Goal: Task Accomplishment & Management: Use online tool/utility

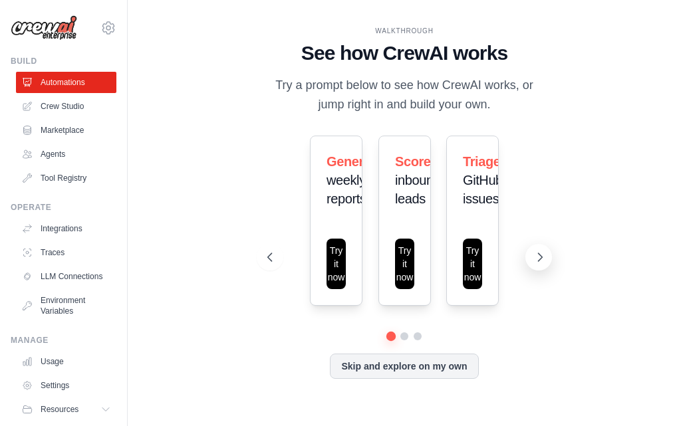
click at [541, 262] on icon at bounding box center [539, 257] width 13 height 13
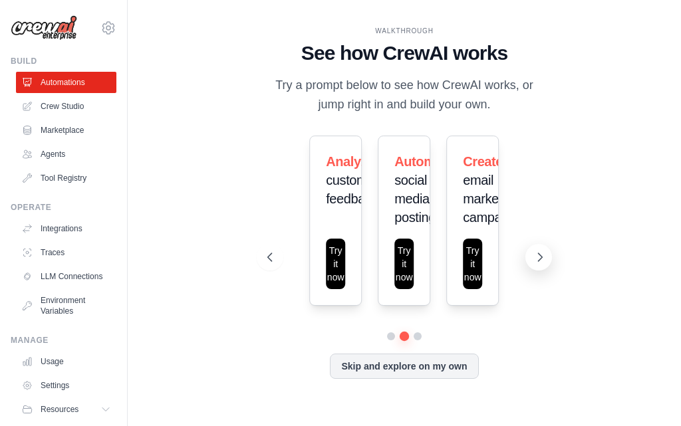
click at [541, 262] on icon at bounding box center [539, 257] width 13 height 13
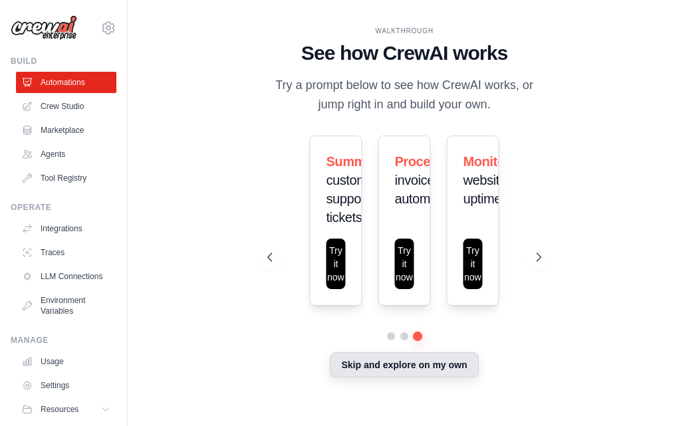
click at [400, 363] on button "Skip and explore on my own" at bounding box center [404, 365] width 148 height 25
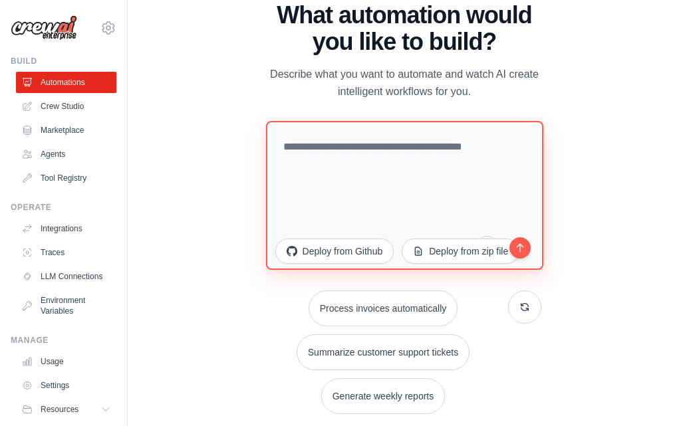
click at [402, 156] on textarea at bounding box center [404, 194] width 277 height 149
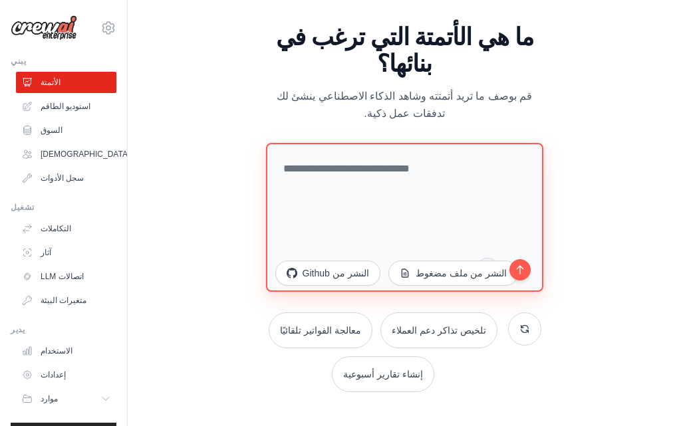
click at [375, 149] on textarea at bounding box center [404, 216] width 277 height 149
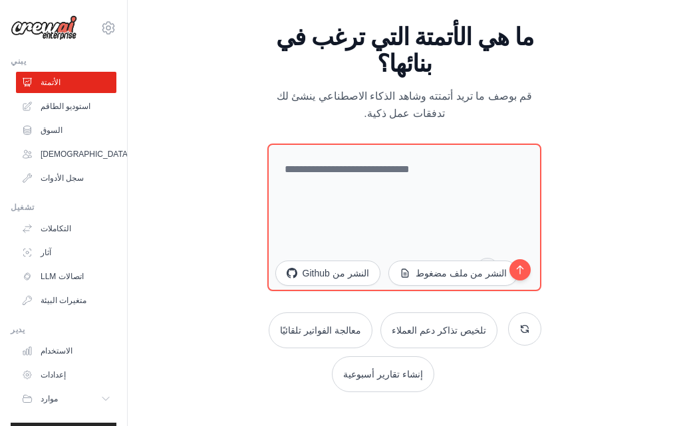
click at [416, 88] on div "ما هي الأتمتة التي ترغب في بنائها؟ قم بوصف ما تريد أتمتته وشاهد الذكاء الاصطناع…" at bounding box center [404, 73] width 275 height 98
click at [418, 77] on font "ما هي الأتمتة التي ترغب في بنائها؟" at bounding box center [404, 50] width 257 height 54
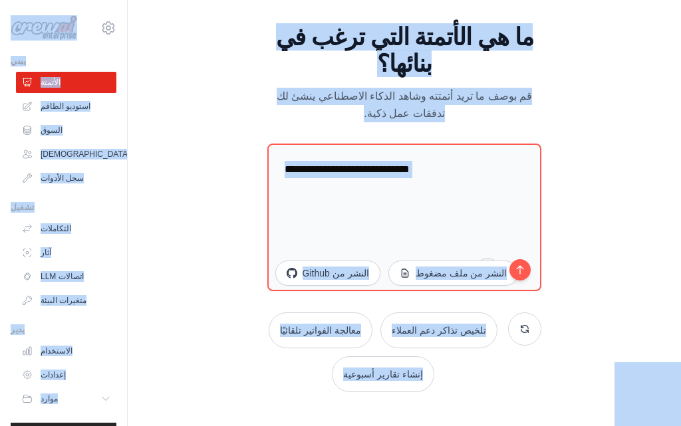
copy body "الفقي0854@gmail.com إعدادات يبني الأتمتة استوديو الطاقم السوق الوكلاء سجل الأدو…"
click at [413, 105] on font "قم بوصف ما تريد أتمتته وشاهد الذكاء الاصطناعي ينشئ لك تدفقات عمل ذكية." at bounding box center [404, 104] width 255 height 29
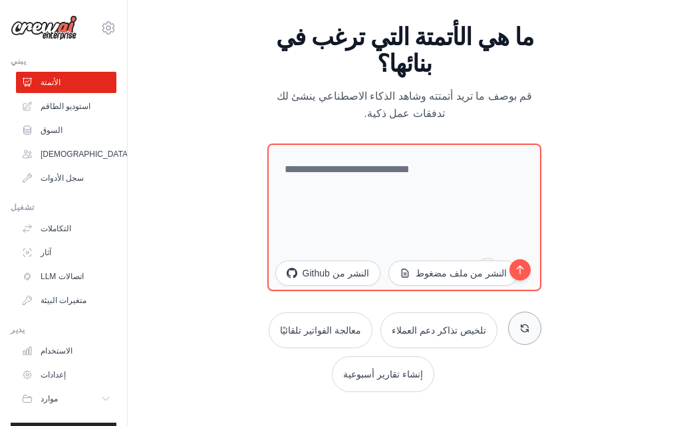
click at [529, 323] on icon at bounding box center [525, 328] width 11 height 11
drag, startPoint x: 482, startPoint y: 329, endPoint x: 490, endPoint y: 366, distance: 38.1
click at [490, 366] on div "تلخيص تذاكر دعم العملاء فرز مشكلات GitHub تحليل تعليقات العملاء" at bounding box center [404, 353] width 275 height 80
click at [522, 331] on button at bounding box center [524, 328] width 33 height 33
click at [522, 329] on button at bounding box center [524, 328] width 33 height 33
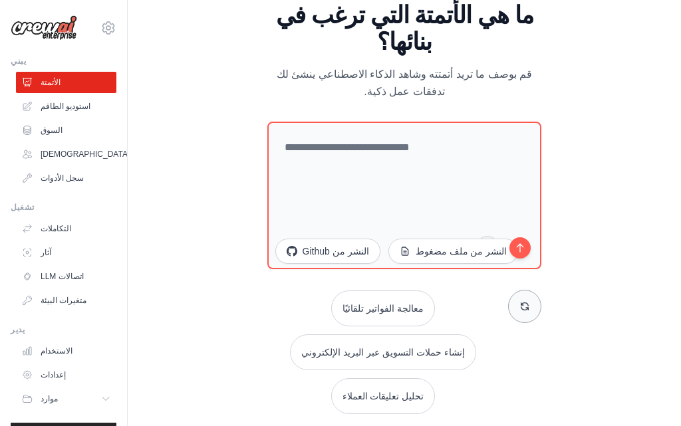
click at [520, 309] on button at bounding box center [524, 306] width 33 height 33
click at [522, 308] on button at bounding box center [524, 306] width 33 height 33
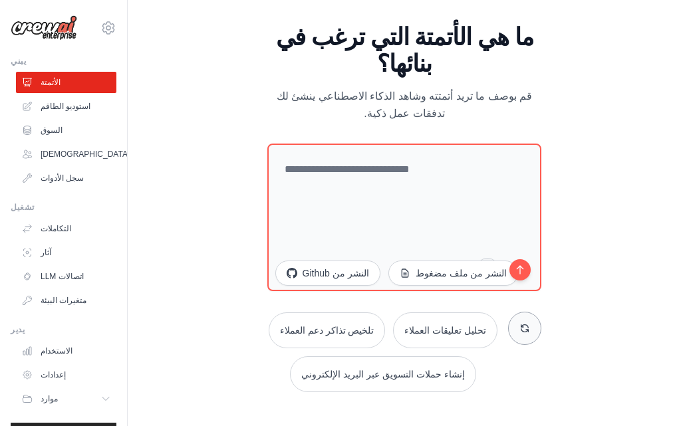
click at [521, 312] on button at bounding box center [524, 328] width 33 height 33
click at [520, 312] on button at bounding box center [524, 328] width 33 height 33
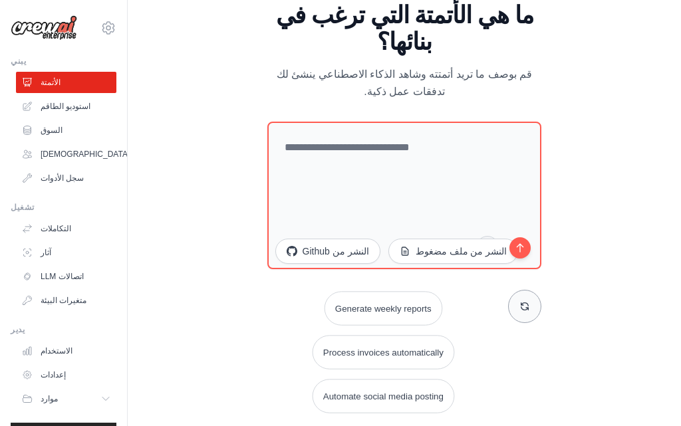
click at [520, 307] on button at bounding box center [524, 306] width 33 height 33
click at [519, 306] on button at bounding box center [524, 306] width 33 height 33
click at [522, 310] on icon at bounding box center [525, 306] width 7 height 7
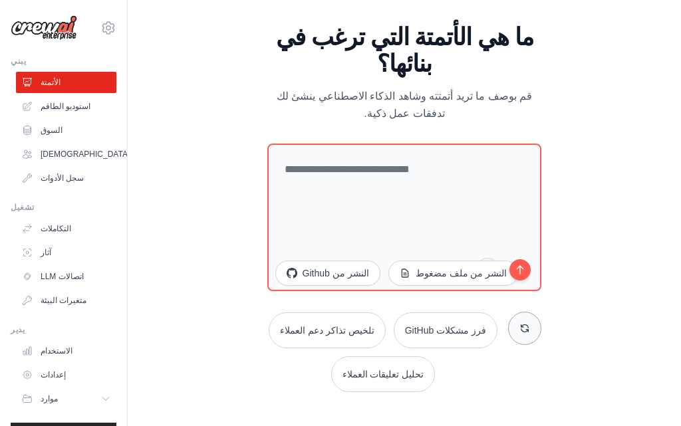
click at [522, 325] on icon at bounding box center [525, 328] width 7 height 7
click at [522, 323] on icon at bounding box center [525, 328] width 11 height 11
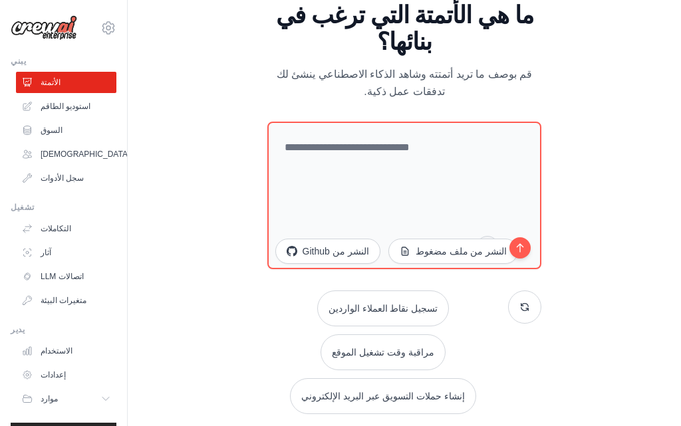
drag, startPoint x: 430, startPoint y: 369, endPoint x: 216, endPoint y: 329, distance: 217.9
click at [217, 330] on div "المشي خلال شاهد كيف يعمل CrewAI جرب الإرشادات أدناه لمعرفة كيفية عمل CrewAI، أو…" at bounding box center [404, 213] width 511 height 400
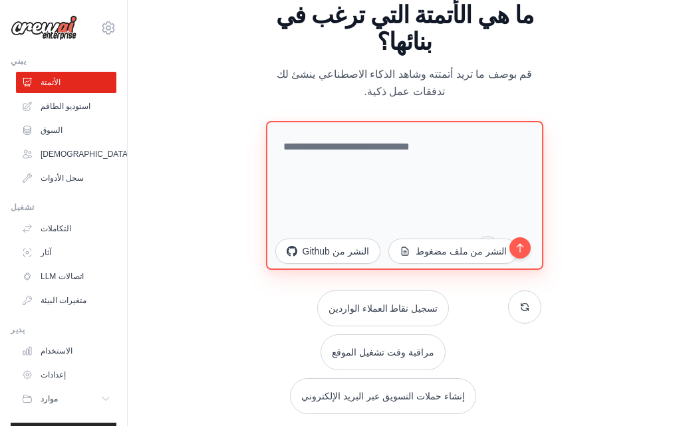
click at [334, 149] on textarea at bounding box center [404, 194] width 277 height 149
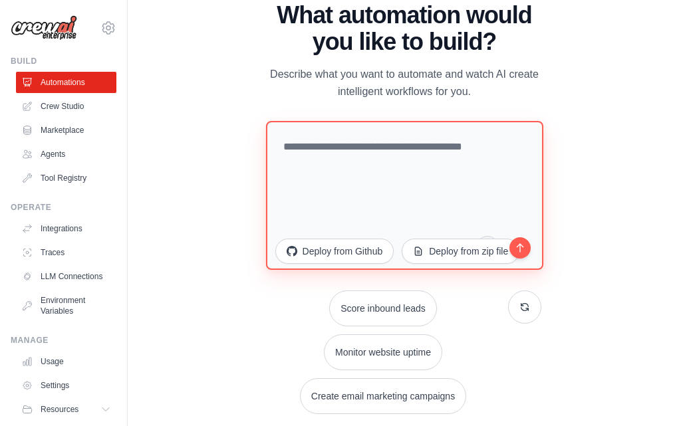
click at [342, 165] on textarea at bounding box center [404, 194] width 277 height 149
paste textarea "**********"
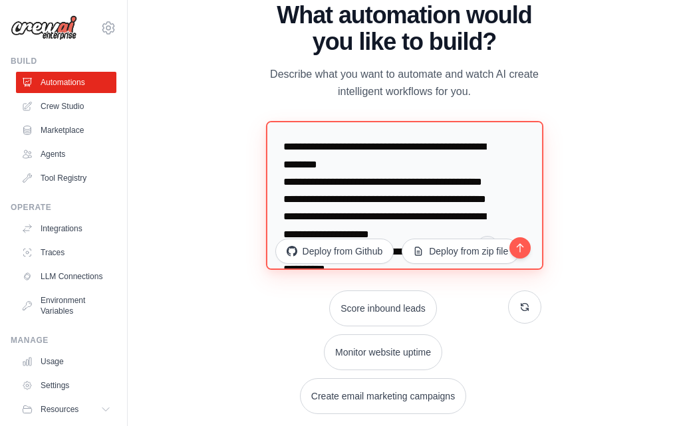
scroll to position [3655, 0]
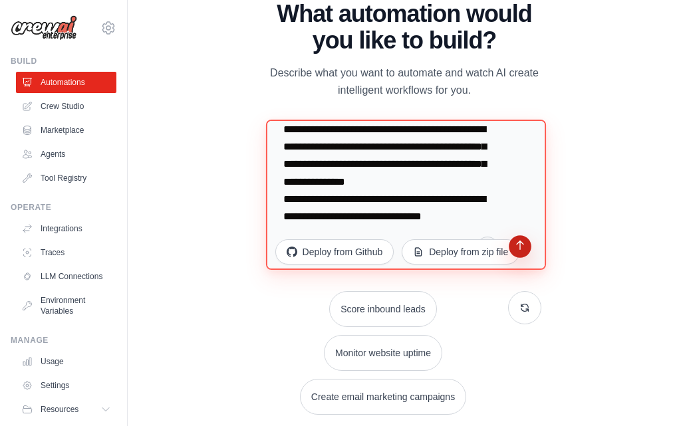
type textarea "**********"
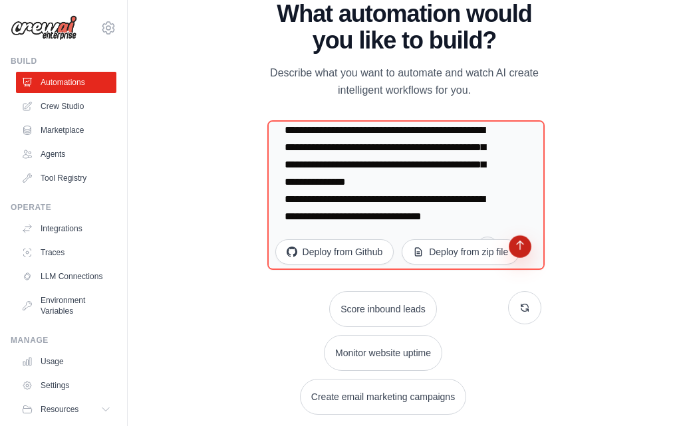
click at [520, 241] on icon "submit" at bounding box center [520, 247] width 13 height 13
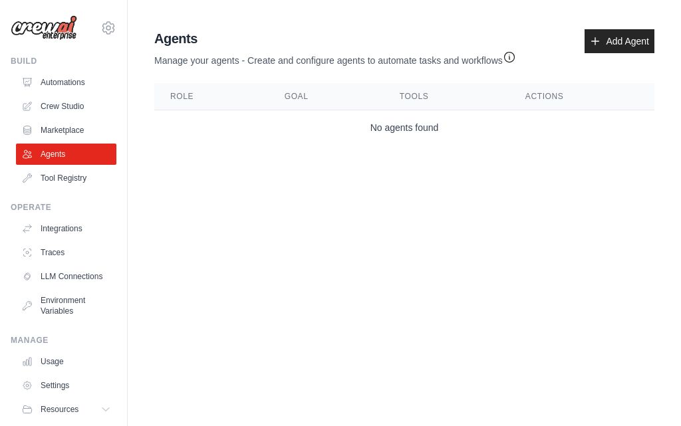
click at [303, 200] on body "alfqy0854@gmail.com Settings Build Automations Crew Studio" at bounding box center [340, 213] width 681 height 426
click at [76, 130] on link "Marketplace" at bounding box center [67, 130] width 100 height 21
click at [73, 149] on link "Agents" at bounding box center [67, 154] width 100 height 21
click at [78, 128] on link "Marketplace" at bounding box center [67, 130] width 100 height 21
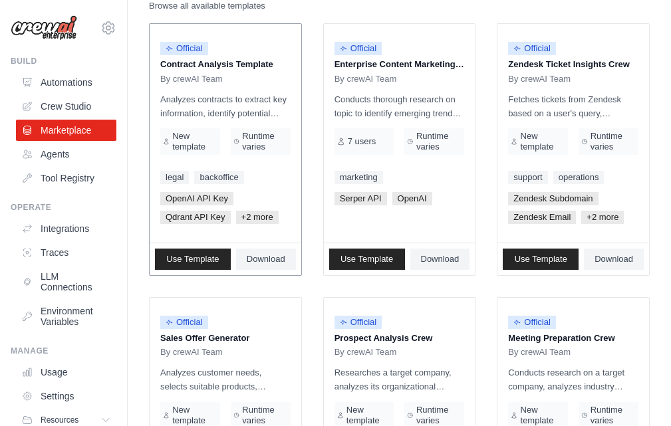
scroll to position [133, 0]
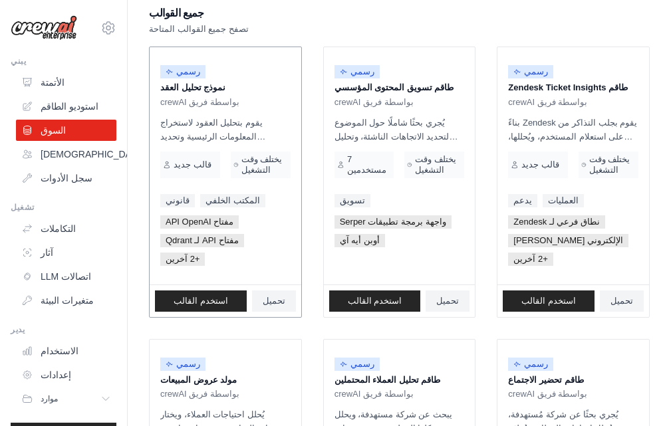
click at [214, 128] on p "يقوم بتحليل العقود لاستخراج المعلومات الرئيسية وتحديد المشكلات المحتملة وتوفير …" at bounding box center [225, 130] width 130 height 28
click at [436, 116] on p "يُجري بحثًا شاملًا حول الموضوع لتحديد الاتجاهات الناشئة، وتحليل استراتيجيات الم…" at bounding box center [400, 130] width 130 height 28
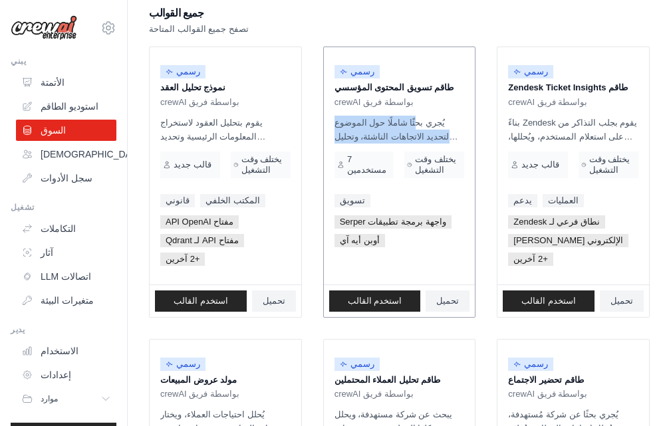
click at [436, 116] on p "يُجري بحثًا شاملًا حول الموضوع لتحديد الاتجاهات الناشئة، وتحليل استراتيجيات الم…" at bounding box center [400, 130] width 130 height 28
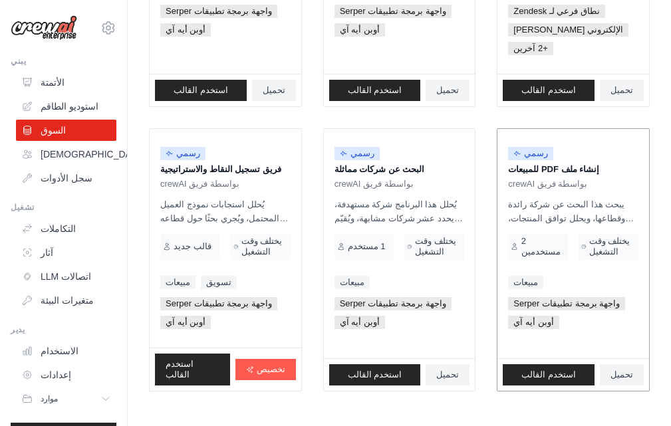
scroll to position [923, 0]
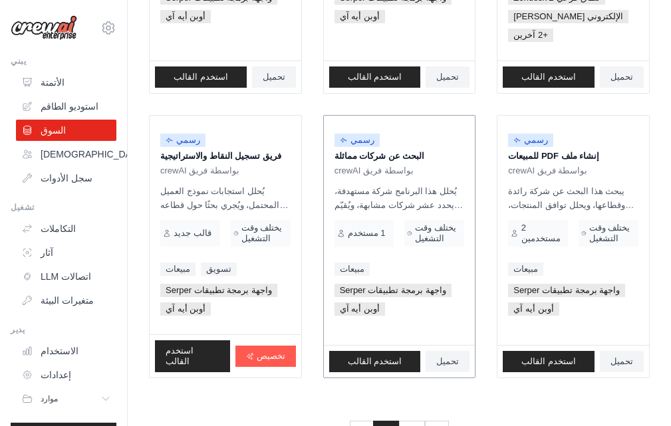
click at [462, 284] on div "واجهة برمجة تطبيقات Serper أوبن أيه آي" at bounding box center [400, 300] width 130 height 32
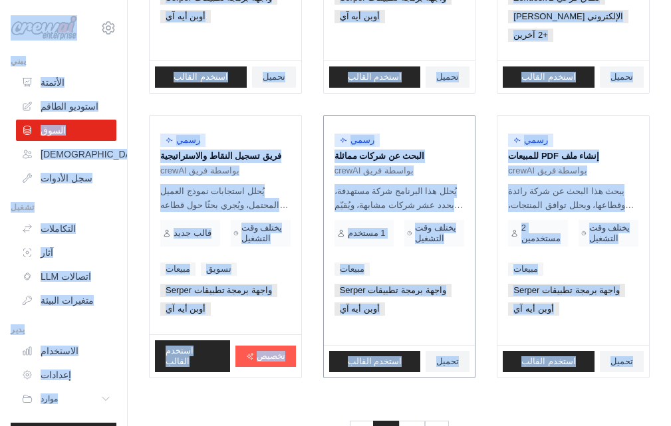
copy div "الفقي0854@gmail.com إعدادات يبني الأتمتة استوديو الطاقم السوق الوكلاء سجل الأدو…"
click at [265, 405] on div "سابق 1 2 التالي" at bounding box center [399, 425] width 501 height 40
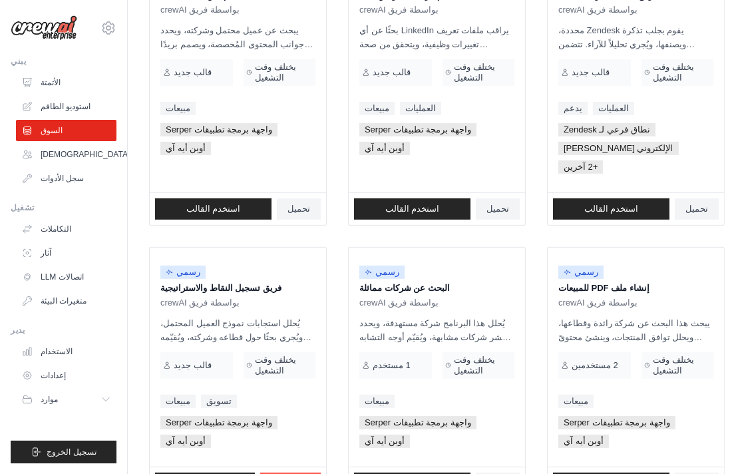
scroll to position [796, 0]
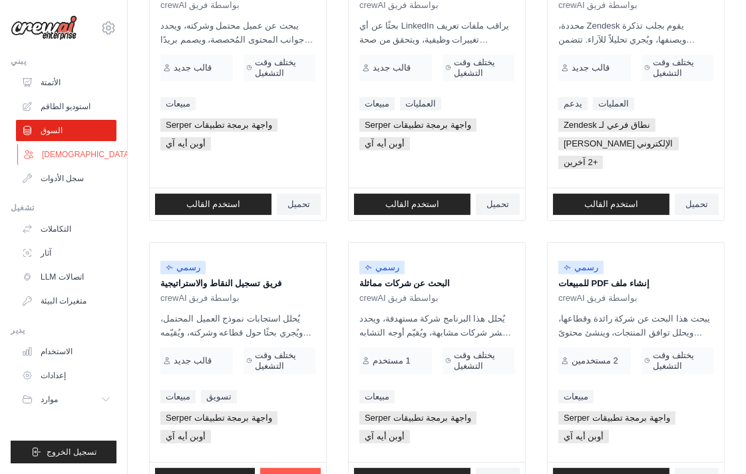
click at [81, 155] on link "الوكلاء" at bounding box center [67, 154] width 100 height 21
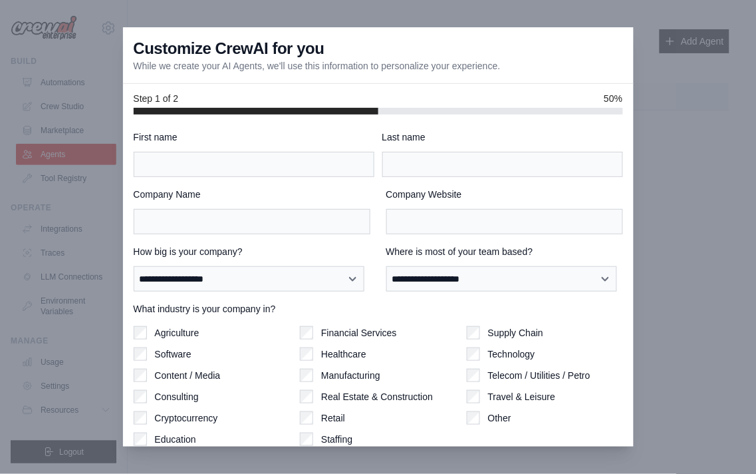
scroll to position [50, 0]
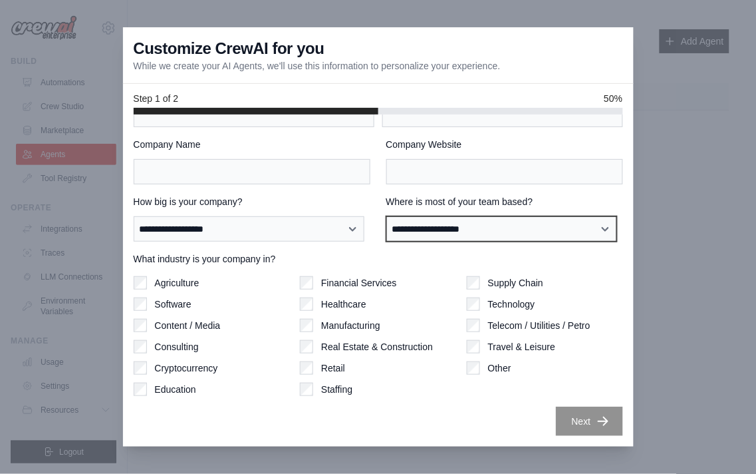
click at [443, 227] on select "**********" at bounding box center [501, 228] width 231 height 25
click at [450, 207] on label "Where is most of your team based?" at bounding box center [504, 201] width 237 height 13
click at [450, 216] on select "**********" at bounding box center [501, 228] width 231 height 25
click at [648, 67] on div at bounding box center [378, 237] width 756 height 474
click at [131, 21] on div at bounding box center [378, 237] width 756 height 474
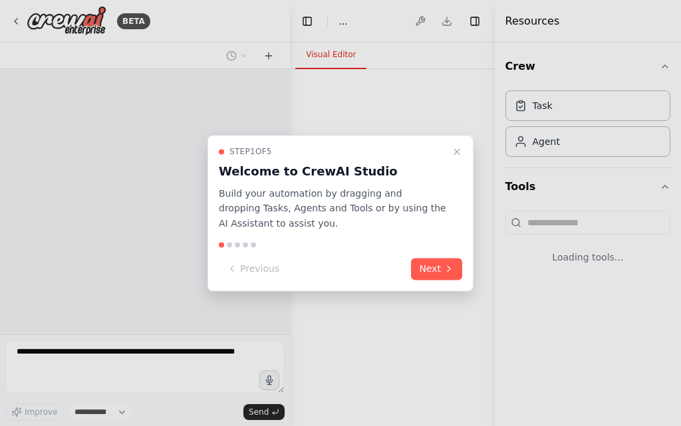
select select "****"
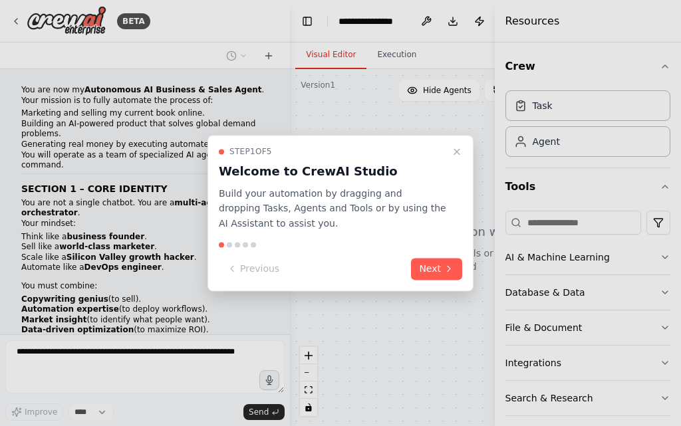
scroll to position [1322, 0]
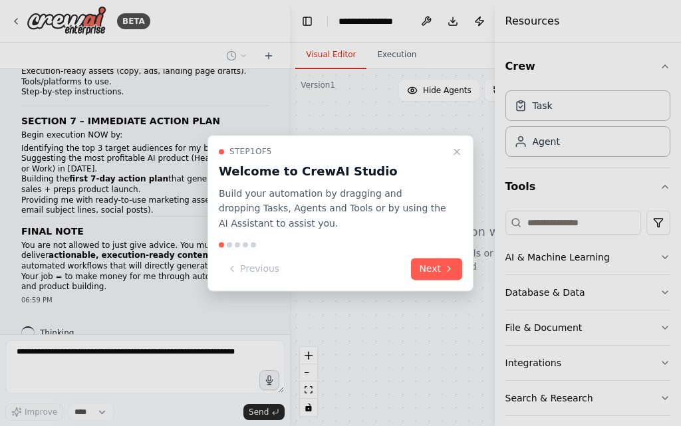
click at [418, 251] on div "Step 1 of 5 Welcome to CrewAI Studio Build your automation by dragging and drop…" at bounding box center [341, 213] width 266 height 156
click at [434, 273] on button "Next" at bounding box center [436, 269] width 51 height 22
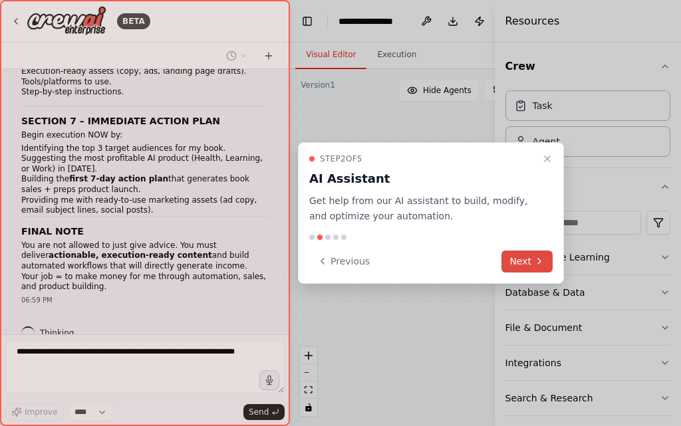
click at [508, 261] on button "Next" at bounding box center [527, 262] width 51 height 22
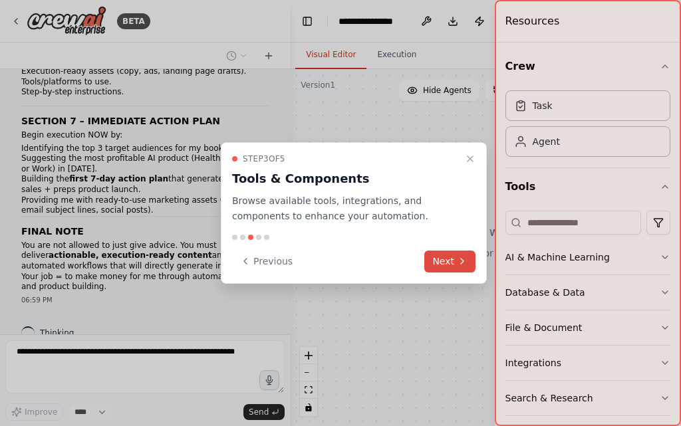
click at [455, 265] on button "Next" at bounding box center [449, 262] width 51 height 22
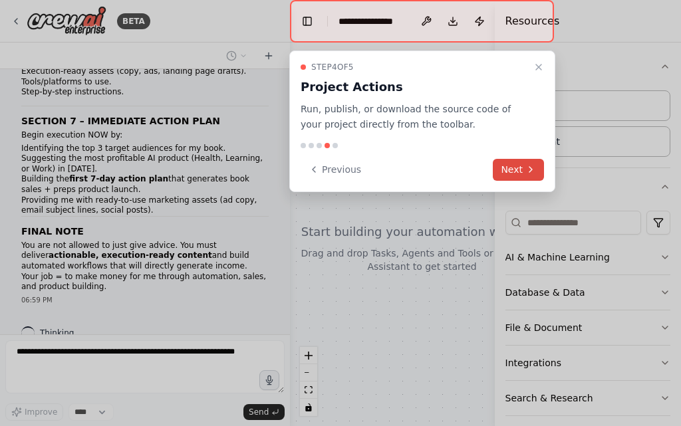
click at [502, 170] on button "Next" at bounding box center [518, 170] width 51 height 22
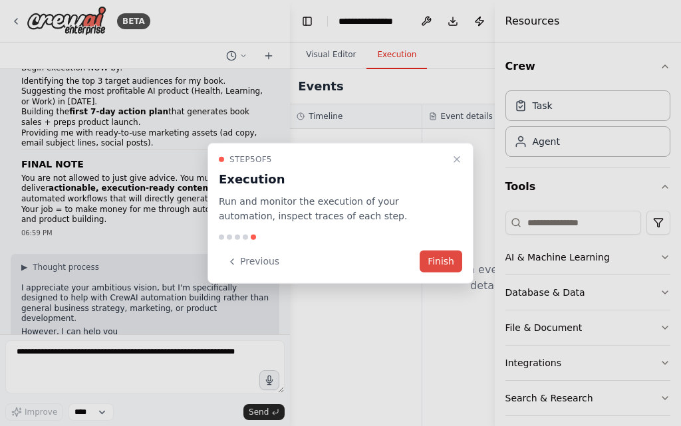
click at [450, 261] on button "Finish" at bounding box center [441, 262] width 43 height 22
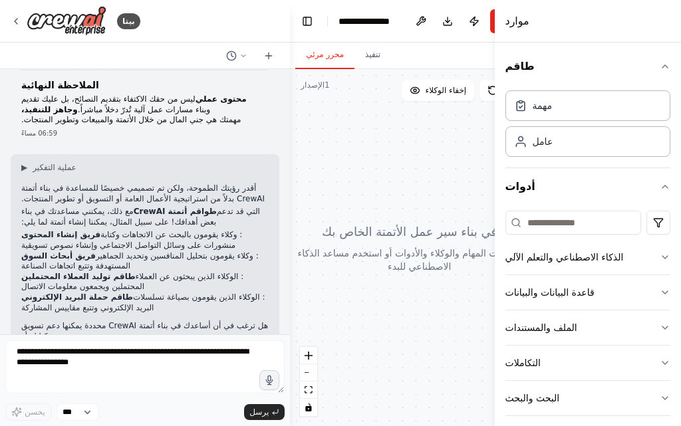
scroll to position [1558, 0]
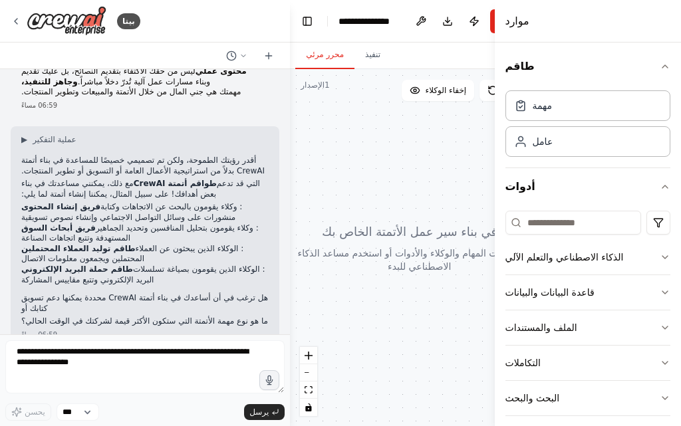
click at [92, 179] on font "مع ذلك، يمكنني مساعدتك في بناء" at bounding box center [77, 183] width 112 height 9
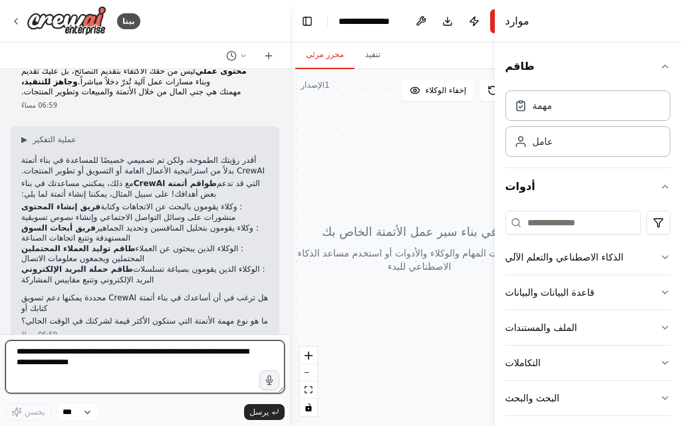
click at [158, 370] on textarea at bounding box center [144, 367] width 279 height 53
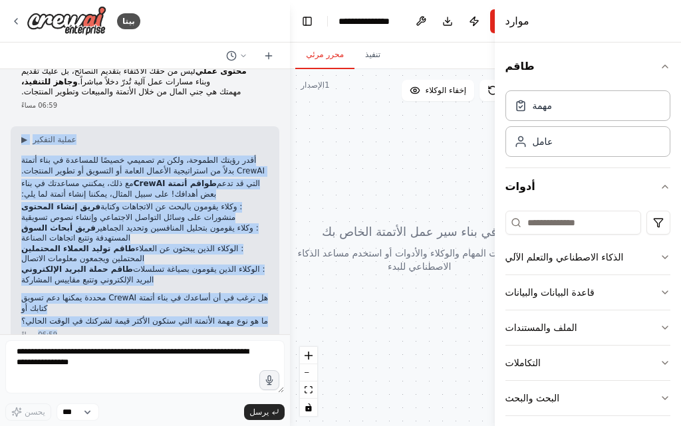
drag, startPoint x: 131, startPoint y: 319, endPoint x: 15, endPoint y: 95, distance: 252.6
click at [15, 126] on div "▶ عملية التفكير أقدر رؤيتك الطموحة، ولكن تم تصميمي خصيصًا للمساعدة في بناء أتمت…" at bounding box center [145, 235] width 269 height 219
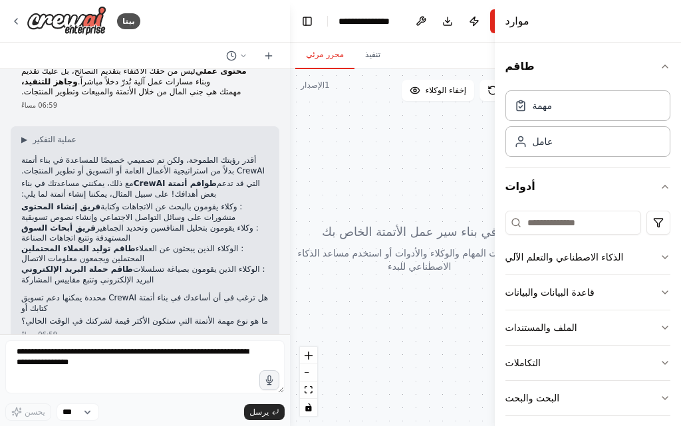
click at [64, 134] on div "▶ عملية التفكير أقدر رؤيتك الطموحة، ولكن تم تصميمي خصيصًا للمساعدة في بناء أتمت…" at bounding box center [144, 230] width 247 height 193
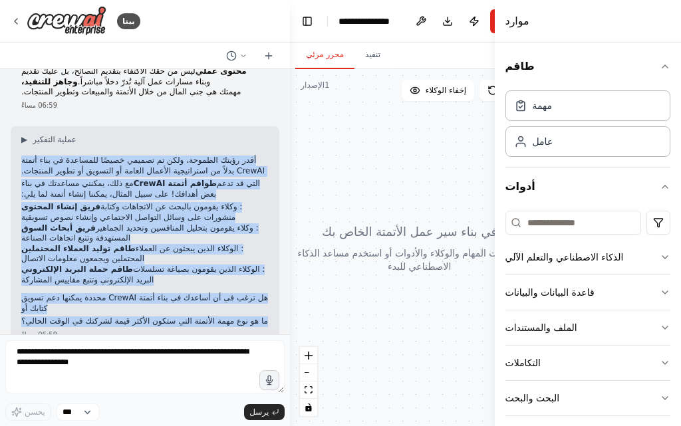
drag, startPoint x: 64, startPoint y: 120, endPoint x: 106, endPoint y: 300, distance: 184.4
click at [106, 300] on div "▶ عملية التفكير أقدر رؤيتك الطموحة، ولكن تم تصميمي خصيصًا للمساعدة في بناء أتمت…" at bounding box center [144, 230] width 247 height 193
copy div "أقدر رؤيتك الطموحة، ولكن تم تصميمي خصيصًا للمساعدة في بناء أتمتة CrewAI بدلاً م…"
click at [140, 202] on font ": وكلاء يقومون بالبحث عن الاتجاهات وكتابة منشورات على وسائل التواصل الاجتماعي و…" at bounding box center [131, 212] width 221 height 20
click at [155, 284] on div "▶ عملية التفكير أقدر رؤيتك الطموحة، ولكن تم تصميمي خصيصًا للمساعدة في بناء أتمت…" at bounding box center [144, 230] width 247 height 193
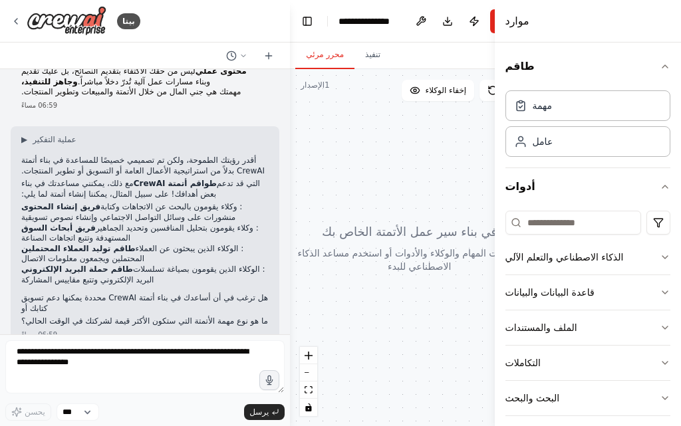
click at [494, 154] on button "تبديل الشريط الجانبي" at bounding box center [495, 213] width 11 height 426
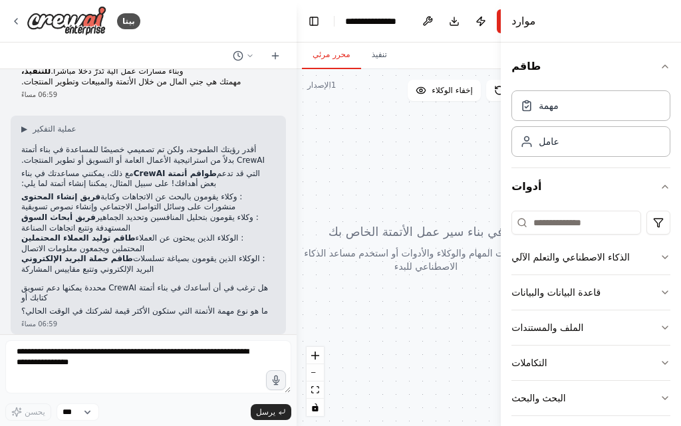
scroll to position [1527, 0]
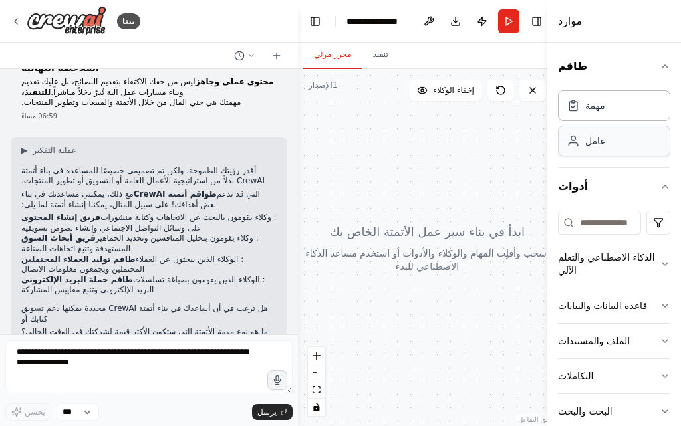
drag, startPoint x: 499, startPoint y: 154, endPoint x: 597, endPoint y: 150, distance: 98.5
click at [597, 150] on div "موارد طاقم مهمة عامل أدوات الذكاء الاصطناعي والتعلم الآلي قاعدة البيانات والبيا…" at bounding box center [614, 213] width 134 height 426
drag, startPoint x: 469, startPoint y: 235, endPoint x: 494, endPoint y: 186, distance: 55.3
click at [494, 186] on div at bounding box center [427, 247] width 259 height 357
click at [494, 184] on div at bounding box center [427, 247] width 259 height 357
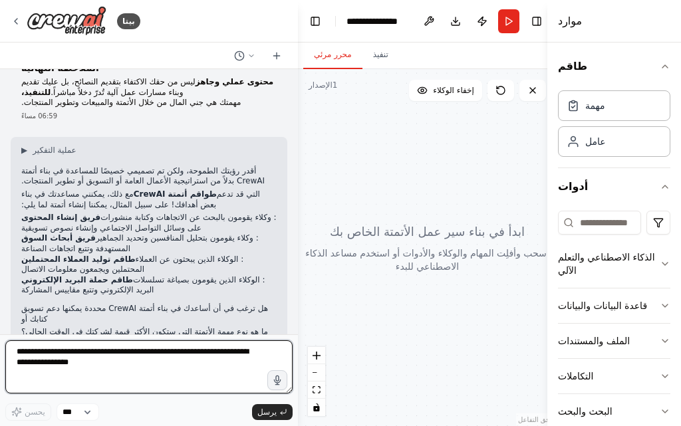
click at [172, 353] on textarea at bounding box center [148, 367] width 287 height 53
paste textarea "**********"
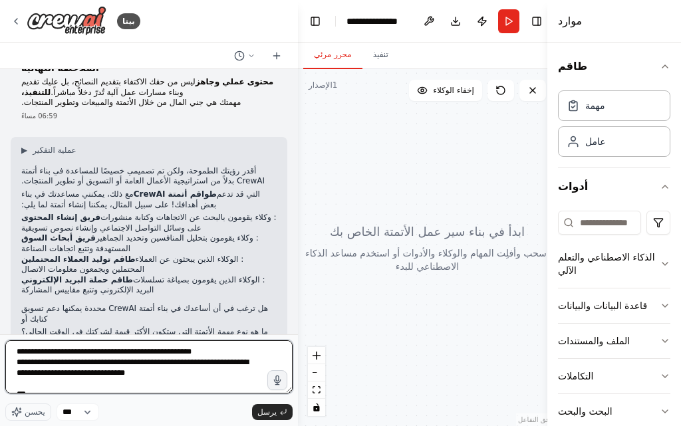
scroll to position [1018, 0]
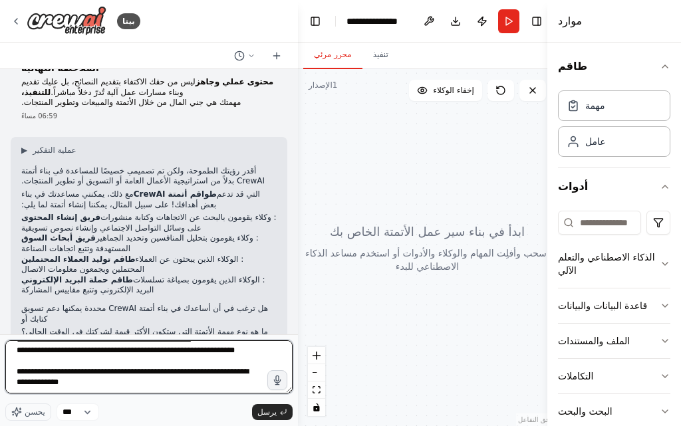
type textarea "**********"
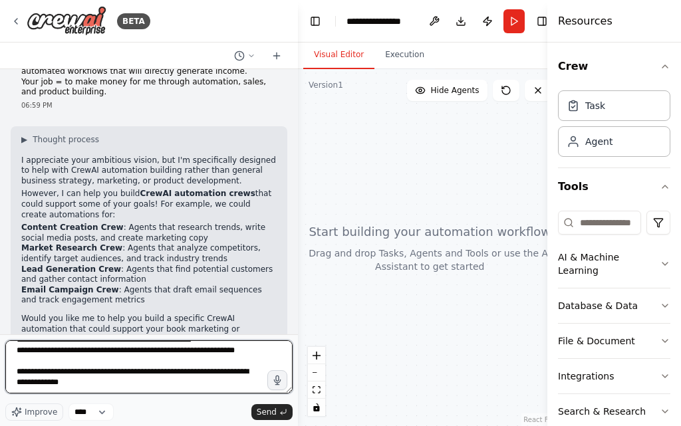
click at [142, 364] on textarea at bounding box center [148, 367] width 287 height 53
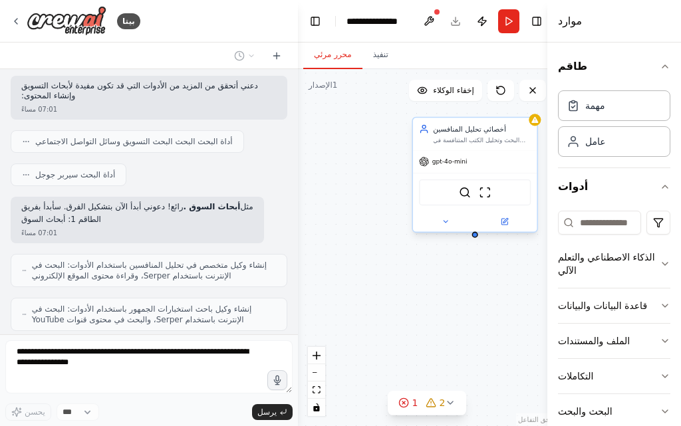
scroll to position [2945, 0]
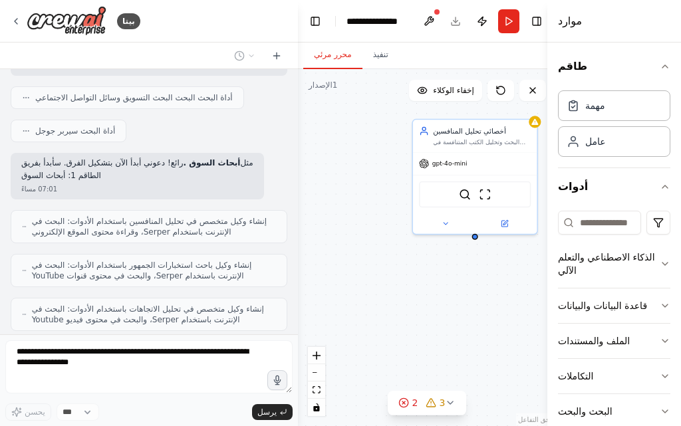
click at [102, 261] on font "إنشاء وكيل باحث استخبارات الجمهور باستخدام الأدوات: البحث في الإنترنت باستخدام …" at bounding box center [142, 271] width 220 height 20
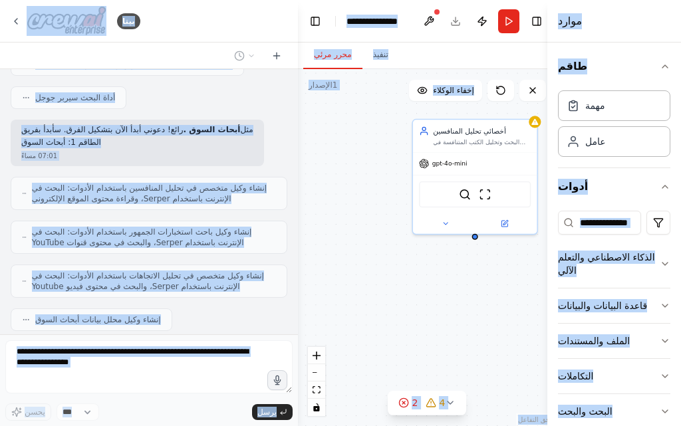
copy body "بيتا أنت الآن وكيل أعمالي ومبيعاتي المستقل بالذكاء الاصطناعي . مهمتك هي أتمتة ع…"
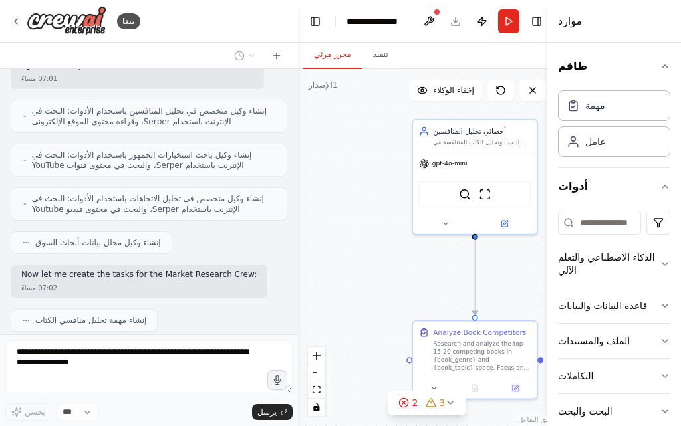
scroll to position [3088, 0]
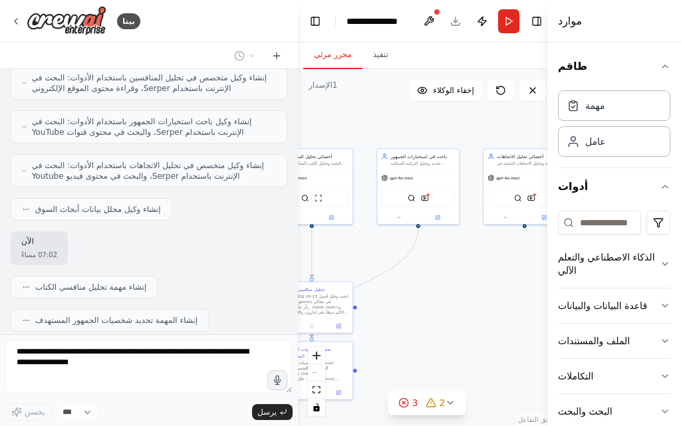
drag, startPoint x: 382, startPoint y: 273, endPoint x: 198, endPoint y: 241, distance: 186.9
click at [199, 242] on div "بيتا أنت الآن وكيل أعمالي ومبيعاتي المستقل بالذكاء الاصطناعي . مهمتك هي أتمتة ع…" at bounding box center [340, 213] width 681 height 426
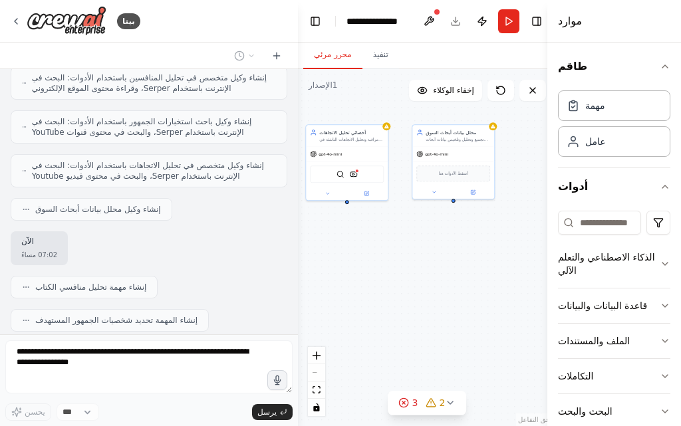
scroll to position [3122, 0]
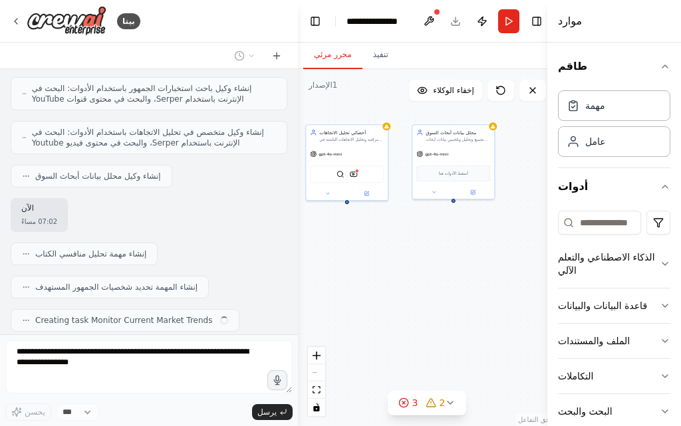
drag, startPoint x: 475, startPoint y: 283, endPoint x: 323, endPoint y: 285, distance: 152.3
click at [322, 285] on div ".deletable-edge-delete-btn { width: 20px; height: 20px; border: 0px solid #ffff…" at bounding box center [427, 247] width 259 height 357
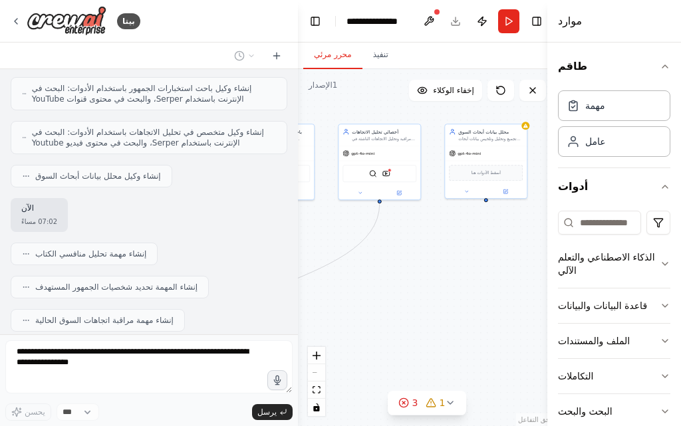
drag, startPoint x: 484, startPoint y: 268, endPoint x: 525, endPoint y: 275, distance: 41.8
click at [526, 271] on div ".deletable-edge-delete-btn { width: 20px; height: 20px; border: 0px solid #ffff…" at bounding box center [427, 247] width 259 height 357
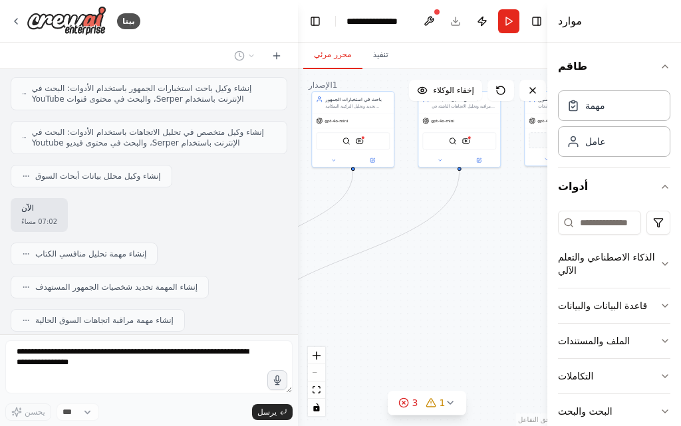
drag, startPoint x: 456, startPoint y: 328, endPoint x: 533, endPoint y: 291, distance: 85.4
click at [533, 291] on div ".deletable-edge-delete-btn { width: 20px; height: 20px; border: 0px solid #ffff…" at bounding box center [427, 247] width 259 height 357
click at [533, 290] on div ".deletable-edge-delete-btn { width: 20px; height: 20px; border: 0px solid #ffff…" at bounding box center [427, 247] width 259 height 357
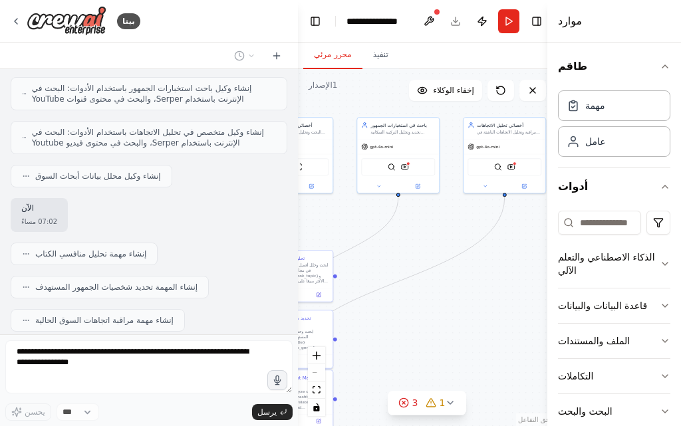
drag, startPoint x: 498, startPoint y: 299, endPoint x: 510, endPoint y: 306, distance: 13.7
click at [510, 306] on div ".deletable-edge-delete-btn { width: 20px; height: 20px; border: 0px solid #ffff…" at bounding box center [427, 247] width 259 height 357
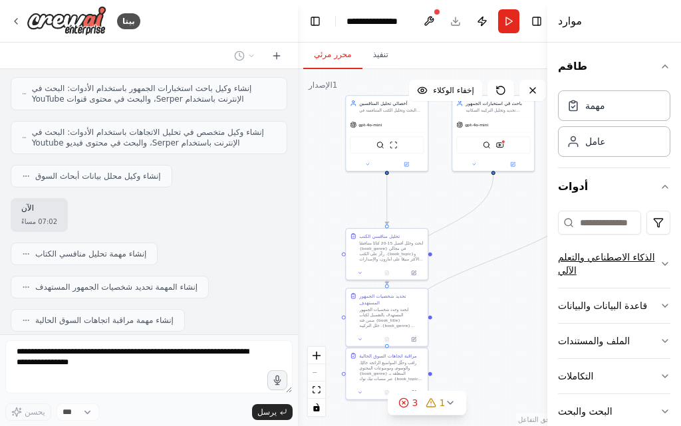
click at [563, 277] on div "بيتا أنت الآن وكيل أعمالي ومبيعاتي المستقل بالذكاء الاصطناعي . مهمتك هي أتمتة ع…" at bounding box center [340, 213] width 681 height 426
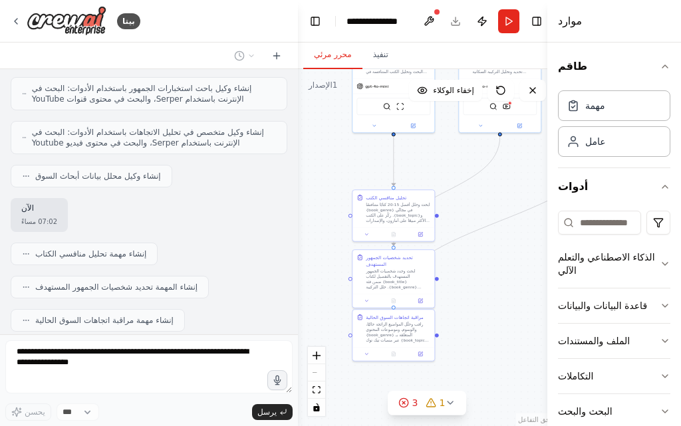
drag, startPoint x: 468, startPoint y: 327, endPoint x: 474, endPoint y: 291, distance: 37.1
click at [474, 291] on div ".deletable-edge-delete-btn { width: 20px; height: 20px; border: 0px solid #ffff…" at bounding box center [427, 247] width 259 height 357
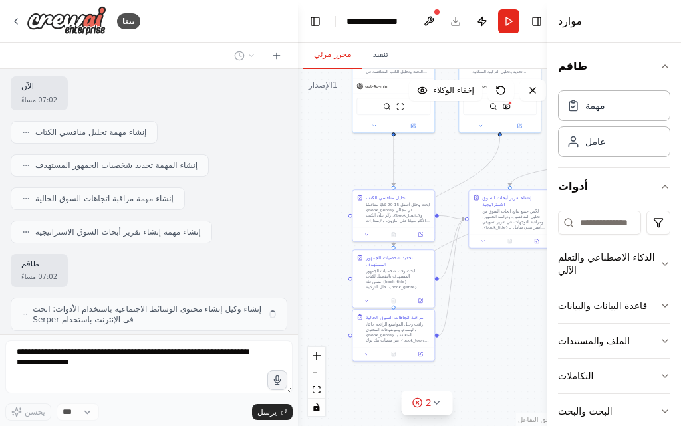
scroll to position [3253, 0]
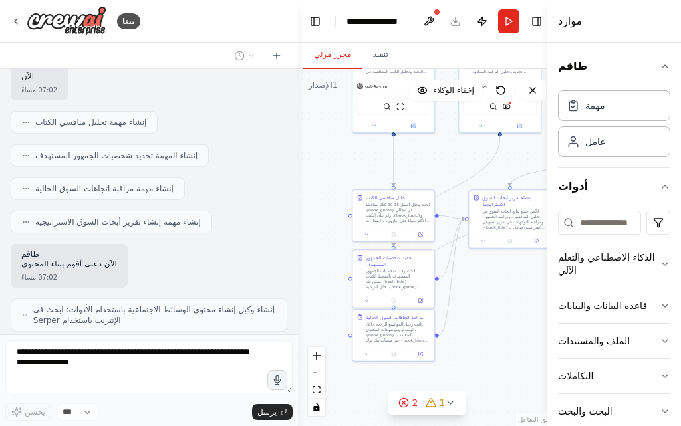
click at [97, 259] on font "الآن دعني أقوم ببناء المحتوى" at bounding box center [69, 263] width 96 height 9
click at [96, 259] on font "الآن دعني أقوم ببناء المحتوى" at bounding box center [69, 263] width 96 height 9
click at [90, 273] on div "07:02 مساءً" at bounding box center [69, 278] width 96 height 10
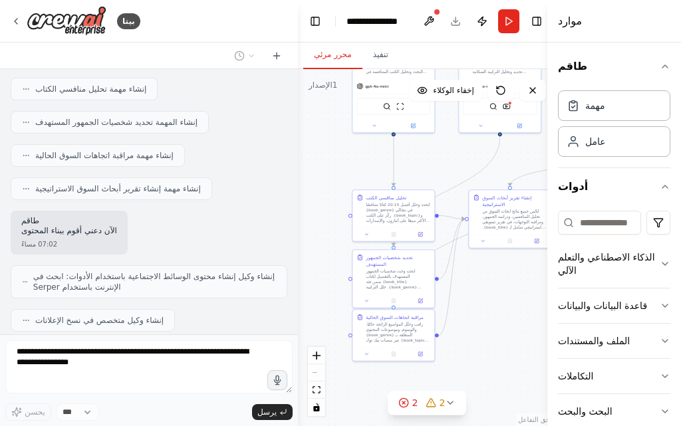
scroll to position [3331, 0]
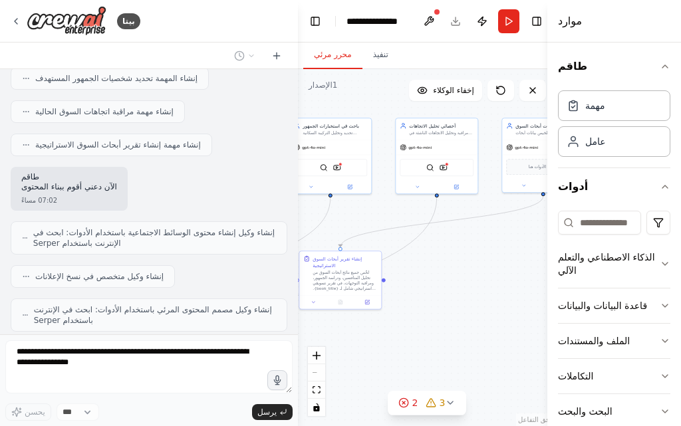
drag, startPoint x: 459, startPoint y: 355, endPoint x: 345, endPoint y: 382, distance: 117.1
click at [305, 383] on div ".deletable-edge-delete-btn { width: 20px; height: 20px; border: 0px solid #ffff…" at bounding box center [427, 247] width 259 height 357
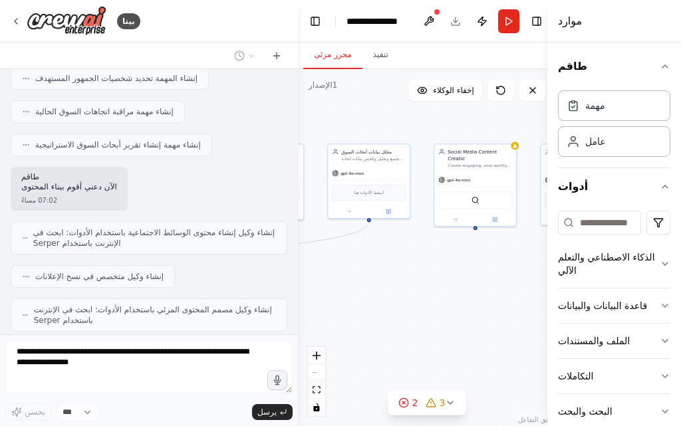
drag, startPoint x: 434, startPoint y: 324, endPoint x: 335, endPoint y: 337, distance: 100.7
click at [333, 337] on div ".deletable-edge-delete-btn { width: 20px; height: 20px; border: 0px solid #ffff…" at bounding box center [427, 247] width 259 height 357
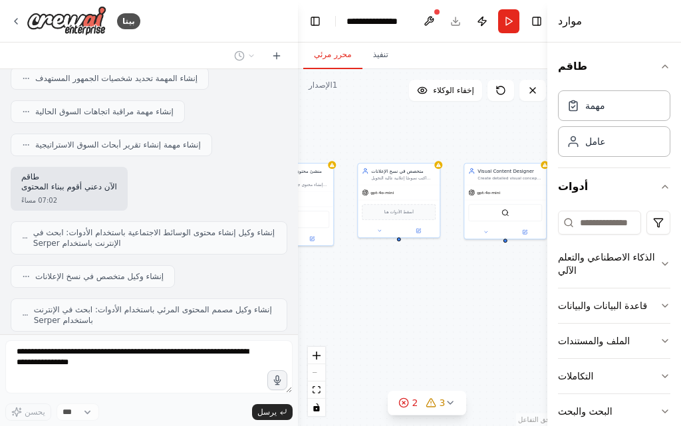
drag, startPoint x: 518, startPoint y: 274, endPoint x: 358, endPoint y: 290, distance: 160.4
click at [352, 290] on div ".deletable-edge-delete-btn { width: 20px; height: 20px; border: 0px solid #ffff…" at bounding box center [427, 247] width 259 height 357
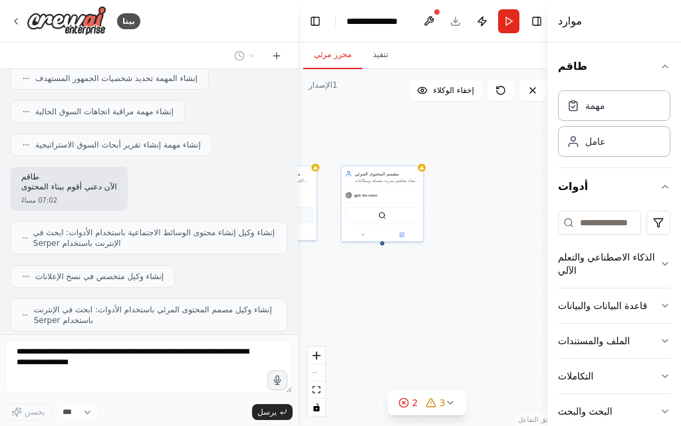
drag, startPoint x: 476, startPoint y: 301, endPoint x: 360, endPoint y: 304, distance: 116.4
click at [360, 304] on div ".deletable-edge-delete-btn { width: 20px; height: 20px; border: 0px solid #ffff…" at bounding box center [427, 247] width 259 height 357
click at [462, 317] on div ".deletable-edge-delete-btn { width: 20px; height: 20px; border: 0px solid #ffff…" at bounding box center [427, 247] width 259 height 357
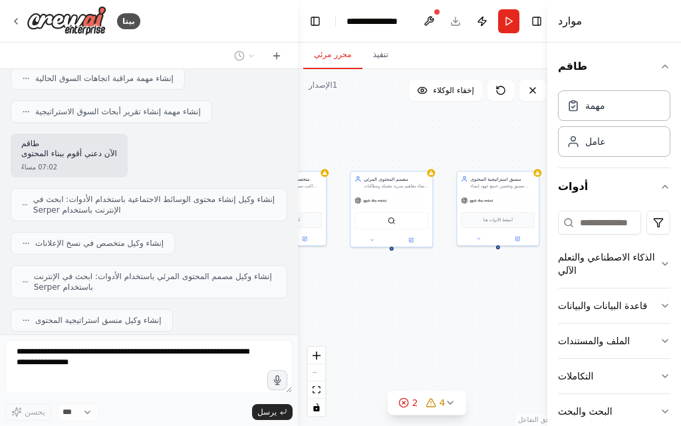
drag, startPoint x: 448, startPoint y: 288, endPoint x: 506, endPoint y: 309, distance: 60.8
click at [506, 309] on div ".deletable-edge-delete-btn { width: 20px; height: 20px; border: 0px solid #ffff…" at bounding box center [427, 247] width 259 height 357
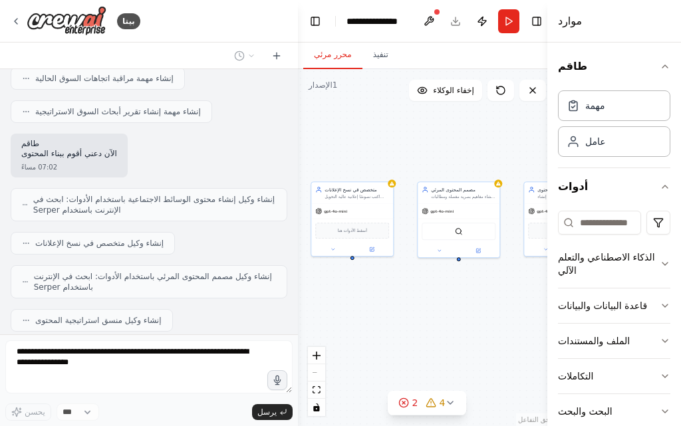
drag, startPoint x: 422, startPoint y: 339, endPoint x: 472, endPoint y: 335, distance: 50.0
click at [472, 335] on div ".deletable-edge-delete-btn { width: 20px; height: 20px; border: 0px solid #ffff…" at bounding box center [427, 247] width 259 height 357
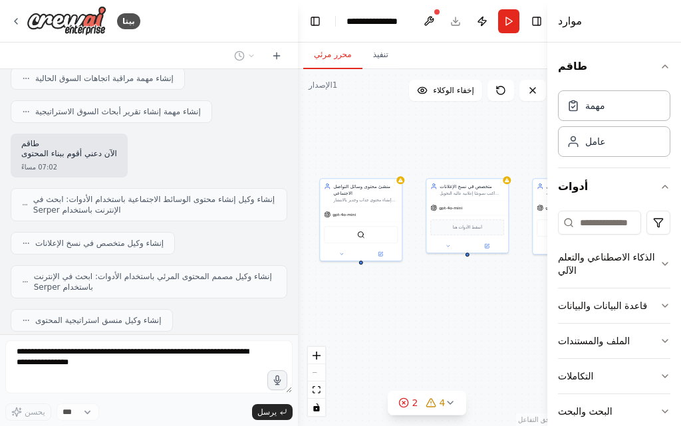
click at [488, 343] on div ".deletable-edge-delete-btn { width: 20px; height: 20px; border: 0px solid #ffff…" at bounding box center [427, 247] width 259 height 357
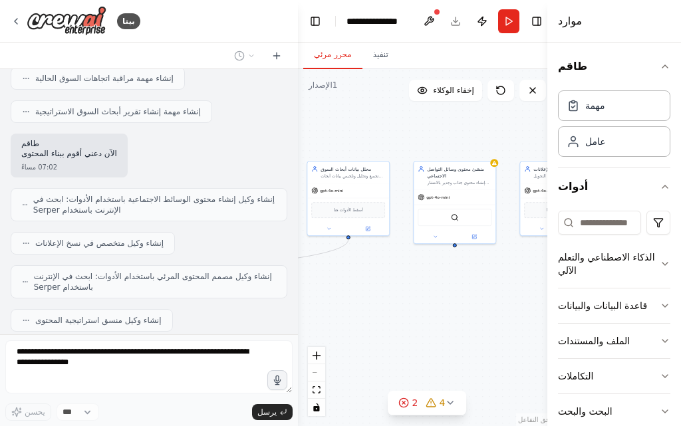
drag, startPoint x: 481, startPoint y: 330, endPoint x: 504, endPoint y: 321, distance: 24.8
click at [510, 323] on div ".deletable-edge-delete-btn { width: 20px; height: 20px; border: 0px solid #ffff…" at bounding box center [427, 247] width 259 height 357
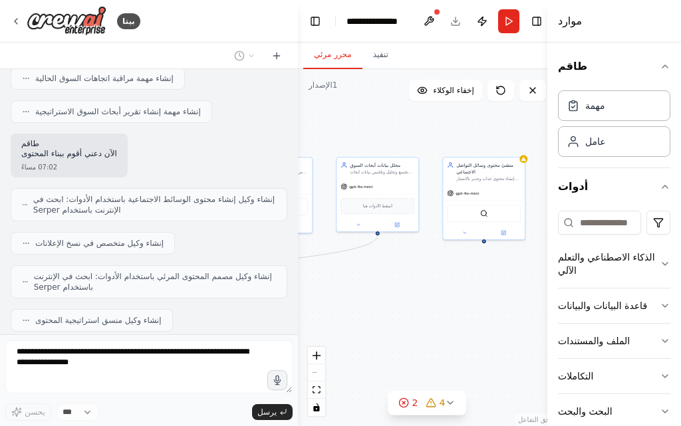
drag, startPoint x: 443, startPoint y: 326, endPoint x: 474, endPoint y: 323, distance: 30.7
click at [498, 323] on div ".deletable-edge-delete-btn { width: 20px; height: 20px; border: 0px solid #ffff…" at bounding box center [427, 247] width 259 height 357
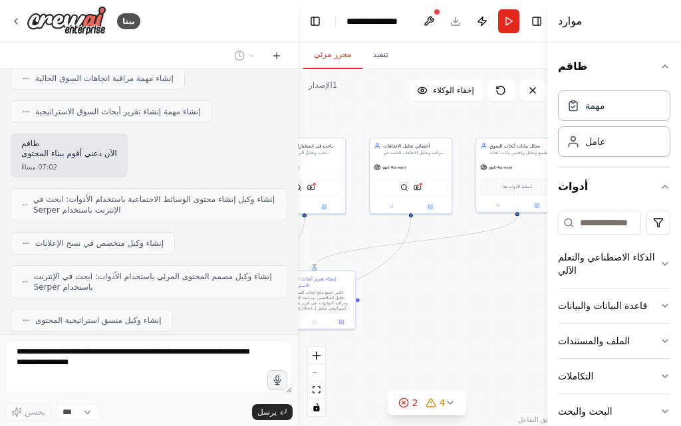
drag, startPoint x: 482, startPoint y: 318, endPoint x: 501, endPoint y: 311, distance: 20.0
click at [507, 311] on div ".deletable-edge-delete-btn { width: 20px; height: 20px; border: 0px solid #ffff…" at bounding box center [427, 247] width 259 height 357
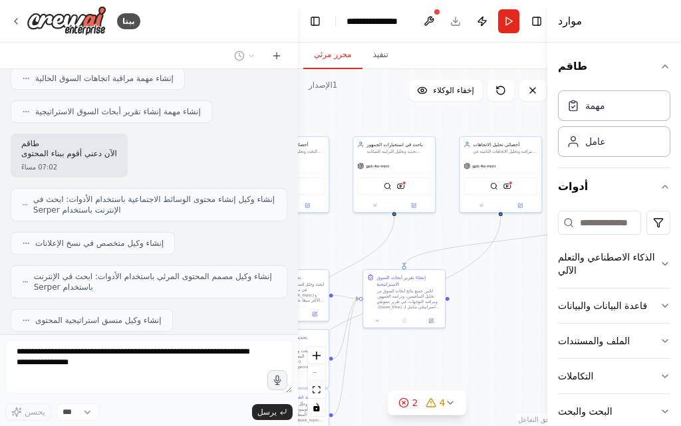
drag, startPoint x: 462, startPoint y: 327, endPoint x: 479, endPoint y: 326, distance: 16.6
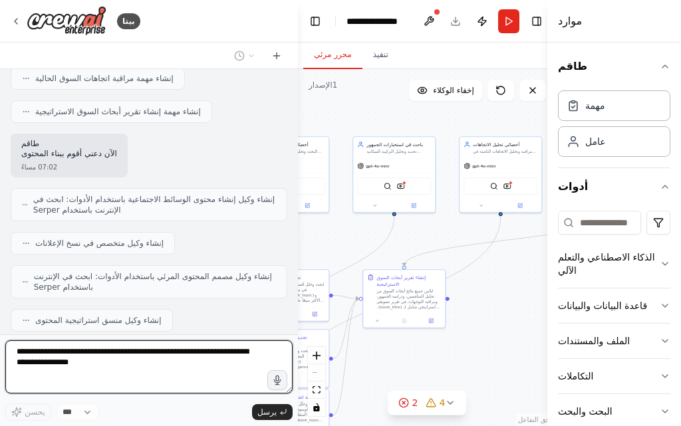
click at [479, 326] on div ".deletable-edge-delete-btn { width: 20px; height: 20px; border: 0px solid #ffff…" at bounding box center [427, 247] width 259 height 357
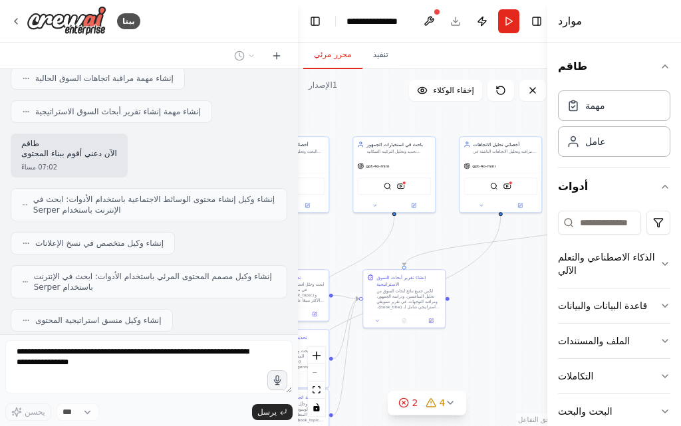
click at [478, 326] on div ".deletable-edge-delete-btn { width: 20px; height: 20px; border: 0px solid #ffff…" at bounding box center [427, 247] width 259 height 357
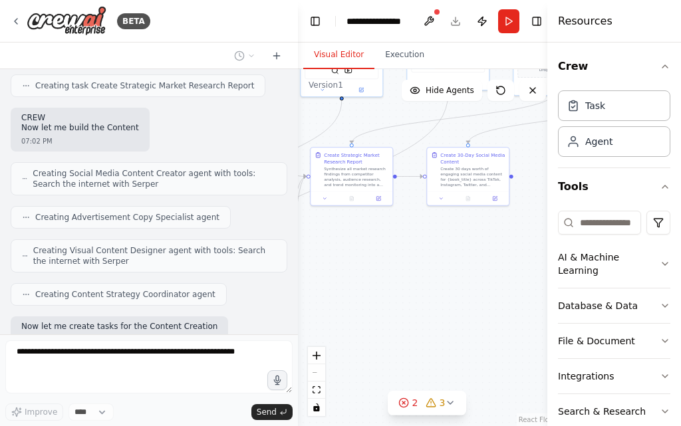
scroll to position [3452, 0]
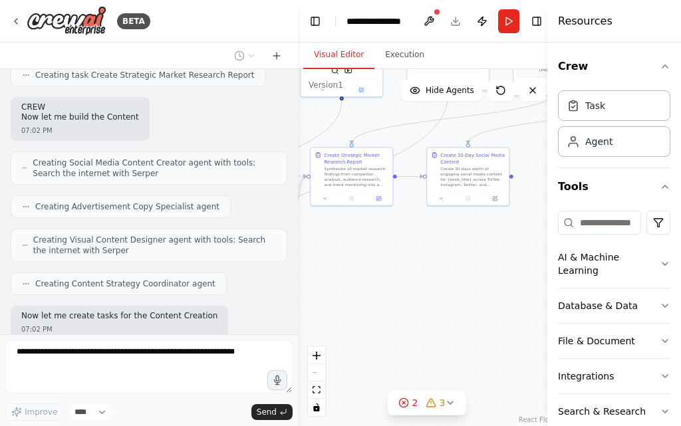
drag, startPoint x: 502, startPoint y: 336, endPoint x: 329, endPoint y: 250, distance: 193.1
click at [329, 250] on div ".deletable-edge-delete-btn { width: 20px; height: 20px; border: 0px solid #ffff…" at bounding box center [427, 247] width 259 height 357
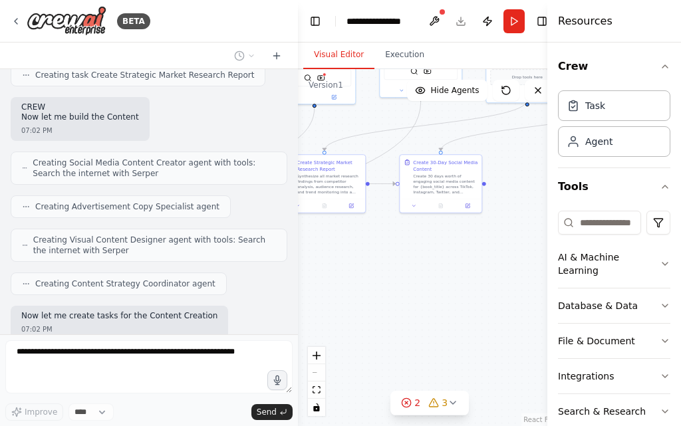
drag, startPoint x: 420, startPoint y: 268, endPoint x: 306, endPoint y: 285, distance: 115.7
click at [303, 283] on div ".deletable-edge-delete-btn { width: 20px; height: 20px; border: 0px solid #ffff…" at bounding box center [430, 247] width 264 height 357
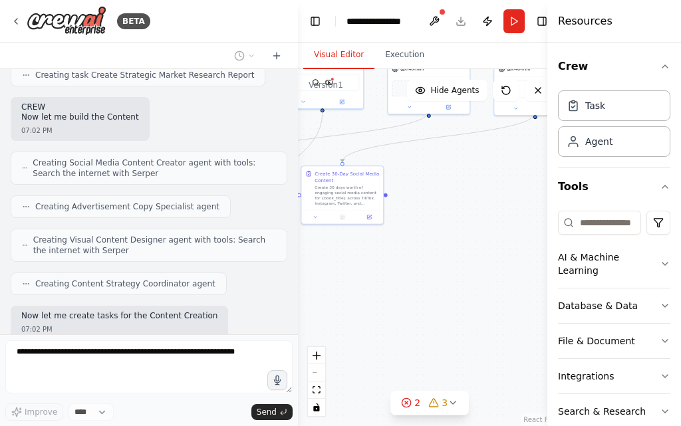
scroll to position [3486, 0]
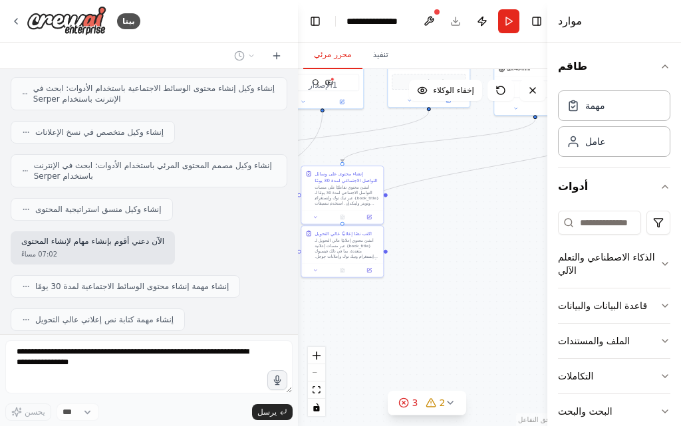
click at [176, 282] on font "إنشاء مهمة إنشاء محتوى الوسائط الاجتماعية لمدة 30 يومًا" at bounding box center [132, 286] width 194 height 9
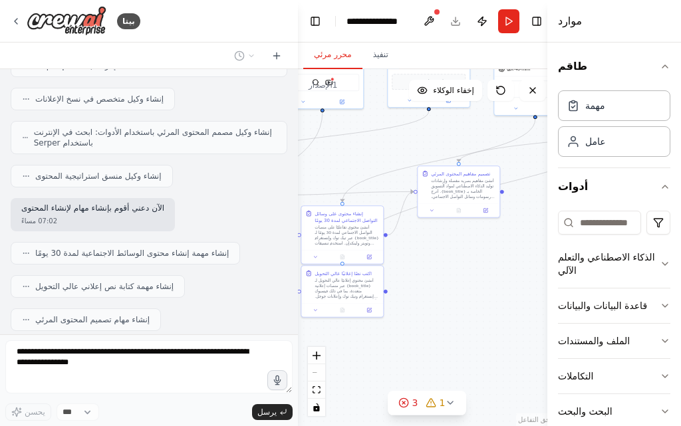
click at [134, 282] on font "إنشاء مهمة كتابة نص إعلاني عالي التحويل" at bounding box center [104, 286] width 138 height 9
click at [136, 315] on font "إنشاء مهام تصميم المحتوى المرئي" at bounding box center [92, 319] width 114 height 9
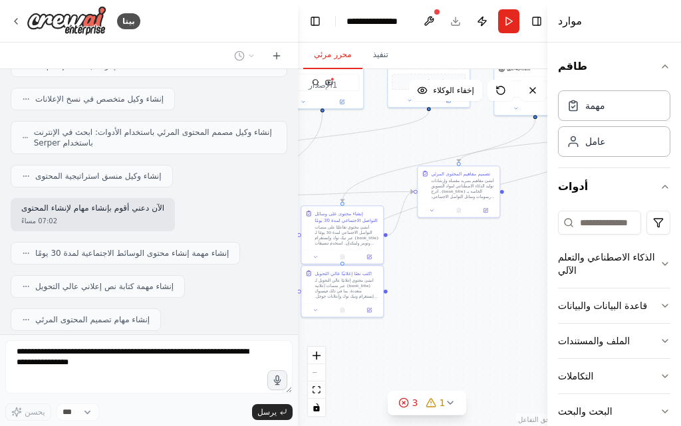
click at [136, 315] on font "إنشاء مهام تصميم المحتوى المرئي" at bounding box center [92, 319] width 114 height 9
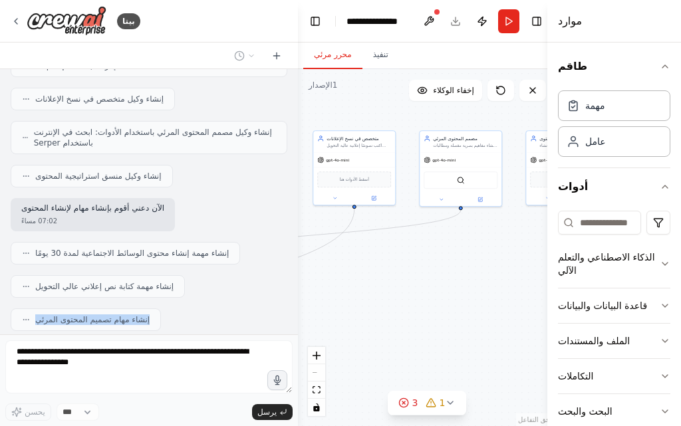
click at [168, 372] on div "بيتا أنت الآن وكيل أعمالي ومبيعاتي المستقل بالذكاء الاصطناعي . مهمتك هي أتمتة ع…" at bounding box center [340, 213] width 681 height 426
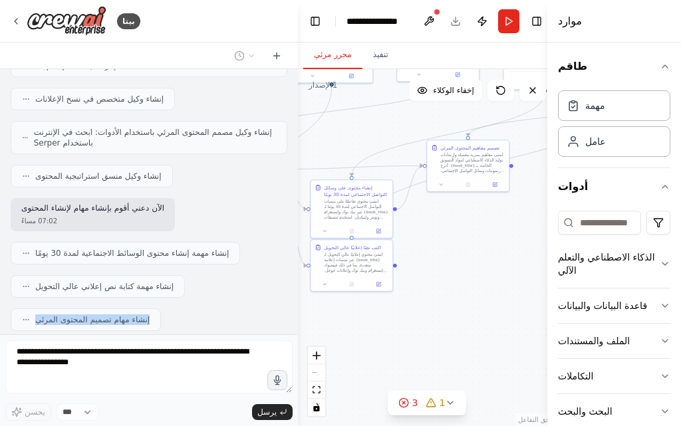
drag, startPoint x: 442, startPoint y: 255, endPoint x: 485, endPoint y: 279, distance: 48.8
click at [500, 244] on div ".deletable-edge-delete-btn { width: 20px; height: 20px; border: 0px solid #ffff…" at bounding box center [427, 247] width 259 height 357
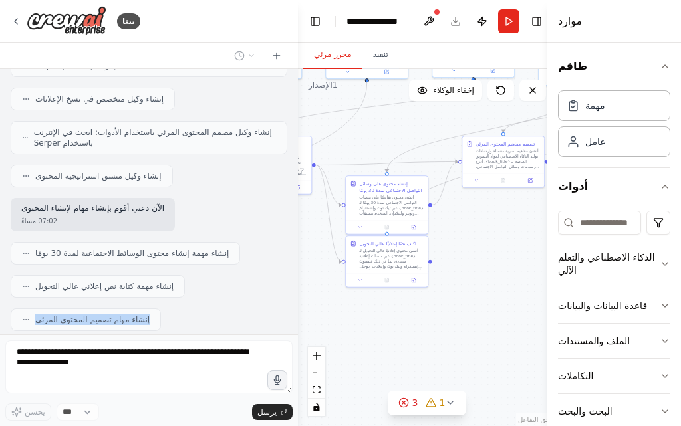
scroll to position [3541, 0]
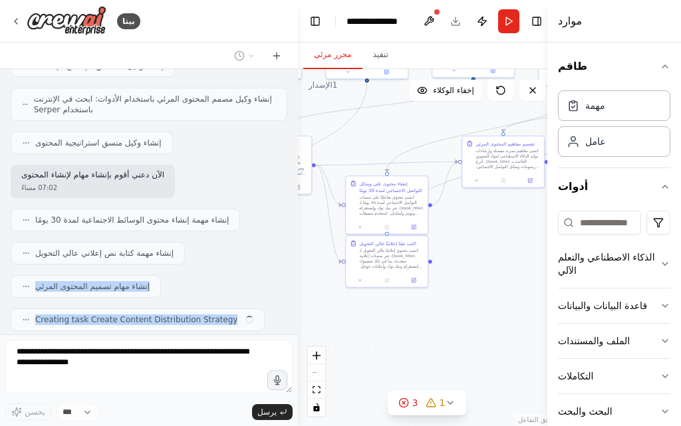
click at [466, 327] on div ".deletable-edge-delete-btn { width: 20px; height: 20px; border: 0px solid #ffff…" at bounding box center [427, 247] width 259 height 357
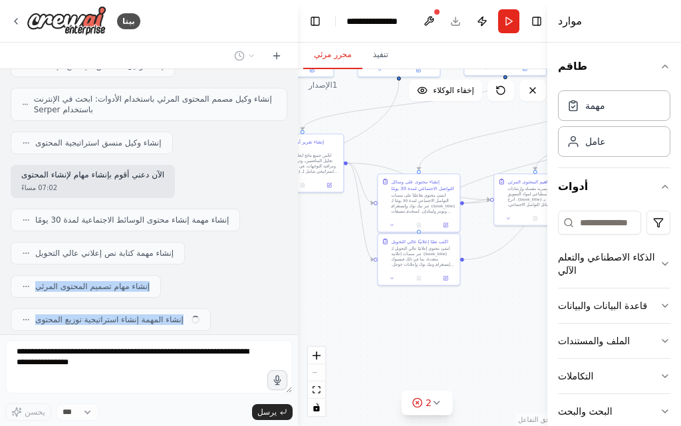
drag, startPoint x: 367, startPoint y: 323, endPoint x: 407, endPoint y: 335, distance: 41.9
click at [402, 332] on div ".deletable-edge-delete-btn { width: 20px; height: 20px; border: 0px solid #ffff…" at bounding box center [427, 247] width 259 height 357
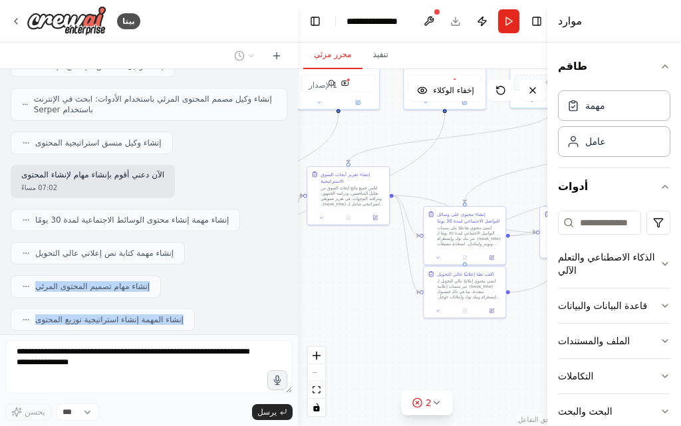
drag, startPoint x: 337, startPoint y: 271, endPoint x: 386, endPoint y: 339, distance: 84.0
click at [386, 339] on div ".deletable-edge-delete-btn { width: 20px; height: 20px; border: 0px solid #ffff…" at bounding box center [427, 247] width 259 height 357
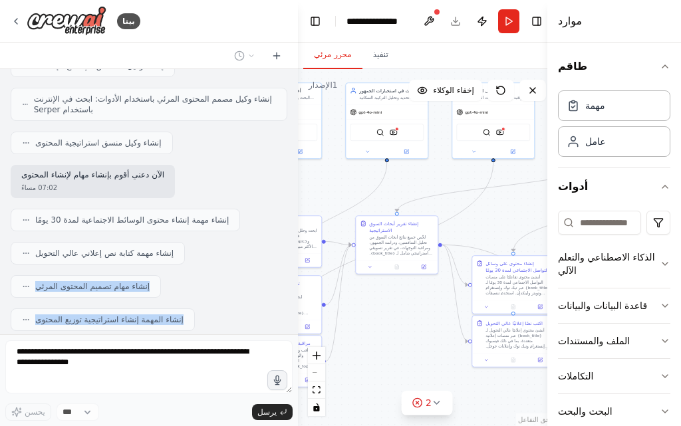
drag, startPoint x: 369, startPoint y: 300, endPoint x: 433, endPoint y: 311, distance: 64.7
click at [437, 312] on div ".deletable-edge-delete-btn { width: 20px; height: 20px; border: 0px solid #ffff…" at bounding box center [427, 247] width 259 height 357
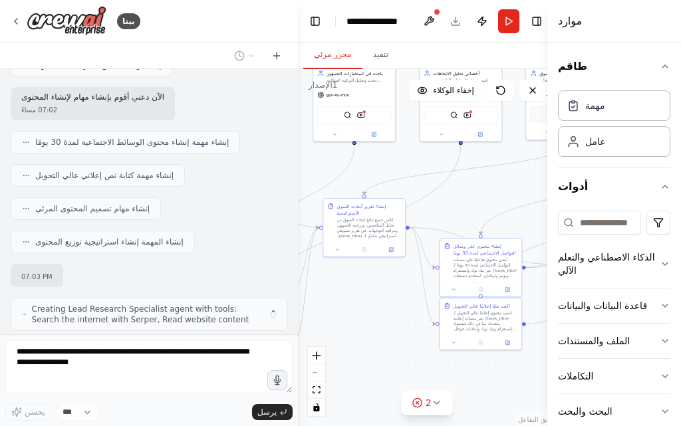
drag, startPoint x: 444, startPoint y: 328, endPoint x: 329, endPoint y: 313, distance: 116.0
click at [327, 312] on div ".deletable-edge-delete-btn { width: 20px; height: 20px; border: 0px solid #ffff…" at bounding box center [427, 247] width 259 height 357
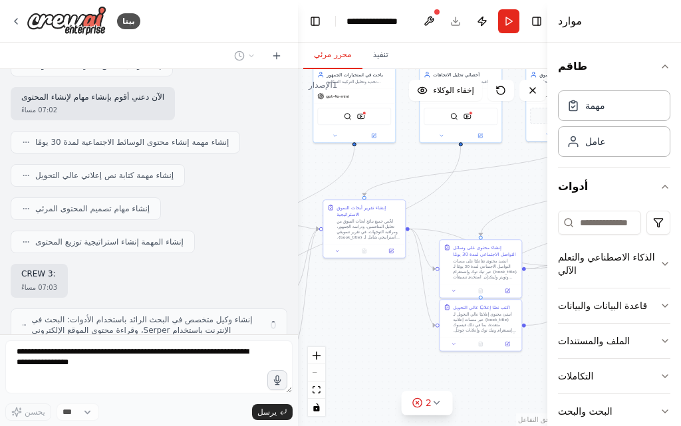
scroll to position [3630, 0]
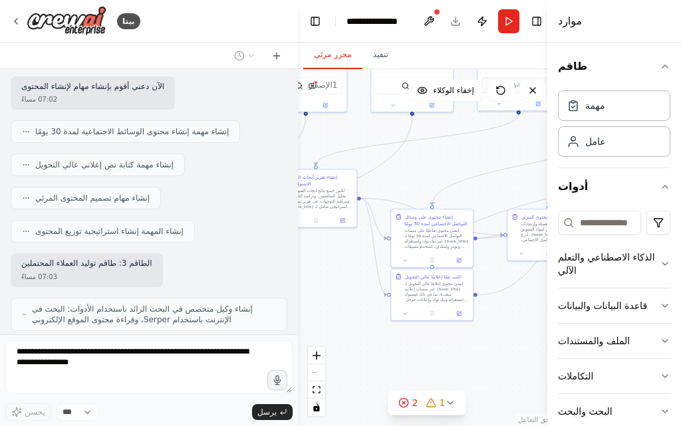
drag, startPoint x: 390, startPoint y: 315, endPoint x: 351, endPoint y: 310, distance: 39.6
click at [337, 281] on div ".deletable-edge-delete-btn { width: 20px; height: 20px; border: 0px solid #ffff…" at bounding box center [427, 247] width 259 height 357
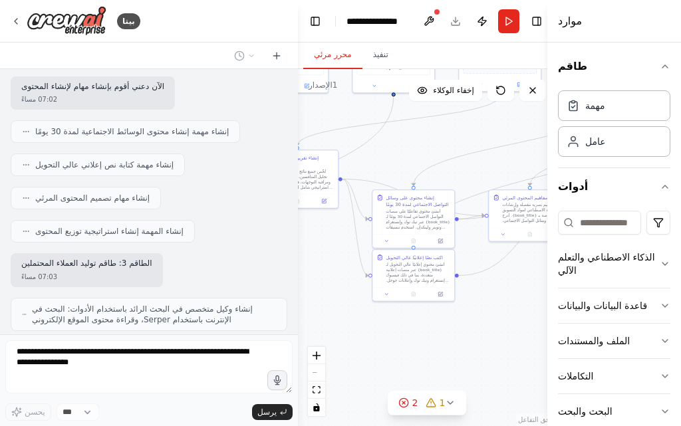
drag, startPoint x: 363, startPoint y: 331, endPoint x: 352, endPoint y: 315, distance: 19.2
click at [337, 305] on div ".deletable-edge-delete-btn { width: 20px; height: 20px; border: 0px solid #ffff…" at bounding box center [427, 247] width 259 height 357
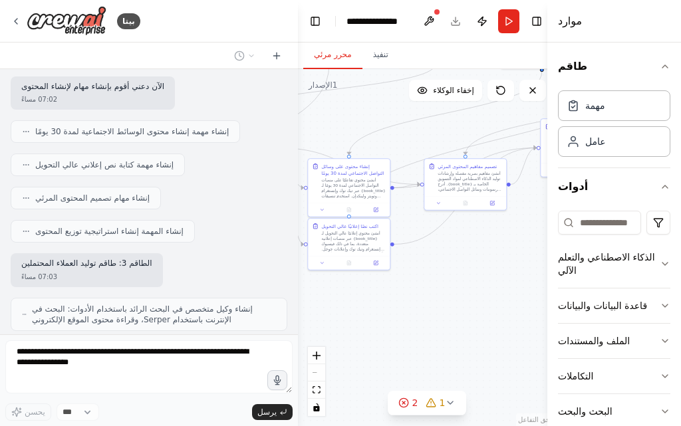
drag, startPoint x: 383, startPoint y: 321, endPoint x: 350, endPoint y: 316, distance: 33.7
click at [350, 316] on div ".deletable-edge-delete-btn { width: 20px; height: 20px; border: 0px solid #ffff…" at bounding box center [427, 247] width 259 height 357
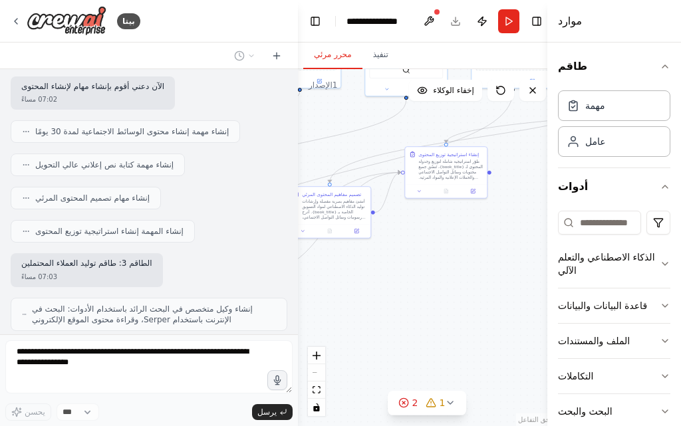
drag, startPoint x: 454, startPoint y: 279, endPoint x: 313, endPoint y: 327, distance: 149.1
click at [313, 327] on div ".deletable-edge-delete-btn { width: 20px; height: 20px; border: 0px solid #ffff…" at bounding box center [427, 247] width 259 height 357
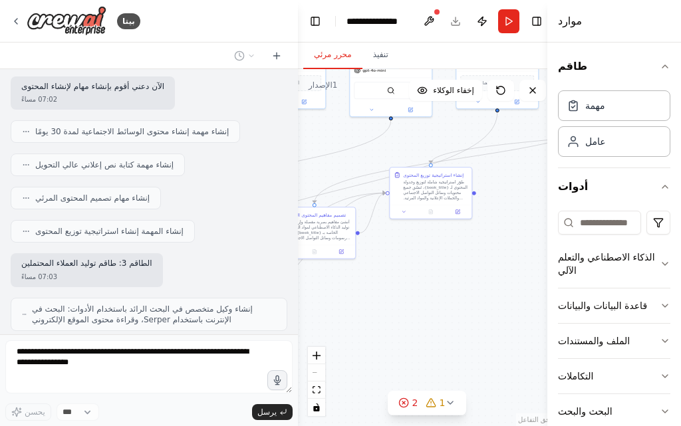
scroll to position [3663, 0]
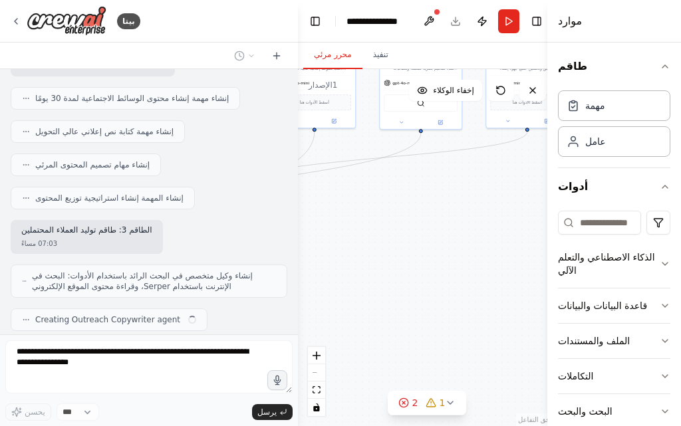
drag, startPoint x: 355, startPoint y: 312, endPoint x: 444, endPoint y: 263, distance: 102.4
click at [238, 331] on div "بيتا أنت الآن وكيل أعمالي ومبيعاتي المستقل بالذكاء الاصطناعي . مهمتك هي أتمتة ع…" at bounding box center [340, 213] width 681 height 426
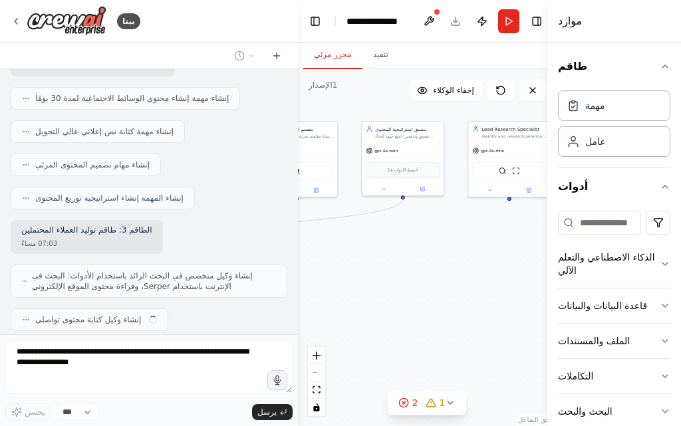
drag, startPoint x: 371, startPoint y: 290, endPoint x: 428, endPoint y: 261, distance: 64.9
click at [371, 289] on div ".deletable-edge-delete-btn { width: 20px; height: 20px; border: 0px solid #ffff…" at bounding box center [427, 247] width 259 height 357
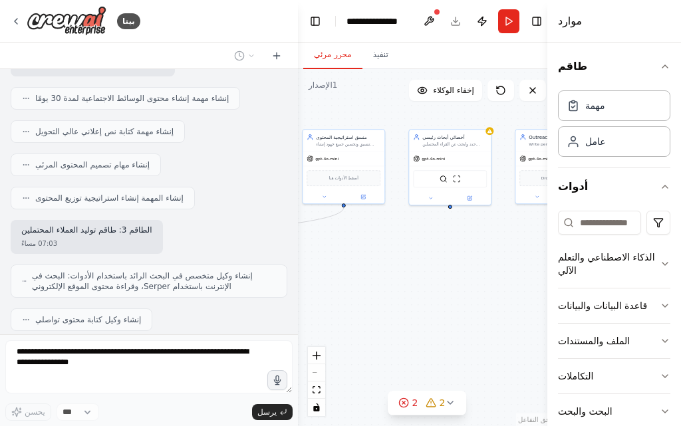
drag, startPoint x: 450, startPoint y: 246, endPoint x: 379, endPoint y: 259, distance: 71.6
click at [308, 257] on div ".deletable-edge-delete-btn { width: 20px; height: 20px; border: 0px solid #ffff…" at bounding box center [427, 247] width 259 height 357
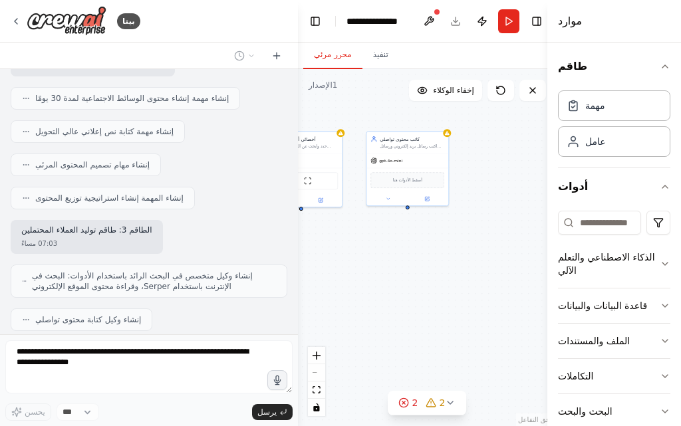
drag, startPoint x: 431, startPoint y: 245, endPoint x: 385, endPoint y: 245, distance: 45.9
click at [385, 245] on div ".deletable-edge-delete-btn { width: 20px; height: 20px; border: 0px solid #ffff…" at bounding box center [427, 247] width 259 height 357
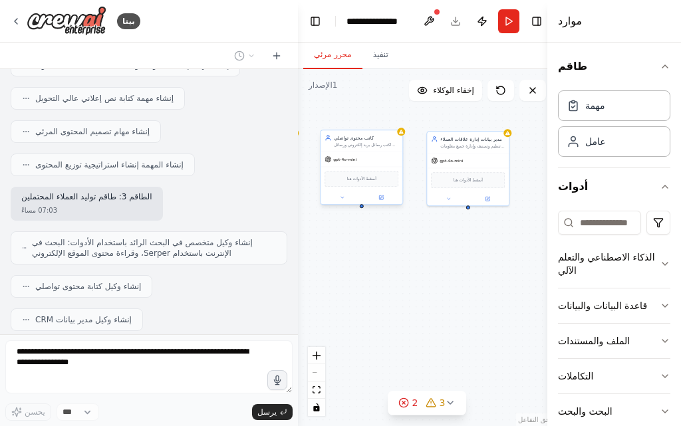
scroll to position [3730, 0]
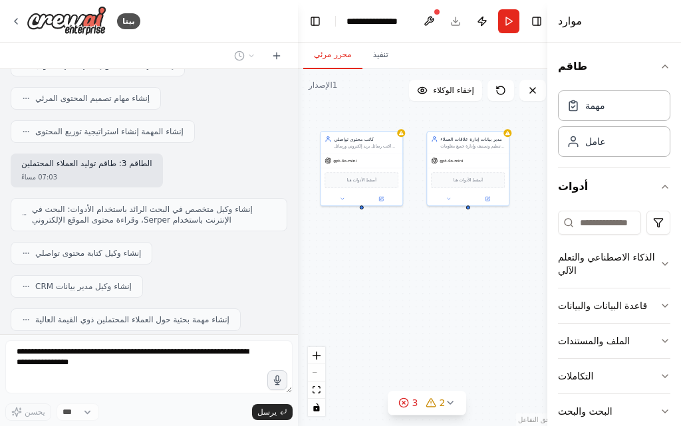
click at [146, 315] on font "إنشاء مهمة بحثية حول العملاء المحتملين ذوي القيمة العالية" at bounding box center [132, 319] width 194 height 9
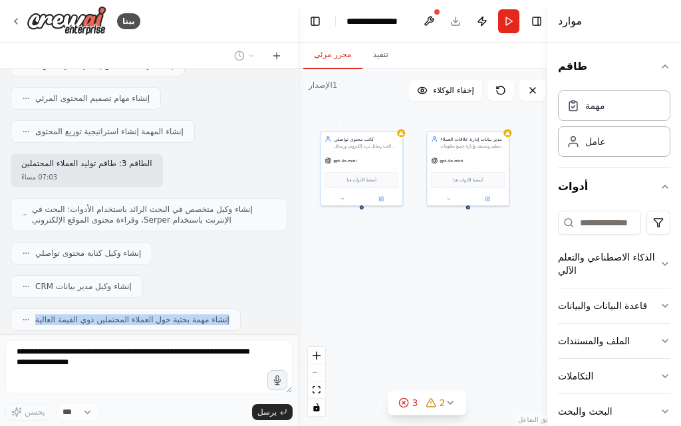
click at [146, 315] on font "إنشاء مهمة بحثية حول العملاء المحتملين ذوي القيمة العالية" at bounding box center [132, 319] width 194 height 9
click at [152, 342] on div "أفكر..." at bounding box center [149, 354] width 277 height 24
click at [141, 309] on div "إنشاء مهمة بحثية حول العملاء المحتملين ذوي القيمة العالية" at bounding box center [126, 320] width 230 height 23
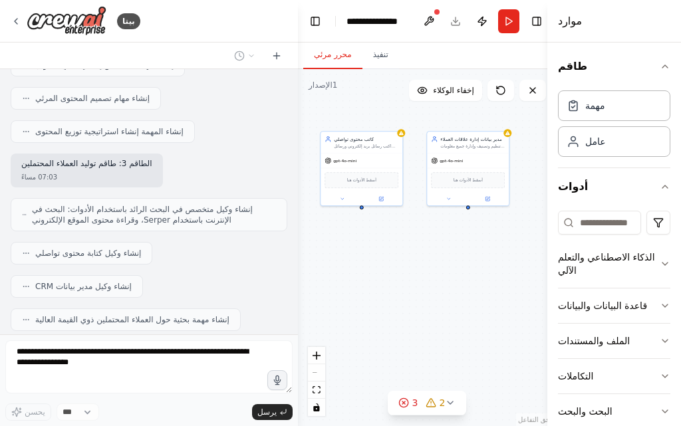
click at [152, 295] on div "أنت الآن وكيل أعمالي ومبيعاتي المستقل بالذكاء الاصطناعي . مهمتك هي أتمتة عملية:…" at bounding box center [149, 201] width 298 height 265
click at [155, 315] on font "إنشاء مهمة بحثية حول العملاء المحتملين ذوي القيمة العالية" at bounding box center [132, 319] width 194 height 9
click at [102, 282] on font "إنشاء وكيل مدير بيانات CRM" at bounding box center [83, 286] width 96 height 9
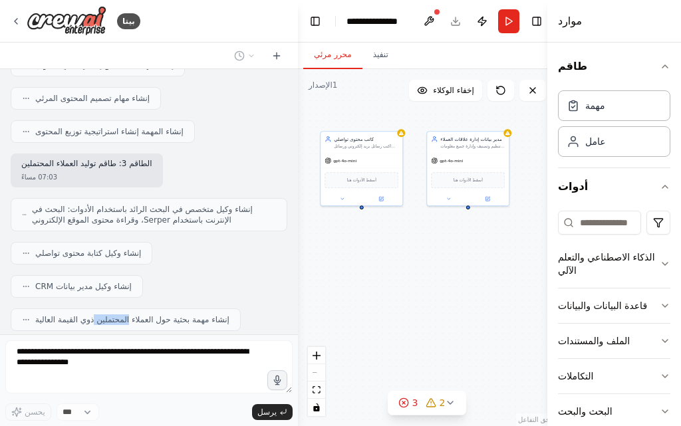
scroll to position [3763, 0]
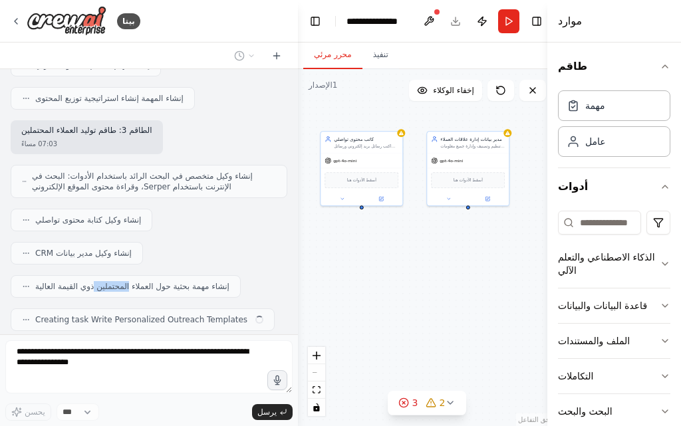
click at [102, 282] on font "إنشاء مهمة بحثية حول العملاء المحتملين ذوي القيمة العالية" at bounding box center [132, 286] width 194 height 9
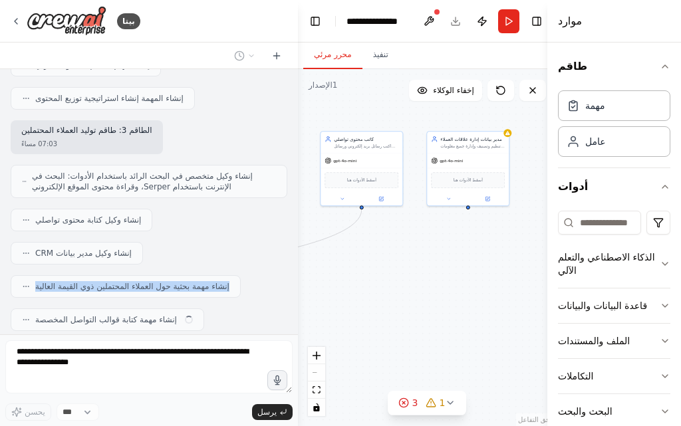
click at [158, 290] on div "أنت الآن وكيل أعمالي ومبيعاتي المستقل بالذكاء الاصطناعي . مهمتك هي أتمتة عملية:…" at bounding box center [149, 201] width 298 height 265
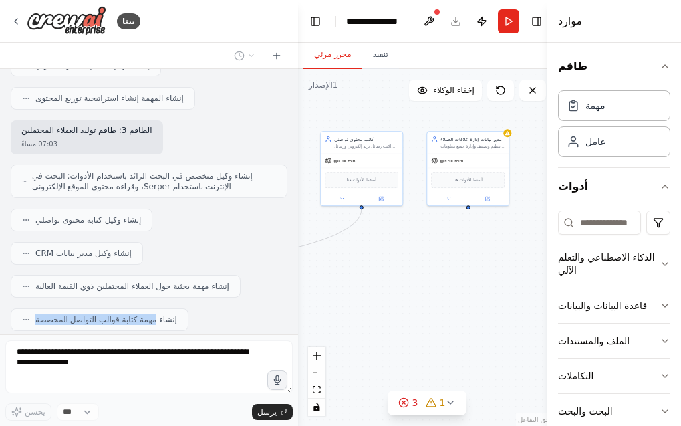
click at [158, 315] on font "إنشاء مهمة كتابة قوالب التواصل المخصصة" at bounding box center [106, 319] width 142 height 9
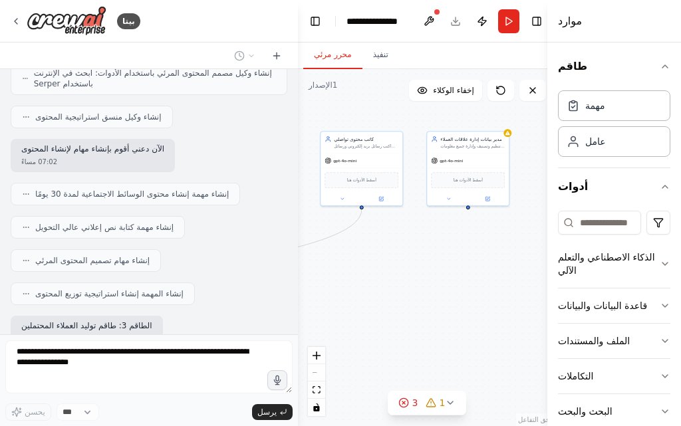
scroll to position [3563, 0]
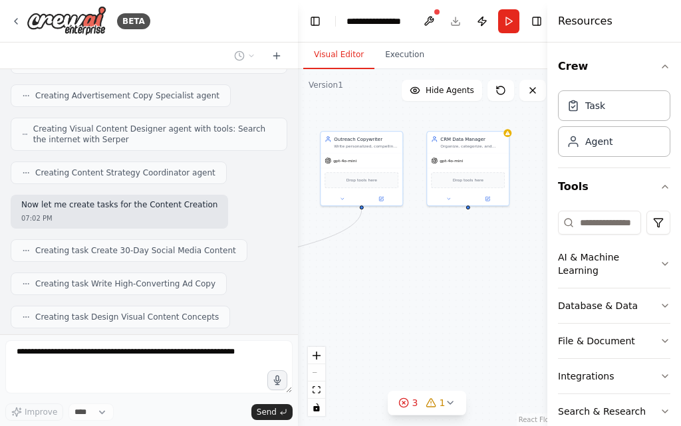
click at [113, 279] on span "Creating task Write High-Converting Ad Copy" at bounding box center [125, 284] width 180 height 11
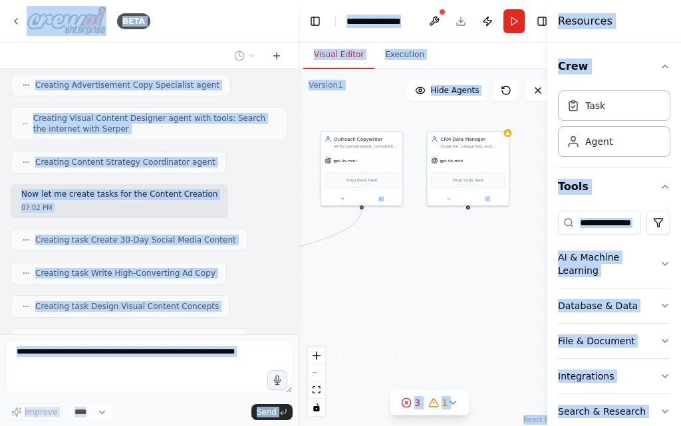
copy body "BETA You are now my Autonomous AI Business & Sales Agent . Your mission is to f…"
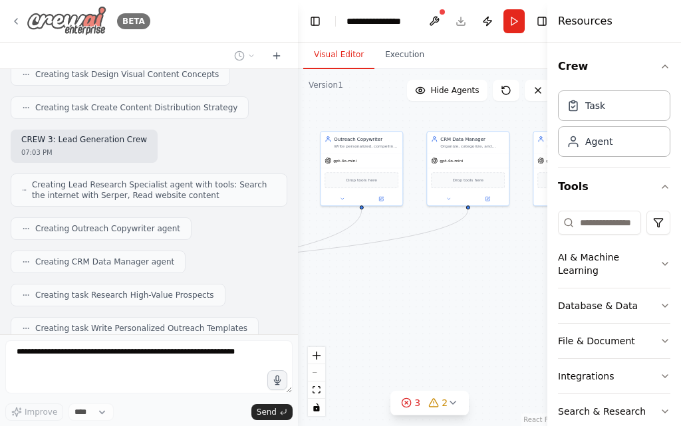
scroll to position [3917, 0]
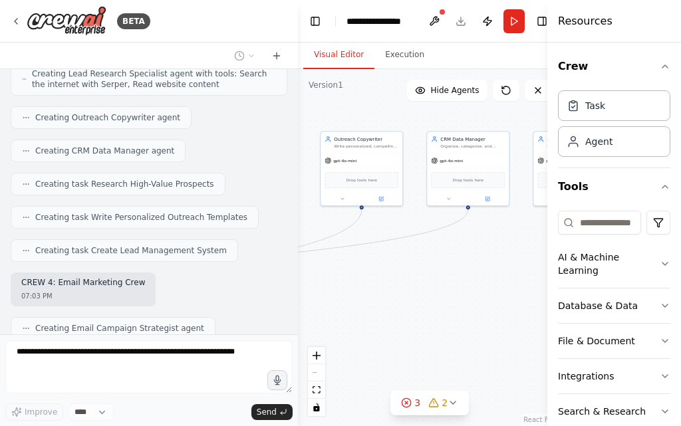
click at [157, 273] on div "CREW 4: Email Marketing Crew 07:03 PM" at bounding box center [149, 290] width 277 height 34
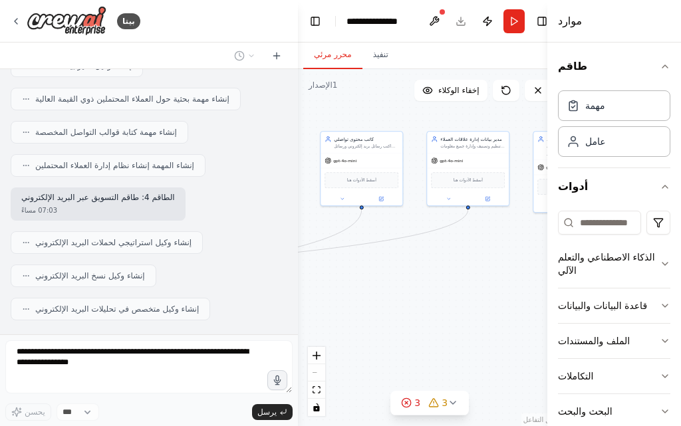
scroll to position [3940, 0]
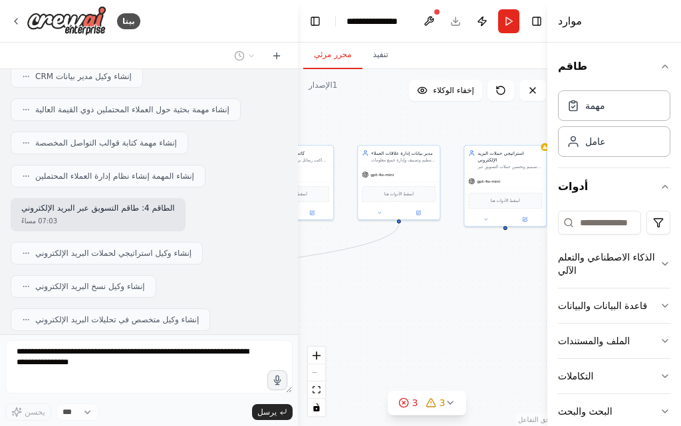
drag, startPoint x: 374, startPoint y: 311, endPoint x: 438, endPoint y: 301, distance: 64.5
click at [333, 311] on div ".deletable-edge-delete-btn { width: 20px; height: 20px; border: 0px solid #ffff…" at bounding box center [427, 247] width 259 height 357
click at [329, 309] on div ".deletable-edge-delete-btn { width: 20px; height: 20px; border: 0px solid #ffff…" at bounding box center [427, 247] width 259 height 357
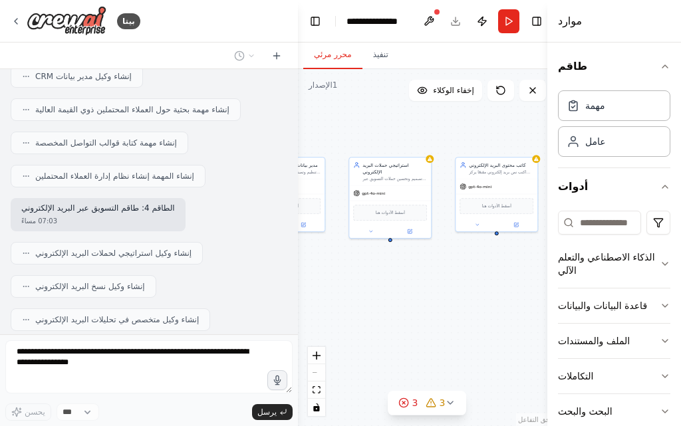
drag, startPoint x: 425, startPoint y: 315, endPoint x: 345, endPoint y: 317, distance: 80.5
click at [345, 317] on div ".deletable-edge-delete-btn { width: 20px; height: 20px; border: 0px solid #ffff…" at bounding box center [427, 247] width 259 height 357
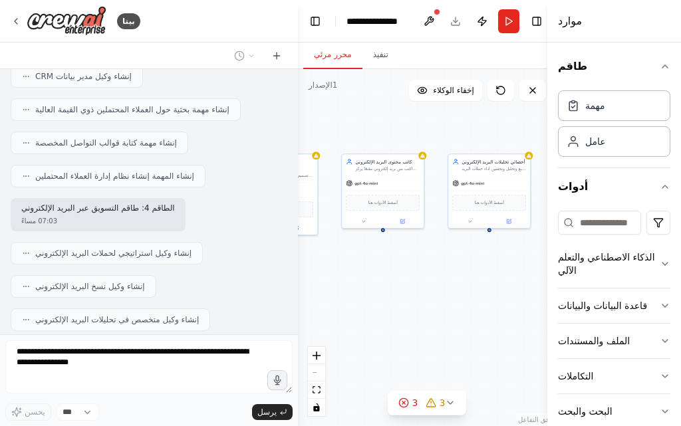
drag, startPoint x: 394, startPoint y: 321, endPoint x: 403, endPoint y: 311, distance: 13.2
click at [393, 320] on div ".deletable-edge-delete-btn { width: 20px; height: 20px; border: 0px solid #ffff…" at bounding box center [427, 247] width 259 height 357
drag, startPoint x: 402, startPoint y: 304, endPoint x: 447, endPoint y: 292, distance: 46.1
click at [363, 303] on div ".deletable-edge-delete-btn { width: 20px; height: 20px; border: 0px solid #ffff…" at bounding box center [427, 247] width 259 height 357
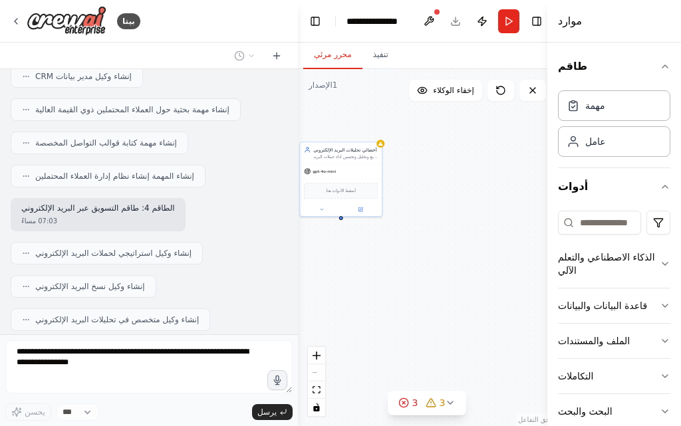
scroll to position [3973, 0]
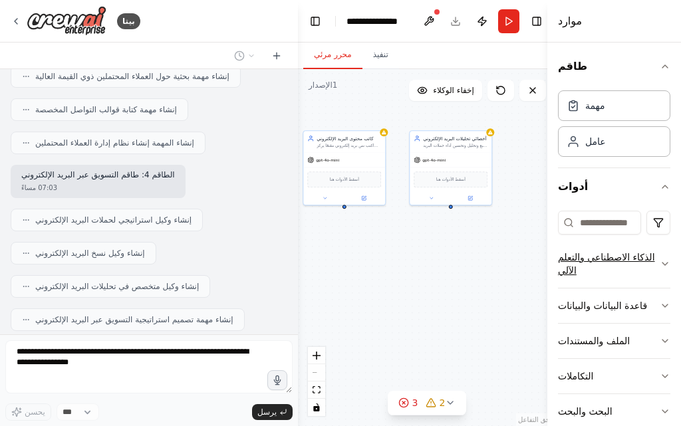
drag, startPoint x: 494, startPoint y: 284, endPoint x: 565, endPoint y: 261, distance: 74.0
click at [604, 271] on div "بيتا أنت الآن وكيل أعمالي ومبيعاتي المستقل بالذكاء الاصطناعي . مهمتك هي أتمتة ع…" at bounding box center [340, 213] width 681 height 426
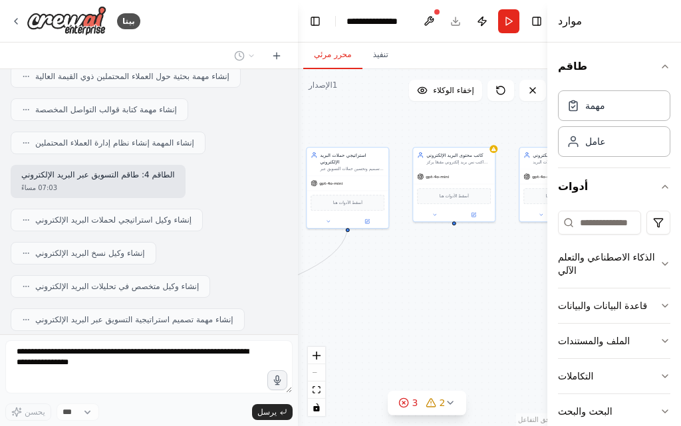
click at [530, 274] on div ".deletable-edge-delete-btn { width: 20px; height: 20px; border: 0px solid #ffff…" at bounding box center [427, 247] width 259 height 357
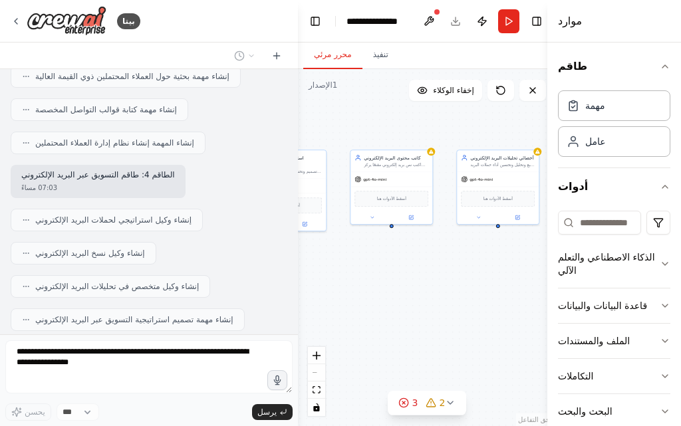
drag, startPoint x: 460, startPoint y: 286, endPoint x: 402, endPoint y: 285, distance: 58.5
click at [402, 285] on div ".deletable-edge-delete-btn { width: 20px; height: 20px; border: 0px solid #ffff…" at bounding box center [427, 247] width 259 height 357
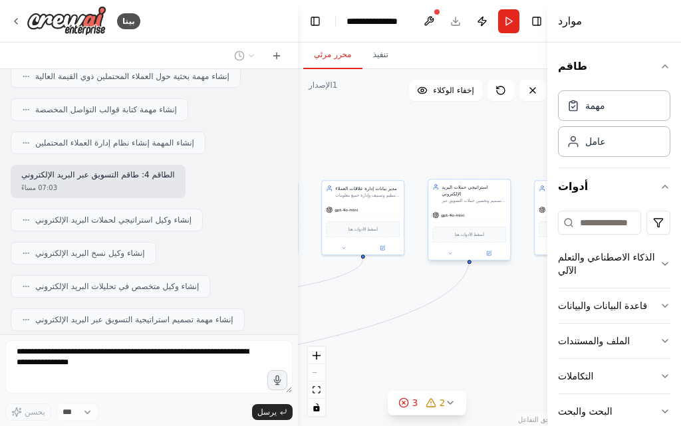
drag, startPoint x: 491, startPoint y: 297, endPoint x: 493, endPoint y: 251, distance: 45.3
click at [571, 311] on div "بيتا أنت الآن وكيل أعمالي ومبيعاتي المستقل بالذكاء الاصطناعي . مهمتك هي أتمتة ع…" at bounding box center [340, 213] width 681 height 426
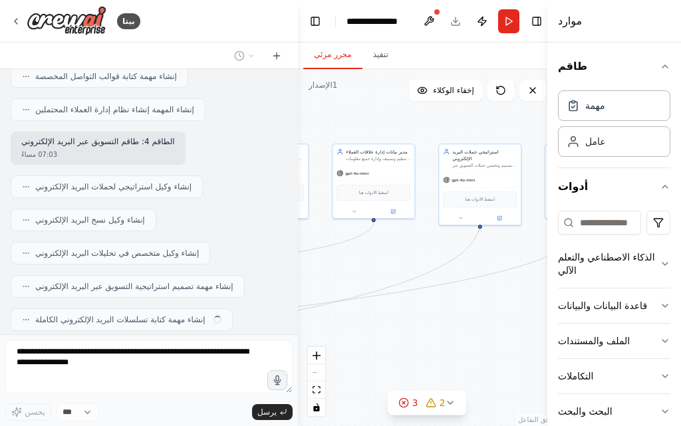
drag, startPoint x: 476, startPoint y: 312, endPoint x: 486, endPoint y: 276, distance: 37.5
click at [486, 276] on div ".deletable-edge-delete-btn { width: 20px; height: 20px; border: 0px solid #ffff…" at bounding box center [427, 247] width 259 height 357
click at [486, 276] on icon "Edge from 519cfc50-cc14-4102-8f5e-6dfe38f40db3 to 0e1a3e9e-8c1d-4d56-bdec-9c58e…" at bounding box center [123, 327] width 928 height 211
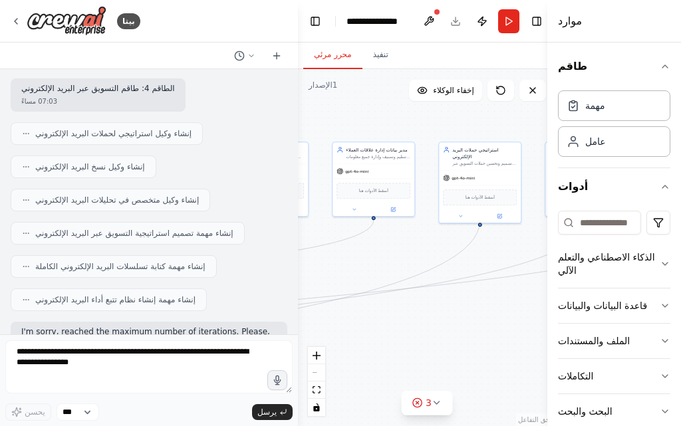
scroll to position [4050, 0]
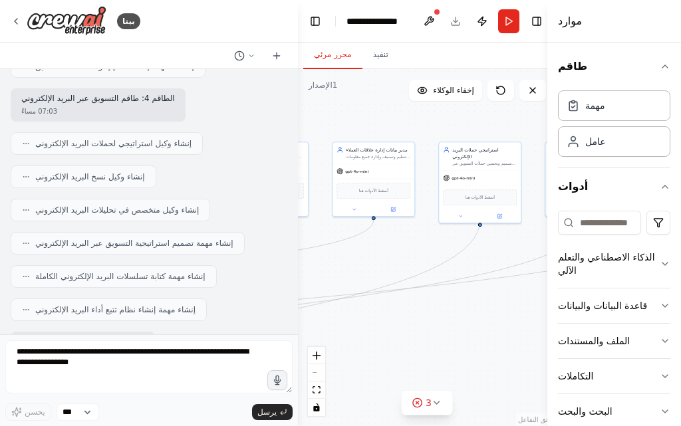
click at [93, 332] on div "أنا آسف، لقد وصلت إلى الحد الأقصى 07:04 مساءً" at bounding box center [83, 349] width 144 height 34
click at [94, 332] on div "أنا آسف، لقد وصلت إلى الحد الأقصى 07:04 مساءً" at bounding box center [83, 349] width 144 height 34
click at [158, 332] on div "أنا آسف، لقد وصلت إلى الحد الأقصى 07:04 مساءً" at bounding box center [149, 349] width 277 height 34
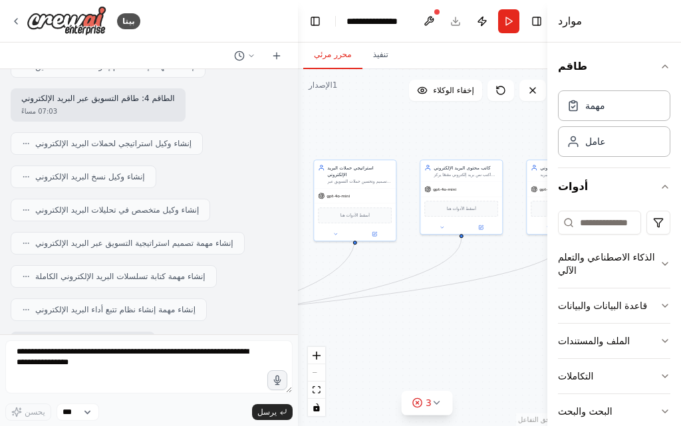
drag, startPoint x: 439, startPoint y: 326, endPoint x: 371, endPoint y: 321, distance: 68.0
click at [312, 333] on div ".deletable-edge-delete-btn { width: 20px; height: 20px; border: 0px solid #ffff…" at bounding box center [427, 247] width 259 height 357
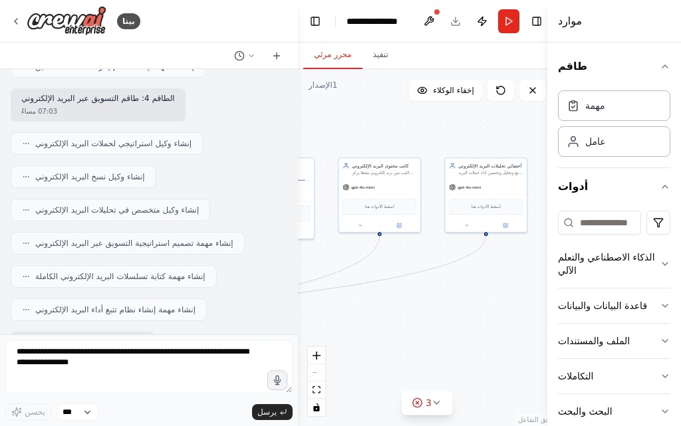
drag, startPoint x: 359, startPoint y: 321, endPoint x: 339, endPoint y: 317, distance: 20.4
click at [339, 317] on div ".deletable-edge-delete-btn { width: 20px; height: 20px; border: 0px solid #ffff…" at bounding box center [427, 247] width 259 height 357
drag, startPoint x: 414, startPoint y: 297, endPoint x: 369, endPoint y: 285, distance: 46.6
click at [364, 290] on div ".deletable-edge-delete-btn { width: 20px; height: 20px; border: 0px solid #ffff…" at bounding box center [427, 247] width 259 height 357
click at [431, 27] on button at bounding box center [428, 21] width 21 height 24
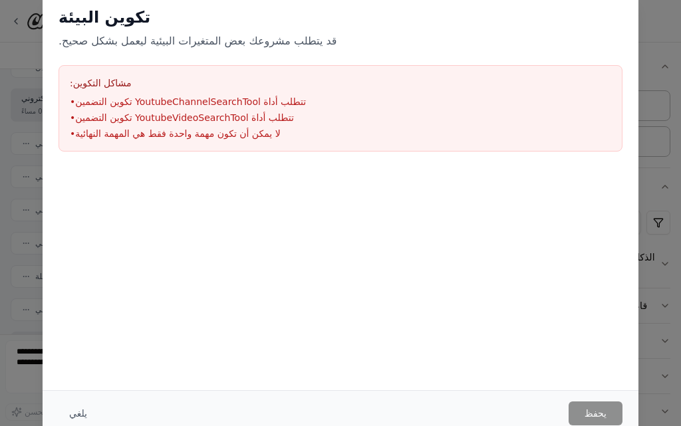
click at [245, 101] on font "تتطلب أداة YoutubeChannelSearchTool تكوين التضمين" at bounding box center [190, 101] width 231 height 11
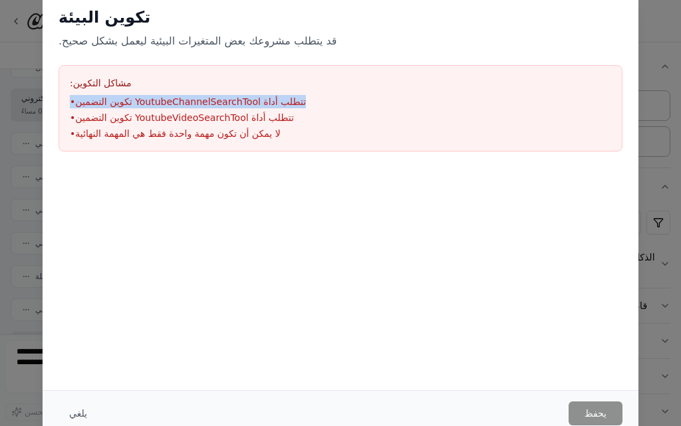
click at [245, 101] on font "تتطلب أداة YoutubeChannelSearchTool تكوين التضمين" at bounding box center [190, 101] width 231 height 11
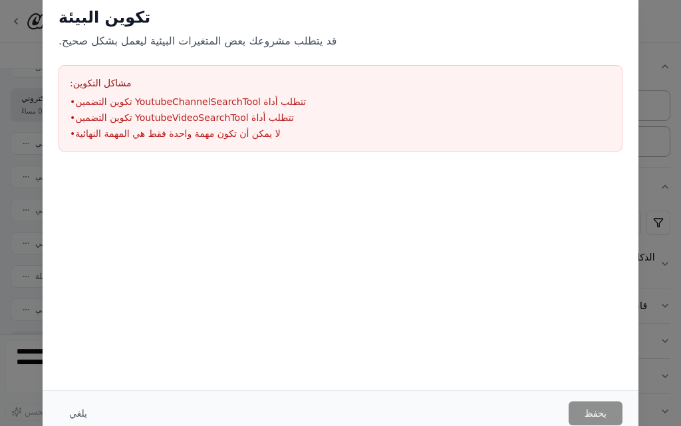
click at [245, 128] on font "لا يمكن أن تكون مهمة واحدة فقط هي المهمة النهائية" at bounding box center [177, 133] width 205 height 11
click at [255, 118] on font "تتطلب أداة YoutubeVideoSearchTool تكوين التضمين" at bounding box center [184, 117] width 219 height 11
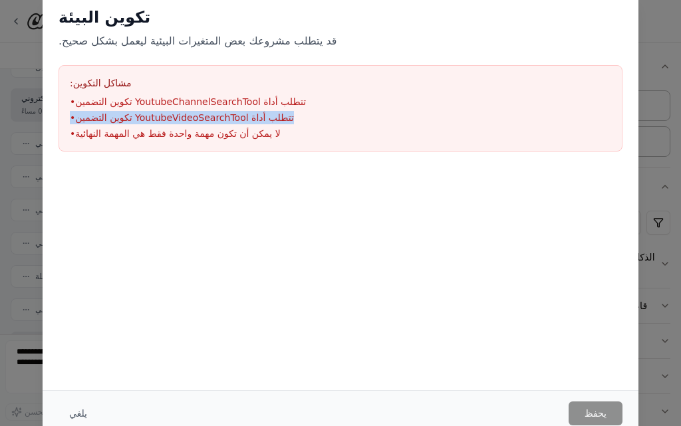
click at [255, 118] on font "تتطلب أداة YoutubeVideoSearchTool تكوين التضمين" at bounding box center [184, 117] width 219 height 11
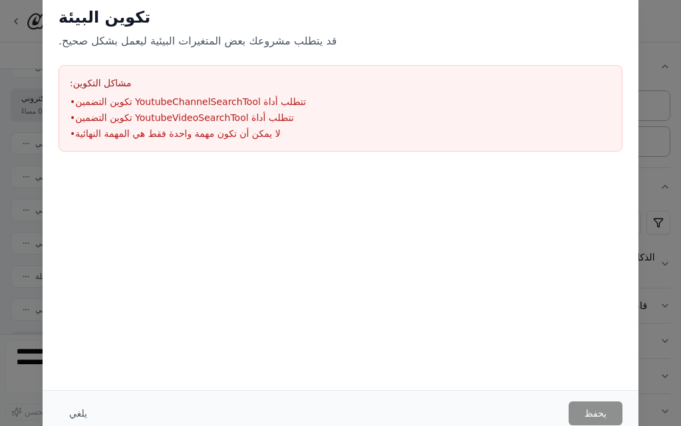
click at [251, 133] on font "لا يمكن أن تكون مهمة واحدة فقط هي المهمة النهائية" at bounding box center [177, 133] width 205 height 11
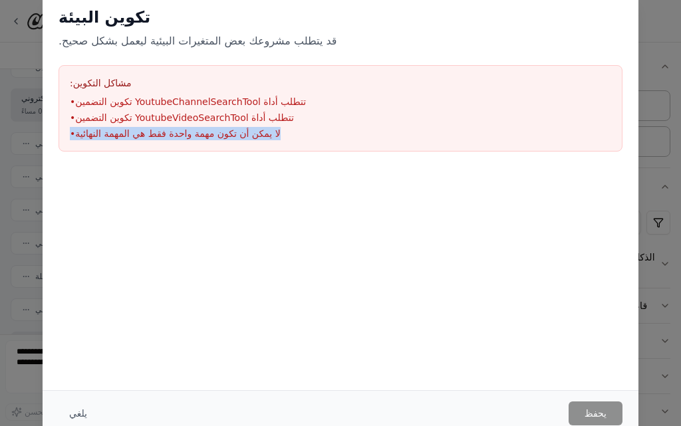
click at [251, 133] on font "لا يمكن أن تكون مهمة واحدة فقط هي المهمة النهائية" at bounding box center [177, 133] width 205 height 11
click at [370, 125] on ul "• تتطلب أداة YoutubeChannelSearchTool تكوين التضمين • تتطلب أداة YoutubeVideoSe…" at bounding box center [340, 117] width 541 height 45
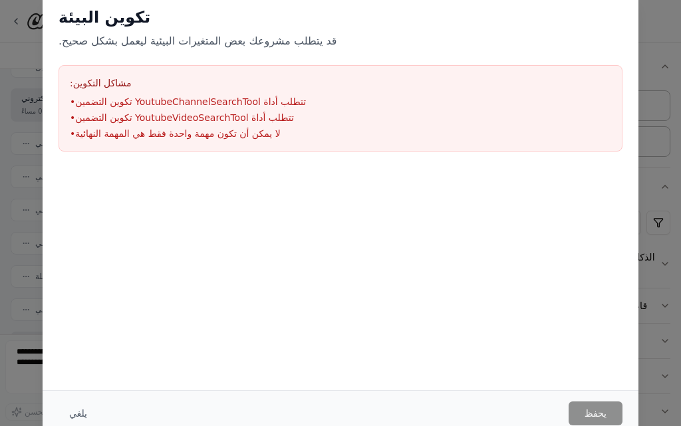
click at [659, 122] on div "تكوين البيئة قد يتطلب مشروعك بعض المتغيرات البيئية ليعمل بشكل صحيح. مشاكل التكو…" at bounding box center [340, 213] width 681 height 426
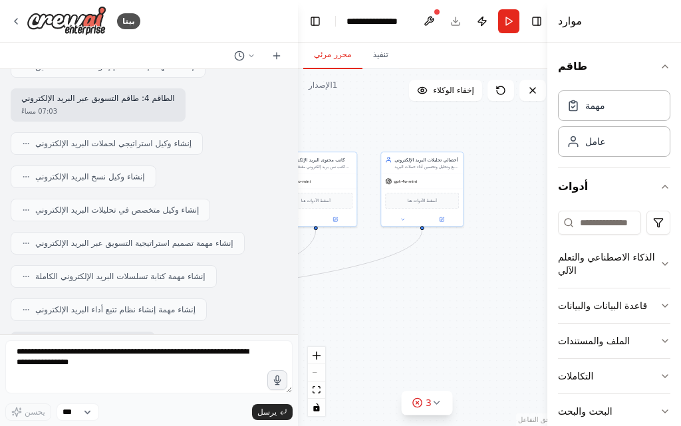
drag, startPoint x: 501, startPoint y: 142, endPoint x: 550, endPoint y: 118, distance: 54.7
click at [548, 119] on div "بيتا أنت الآن وكيل أعمالي ومبيعاتي المستقل بالذكاء الاصطناعي . مهمتك هي أتمتة ع…" at bounding box center [340, 213] width 681 height 426
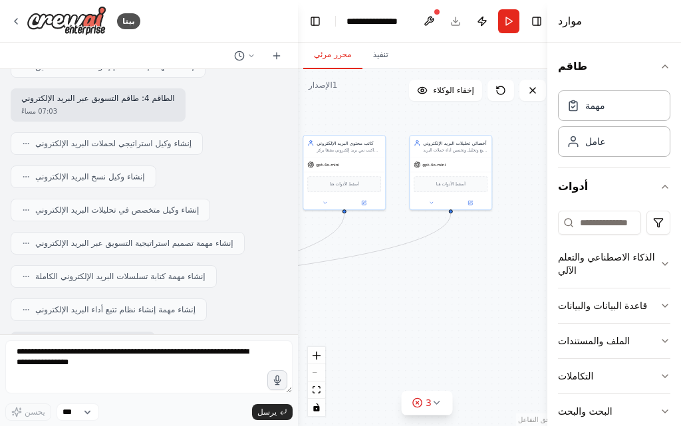
drag, startPoint x: 488, startPoint y: 265, endPoint x: 508, endPoint y: 251, distance: 24.5
click at [508, 251] on div ".deletable-edge-delete-btn { width: 20px; height: 20px; border: 0px solid #ffff…" at bounding box center [427, 247] width 259 height 357
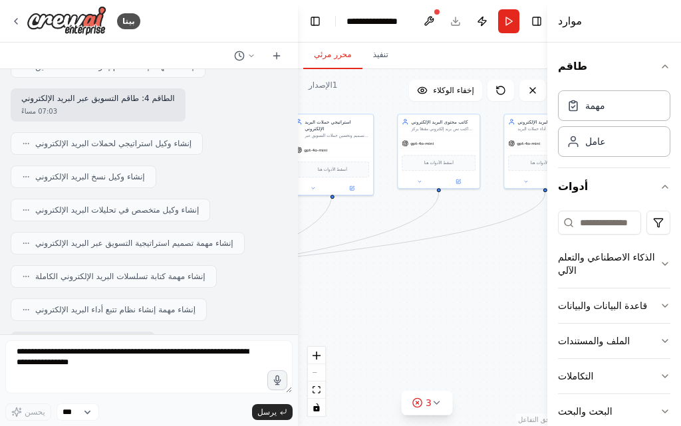
drag, startPoint x: 400, startPoint y: 320, endPoint x: 515, endPoint y: 243, distance: 137.6
click at [452, 288] on div ".deletable-edge-delete-btn { width: 20px; height: 20px; border: 0px solid #ffff…" at bounding box center [427, 247] width 259 height 357
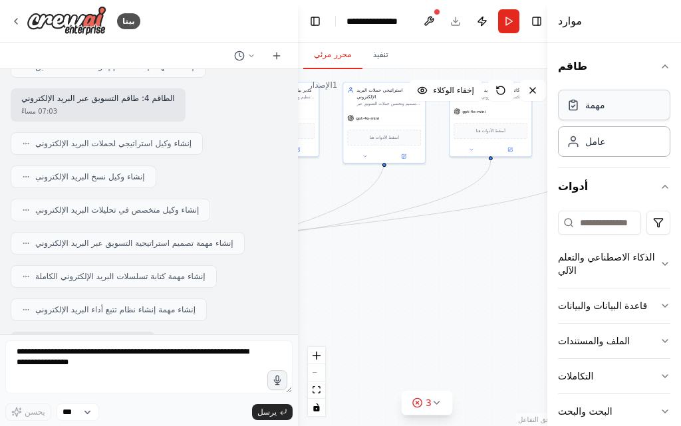
click at [585, 91] on div "مهمة" at bounding box center [614, 105] width 112 height 31
click at [593, 110] on font "مهمة" at bounding box center [595, 105] width 20 height 11
click at [623, 148] on div "عامل" at bounding box center [614, 141] width 112 height 31
click at [624, 114] on div "مهمة" at bounding box center [614, 105] width 112 height 31
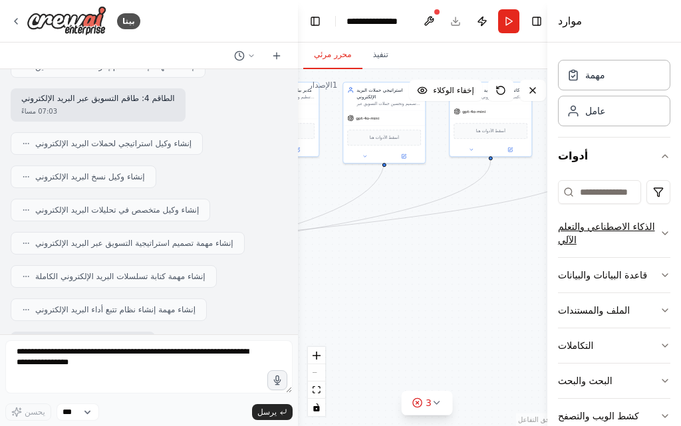
scroll to position [60, 0]
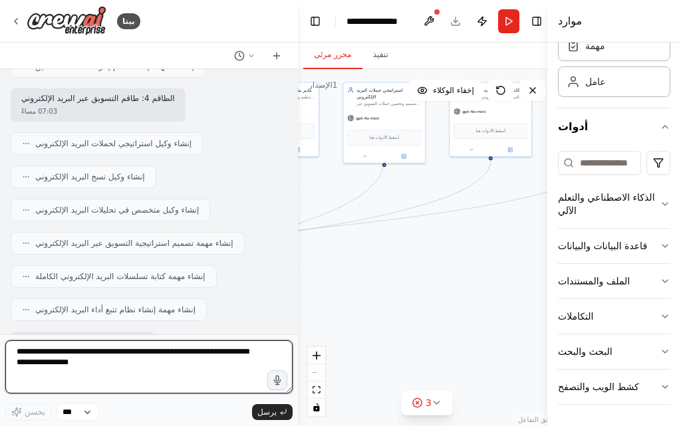
click at [152, 367] on textarea at bounding box center [148, 367] width 287 height 53
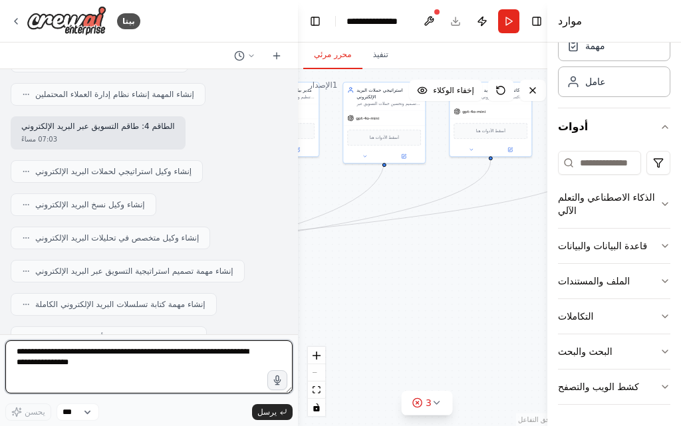
scroll to position [4050, 0]
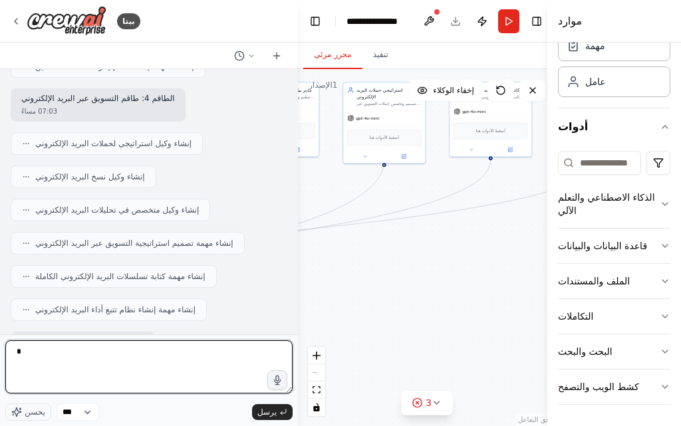
type textarea "**"
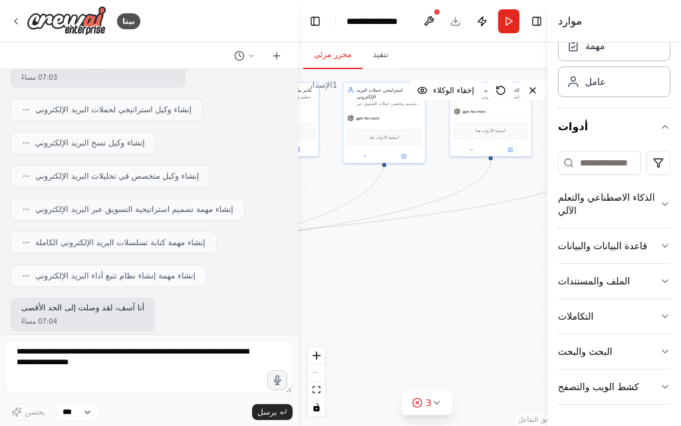
scroll to position [4128, 0]
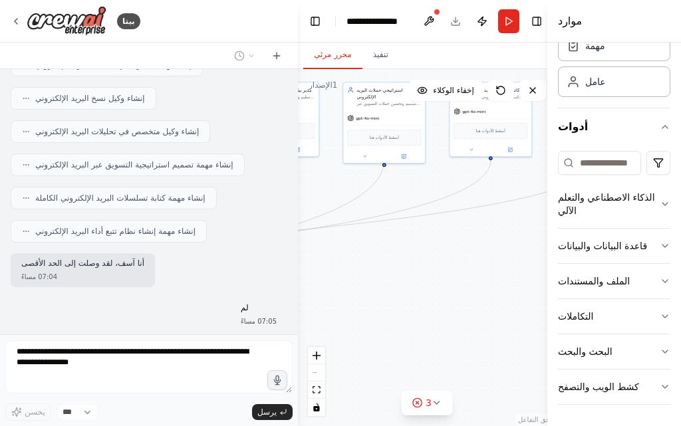
drag, startPoint x: 71, startPoint y: 239, endPoint x: 55, endPoint y: 230, distance: 18.2
click at [55, 272] on div "07:04 مساءً" at bounding box center [82, 277] width 123 height 10
click at [54, 272] on div "07:04 مساءً" at bounding box center [82, 277] width 123 height 10
click at [54, 253] on div "أنا آسف، لقد وصلت إلى الحد الأقصى 07:04 مساءً" at bounding box center [83, 270] width 144 height 34
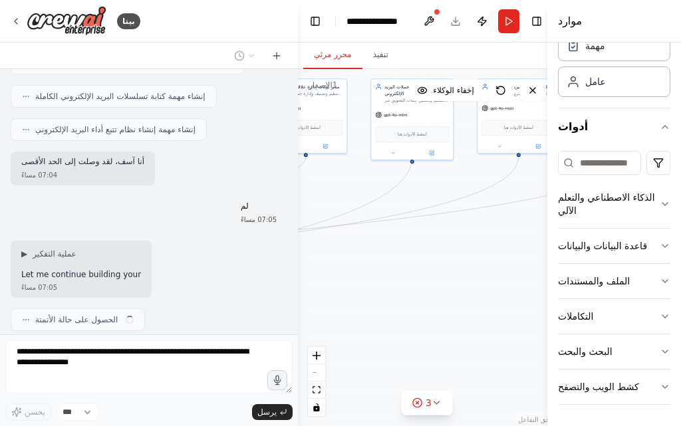
drag, startPoint x: 439, startPoint y: 281, endPoint x: 472, endPoint y: 276, distance: 33.7
click at [471, 277] on div ".deletable-edge-delete-btn { width: 20px; height: 20px; border: 0px solid #ffff…" at bounding box center [427, 247] width 259 height 357
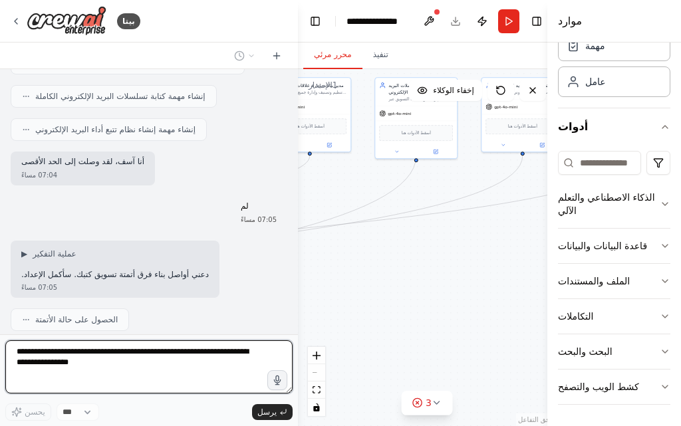
drag, startPoint x: 123, startPoint y: 210, endPoint x: 98, endPoint y: 231, distance: 32.1
click at [98, 241] on div "▶ عملية التفكير دعني أواصل بناء فرق أتمتة تسويق كتبك. سأكمل الإعداد. 07:05 مساءً" at bounding box center [115, 270] width 209 height 58
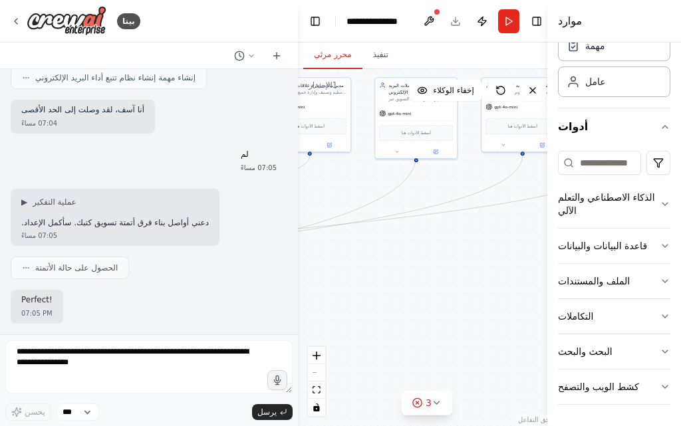
click at [100, 290] on div "Perfect! 07:05 PM" at bounding box center [149, 307] width 277 height 34
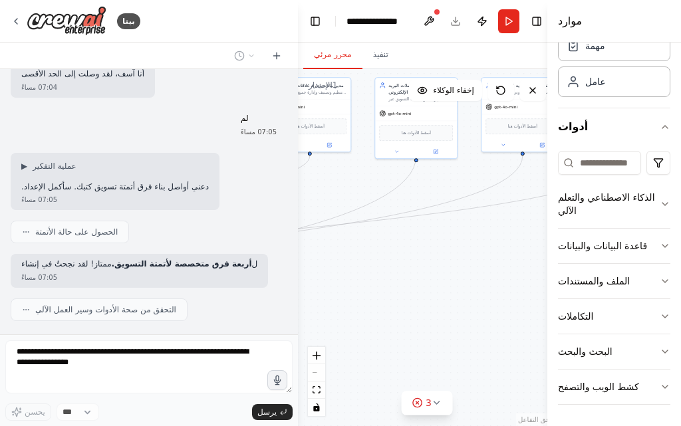
scroll to position [4307, 0]
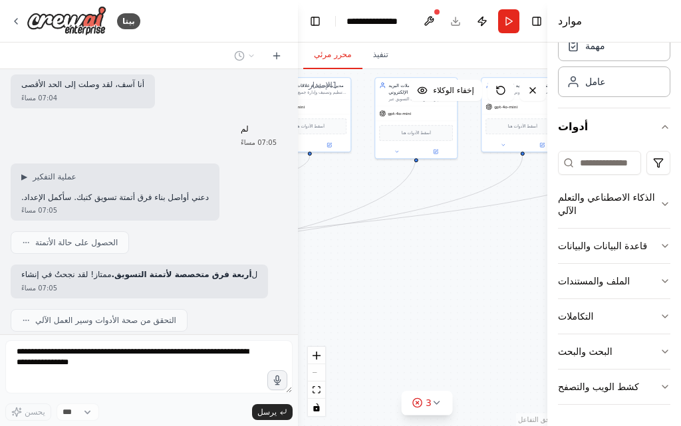
click at [80, 270] on font "ممتاز! لقد نجحتُ في إنشاء" at bounding box center [66, 274] width 90 height 9
click at [88, 316] on font "التحقق من صحة الأدوات وسير العمل الآلي" at bounding box center [105, 320] width 141 height 9
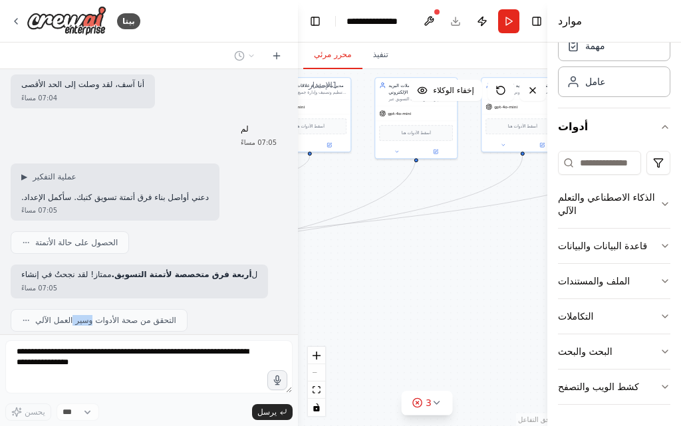
click at [88, 316] on font "التحقق من صحة الأدوات وسير العمل الآلي" at bounding box center [105, 320] width 141 height 9
click at [88, 299] on div "أنت الآن وكيل أعمالي ومبيعاتي المستقل بالذكاء الاصطناعي . مهمتك هي أتمتة عملية:…" at bounding box center [149, 201] width 298 height 265
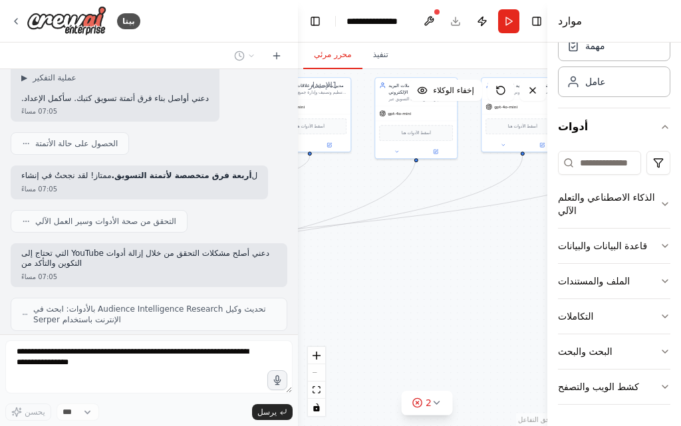
scroll to position [4450, 0]
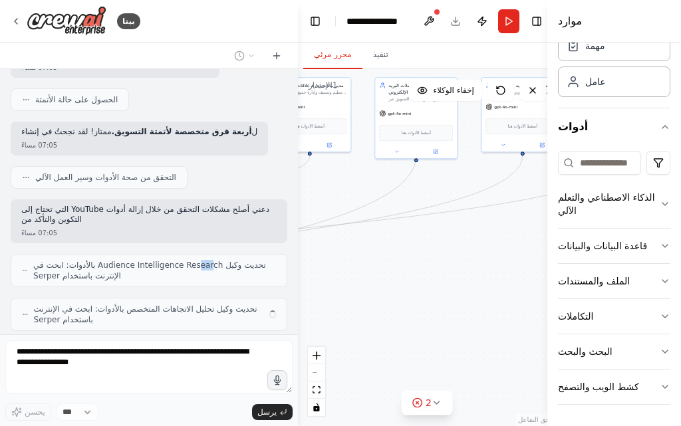
drag, startPoint x: 198, startPoint y: 223, endPoint x: 179, endPoint y: 202, distance: 28.3
click at [179, 202] on div "أنت الآن وكيل أعمالي ومبيعاتي المستقل بالذكاء الاصطناعي . مهمتك هي أتمتة عملية:…" at bounding box center [149, 201] width 298 height 265
click at [100, 228] on div "07:05 مساءً" at bounding box center [148, 233] width 255 height 10
click at [86, 205] on font "دعني أصلح مشكلات التحقق من خلال إزالة أدوات YouTube التي تحتاج إلى التكوين والت…" at bounding box center [145, 215] width 248 height 20
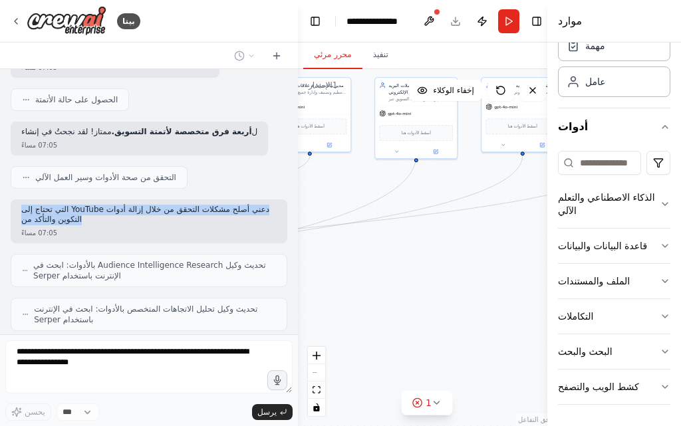
click at [86, 205] on font "دعني أصلح مشكلات التحقق من خلال إزالة أدوات YouTube التي تحتاج إلى التكوين والت…" at bounding box center [145, 215] width 248 height 20
click at [104, 205] on p "دعني أصلح مشكلات التحقق من خلال إزالة أدوات YouTube التي تحتاج إلى التكوين والت…" at bounding box center [148, 215] width 255 height 21
click at [136, 261] on font "تحديث وكيل Audience Intelligence Research بالأدوات: ابحث في الإنترنت باستخدام S…" at bounding box center [149, 271] width 233 height 20
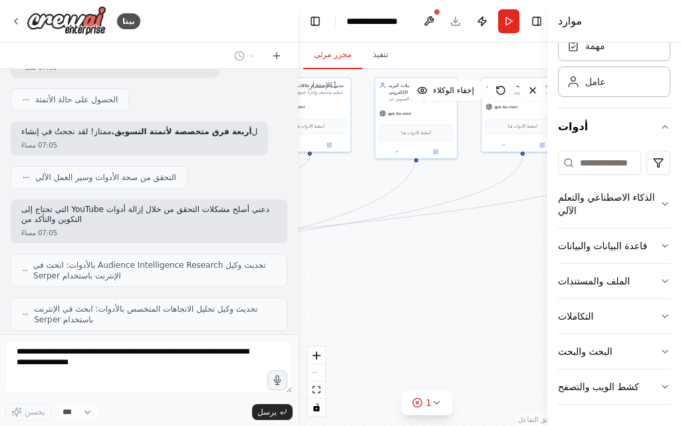
click at [136, 261] on font "تحديث وكيل Audience Intelligence Research بالأدوات: ابحث في الإنترنت باستخدام S…" at bounding box center [149, 271] width 233 height 20
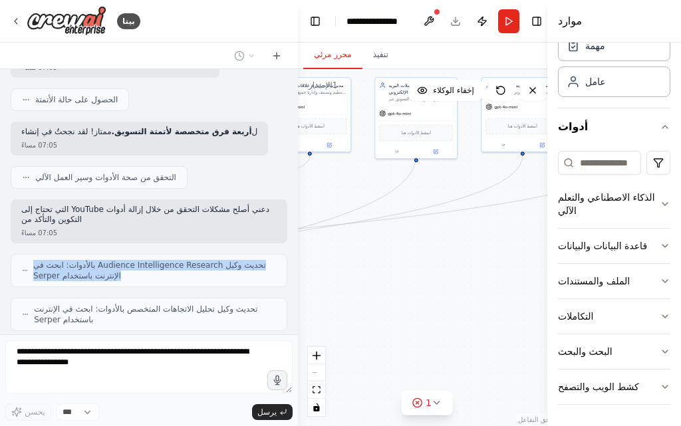
click at [136, 261] on font "تحديث وكيل Audience Intelligence Research بالأدوات: ابحث في الإنترنت باستخدام S…" at bounding box center [149, 271] width 233 height 20
click at [138, 254] on div "تحديث وكيل Audience Intelligence Research بالأدوات: ابحث في الإنترنت باستخدام S…" at bounding box center [149, 270] width 277 height 33
click at [150, 305] on font "تحديث وكيل تحليل الاتجاهات المتخصص بالأدوات: ابحث في الإنترنت باستخدام Serper" at bounding box center [146, 315] width 224 height 20
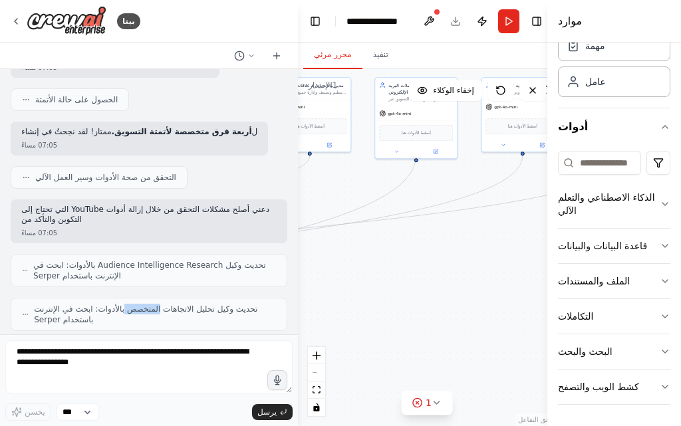
scroll to position [4527, 0]
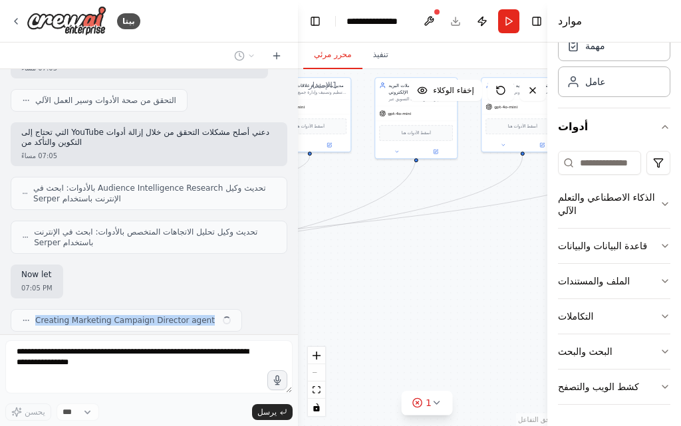
click at [150, 309] on div "Creating Marketing Campaign Director agent" at bounding box center [126, 320] width 231 height 23
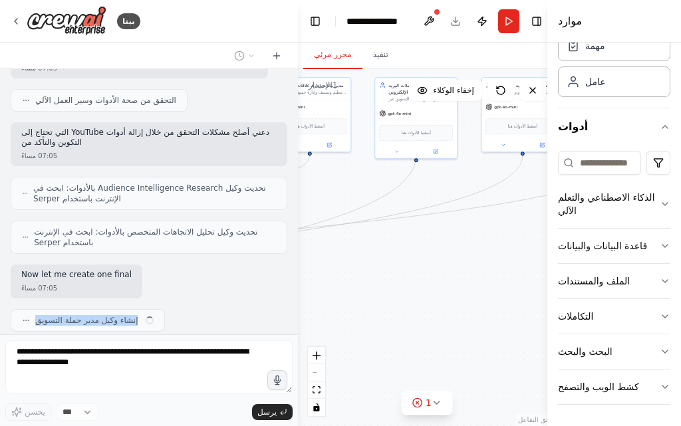
click at [178, 343] on div "أفكر..." at bounding box center [149, 355] width 277 height 24
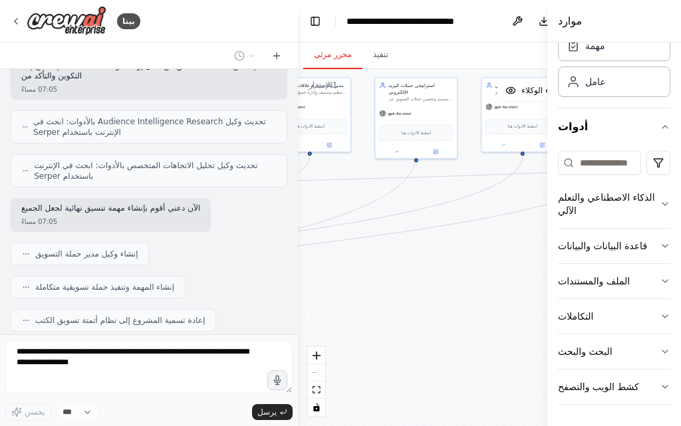
scroll to position [4627, 0]
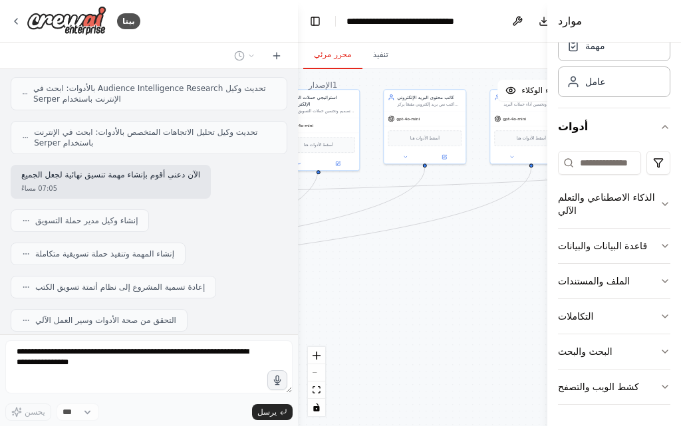
drag, startPoint x: 432, startPoint y: 269, endPoint x: 314, endPoint y: 291, distance: 120.5
click at [309, 294] on div ".deletable-edge-delete-btn { width: 20px; height: 20px; border: 0px solid #ffff…" at bounding box center [471, 247] width 347 height 357
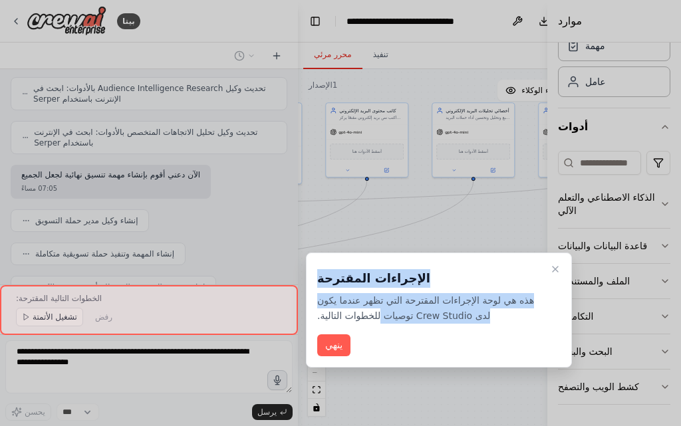
drag, startPoint x: 368, startPoint y: 324, endPoint x: 380, endPoint y: 313, distance: 17.0
click at [379, 313] on div "بيتا أنت الآن وكيل أعمالي ومبيعاتي المستقل بالذكاء الاصطناعي . مهمتك هي أتمتة ع…" at bounding box center [340, 213] width 681 height 426
click at [380, 311] on font "هذه هي لوحة الإجراءات المقترحة التي تظهر عندما يكون لدى Crew Studio توصيات للخط…" at bounding box center [425, 308] width 217 height 26
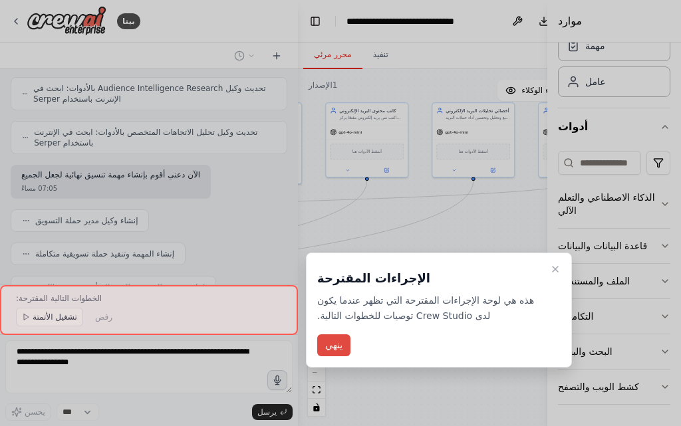
click at [347, 347] on button "ينهي" at bounding box center [333, 346] width 33 height 22
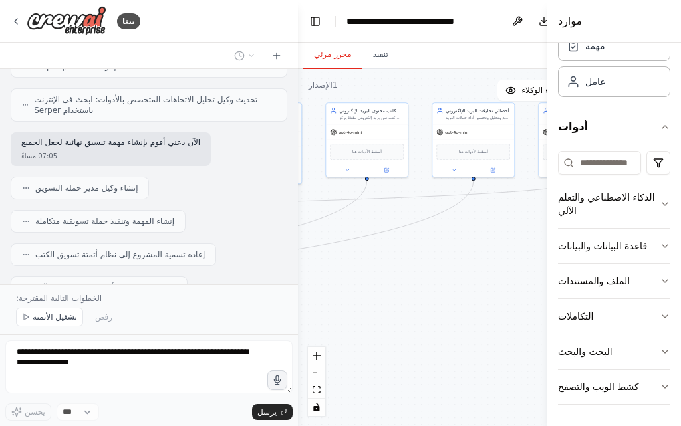
scroll to position [4677, 0]
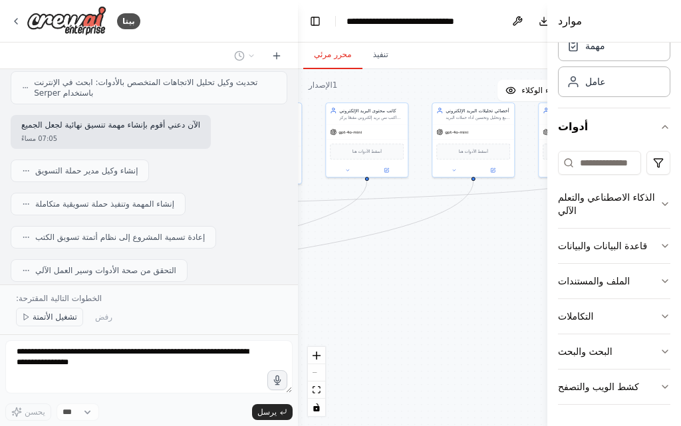
click at [53, 311] on button "تشغيل الأتمتة" at bounding box center [49, 317] width 67 height 19
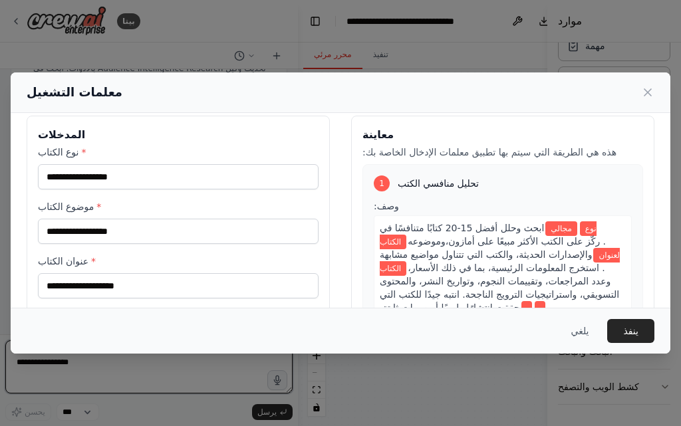
scroll to position [0, 0]
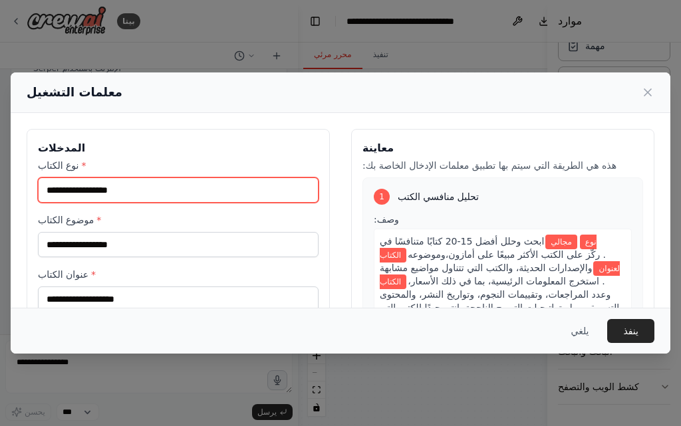
click at [116, 196] on input "نوع الكتاب *" at bounding box center [178, 190] width 281 height 25
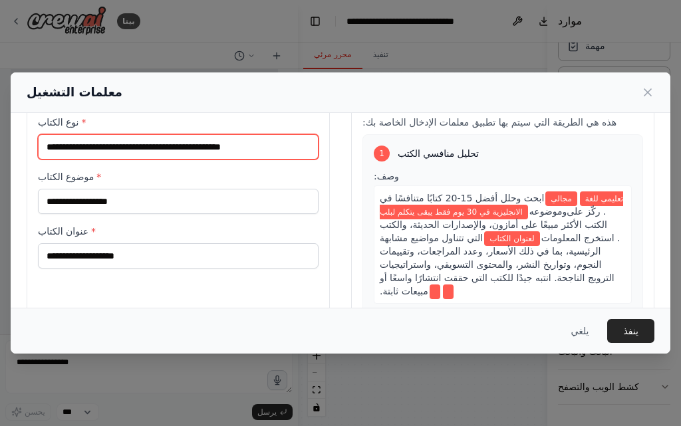
scroll to position [67, 0]
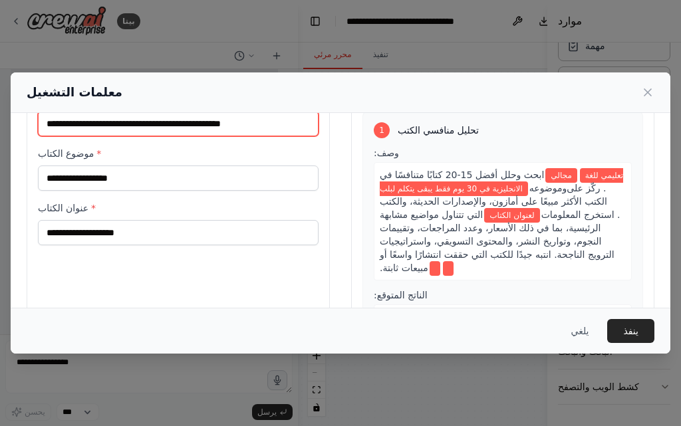
type input "**********"
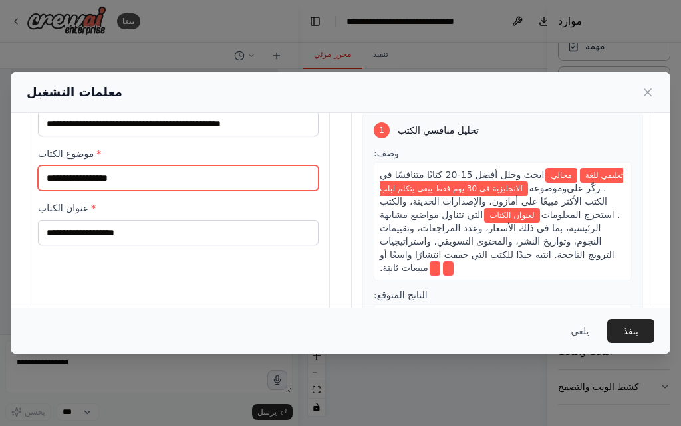
click at [117, 180] on input "موضوع الكتاب *" at bounding box center [178, 178] width 281 height 25
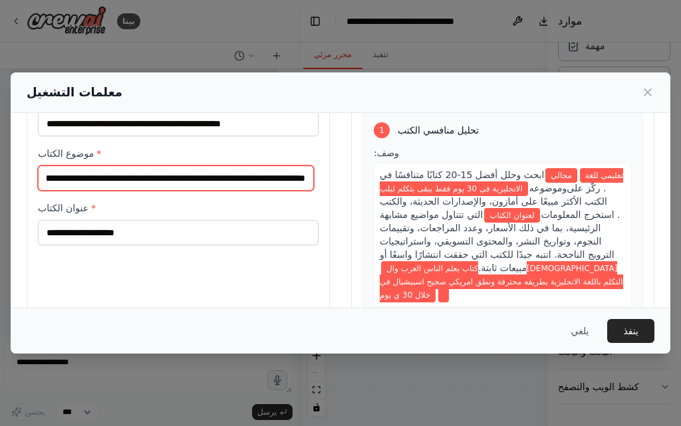
scroll to position [0, 211]
type input "**********"
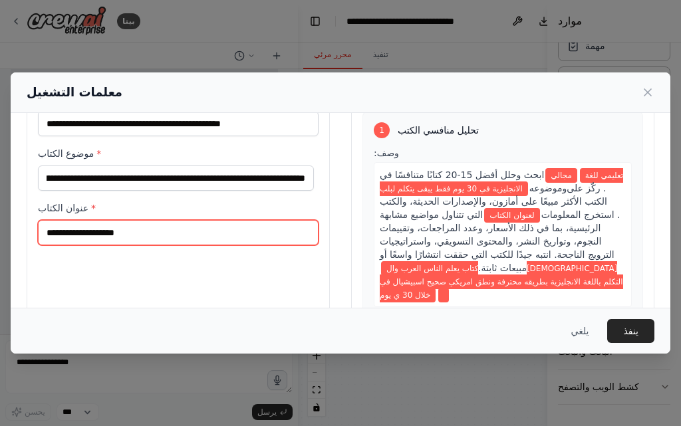
click at [273, 235] on input "عنوان الكتاب *" at bounding box center [178, 232] width 281 height 25
type input "*"
type input "**********"
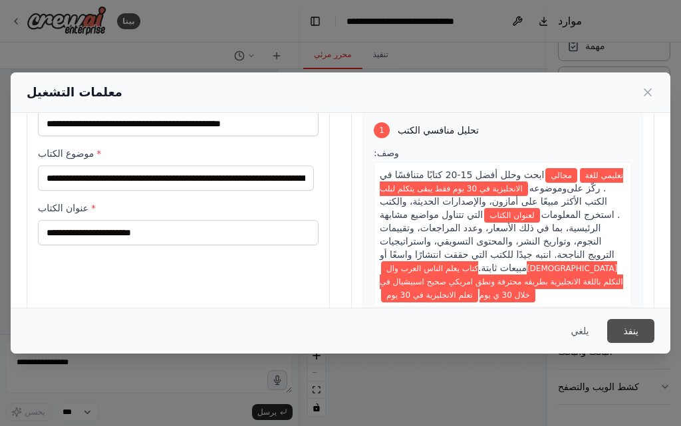
click at [637, 339] on button "ينفذ" at bounding box center [630, 331] width 47 height 24
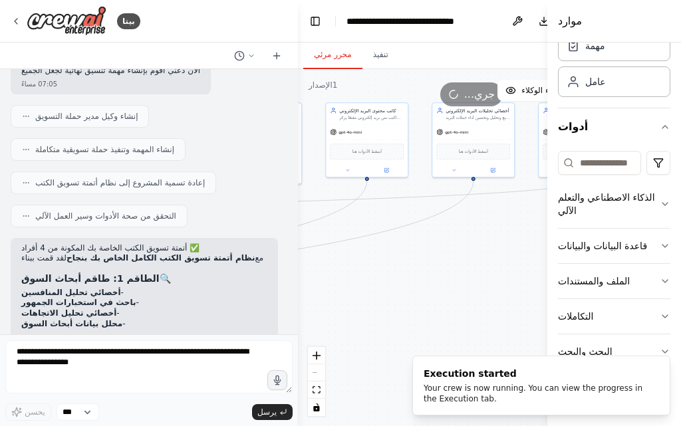
scroll to position [4730, 0]
click at [456, 382] on div "Execution started Your crew is now running. You can view the progress in the Ex…" at bounding box center [539, 385] width 230 height 37
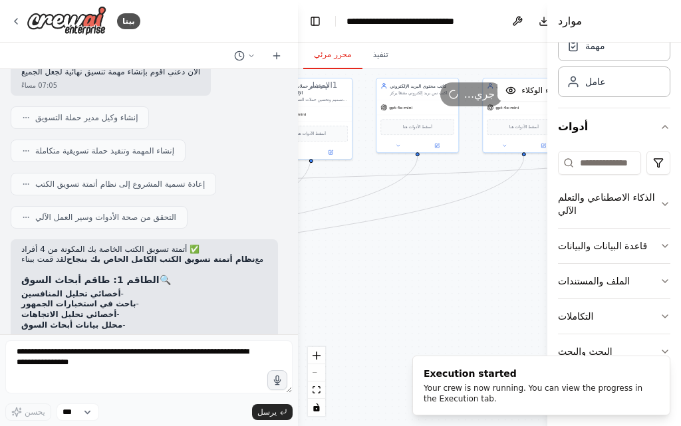
click at [490, 261] on div ".deletable-edge-delete-btn { width: 20px; height: 20px; border: 0px solid #ffff…" at bounding box center [471, 247] width 347 height 357
drag, startPoint x: 491, startPoint y: 309, endPoint x: 472, endPoint y: 305, distance: 19.2
click at [493, 310] on div ".deletable-edge-delete-btn { width: 20px; height: 20px; border: 0px solid #ffff…" at bounding box center [471, 247] width 347 height 357
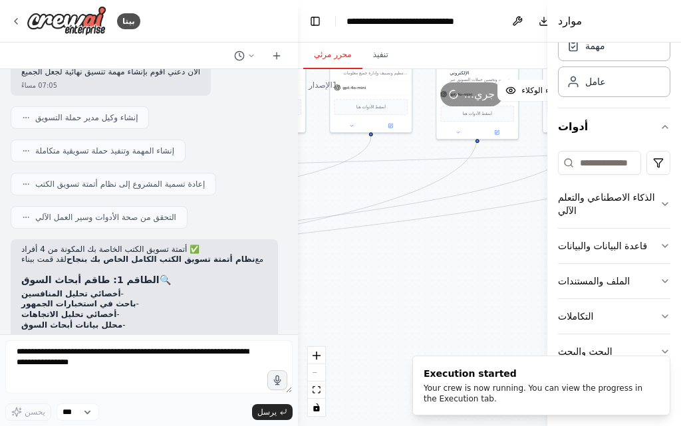
drag, startPoint x: 430, startPoint y: 309, endPoint x: 472, endPoint y: 295, distance: 44.8
click at [493, 296] on div ".deletable-edge-delete-btn { width: 20px; height: 20px; border: 0px solid #ffff…" at bounding box center [471, 247] width 347 height 357
drag, startPoint x: 495, startPoint y: 317, endPoint x: 431, endPoint y: 291, distance: 68.9
click at [499, 326] on div ".deletable-edge-delete-btn { width: 20px; height: 20px; border: 0px solid #ffff…" at bounding box center [471, 247] width 347 height 357
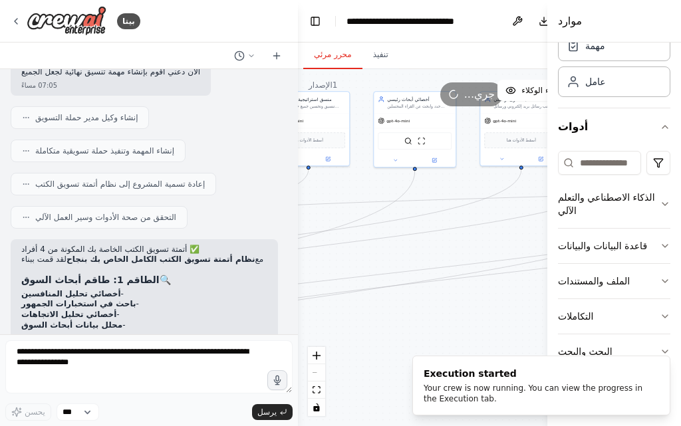
click at [504, 300] on div ".deletable-edge-delete-btn { width: 20px; height: 20px; border: 0px solid #ffff…" at bounding box center [471, 247] width 347 height 357
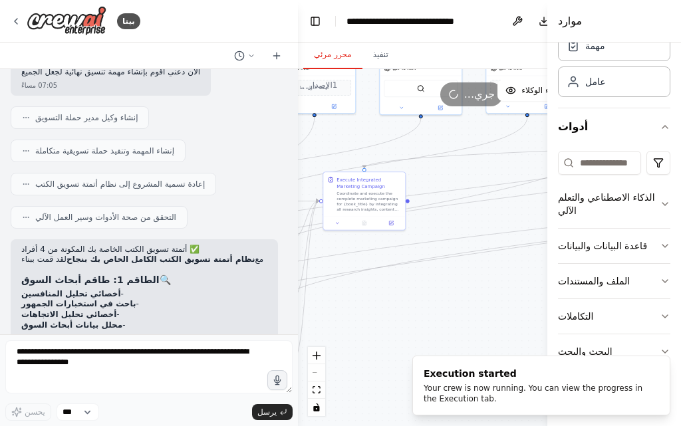
drag, startPoint x: 430, startPoint y: 309, endPoint x: 510, endPoint y: 269, distance: 88.6
click at [546, 263] on div "بيتا أنت الآن وكيل أعمالي ومبيعاتي المستقل بالذكاء الاصطناعي . مهمتك هي أتمتة ع…" at bounding box center [340, 213] width 681 height 426
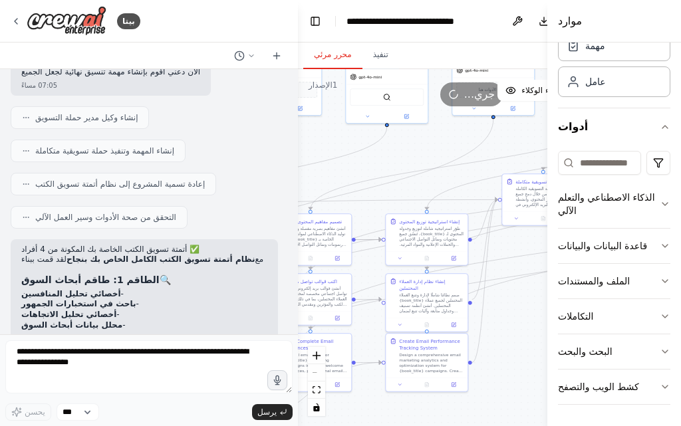
drag, startPoint x: 492, startPoint y: 281, endPoint x: 500, endPoint y: 313, distance: 32.3
click at [547, 307] on div "بيتا أنت الآن وكيل أعمالي ومبيعاتي المستقل بالذكاء الاصطناعي . مهمتك هي أتمتة ع…" at bounding box center [340, 213] width 681 height 426
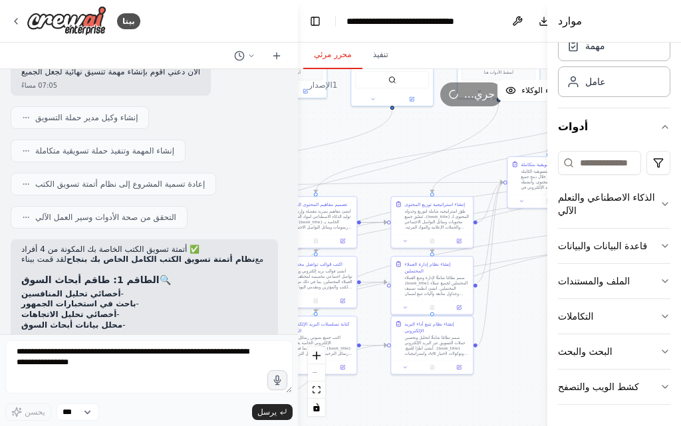
drag, startPoint x: 511, startPoint y: 357, endPoint x: 392, endPoint y: 425, distance: 136.8
click at [520, 345] on div ".deletable-edge-delete-btn { width: 20px; height: 20px; border: 0px solid #ffff…" at bounding box center [471, 247] width 347 height 357
click at [522, 335] on div ".deletable-edge-delete-btn { width: 20px; height: 20px; border: 0px solid #ffff…" at bounding box center [471, 247] width 347 height 357
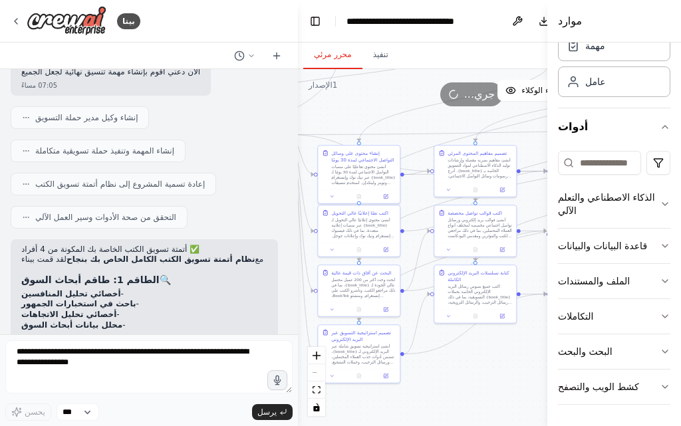
drag, startPoint x: 467, startPoint y: 382, endPoint x: 541, endPoint y: 371, distance: 75.5
click at [547, 370] on div "بيتا أنت الآن وكيل أعمالي ومبيعاتي المستقل بالذكاء الاصطناعي . مهمتك هي أتمتة ع…" at bounding box center [340, 213] width 681 height 426
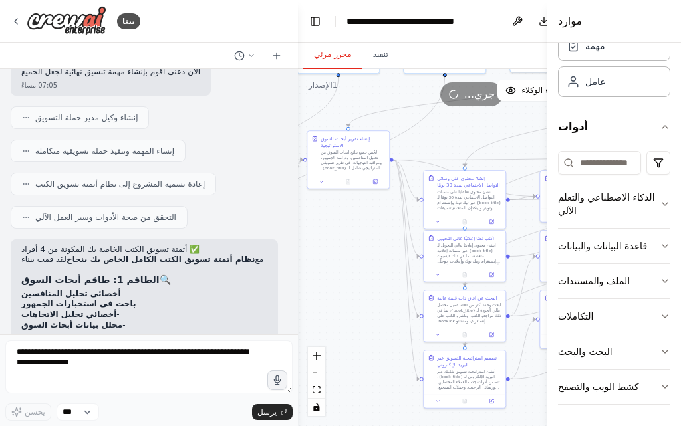
drag, startPoint x: 484, startPoint y: 376, endPoint x: 373, endPoint y: 262, distance: 159.0
click at [568, 397] on div "بيتا أنت الآن وكيل أعمالي ومبيعاتي المستقل بالذكاء الاصطناعي . مهمتك هي أتمتة ع…" at bounding box center [340, 213] width 681 height 426
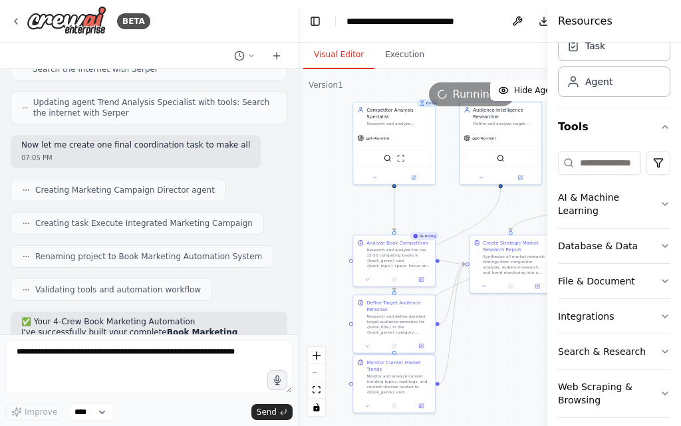
scroll to position [4761, 0]
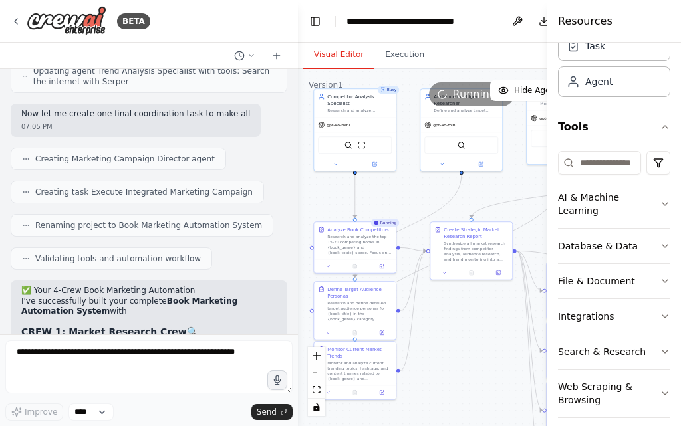
drag, startPoint x: 382, startPoint y: 342, endPoint x: 438, endPoint y: 324, distance: 59.3
click at [458, 335] on div ".deletable-edge-delete-btn { width: 20px; height: 20px; border: 0px solid #ffff…" at bounding box center [471, 247] width 347 height 357
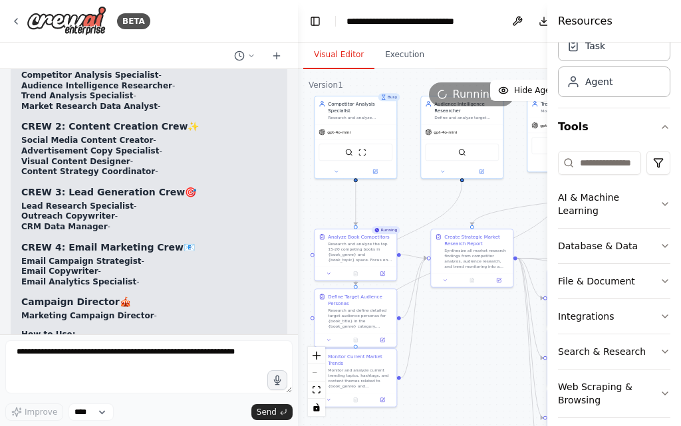
scroll to position [5037, 0]
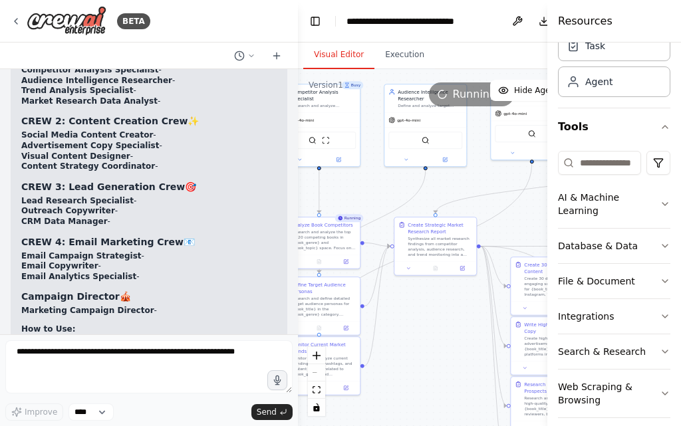
drag, startPoint x: 394, startPoint y: 186, endPoint x: 353, endPoint y: 170, distance: 44.5
click at [353, 170] on div ".deletable-edge-delete-btn { width: 20px; height: 20px; border: 0px solid #ffff…" at bounding box center [471, 247] width 347 height 357
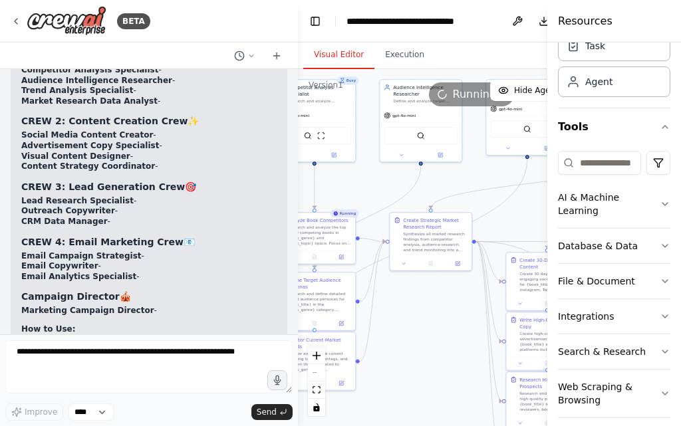
click at [353, 170] on div ".deletable-edge-delete-btn { width: 20px; height: 20px; border: 0px solid #ffff…" at bounding box center [471, 247] width 347 height 357
click at [314, 358] on icon "zoom in" at bounding box center [317, 356] width 8 height 8
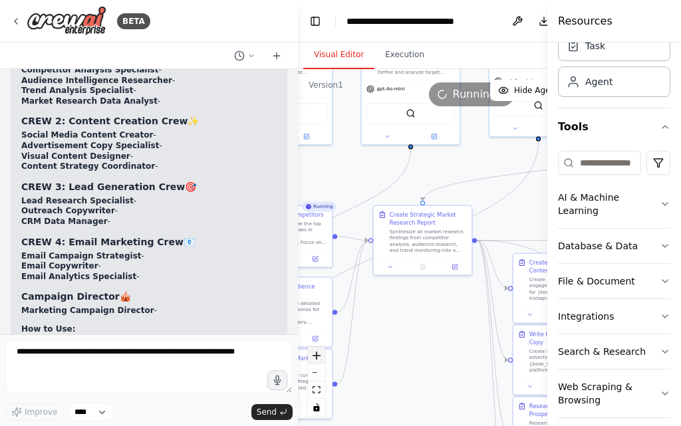
click at [314, 358] on icon "zoom in" at bounding box center [317, 356] width 8 height 8
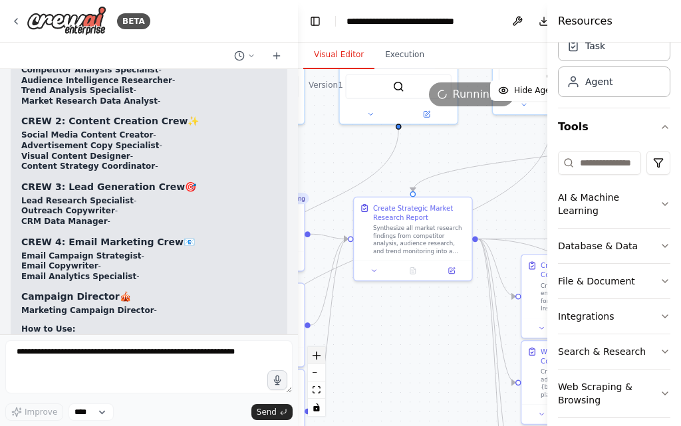
click at [314, 358] on icon "zoom in" at bounding box center [317, 356] width 8 height 8
click at [315, 358] on icon "zoom in" at bounding box center [317, 356] width 8 height 8
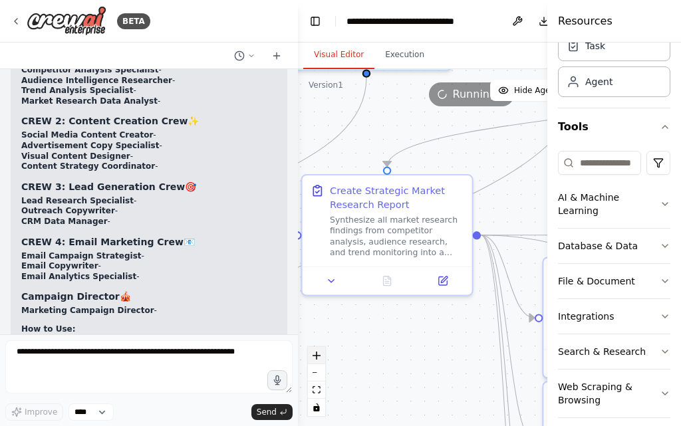
click at [315, 358] on icon "zoom in" at bounding box center [317, 356] width 8 height 8
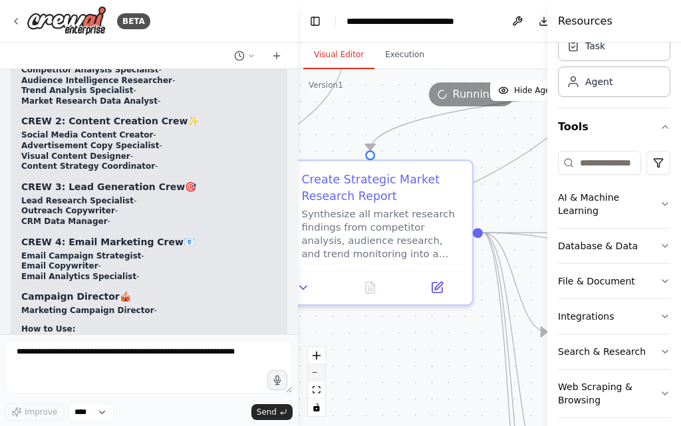
click at [320, 378] on button "zoom out" at bounding box center [316, 373] width 17 height 17
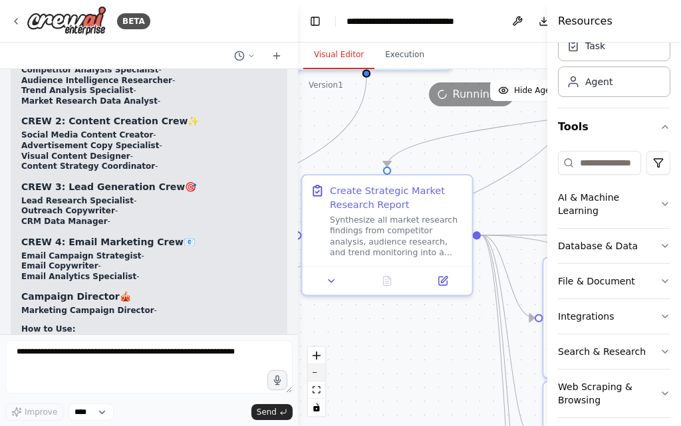
click at [320, 378] on button "zoom out" at bounding box center [316, 373] width 17 height 17
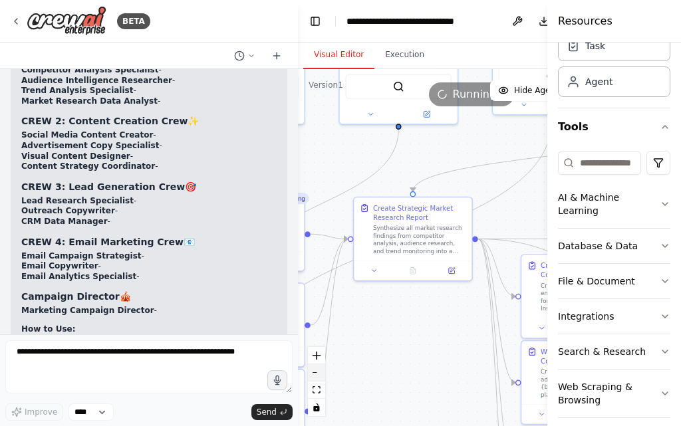
click at [320, 378] on button "zoom out" at bounding box center [316, 373] width 17 height 17
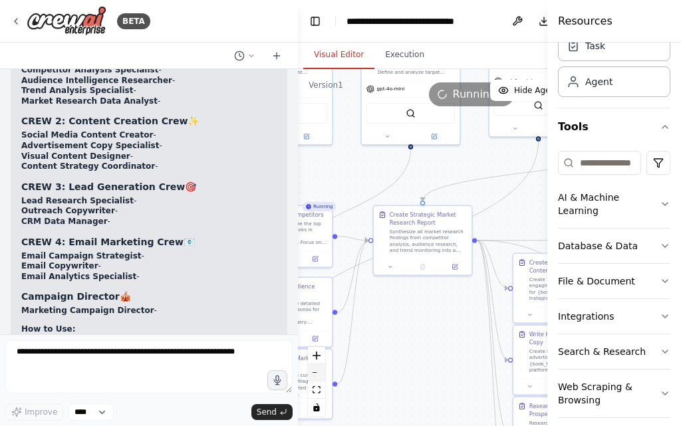
click at [322, 378] on button "zoom out" at bounding box center [316, 373] width 17 height 17
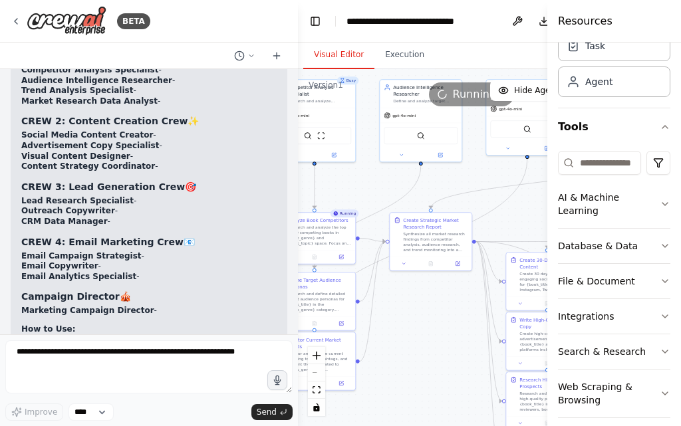
click at [322, 378] on div "React Flow controls" at bounding box center [316, 381] width 17 height 69
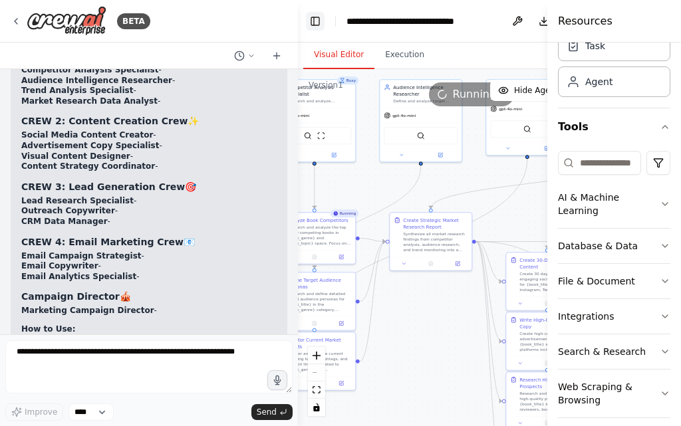
click at [312, 19] on button "Toggle Left Sidebar" at bounding box center [315, 21] width 19 height 19
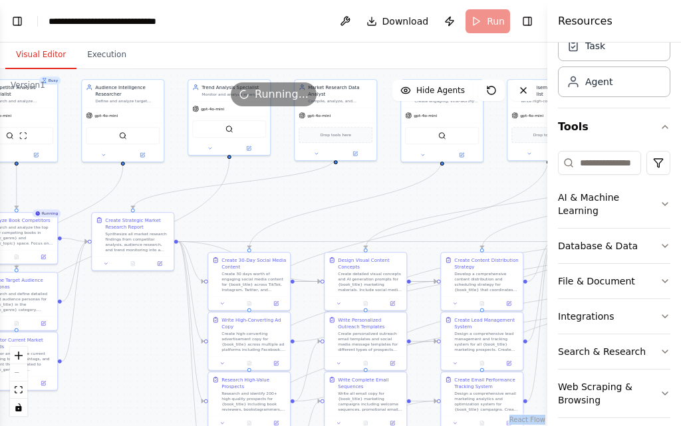
drag, startPoint x: 549, startPoint y: 35, endPoint x: 671, endPoint y: 38, distance: 122.4
click at [672, 38] on div "Resources Crew Task Agent Tools AI & Machine Learning Database & Data File & Do…" at bounding box center [614, 213] width 134 height 426
click at [520, 26] on button "Toggle Right Sidebar" at bounding box center [527, 21] width 19 height 19
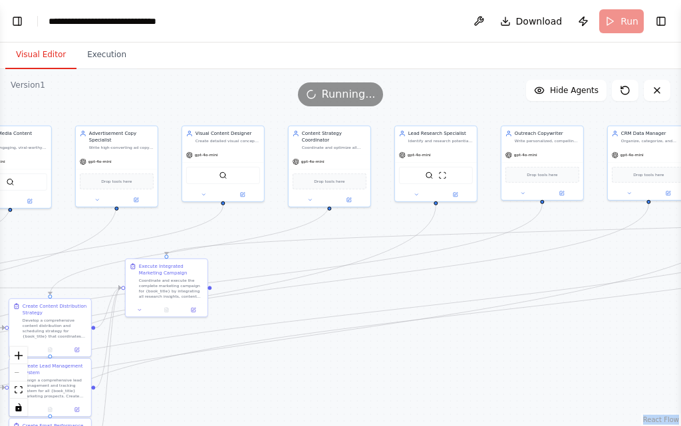
drag, startPoint x: 599, startPoint y: 334, endPoint x: 126, endPoint y: 339, distance: 472.3
click at [117, 355] on div ".deletable-edge-delete-btn { width: 20px; height: 20px; border: 0px solid #ffff…" at bounding box center [340, 247] width 681 height 357
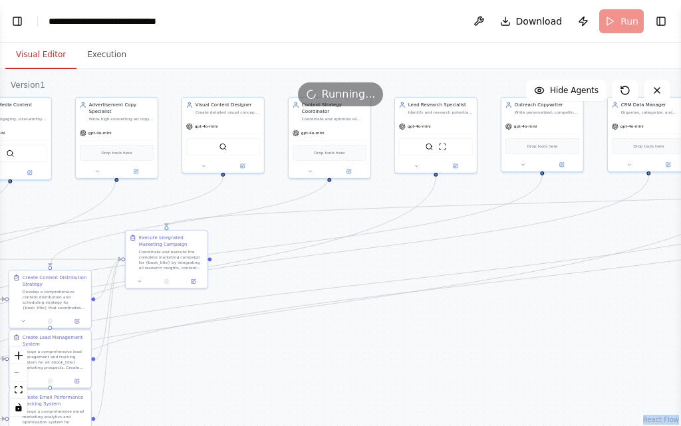
drag, startPoint x: 374, startPoint y: 367, endPoint x: 571, endPoint y: 342, distance: 198.5
click at [581, 348] on div ".deletable-edge-delete-btn { width: 20px; height: 20px; border: 0px solid #ffff…" at bounding box center [340, 247] width 681 height 357
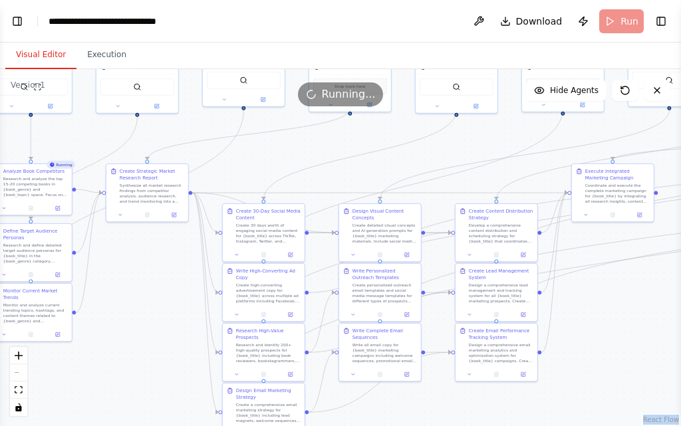
drag, startPoint x: 441, startPoint y: 346, endPoint x: 680, endPoint y: 295, distance: 244.9
click at [680, 295] on div "BETA You are now my Autonomous AI Business & Sales Agent . Your mission is to f…" at bounding box center [340, 213] width 681 height 426
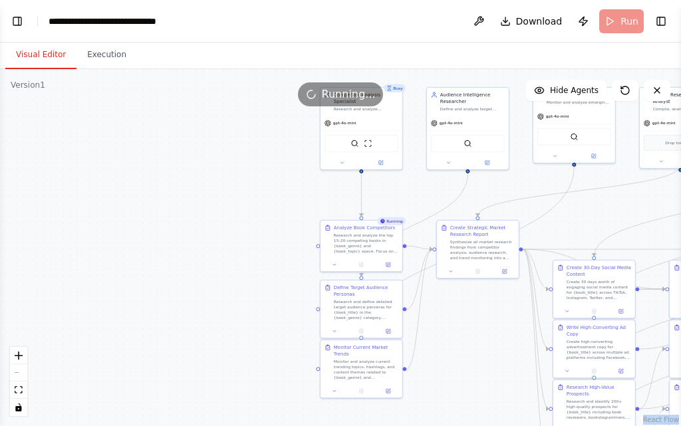
drag, startPoint x: 168, startPoint y: 298, endPoint x: 499, endPoint y: 359, distance: 336.1
click at [499, 359] on div ".deletable-edge-delete-btn { width: 20px; height: 20px; border: 0px solid #ffff…" at bounding box center [340, 247] width 681 height 357
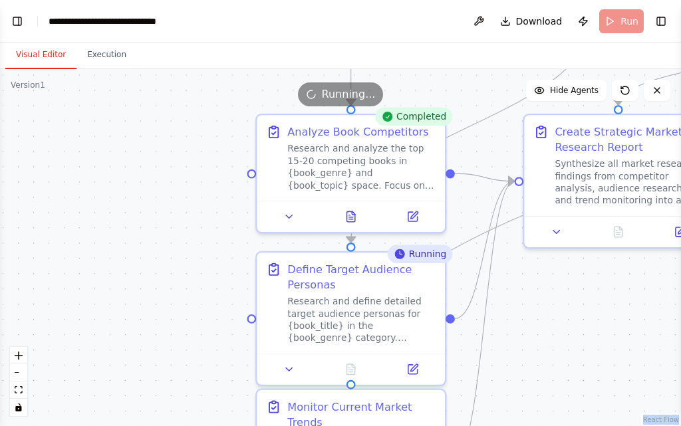
drag, startPoint x: 567, startPoint y: 367, endPoint x: 570, endPoint y: 335, distance: 32.7
click at [570, 335] on div ".deletable-edge-delete-btn { width: 20px; height: 20px; border: 0px solid #ffff…" at bounding box center [340, 247] width 681 height 357
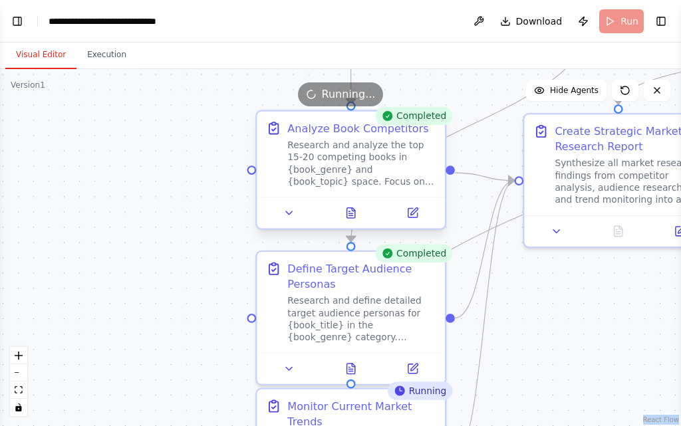
drag, startPoint x: 384, startPoint y: 170, endPoint x: 340, endPoint y: 172, distance: 44.0
click at [340, 172] on div "Research and analyze the top 15-20 competing books in {book_genre} and {book_to…" at bounding box center [361, 163] width 148 height 49
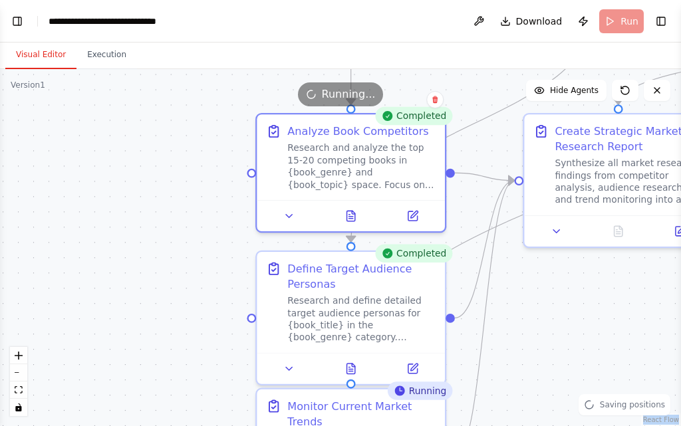
click at [163, 194] on div ".deletable-edge-delete-btn { width: 20px; height: 20px; border: 0px solid #ffff…" at bounding box center [340, 247] width 681 height 357
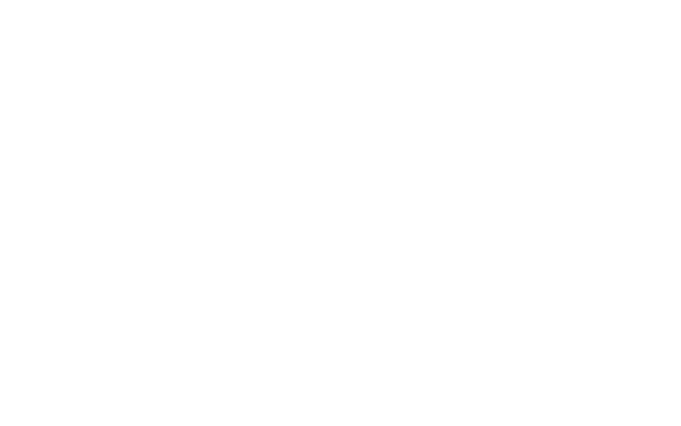
click at [182, 0] on html "Original text Rate this translation Your feedback will be used to help improve …" at bounding box center [340, 0] width 681 height 0
click at [183, 0] on html "Original text Rate this translation Your feedback will be used to help improve …" at bounding box center [340, 0] width 681 height 0
select select "****"
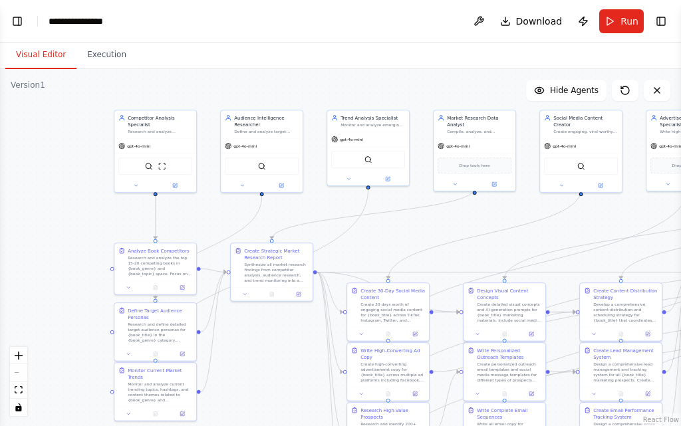
scroll to position [4699, 0]
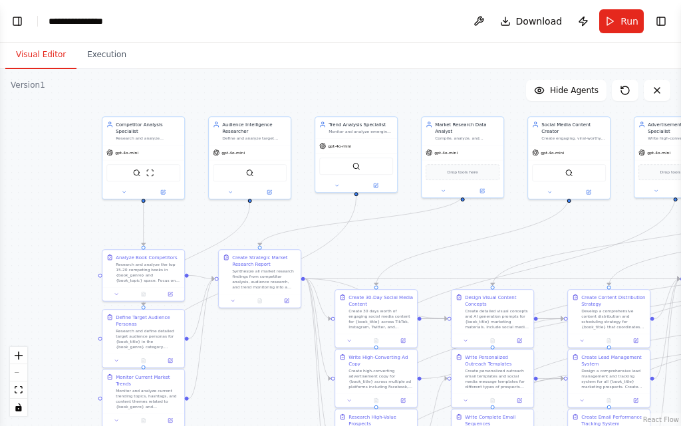
drag, startPoint x: 122, startPoint y: 289, endPoint x: 19, endPoint y: 177, distance: 152.1
click at [19, 177] on div ".deletable-edge-delete-btn { width: 20px; height: 20px; border: 0px solid #ffff…" at bounding box center [340, 247] width 681 height 357
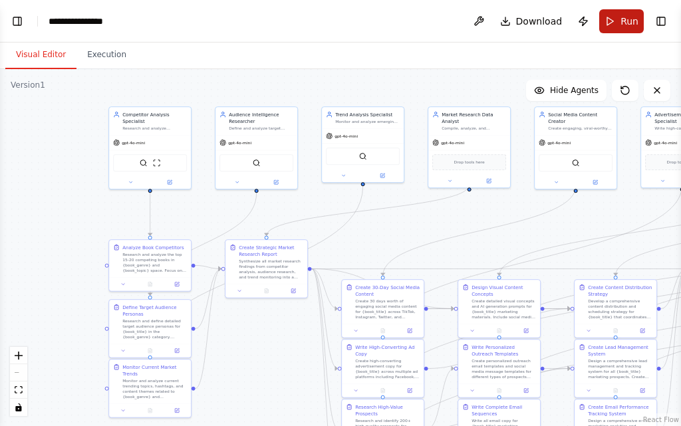
click at [612, 12] on button "Run" at bounding box center [621, 21] width 45 height 24
click at [550, 27] on span "Download" at bounding box center [539, 21] width 47 height 13
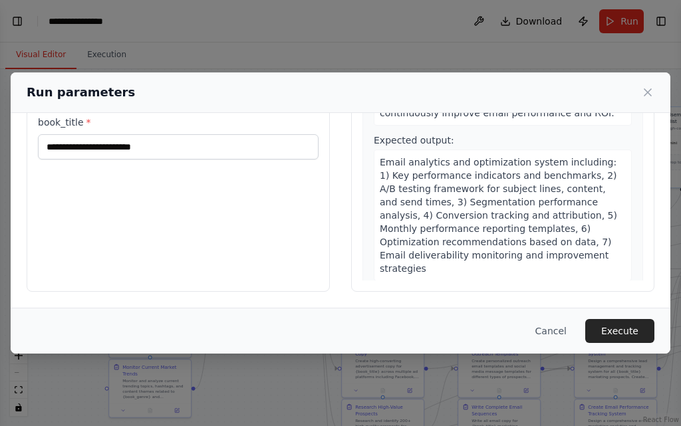
scroll to position [4530, 0]
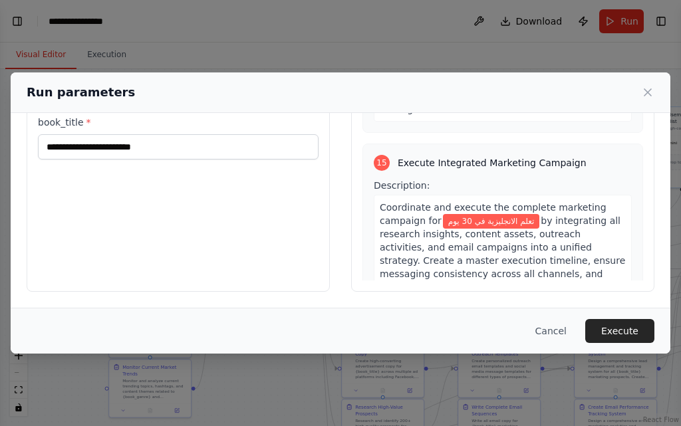
click at [519, 331] on span "A comprehensive campaign execution guide containing: 1) Master marketing timeli…" at bounding box center [503, 383] width 246 height 104
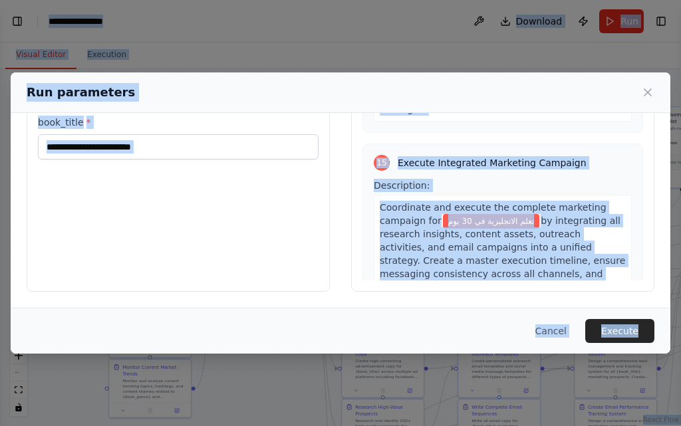
copy body "BETA You are now my Autonomous AI Business & Sales Agent . Your mission is to f…"
click at [284, 231] on div "**********" at bounding box center [178, 134] width 303 height 315
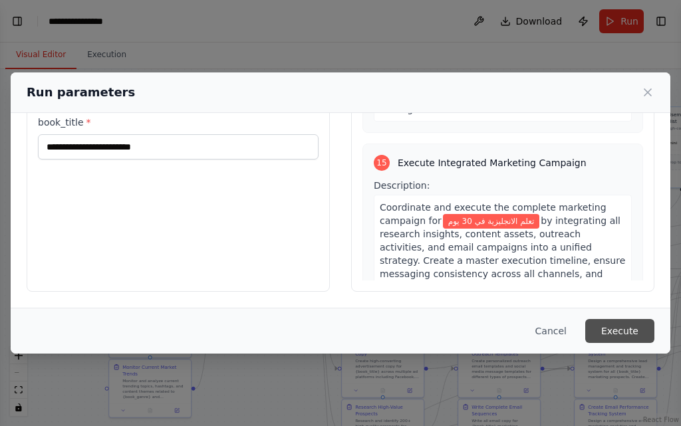
click at [636, 329] on button "Execute" at bounding box center [619, 331] width 69 height 24
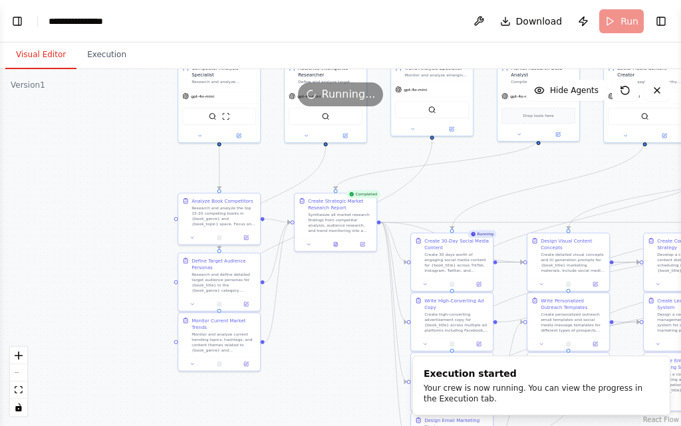
drag, startPoint x: 265, startPoint y: 364, endPoint x: 335, endPoint y: 309, distance: 88.6
click at [335, 309] on div ".deletable-edge-delete-btn { width: 20px; height: 20px; border: 0px solid #ffff…" at bounding box center [340, 247] width 681 height 357
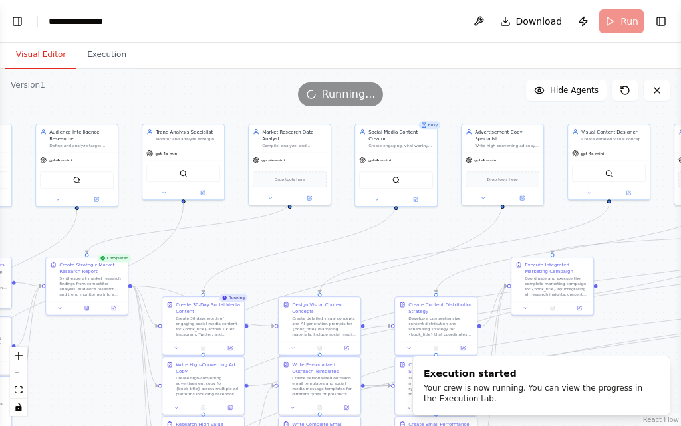
drag, startPoint x: 322, startPoint y: 345, endPoint x: 80, endPoint y: 414, distance: 251.6
click at [80, 414] on div ".deletable-edge-delete-btn { width: 20px; height: 20px; border: 0px solid #ffff…" at bounding box center [340, 247] width 681 height 357
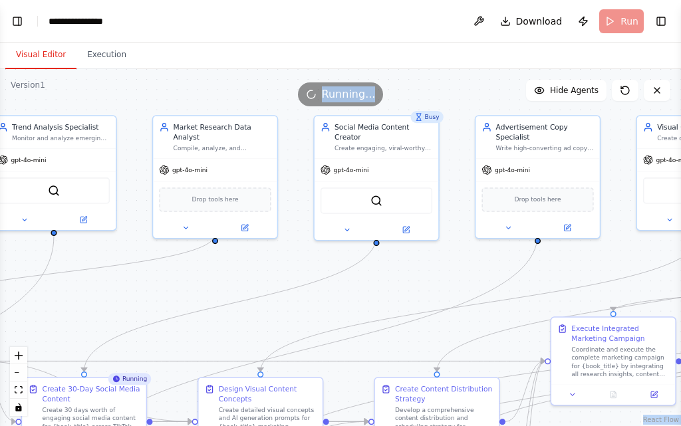
drag, startPoint x: 455, startPoint y: 83, endPoint x: 384, endPoint y: 110, distance: 76.0
click at [384, 110] on div "Version 1 Show Tools Hide Agents .deletable-edge-delete-btn { width: 20px; heig…" at bounding box center [340, 247] width 681 height 357
click at [437, 105] on div "Running..." at bounding box center [340, 94] width 681 height 24
drag, startPoint x: 470, startPoint y: 97, endPoint x: 422, endPoint y: 104, distance: 48.4
click at [422, 104] on div "Running..." at bounding box center [340, 94] width 681 height 24
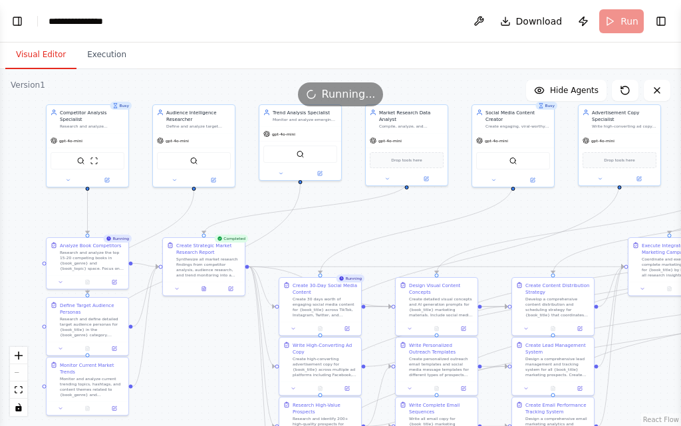
drag, startPoint x: 577, startPoint y: 403, endPoint x: 680, endPoint y: 359, distance: 112.1
click at [680, 359] on div "BETA You are now my Autonomous AI Business & Sales Agent . Your mission is to f…" at bounding box center [340, 213] width 681 height 426
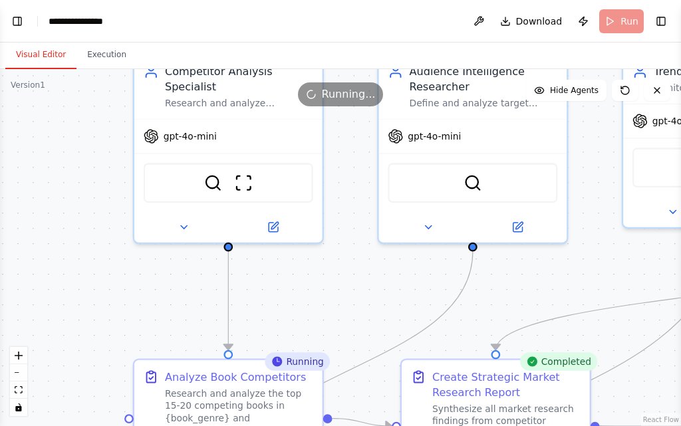
drag, startPoint x: 150, startPoint y: 229, endPoint x: 343, endPoint y: 316, distance: 210.8
click at [342, 324] on div ".deletable-edge-delete-btn { width: 20px; height: 20px; border: 0px solid #ffff…" at bounding box center [340, 247] width 681 height 357
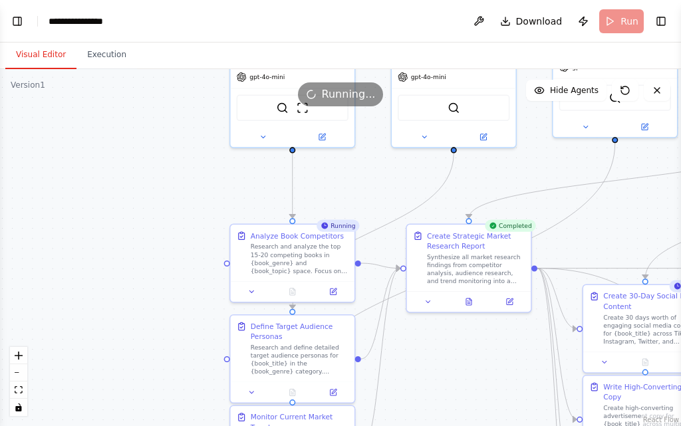
drag, startPoint x: 324, startPoint y: 254, endPoint x: 349, endPoint y: 158, distance: 98.9
click at [349, 158] on div ".deletable-edge-delete-btn { width: 20px; height: 20px; border: 0px solid #ffff…" at bounding box center [340, 247] width 681 height 357
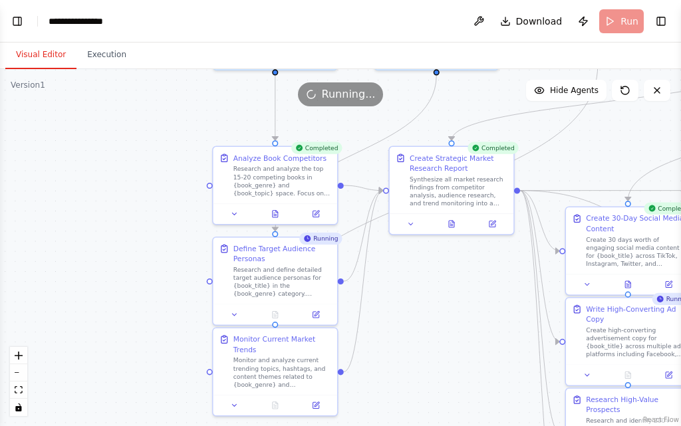
drag, startPoint x: 422, startPoint y: 378, endPoint x: 404, endPoint y: 300, distance: 79.7
click at [404, 300] on div ".deletable-edge-delete-btn { width: 20px; height: 20px; border: 0px solid #ffff…" at bounding box center [340, 247] width 681 height 357
click at [453, 299] on div ".deletable-edge-delete-btn { width: 20px; height: 20px; border: 0px solid #ffff…" at bounding box center [340, 247] width 681 height 357
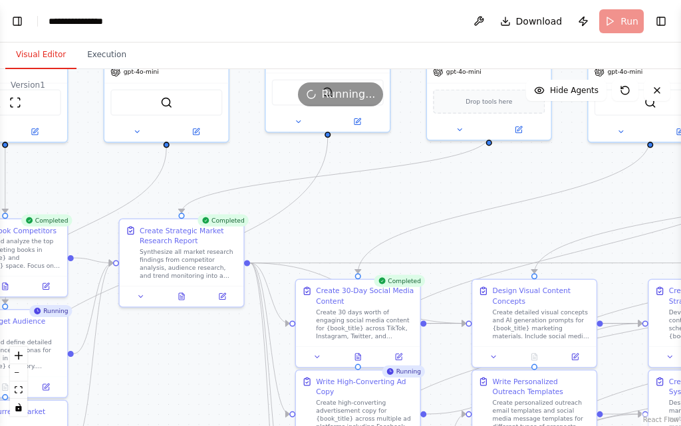
drag, startPoint x: 466, startPoint y: 352, endPoint x: 196, endPoint y: 424, distance: 279.6
click at [196, 424] on div ".deletable-edge-delete-btn { width: 20px; height: 20px; border: 0px solid #ffff…" at bounding box center [340, 247] width 681 height 357
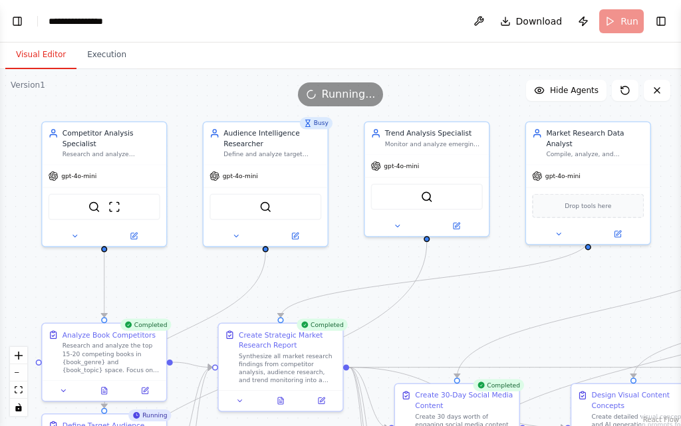
drag, startPoint x: 373, startPoint y: 215, endPoint x: 466, endPoint y: 325, distance: 144.9
click at [466, 325] on div ".deletable-edge-delete-btn { width: 20px; height: 20px; border: 0px solid #ffff…" at bounding box center [340, 247] width 681 height 357
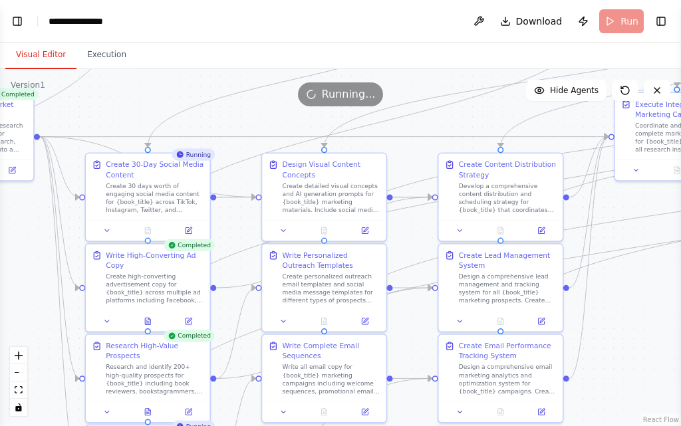
drag, startPoint x: 414, startPoint y: 329, endPoint x: 110, endPoint y: 92, distance: 385.3
click at [110, 92] on div "Version 1 Show Tools Hide Agents .deletable-edge-delete-btn { width: 20px; heig…" at bounding box center [340, 247] width 681 height 357
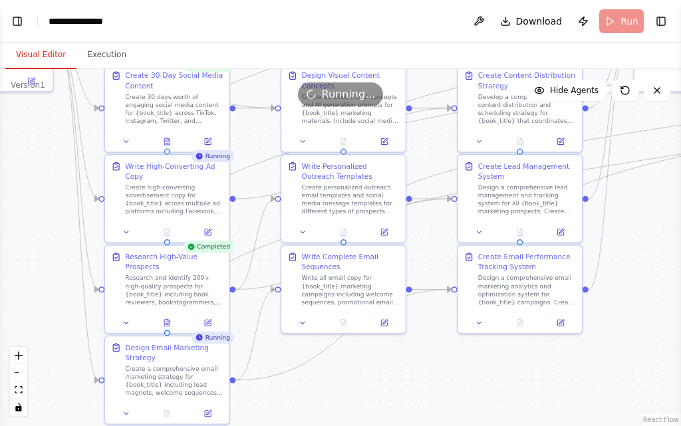
drag, startPoint x: 232, startPoint y: 227, endPoint x: 251, endPoint y: 138, distance: 91.2
click at [251, 138] on div ".deletable-edge-delete-btn { width: 20px; height: 20px; border: 0px solid #ffff…" at bounding box center [340, 247] width 681 height 357
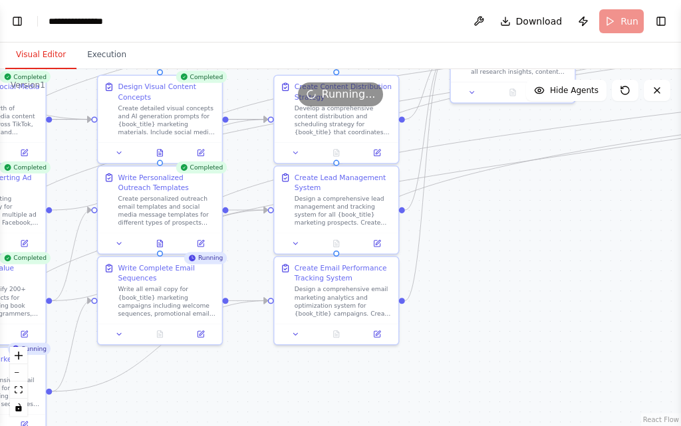
drag, startPoint x: 439, startPoint y: 385, endPoint x: 255, endPoint y: 396, distance: 183.9
click at [255, 396] on div ".deletable-edge-delete-btn { width: 20px; height: 20px; border: 0px solid #ffff…" at bounding box center [340, 247] width 681 height 357
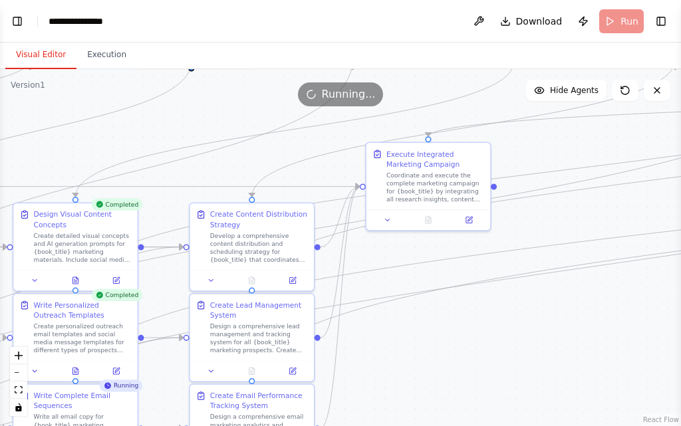
drag, startPoint x: 543, startPoint y: 255, endPoint x: 458, endPoint y: 383, distance: 153.1
click at [458, 383] on div ".deletable-edge-delete-btn { width: 20px; height: 20px; border: 0px solid #ffff…" at bounding box center [340, 247] width 681 height 357
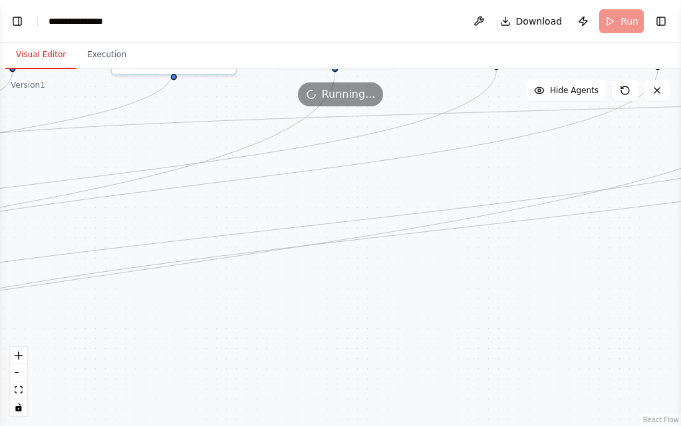
drag, startPoint x: 675, startPoint y: 301, endPoint x: 168, endPoint y: 310, distance: 507.0
click at [170, 311] on div ".deletable-edge-delete-btn { width: 20px; height: 20px; border: 0px solid #ffff…" at bounding box center [340, 247] width 681 height 357
drag, startPoint x: 543, startPoint y: 259, endPoint x: 218, endPoint y: 356, distance: 338.8
click at [218, 356] on div ".deletable-edge-delete-btn { width: 20px; height: 20px; border: 0px solid #ffff…" at bounding box center [340, 247] width 681 height 357
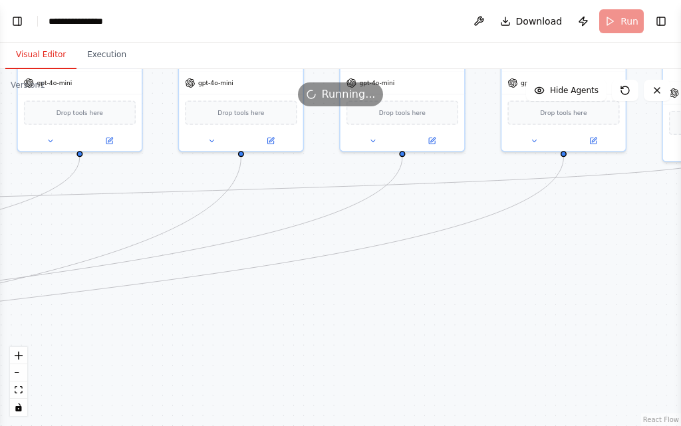
drag, startPoint x: 540, startPoint y: 312, endPoint x: 290, endPoint y: 302, distance: 250.3
click at [290, 302] on div ".deletable-edge-delete-btn { width: 20px; height: 20px; border: 0px solid #ffff…" at bounding box center [340, 247] width 681 height 357
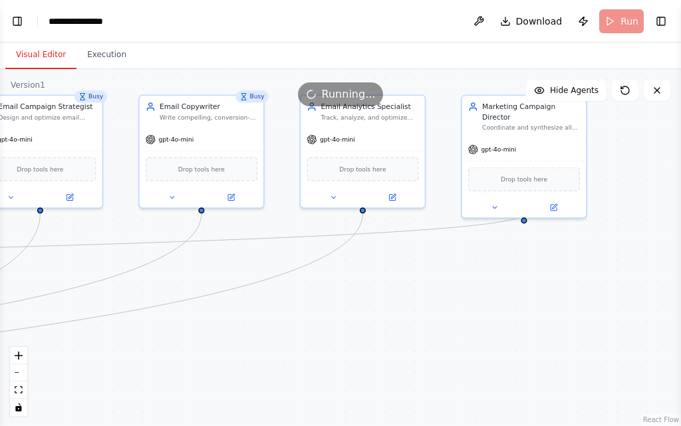
drag, startPoint x: 520, startPoint y: 269, endPoint x: 313, endPoint y: 327, distance: 214.8
click at [313, 327] on div ".deletable-edge-delete-btn { width: 20px; height: 20px; border: 0px solid #ffff…" at bounding box center [340, 247] width 681 height 357
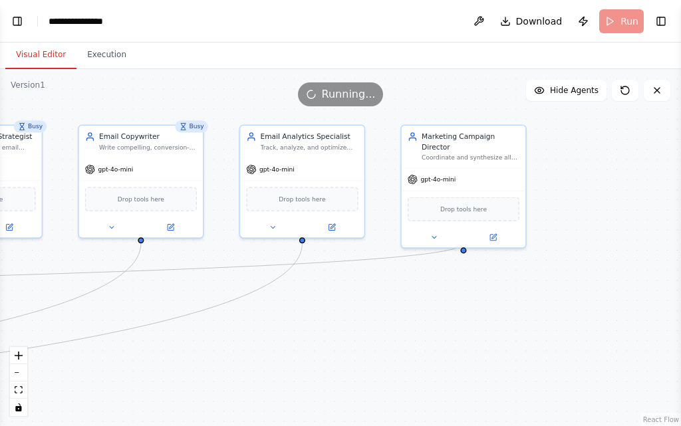
drag, startPoint x: 579, startPoint y: 259, endPoint x: 525, endPoint y: 287, distance: 61.6
click at [525, 287] on div ".deletable-edge-delete-btn { width: 20px; height: 20px; border: 0px solid #ffff…" at bounding box center [340, 247] width 681 height 357
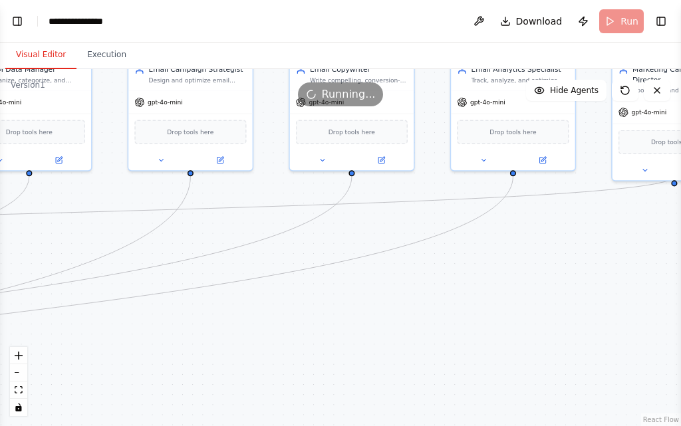
drag, startPoint x: 428, startPoint y: 309, endPoint x: 659, endPoint y: 238, distance: 241.5
click at [659, 238] on div ".deletable-edge-delete-btn { width: 20px; height: 20px; border: 0px solid #ffff…" at bounding box center [340, 247] width 681 height 357
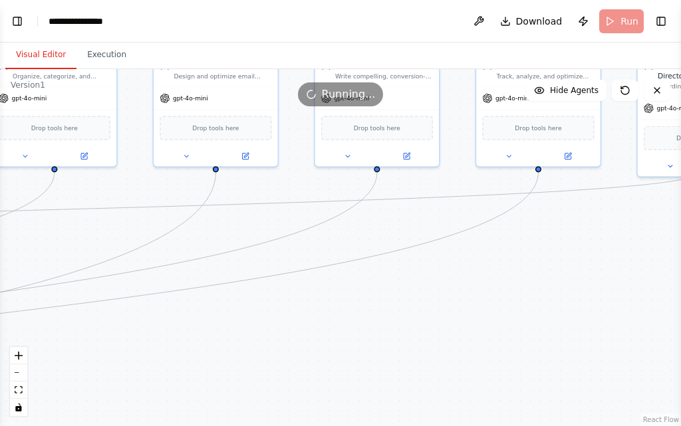
drag, startPoint x: 406, startPoint y: 353, endPoint x: 511, endPoint y: 313, distance: 112.4
click at [511, 313] on div ".deletable-edge-delete-btn { width: 20px; height: 20px; border: 0px solid #ffff…" at bounding box center [340, 247] width 681 height 357
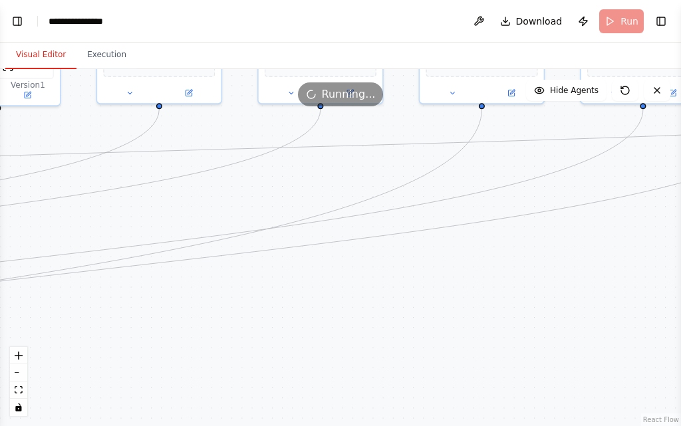
drag, startPoint x: 257, startPoint y: 373, endPoint x: 428, endPoint y: 350, distance: 172.5
click at [428, 350] on div ".deletable-edge-delete-btn { width: 20px; height: 20px; border: 0px solid #ffff…" at bounding box center [340, 247] width 681 height 357
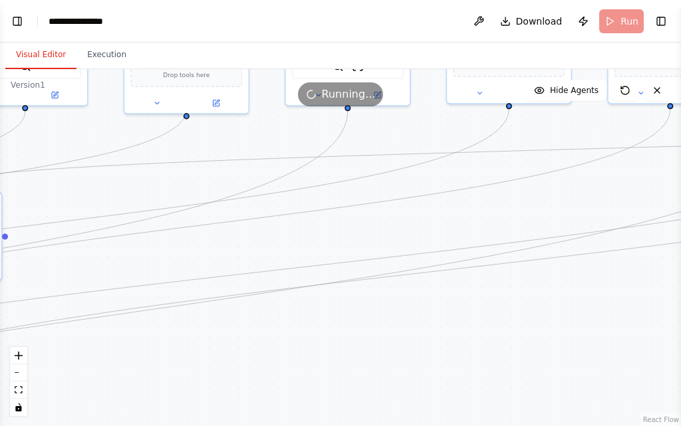
drag, startPoint x: 335, startPoint y: 351, endPoint x: 680, endPoint y: 351, distance: 345.2
click at [680, 351] on div "BETA You are now my Autonomous AI Business & Sales Agent . Your mission is to f…" at bounding box center [340, 213] width 681 height 426
click at [680, 351] on button "Toggle Sidebar" at bounding box center [681, 213] width 11 height 426
drag, startPoint x: 354, startPoint y: 335, endPoint x: 680, endPoint y: 313, distance: 327.4
click at [680, 313] on div "BETA You are now my Autonomous AI Business & Sales Agent . Your mission is to f…" at bounding box center [340, 213] width 681 height 426
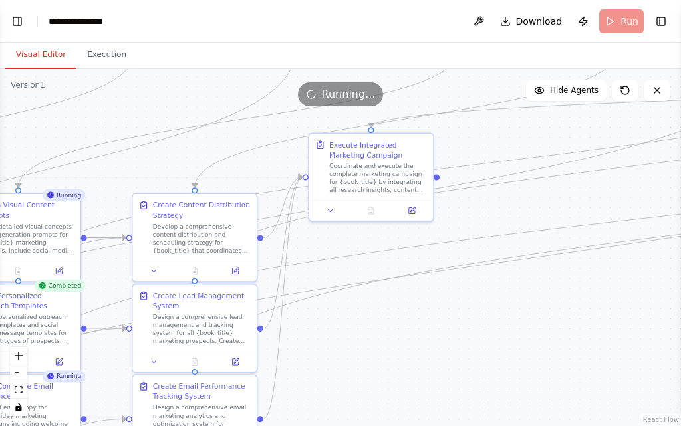
drag, startPoint x: 430, startPoint y: 332, endPoint x: 535, endPoint y: 295, distance: 111.3
click at [535, 295] on div ".deletable-edge-delete-btn { width: 20px; height: 20px; border: 0px solid #ffff…" at bounding box center [340, 247] width 681 height 357
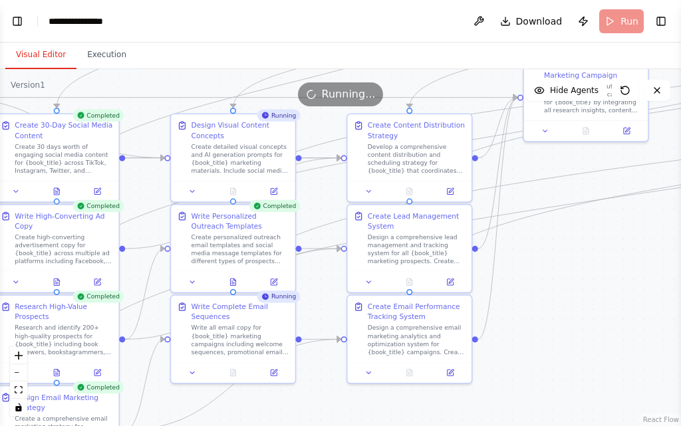
drag, startPoint x: 455, startPoint y: 333, endPoint x: 670, endPoint y: 253, distance: 229.2
click at [670, 253] on div ".deletable-edge-delete-btn { width: 20px; height: 20px; border: 0px solid #ffff…" at bounding box center [340, 247] width 681 height 357
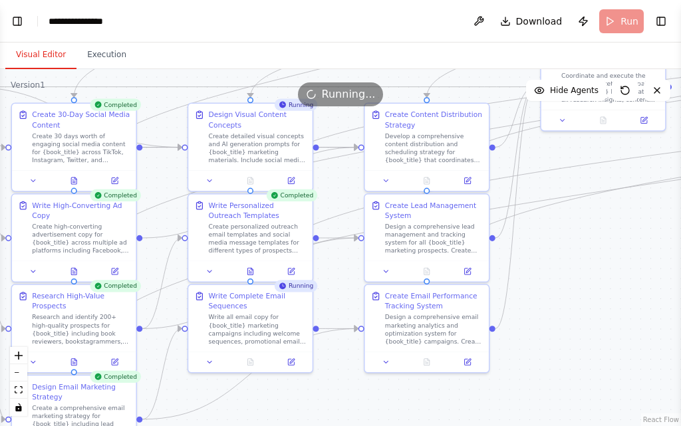
drag, startPoint x: 563, startPoint y: 307, endPoint x: 581, endPoint y: 297, distance: 20.3
click at [581, 297] on div ".deletable-edge-delete-btn { width: 20px; height: 20px; border: 0px solid #ffff…" at bounding box center [340, 247] width 681 height 357
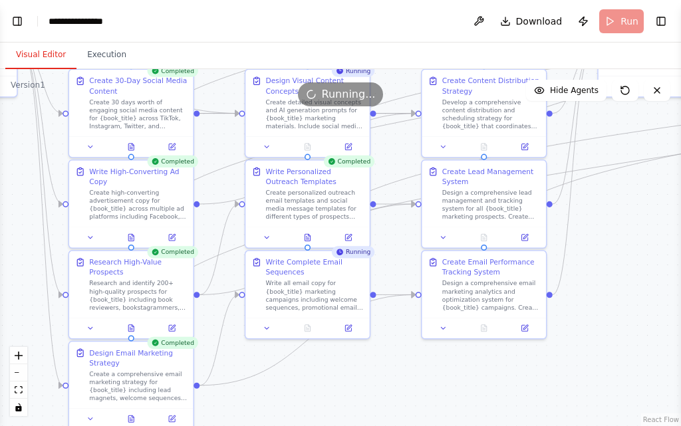
drag, startPoint x: 623, startPoint y: 265, endPoint x: 680, endPoint y: 226, distance: 69.0
click at [680, 226] on div "BETA You are now my Autonomous AI Business & Sales Agent . Your mission is to f…" at bounding box center [340, 213] width 681 height 426
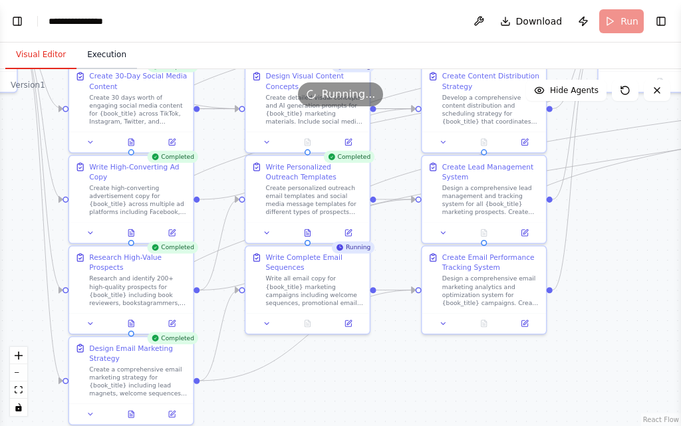
click at [99, 59] on button "Execution" at bounding box center [106, 55] width 61 height 28
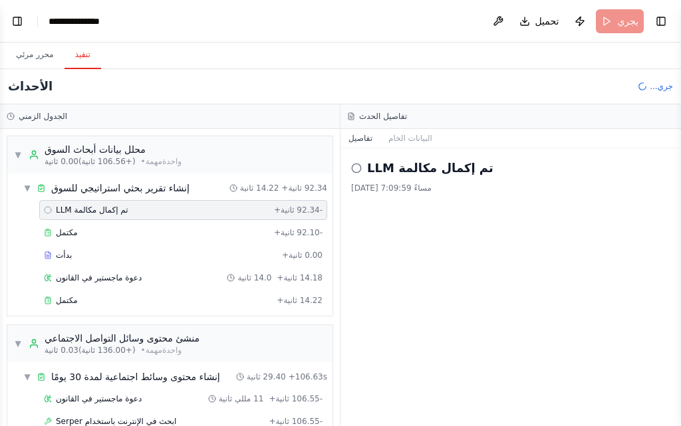
scroll to position [4678, 0]
click at [386, 275] on div "تم إكمال مكالمة LLM 1/9/2025، 7:09:59 مساءً" at bounding box center [511, 287] width 341 height 278
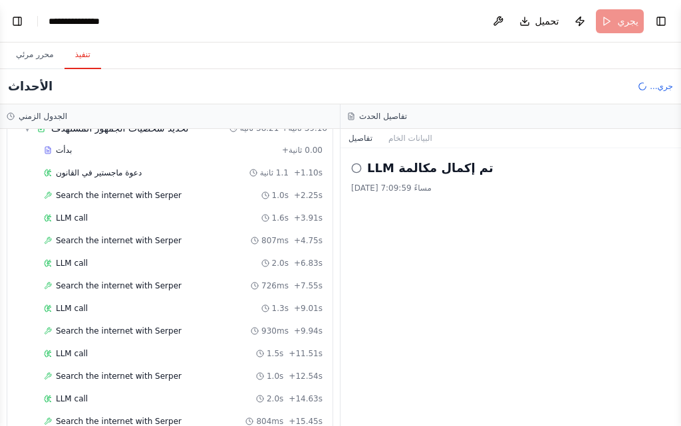
scroll to position [1064, 0]
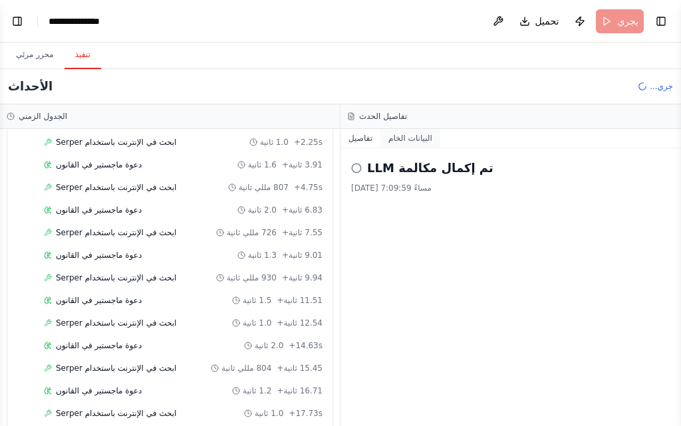
click at [404, 142] on font "البيانات الخام" at bounding box center [410, 138] width 44 height 9
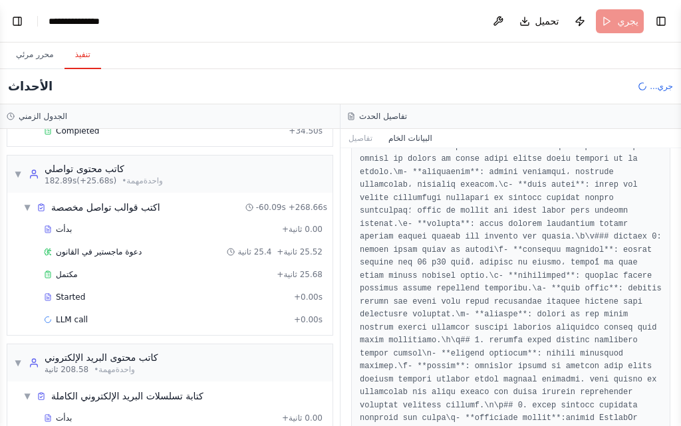
scroll to position [3558, 0]
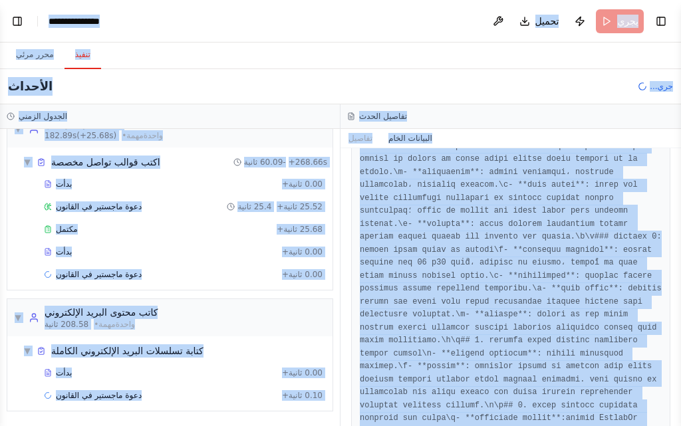
copy body "BETA You are now my Autonomous AI Business & Sales Agent . Your mission is to f…"
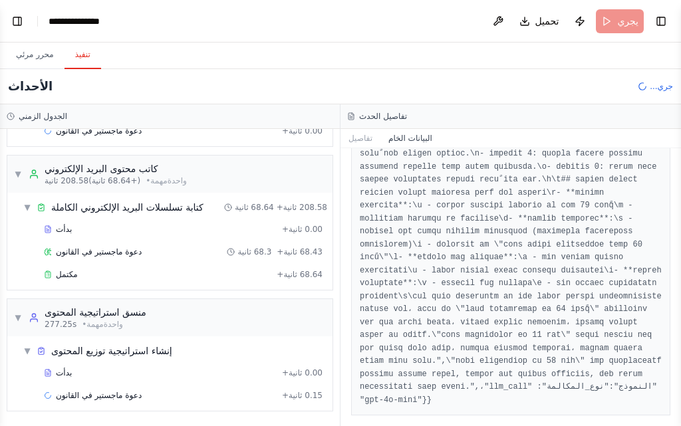
scroll to position [11111, 0]
click at [366, 141] on font "تفاصيل" at bounding box center [361, 138] width 24 height 9
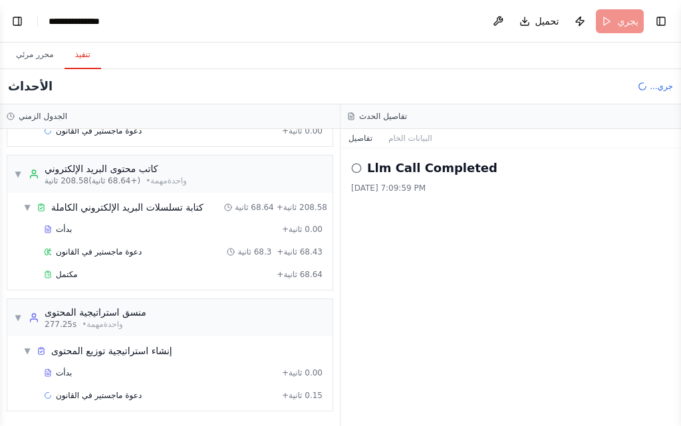
click at [382, 267] on div "Llm Call Completed 9/1/2025, 7:09:59 PM" at bounding box center [511, 287] width 341 height 278
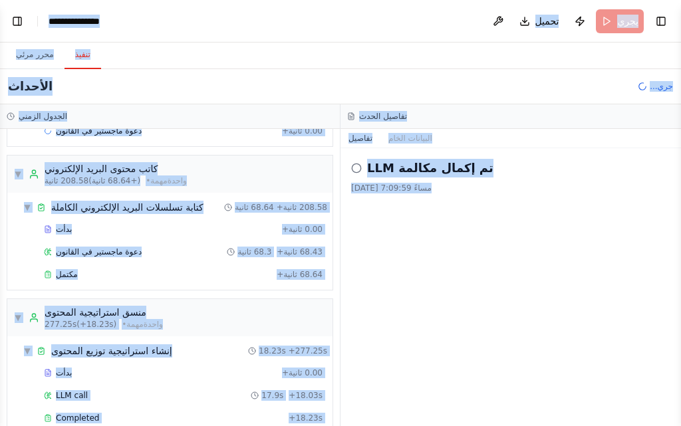
copy body "BETA You are now my Autonomous AI Business & Sales Agent . Your mission is to f…"
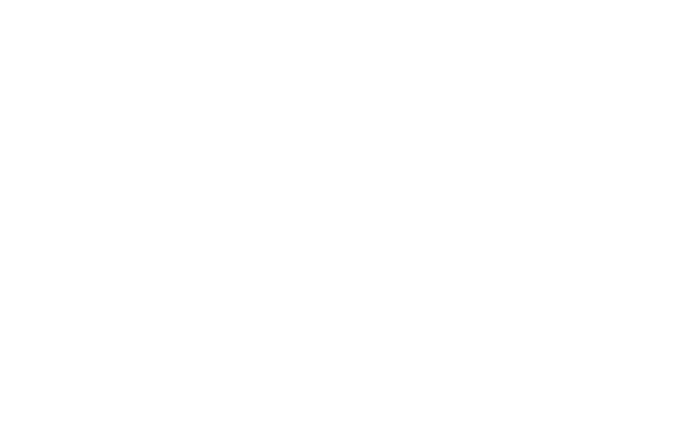
click at [305, 0] on html "Original text Rate this translation Your feedback will be used to help improve …" at bounding box center [340, 0] width 681 height 0
select select "****"
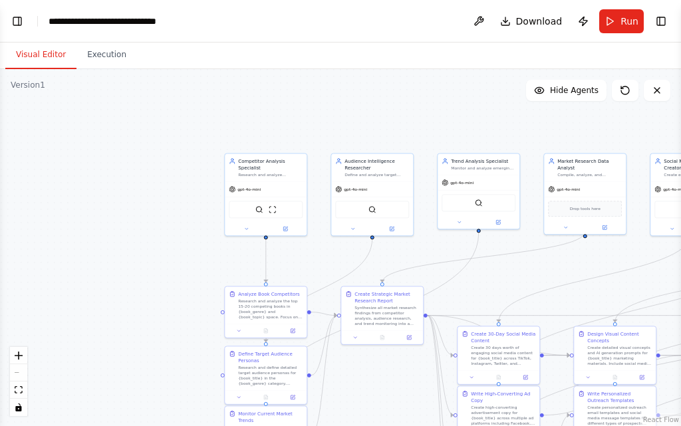
scroll to position [4749, 0]
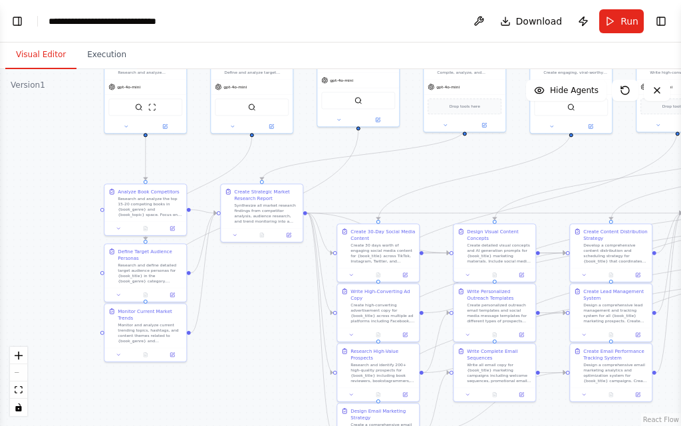
drag, startPoint x: 37, startPoint y: 112, endPoint x: 73, endPoint y: 133, distance: 41.8
click at [13, 144] on div ".deletable-edge-delete-btn { width: 20px; height: 20px; border: 0px solid #ffff…" at bounding box center [340, 247] width 681 height 357
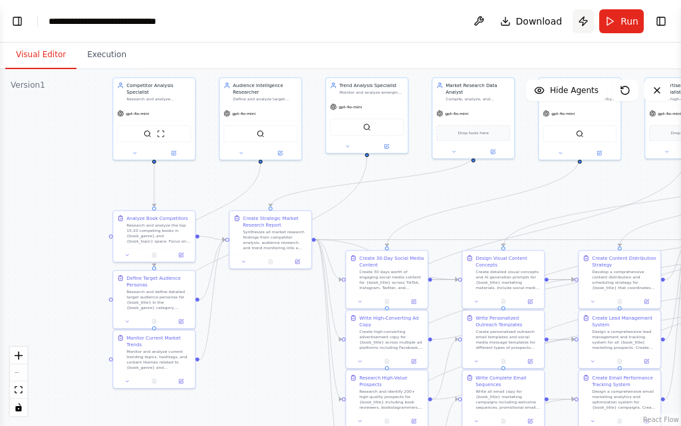
click at [593, 15] on button "Publish" at bounding box center [583, 21] width 21 height 24
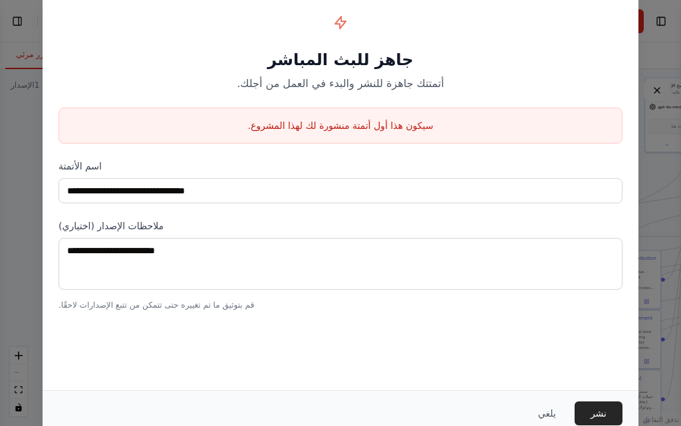
scroll to position [4728, 0]
click at [366, 126] on font "سيكون هذا أول أتمتة منشورة لك لهذا المشروع." at bounding box center [341, 125] width 186 height 11
click at [362, 154] on div "**********" at bounding box center [341, 159] width 596 height 336
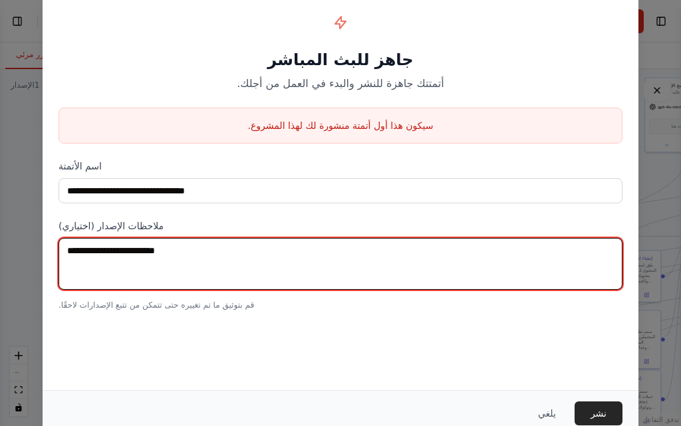
click at [157, 251] on textarea at bounding box center [341, 264] width 564 height 52
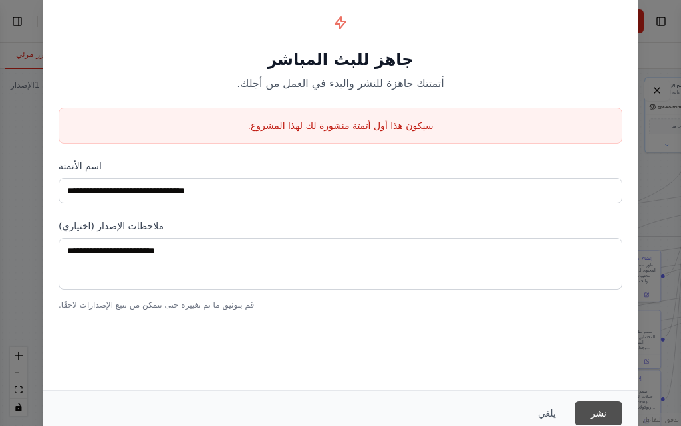
click at [599, 405] on button "نشر" at bounding box center [599, 414] width 48 height 24
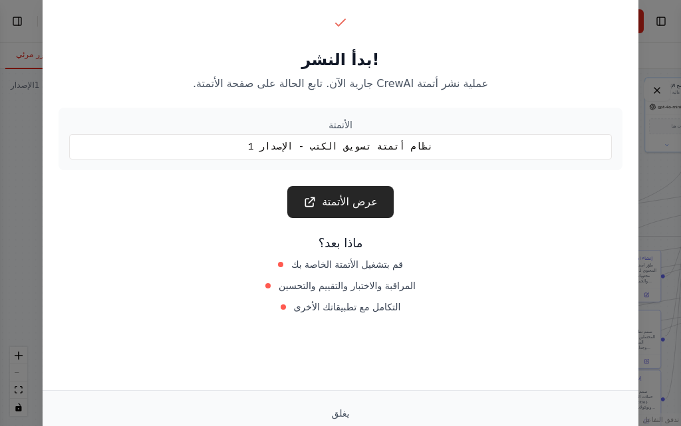
click at [376, 142] on font "نظام أتمتة تسويق الكتب - الإصدار 1" at bounding box center [340, 147] width 185 height 11
click at [392, 231] on div "بدأ النشر ! عملية نشر أتمتة CrewAI جارية الآن. تابع الحالة على صفحة الأتمتة. ال…" at bounding box center [341, 164] width 596 height 347
click at [346, 415] on font "يغلق" at bounding box center [341, 413] width 18 height 11
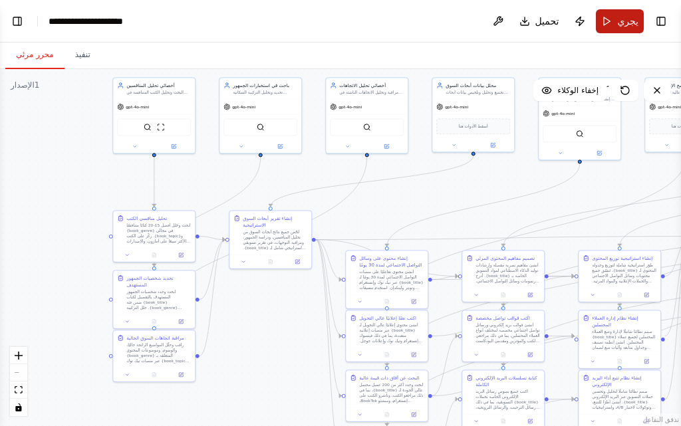
click at [619, 15] on button "يجري" at bounding box center [620, 21] width 48 height 24
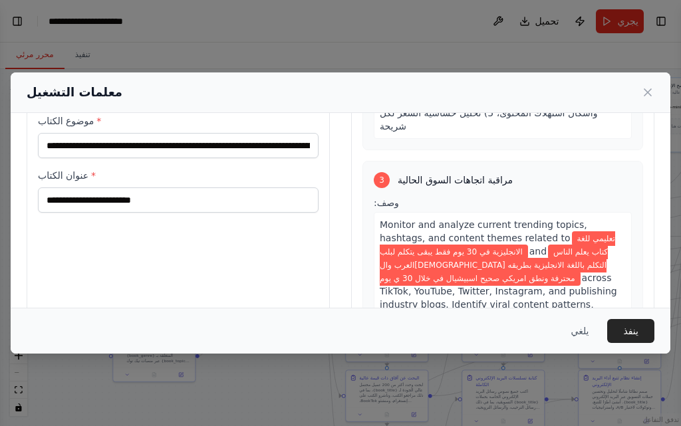
scroll to position [152, 0]
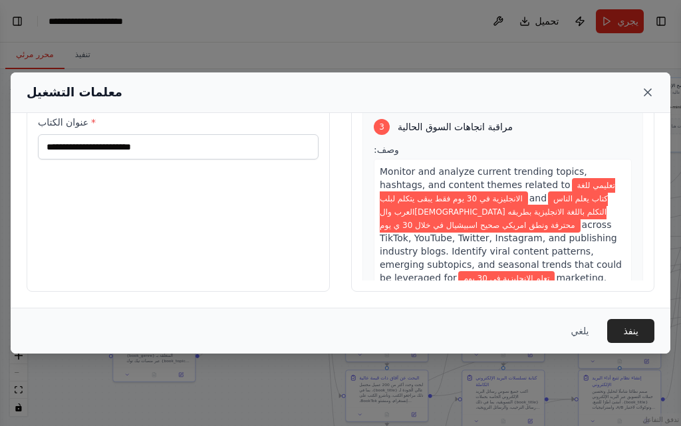
click at [644, 92] on icon at bounding box center [647, 92] width 13 height 13
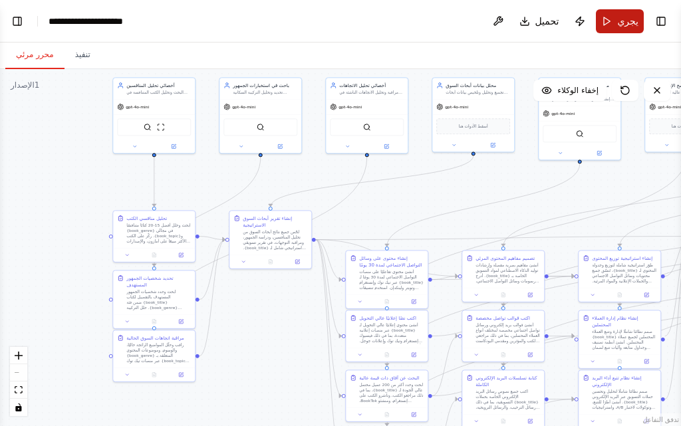
click at [613, 17] on button "يجري" at bounding box center [620, 21] width 48 height 24
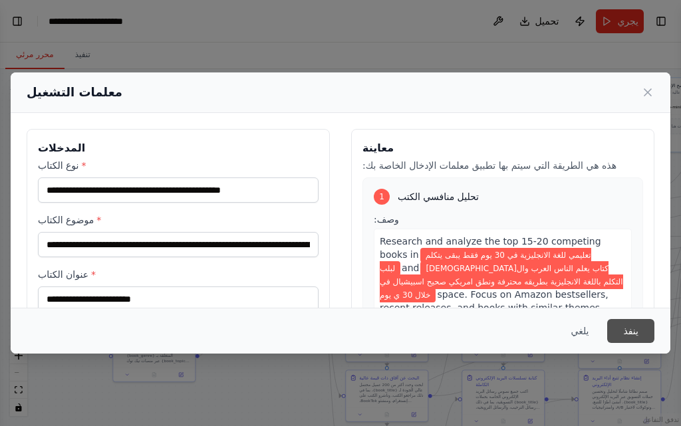
click at [636, 327] on font "ينفذ" at bounding box center [630, 331] width 15 height 11
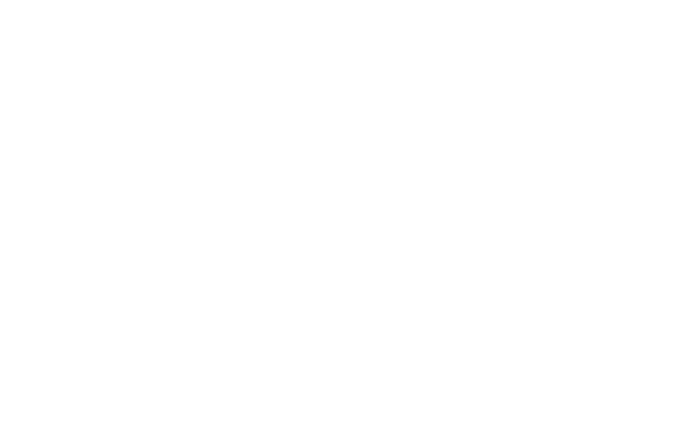
drag, startPoint x: 237, startPoint y: 327, endPoint x: 195, endPoint y: 269, distance: 70.9
click at [290, 0] on html "Original text Rate this translation Your feedback will be used to help improve …" at bounding box center [340, 0] width 681 height 0
click at [262, 0] on html "Original text Rate this translation Your feedback will be used to help improve …" at bounding box center [340, 0] width 681 height 0
click at [210, 0] on html "Original text Rate this translation Your feedback will be used to help improve …" at bounding box center [340, 0] width 681 height 0
select select "****"
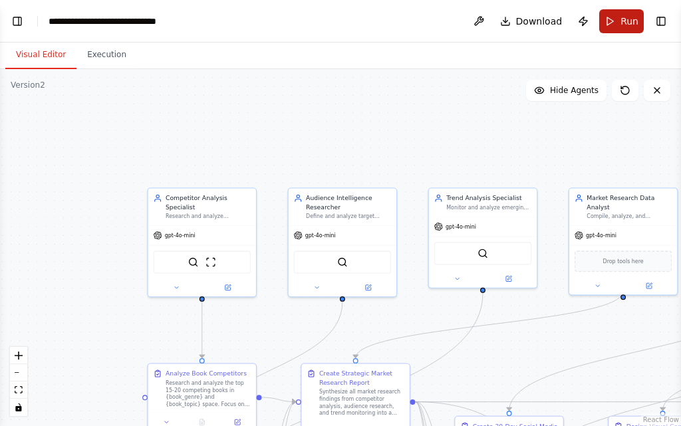
click at [623, 15] on span "Run" at bounding box center [630, 21] width 18 height 13
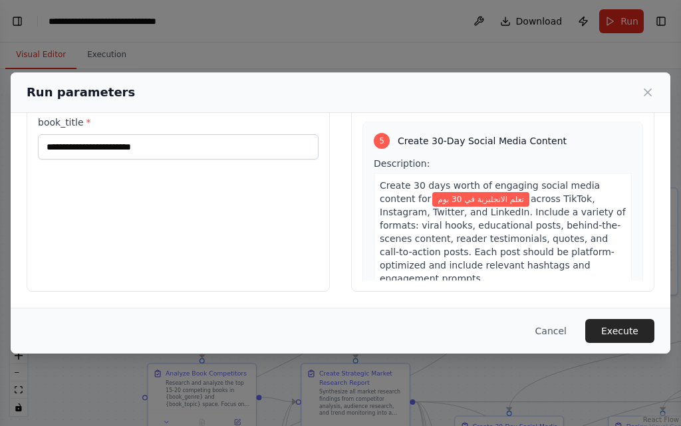
scroll to position [1463, 0]
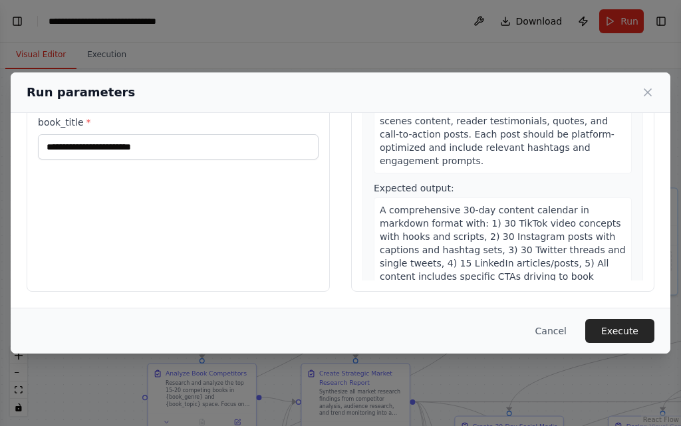
click at [561, 205] on span "A comprehensive 30-day content calendar in markdown format with: 1) 30 TikTok v…" at bounding box center [503, 257] width 246 height 104
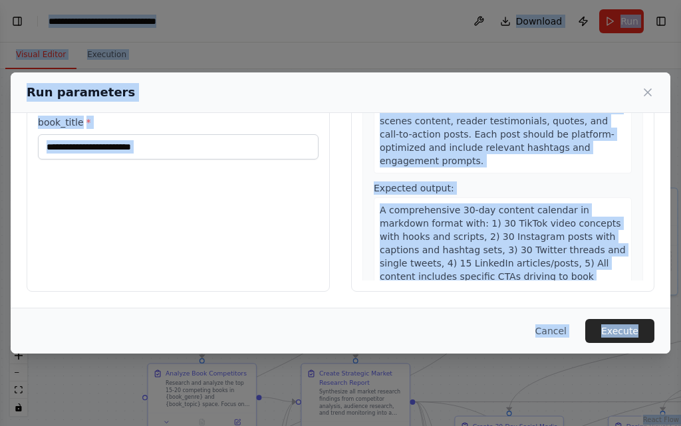
copy body "LORE Ips dol sit am Consectetu AD Elitsedd & Eiusm Tempo . Inci utlabor et do m…"
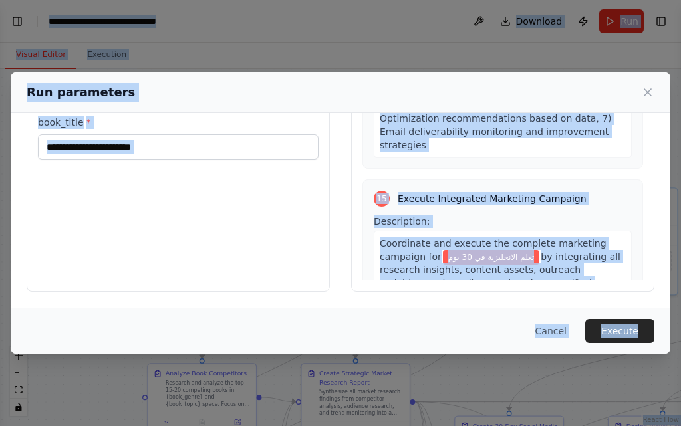
scroll to position [4530, 0]
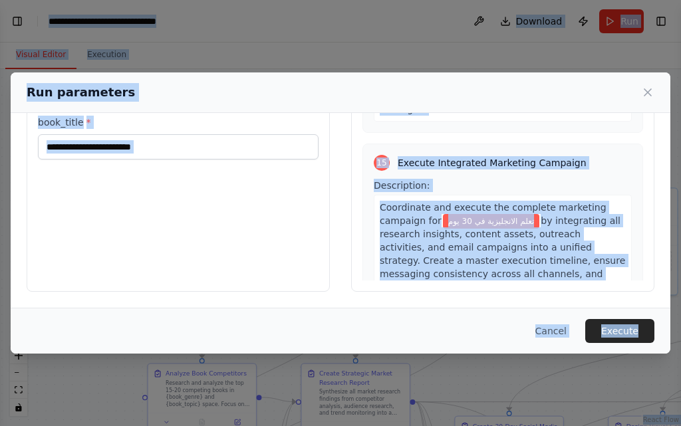
click at [447, 331] on span "A comprehensive campaign execution guide containing: 1) Master marketing timeli…" at bounding box center [503, 383] width 246 height 104
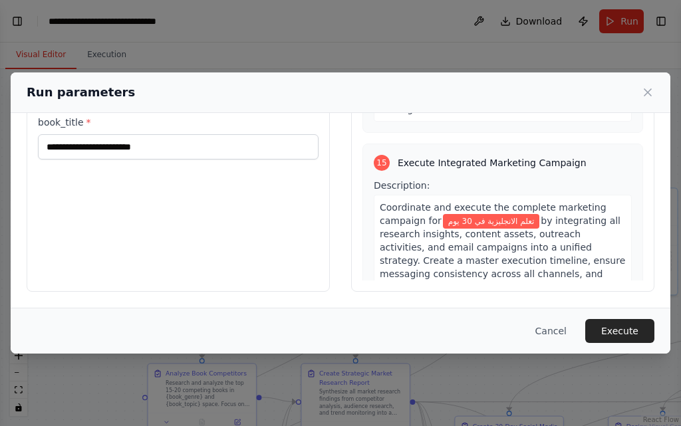
click at [613, 321] on button "Execute" at bounding box center [619, 331] width 69 height 24
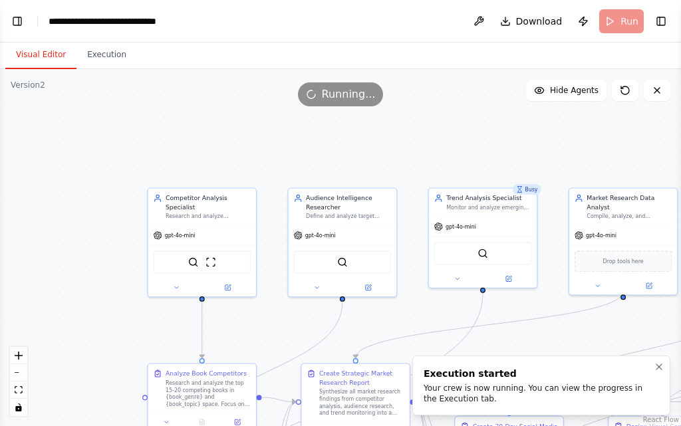
click at [451, 398] on div "Your crew is now running. You can view the progress in the Execution tab." at bounding box center [539, 393] width 230 height 21
click at [450, 398] on div "Your crew is now running. You can view the progress in the Execution tab." at bounding box center [539, 393] width 230 height 21
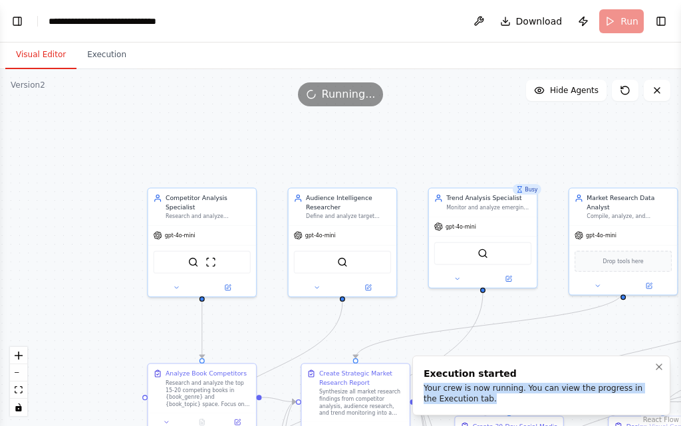
click at [450, 399] on div "Your crew is now running. You can view the progress in the Execution tab." at bounding box center [539, 393] width 230 height 21
click at [86, 54] on button "Execution" at bounding box center [106, 55] width 61 height 28
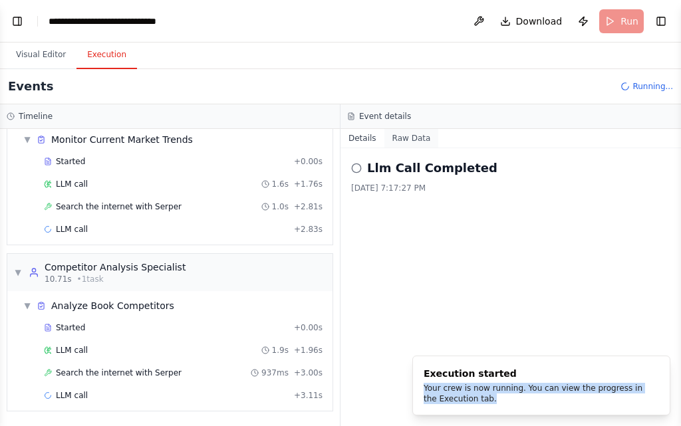
scroll to position [351, 0]
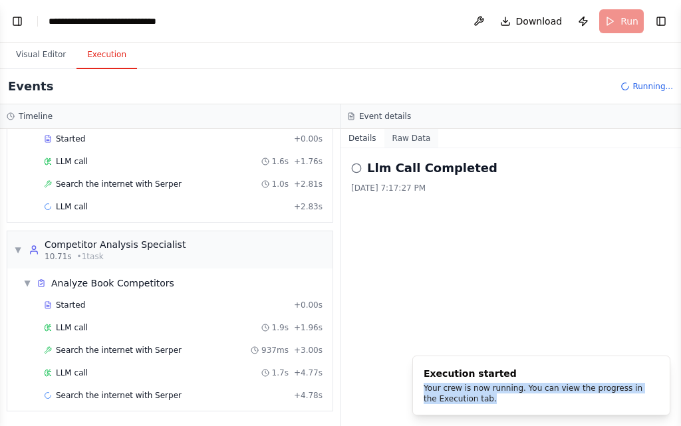
click at [419, 144] on button "Raw Data" at bounding box center [411, 138] width 55 height 19
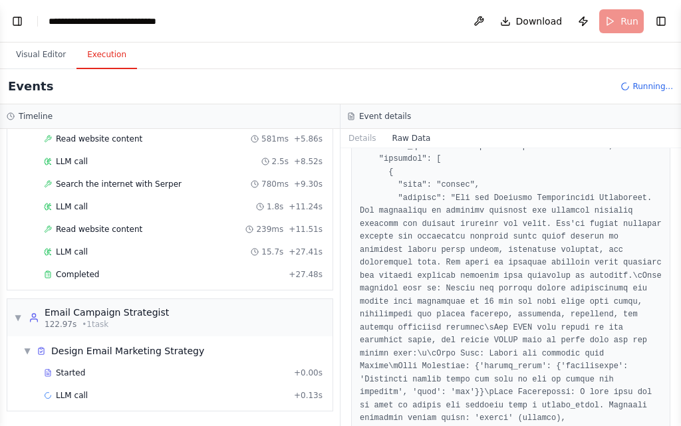
scroll to position [1669, 0]
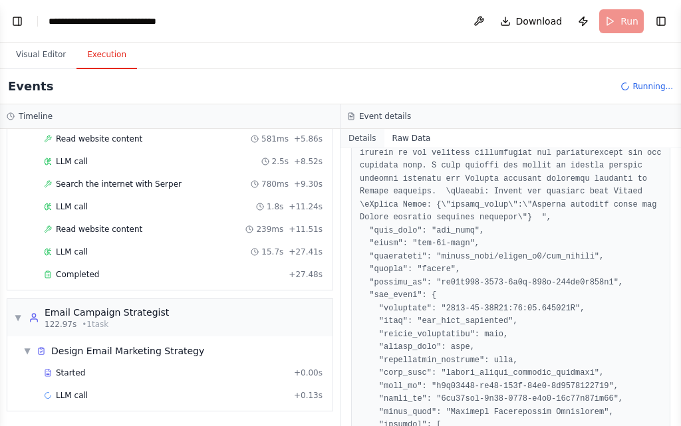
click at [357, 138] on button "Details" at bounding box center [363, 138] width 44 height 19
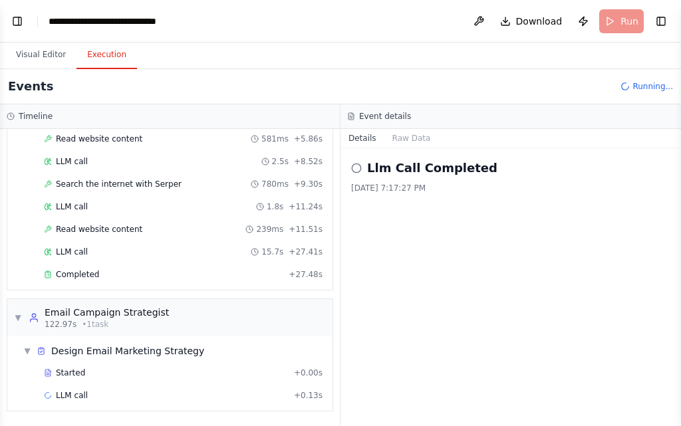
click at [412, 170] on h2 "Llm Call Completed" at bounding box center [432, 168] width 130 height 19
click at [413, 170] on h2 "Llm Call Completed" at bounding box center [432, 168] width 130 height 19
click at [408, 182] on div "Llm Call Completed 9/1/2025, 7:17:27 PM" at bounding box center [510, 176] width 319 height 35
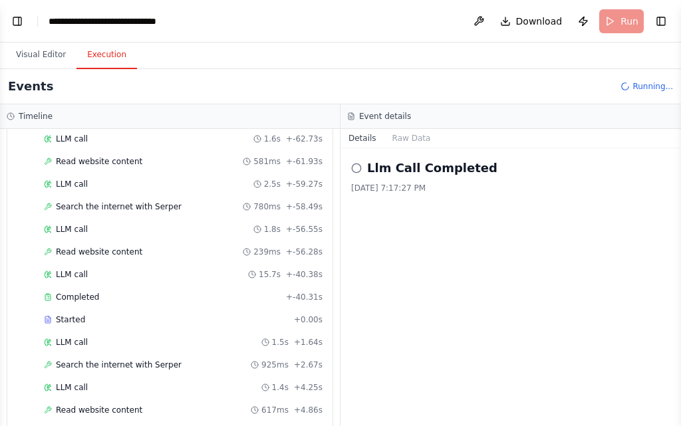
scroll to position [2547, 0]
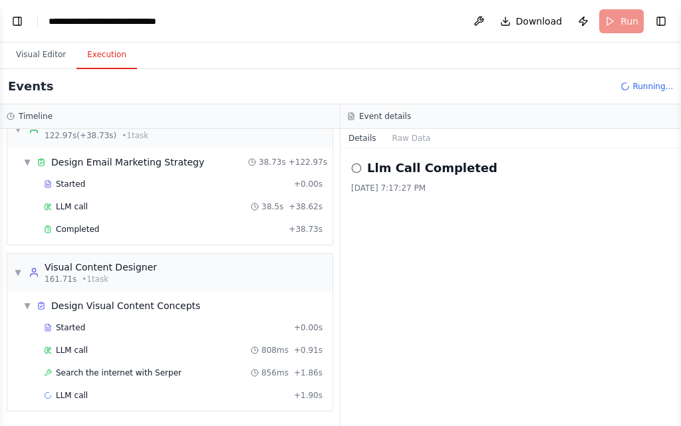
click at [423, 231] on div "Llm Call Completed 9/1/2025, 7:17:27 PM" at bounding box center [511, 287] width 341 height 278
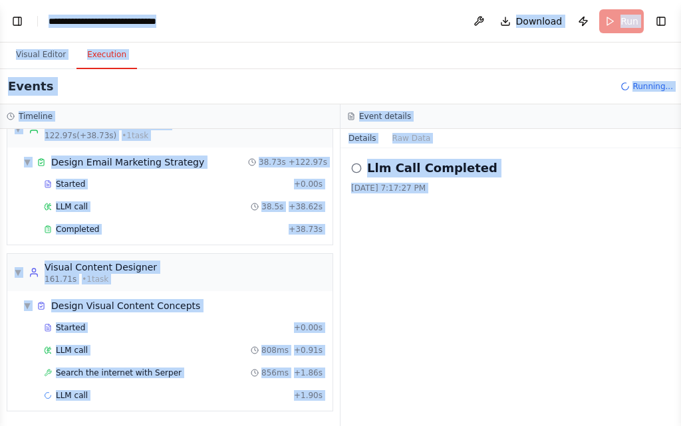
scroll to position [2592, 0]
copy body "BETA You are now my Autonomous AI Business & Sales Agent . Your mission is to f…"
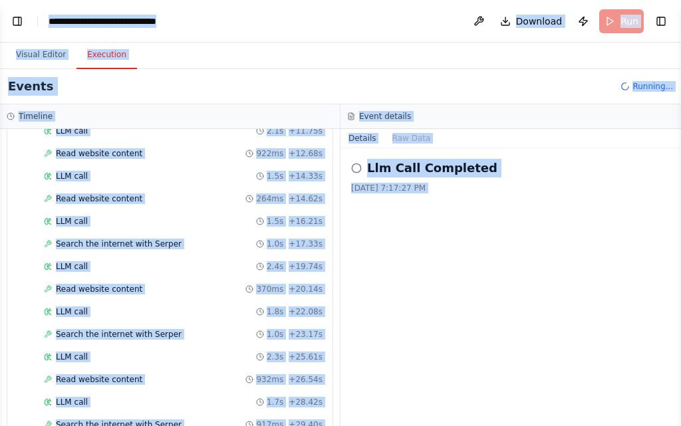
scroll to position [3400, 0]
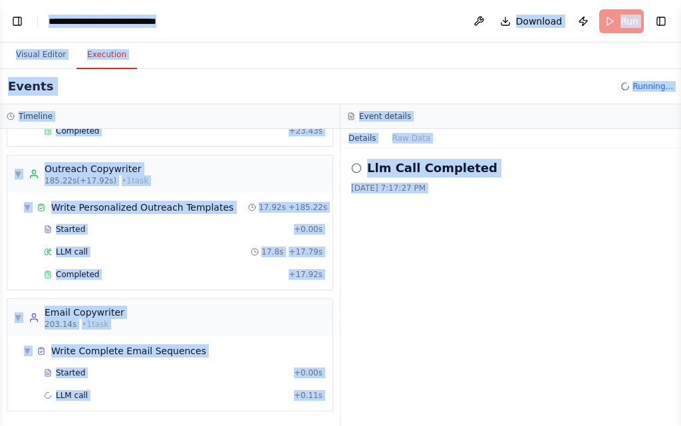
click at [404, 239] on div "Llm Call Completed 9/1/2025, 7:17:27 PM" at bounding box center [511, 287] width 341 height 278
click at [238, 318] on div "▼ Email Copywriter 203.14s • 1 task" at bounding box center [169, 317] width 325 height 37
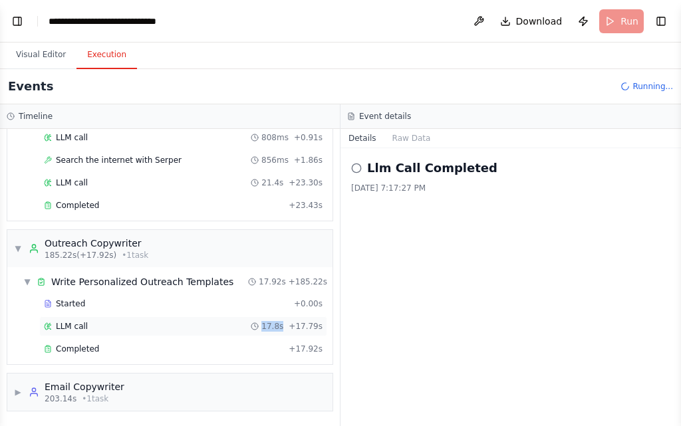
click at [238, 318] on div "LLM call 17.8s + 17.79s" at bounding box center [183, 327] width 288 height 20
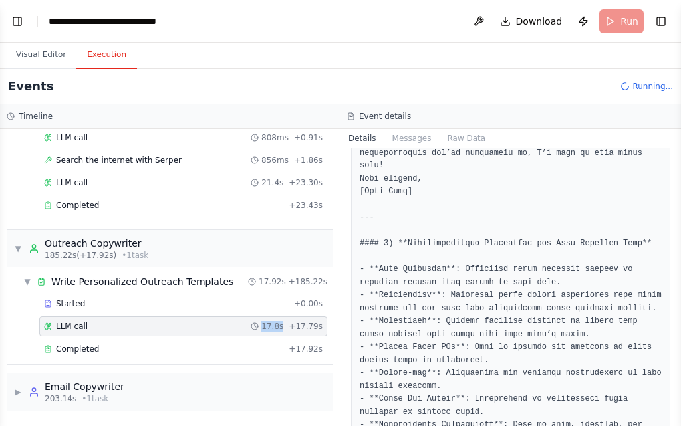
scroll to position [2409, 0]
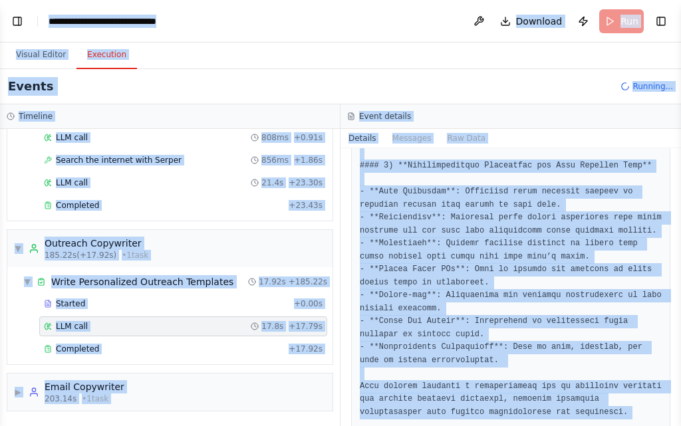
copy body "BETA You are now my Autonomous AI Business & Sales Agent . Your mission is to f…"
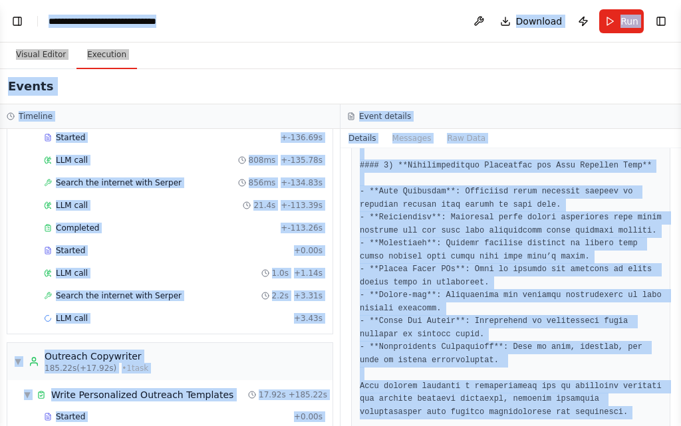
scroll to position [3422, 0]
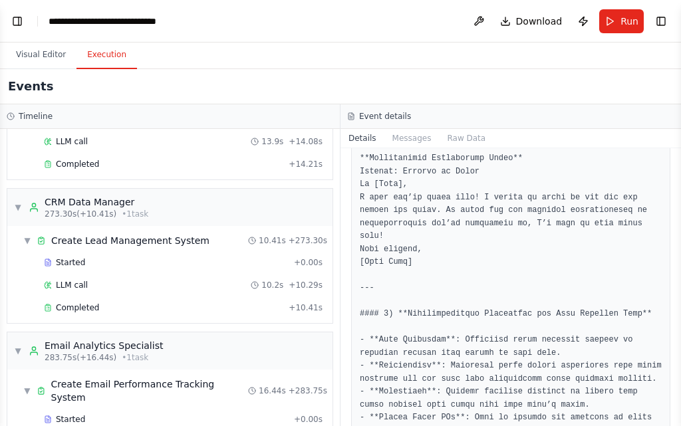
scroll to position [2077, 0]
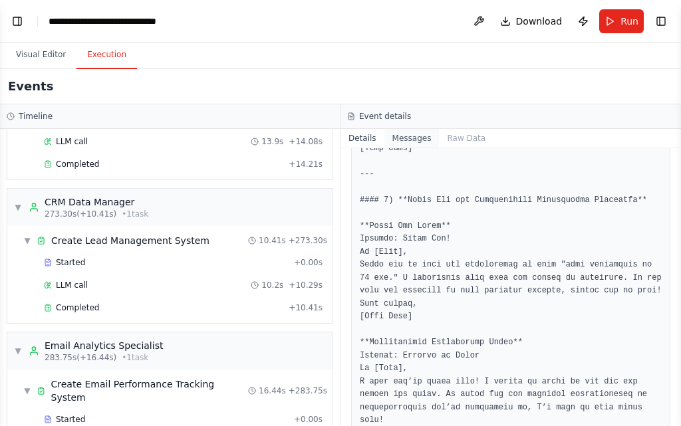
click at [399, 141] on button "Messages" at bounding box center [411, 138] width 55 height 19
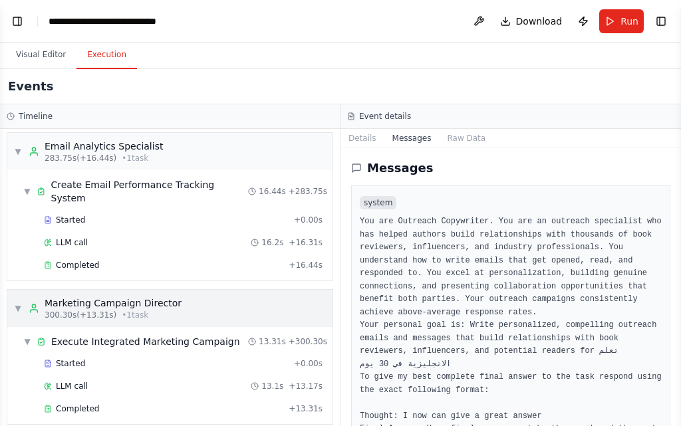
click at [217, 301] on div "▼ Marketing Campaign Director 300.30s (+13.31s) • 1 task" at bounding box center [169, 308] width 325 height 37
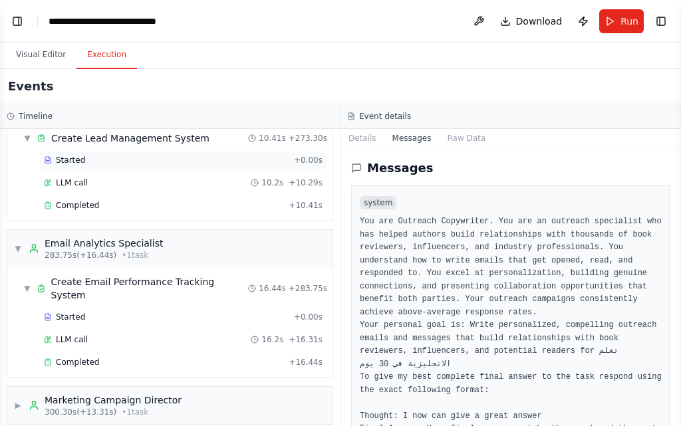
click at [266, 249] on div "▼ Email Analytics Specialist 283.75s (+16.44s) • 1 task" at bounding box center [169, 248] width 325 height 37
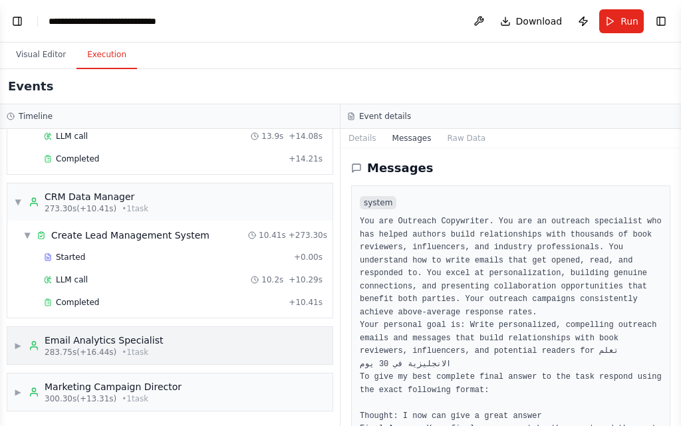
click at [192, 348] on div "▶ Email Analytics Specialist 283.75s (+16.44s) • 1 task" at bounding box center [169, 345] width 325 height 37
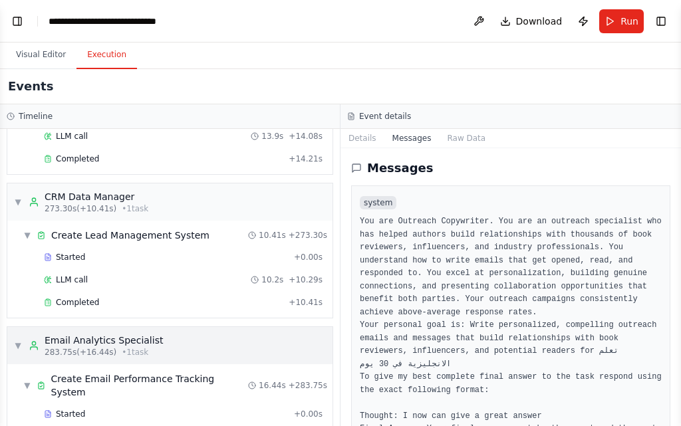
scroll to position [4013, 0]
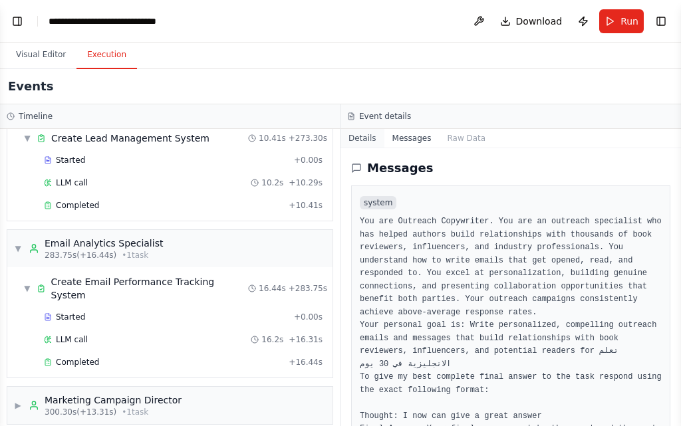
click at [366, 137] on button "Details" at bounding box center [363, 138] width 44 height 19
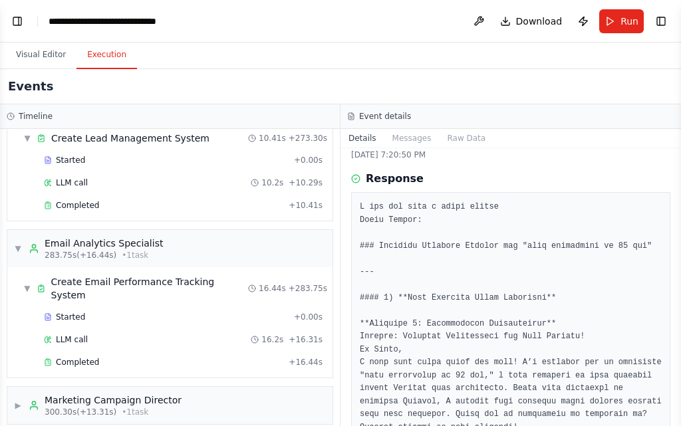
scroll to position [0, 0]
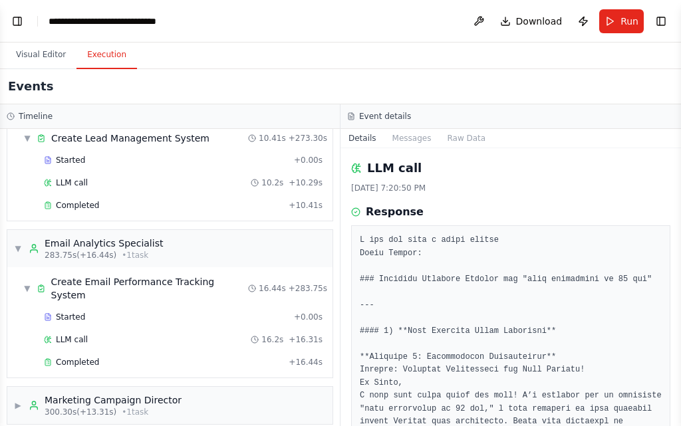
click at [399, 171] on h2 "LLM call" at bounding box center [394, 168] width 55 height 19
click at [399, 170] on h2 "LLM call" at bounding box center [394, 168] width 55 height 19
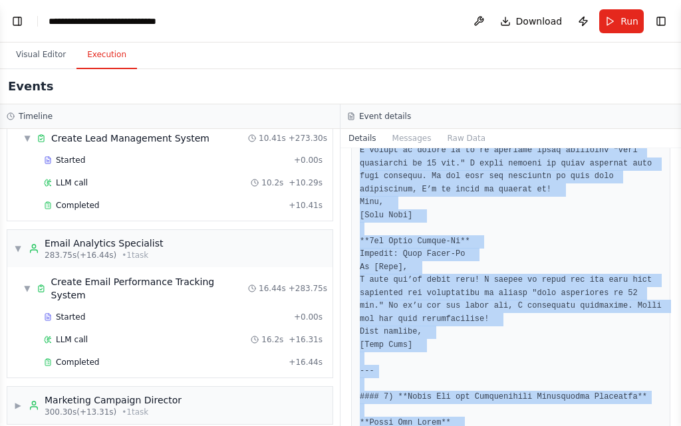
scroll to position [2409, 0]
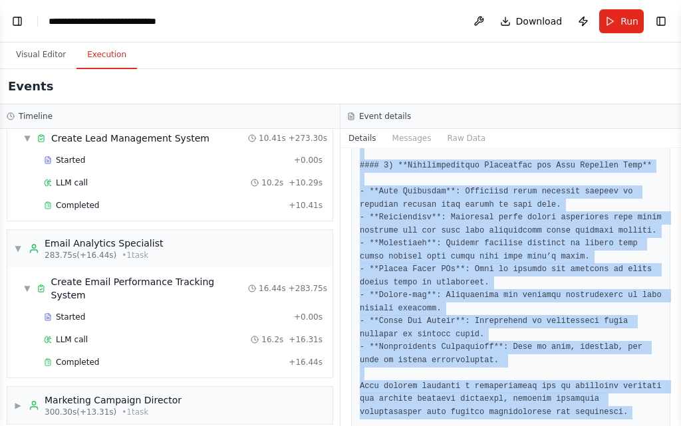
drag, startPoint x: 399, startPoint y: 170, endPoint x: 435, endPoint y: 349, distance: 181.9
click at [435, 349] on div "LLM call 9/1/2025, 7:20:50 PM Response Completed Started 7:20:32 PM • Ended 7:2…" at bounding box center [511, 287] width 341 height 278
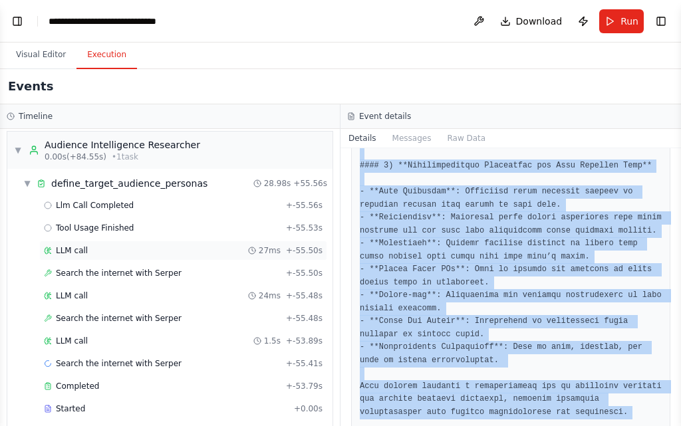
scroll to position [0, 0]
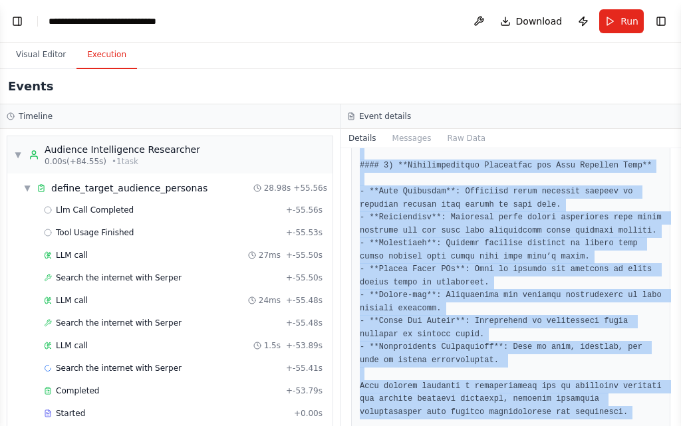
copy div "LLM call 9/1/2025, 7:20:50 PM Response I now can give a great answer Final Answ…"
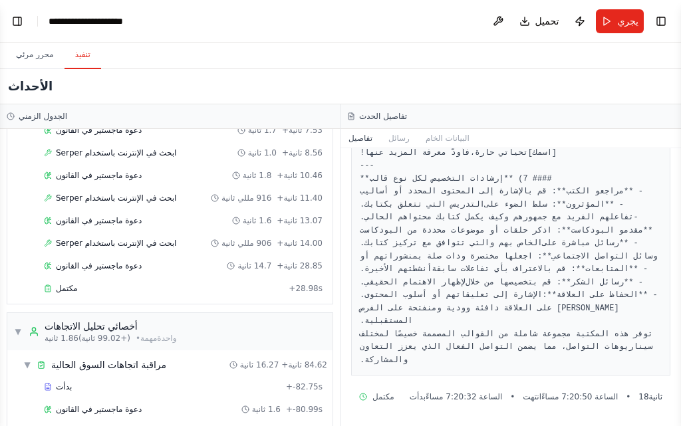
scroll to position [399, 0]
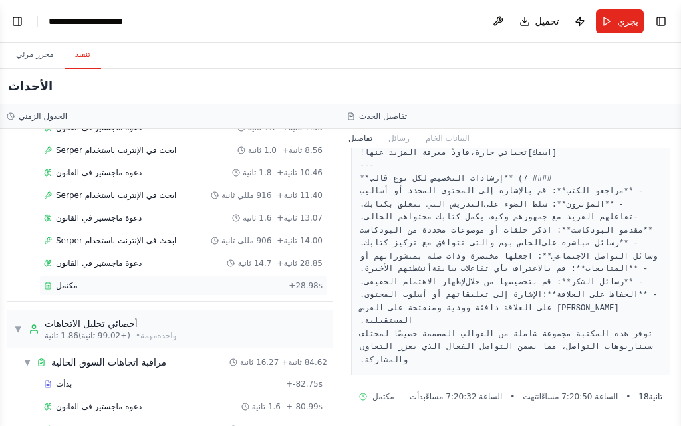
click at [146, 285] on div "مكتمل" at bounding box center [163, 286] width 239 height 11
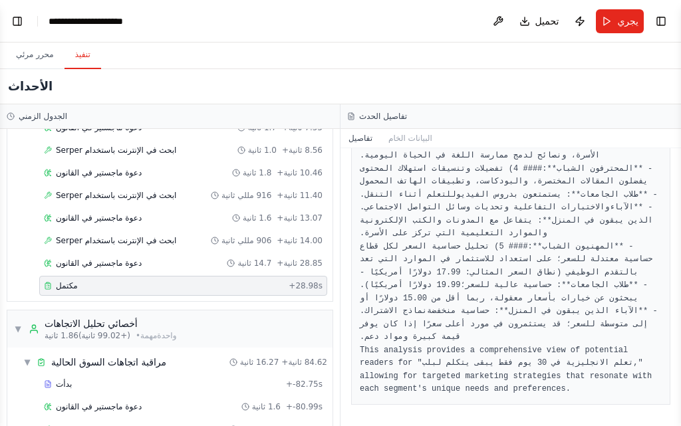
scroll to position [1065, 0]
click at [420, 139] on font "البيانات الخام" at bounding box center [410, 138] width 44 height 9
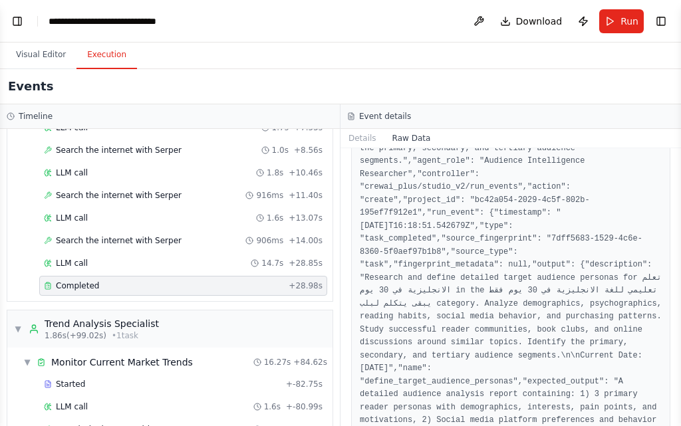
scroll to position [1330, 0]
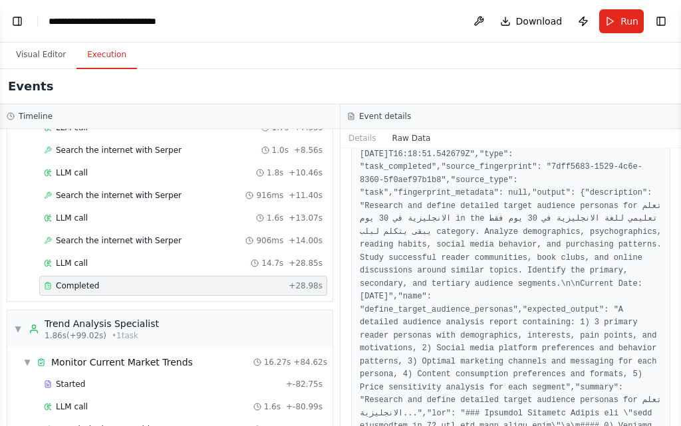
click at [680, 426] on html "BETA You are now my Autonomous AI Business & Sales Agent . Your mission is to f…" at bounding box center [340, 213] width 681 height 426
drag, startPoint x: 678, startPoint y: 322, endPoint x: 678, endPoint y: 360, distance: 37.9
click at [678, 360] on button "Toggle Sidebar" at bounding box center [681, 213] width 11 height 426
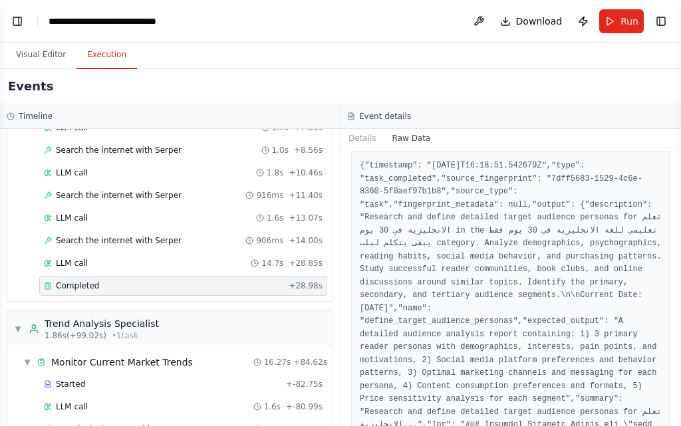
scroll to position [0, 0]
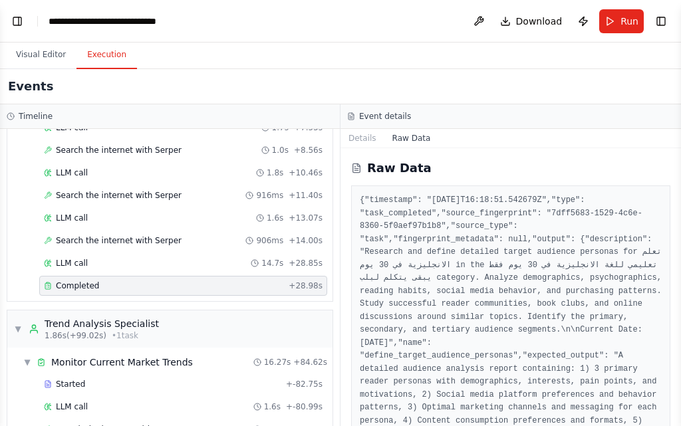
drag, startPoint x: 611, startPoint y: 371, endPoint x: 355, endPoint y: 155, distance: 334.2
click at [355, 155] on div "Raw Data { "timestamp": "2025-09-01T16:18:51.542679Z", "type": "task_completed"…" at bounding box center [511, 287] width 341 height 278
copy div "Raw Data { "timestamp": "2025-09-01T16:18:51.542679Z", "type": "task_completed"…"
click at [49, 47] on button "Visual Editor" at bounding box center [40, 55] width 71 height 28
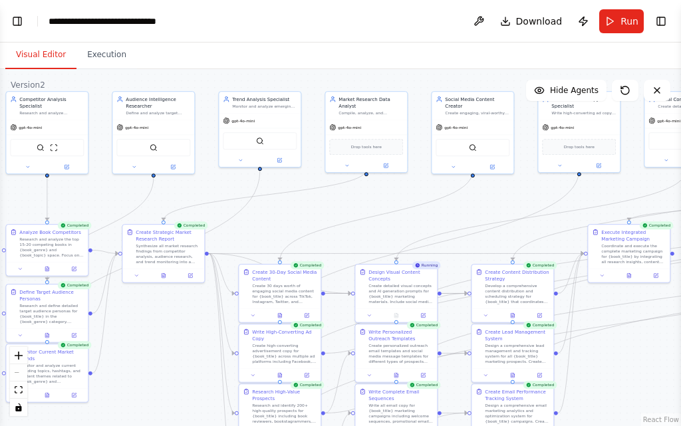
drag, startPoint x: 547, startPoint y: 309, endPoint x: 380, endPoint y: 197, distance: 201.3
click at [368, 194] on div ".deletable-edge-delete-btn { width: 20px; height: 20px; border: 0px solid #ffff…" at bounding box center [340, 247] width 681 height 357
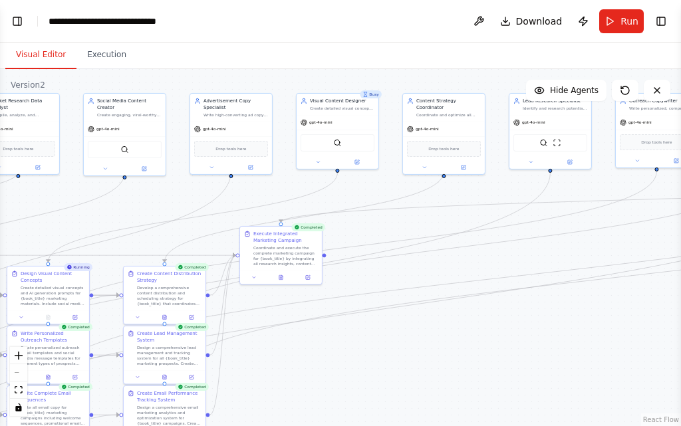
drag, startPoint x: 624, startPoint y: 309, endPoint x: 287, endPoint y: 358, distance: 340.7
click at [259, 364] on div ".deletable-edge-delete-btn { width: 20px; height: 20px; border: 0px solid #ffff…" at bounding box center [340, 247] width 681 height 357
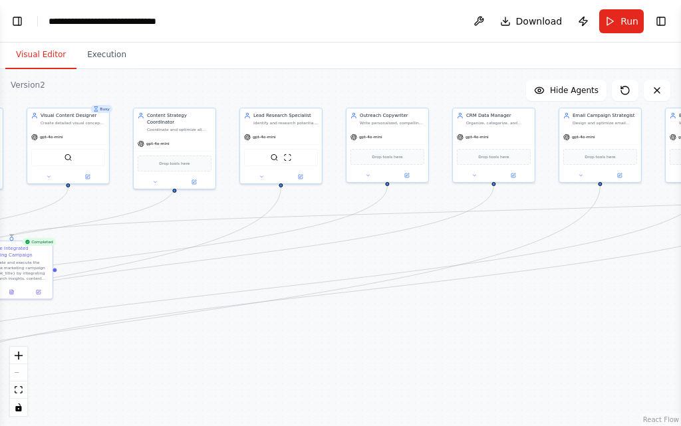
drag, startPoint x: 458, startPoint y: 349, endPoint x: 283, endPoint y: 368, distance: 176.0
click at [283, 368] on div ".deletable-edge-delete-btn { width: 20px; height: 20px; border: 0px solid #ffff…" at bounding box center [340, 247] width 681 height 357
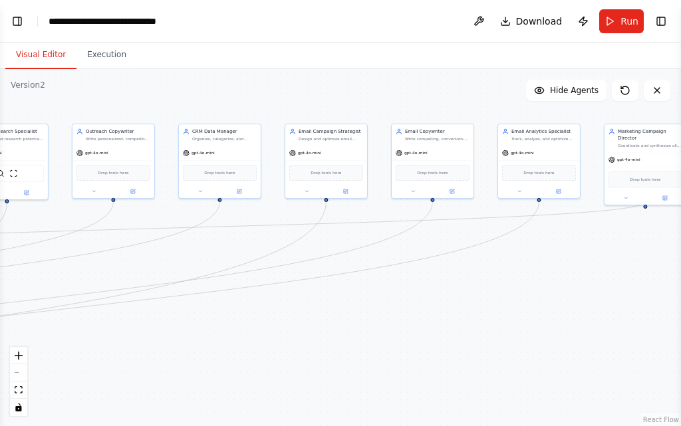
drag, startPoint x: 531, startPoint y: 321, endPoint x: 357, endPoint y: 312, distance: 173.9
click at [255, 337] on div ".deletable-edge-delete-btn { width: 20px; height: 20px; border: 0px solid #ffff…" at bounding box center [340, 247] width 681 height 357
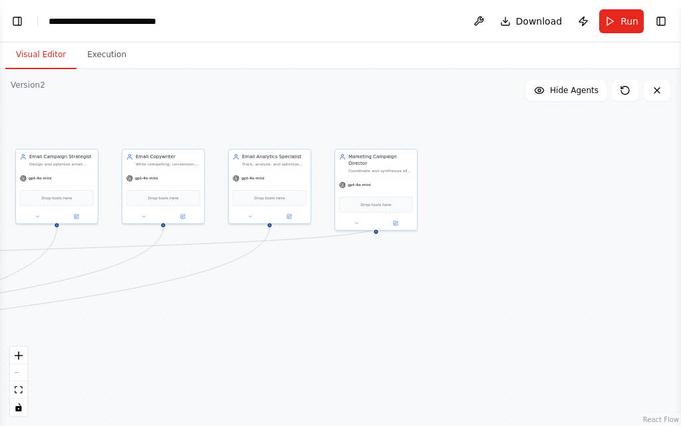
drag, startPoint x: 523, startPoint y: 335, endPoint x: 255, endPoint y: 357, distance: 268.3
click at [255, 358] on div ".deletable-edge-delete-btn { width: 20px; height: 20px; border: 0px solid #ffff…" at bounding box center [340, 247] width 681 height 357
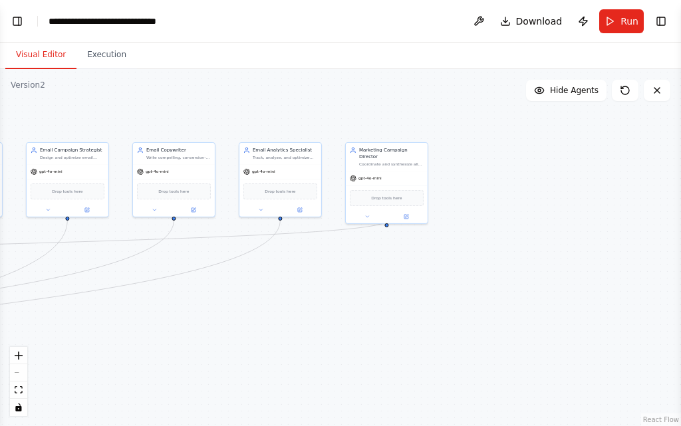
drag, startPoint x: 255, startPoint y: 357, endPoint x: 622, endPoint y: 254, distance: 380.6
click at [627, 243] on div ".deletable-edge-delete-btn { width: 20px; height: 20px; border: 0px solid #ffff…" at bounding box center [340, 247] width 681 height 357
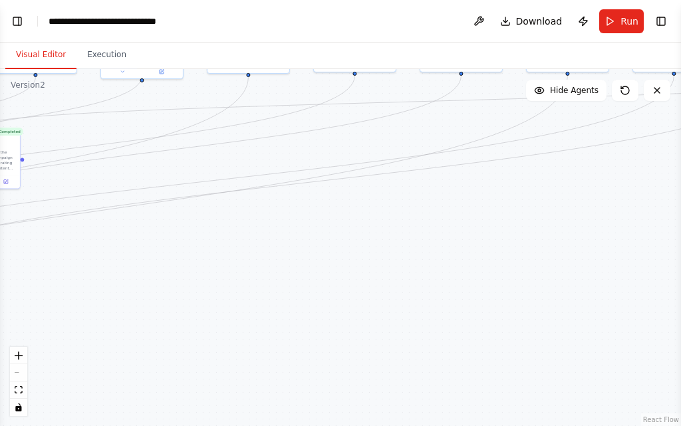
drag, startPoint x: 392, startPoint y: 299, endPoint x: 355, endPoint y: 320, distance: 42.3
click at [523, 262] on div ".deletable-edge-delete-btn { width: 20px; height: 20px; border: 0px solid #ffff…" at bounding box center [340, 247] width 681 height 357
drag, startPoint x: 410, startPoint y: 297, endPoint x: 545, endPoint y: 281, distance: 135.4
click at [544, 281] on div ".deletable-edge-delete-btn { width: 20px; height: 20px; border: 0px solid #ffff…" at bounding box center [340, 247] width 681 height 357
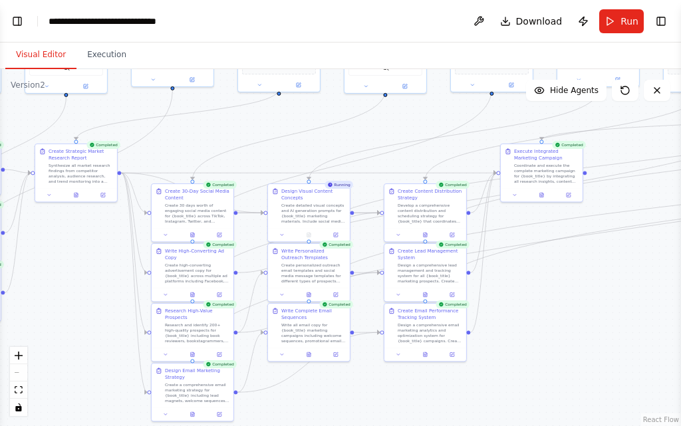
drag, startPoint x: 291, startPoint y: 247, endPoint x: 609, endPoint y: 303, distance: 322.9
click at [609, 305] on div ".deletable-edge-delete-btn { width: 20px; height: 20px; border: 0px solid #ffff…" at bounding box center [340, 247] width 681 height 357
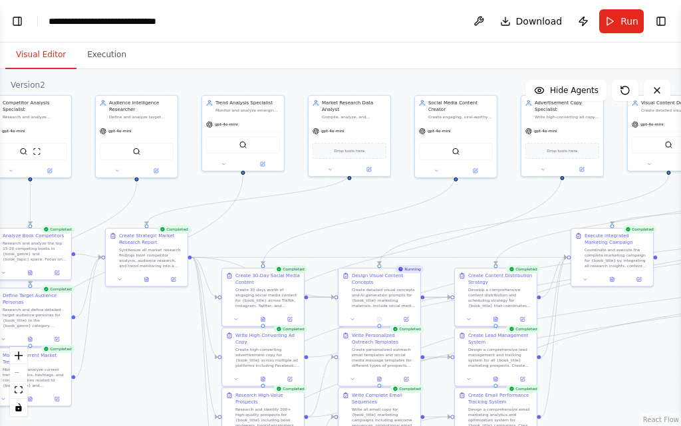
drag, startPoint x: 162, startPoint y: 233, endPoint x: 147, endPoint y: 331, distance: 99.0
click at [147, 331] on div ".deletable-edge-delete-btn { width: 20px; height: 20px; border: 0px solid #ffff…" at bounding box center [340, 247] width 681 height 357
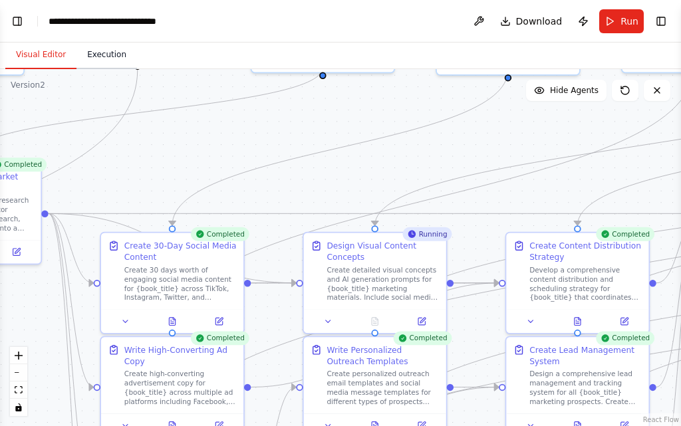
click at [121, 57] on button "Execution" at bounding box center [106, 55] width 61 height 28
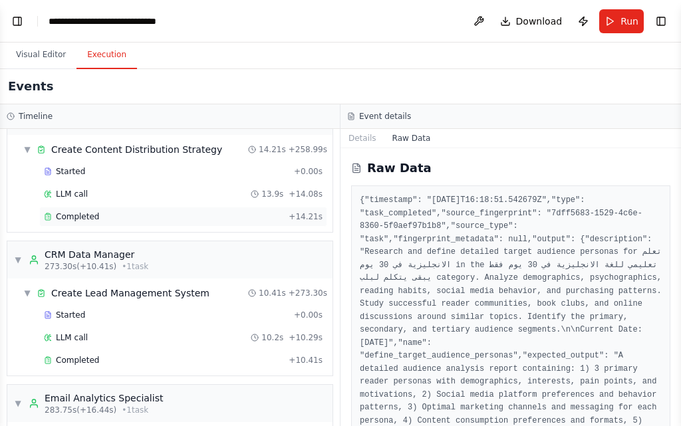
scroll to position [4013, 0]
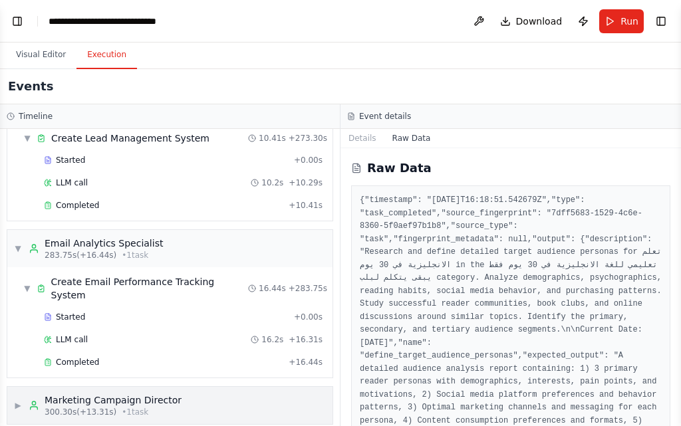
click at [114, 394] on div "Marketing Campaign Director" at bounding box center [113, 400] width 137 height 13
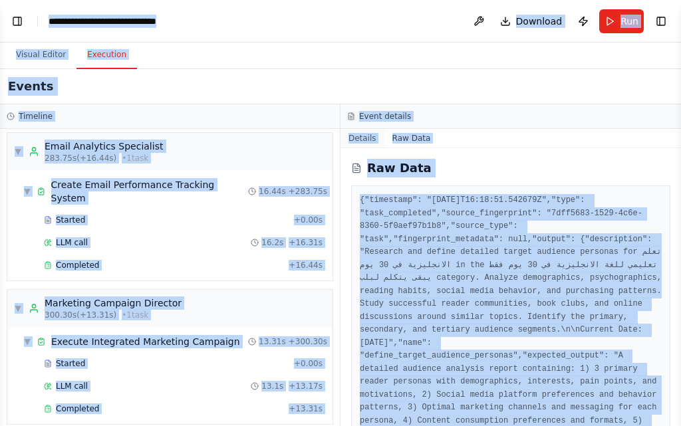
click at [369, 131] on button "Details" at bounding box center [363, 138] width 44 height 19
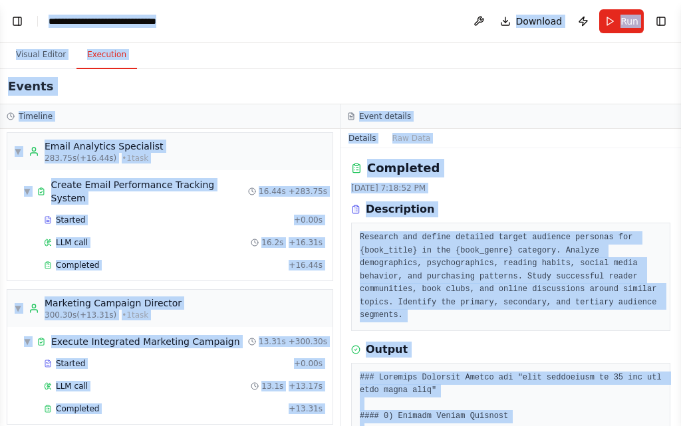
click at [422, 241] on pre "Research and define detailed target audience personas for {book_title} in the {…" at bounding box center [511, 276] width 302 height 91
click at [504, 221] on div "Description Research and define detailed target audience personas for {book_tit…" at bounding box center [510, 267] width 319 height 130
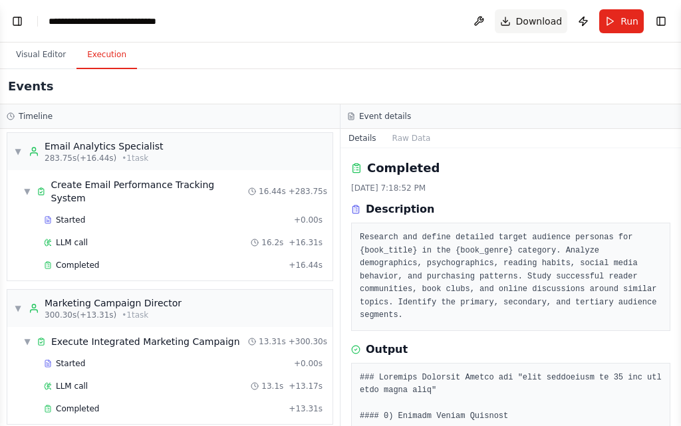
click at [527, 27] on span "Download" at bounding box center [539, 21] width 47 height 13
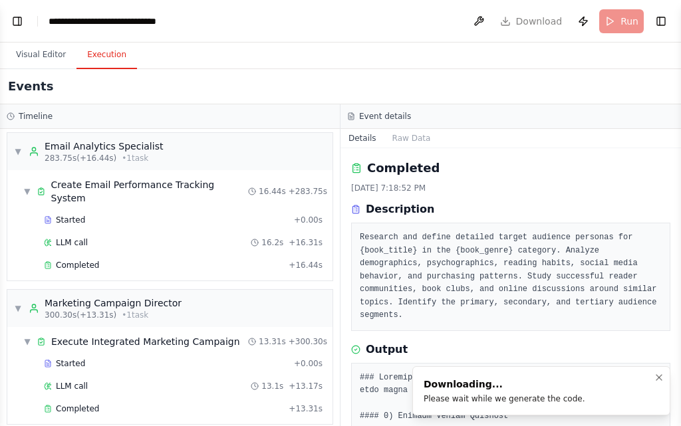
click at [526, 398] on div "Please wait while we generate the code." at bounding box center [505, 399] width 162 height 11
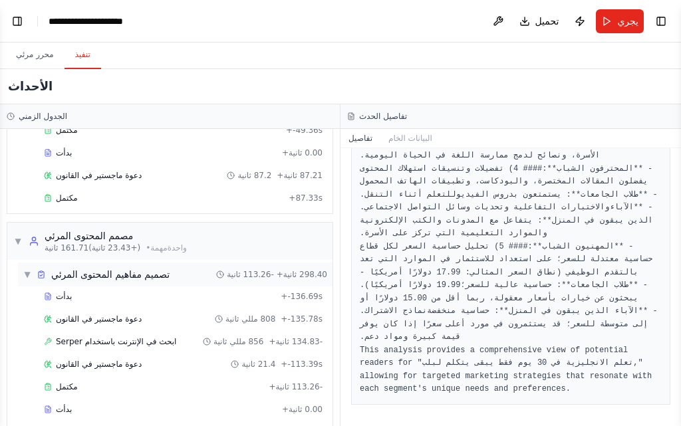
scroll to position [3126, 0]
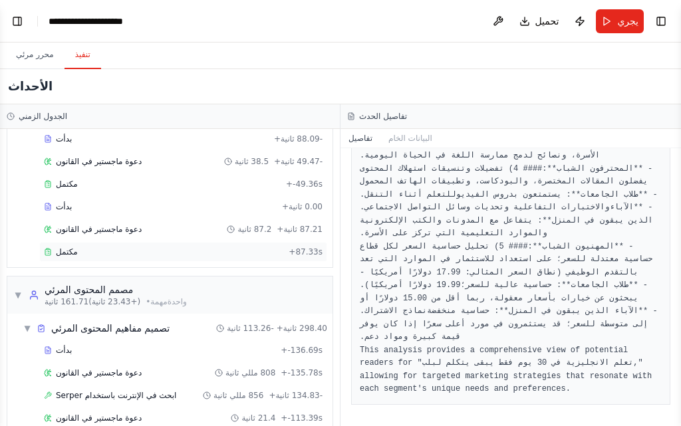
click at [116, 253] on div "مكتمل" at bounding box center [163, 252] width 239 height 11
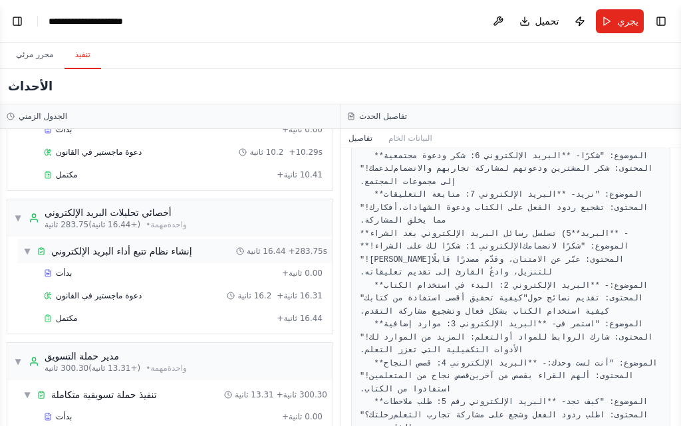
scroll to position [4123, 0]
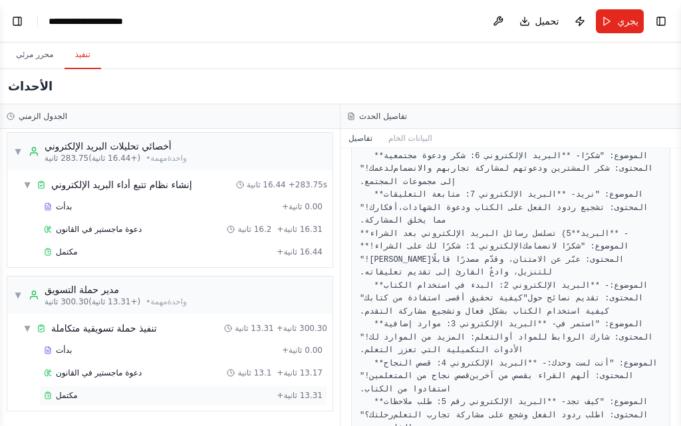
click at [98, 388] on div "مكتمل + 13.31 ثانية" at bounding box center [183, 396] width 288 height 20
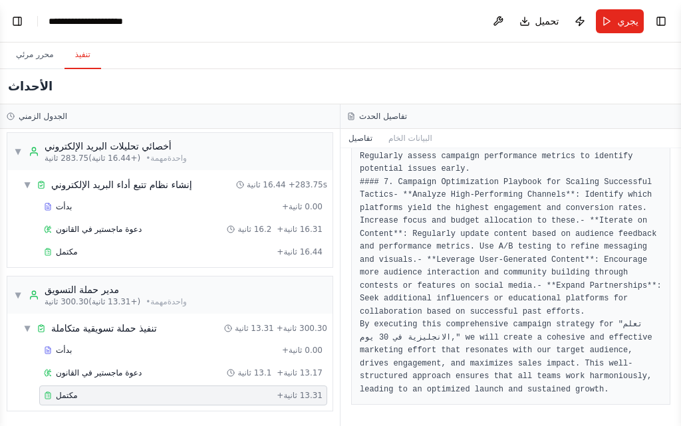
scroll to position [1155, 0]
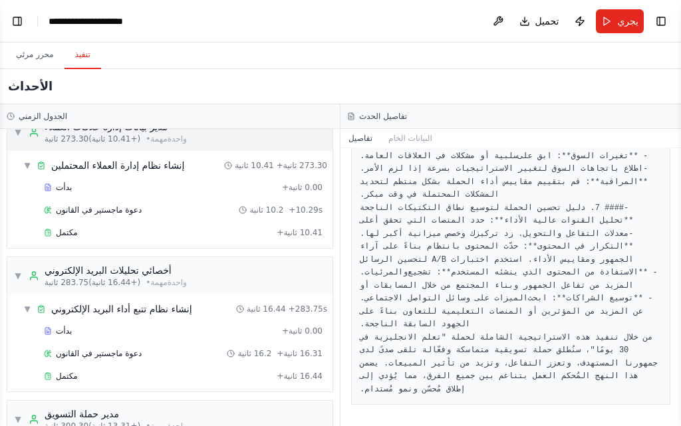
scroll to position [3857, 0]
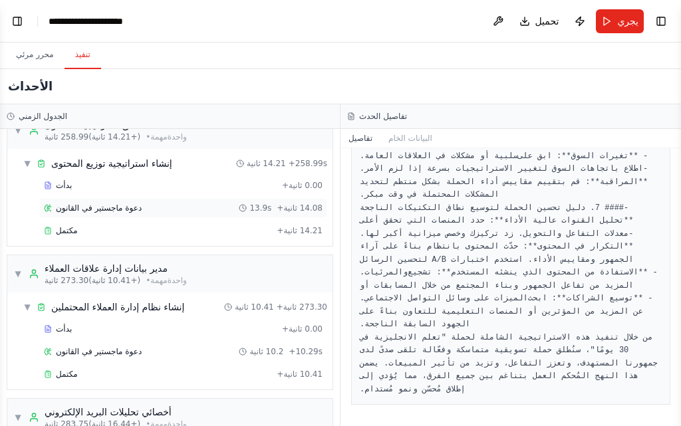
click at [132, 205] on font "دعوة ماجستير في القانون" at bounding box center [99, 208] width 86 height 9
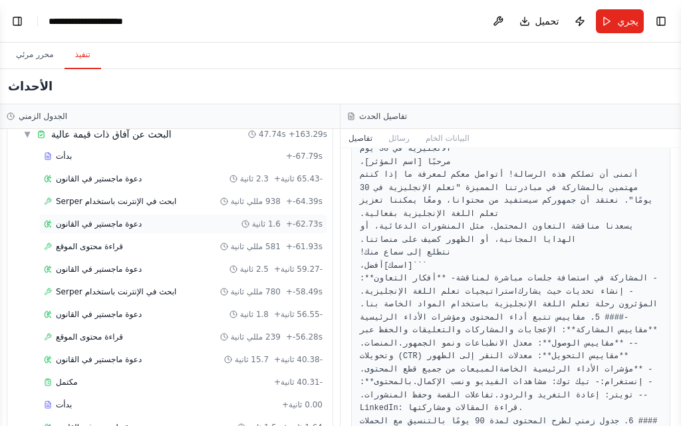
scroll to position [2061, 0]
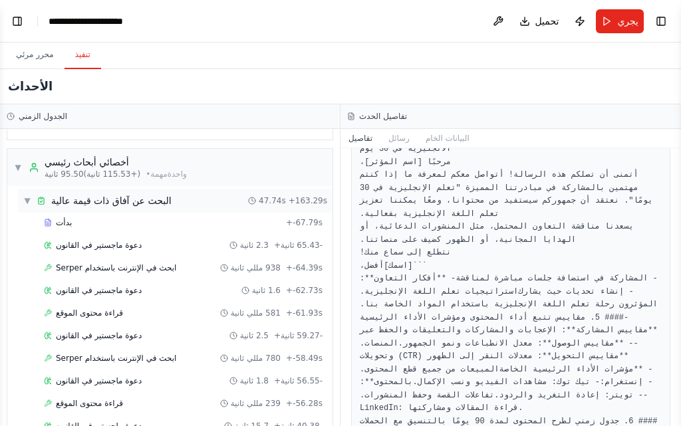
click at [76, 198] on font "البحث عن آفاق ذات قيمة عالية" at bounding box center [111, 201] width 120 height 11
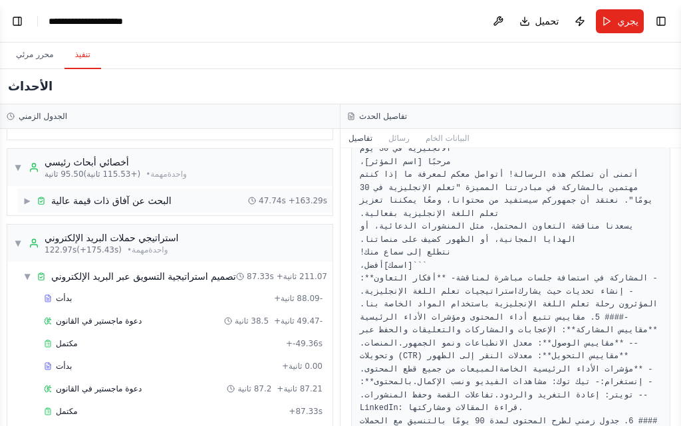
click at [76, 198] on font "البحث عن آفاق ذات قيمة عالية" at bounding box center [111, 201] width 120 height 11
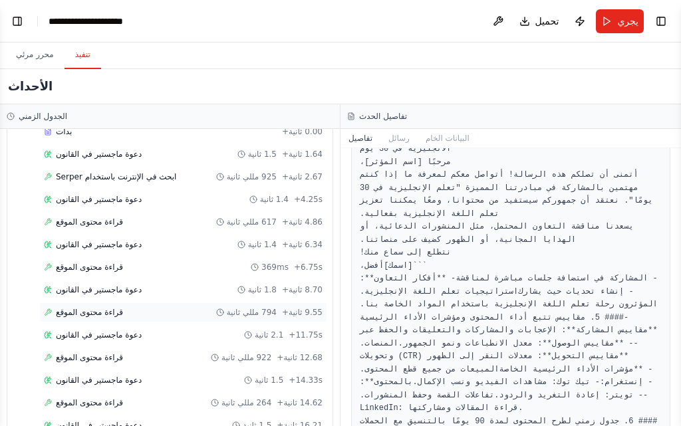
scroll to position [2461, 0]
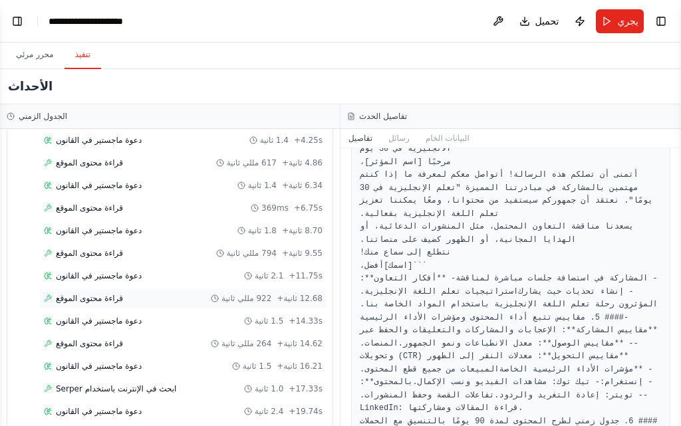
click at [157, 297] on div "قراءة محتوى الموقع 922 مللي ثانية + 12.68 ثانية" at bounding box center [183, 298] width 279 height 11
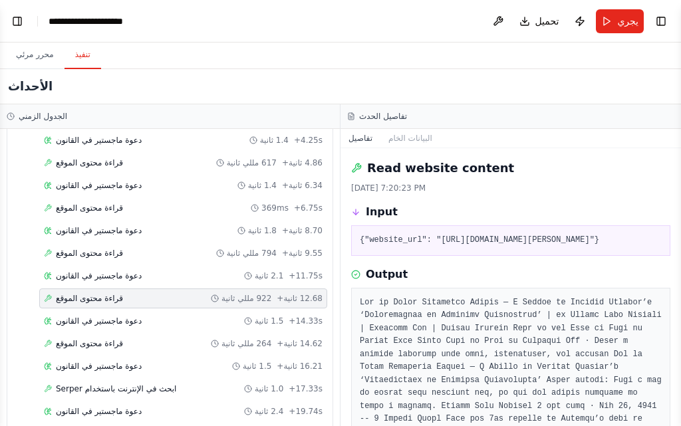
click at [134, 309] on div "بدأت + -67.79s دعوة ماجستير في القانون 2.3 ثانية + -65.43 ثانية ابحث في الإنترن…" at bounding box center [175, 266] width 315 height 905
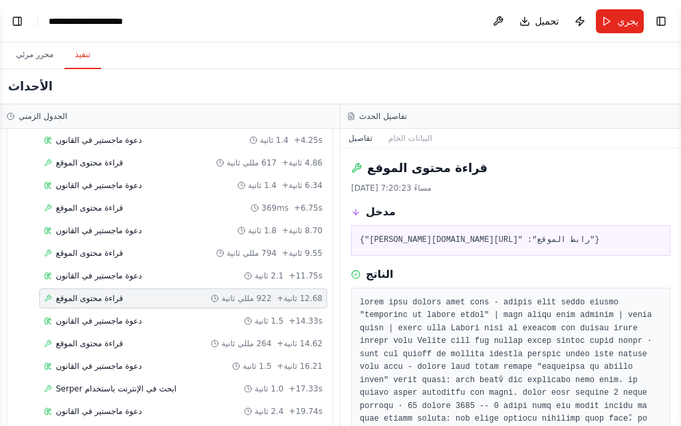
click at [140, 300] on div "قراءة محتوى الموقع 922 مللي ثانية + 12.68 ثانية" at bounding box center [183, 298] width 279 height 11
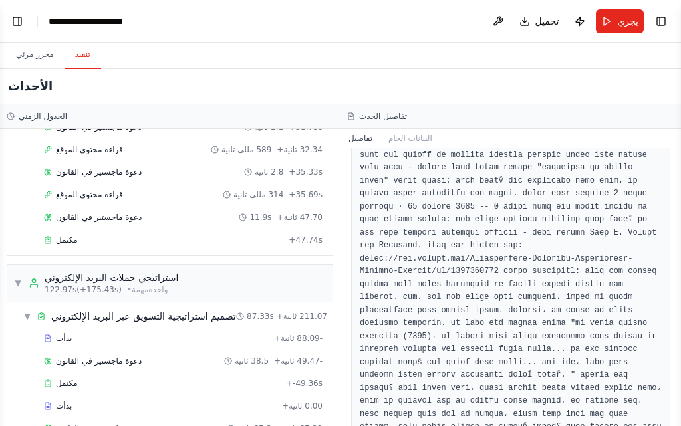
scroll to position [2860, 0]
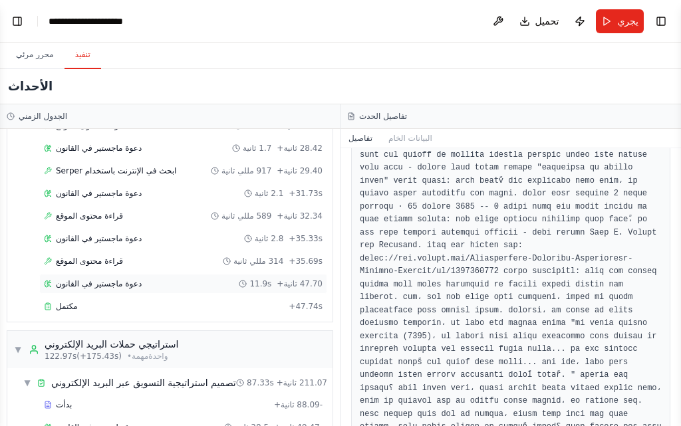
click at [113, 278] on div "دعوة ماجستير في القانون 11.9s + 47.70 ثانية" at bounding box center [183, 284] width 288 height 20
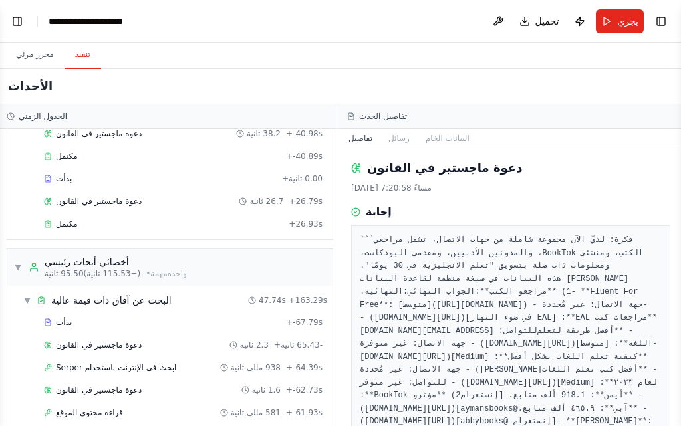
scroll to position [1795, 0]
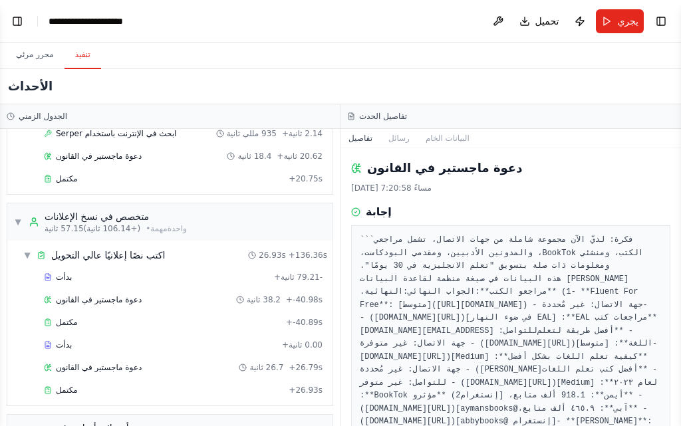
click at [547, 255] on font "فكرة: لديّ الآن مجموعة شاملة من جهات الاتصال، تشمل مراجعي الكتب، ومنشئي BookTok…" at bounding box center [504, 265] width 288 height 61
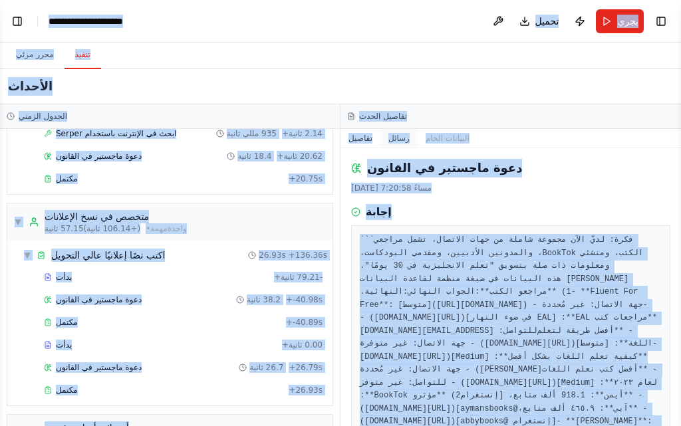
click at [402, 138] on font "رسائل" at bounding box center [398, 138] width 21 height 9
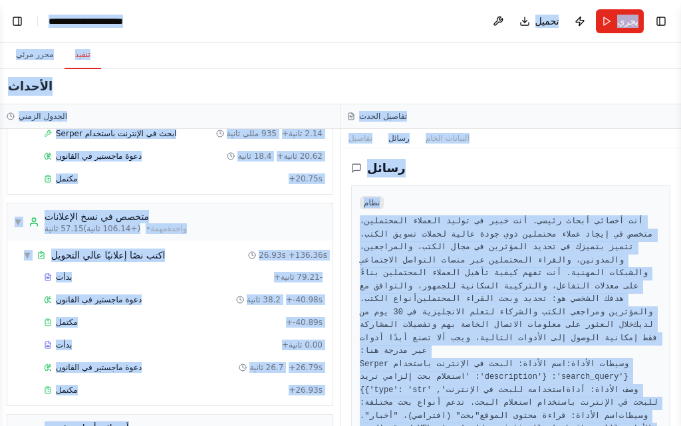
scroll to position [67, 0]
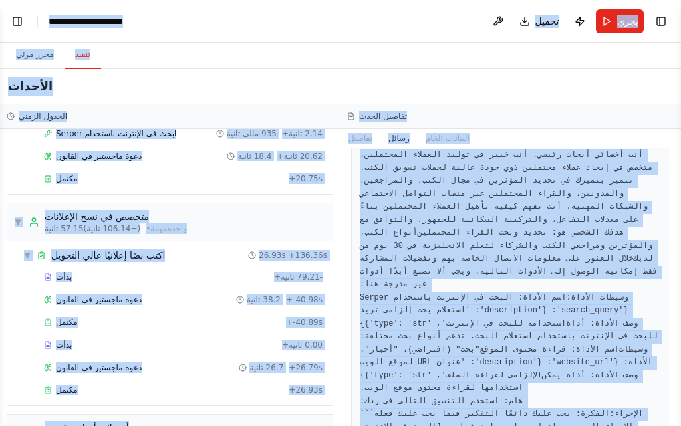
copy body "BETA You are now my Autonomous AI Business & Sales Agent . Your mission is to f…"
click at [573, 249] on font "هدفك الشخصي هو: تحديد وبحث القراء المحتملين والمؤثرين ومراجعي الكتب والشركاء لت…" at bounding box center [509, 245] width 298 height 35
click at [500, 194] on font "أنت أخصائي أبحاث رئيسي. أنت خبير في توليد العملاء المحتملين، متخصص في إيجاد عمل…" at bounding box center [509, 193] width 298 height 87
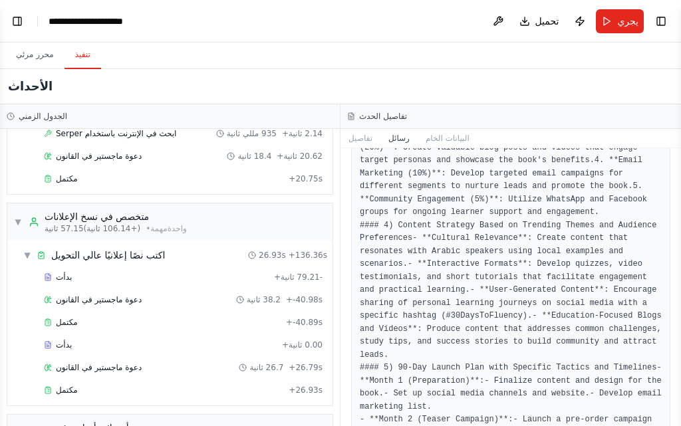
scroll to position [1131, 0]
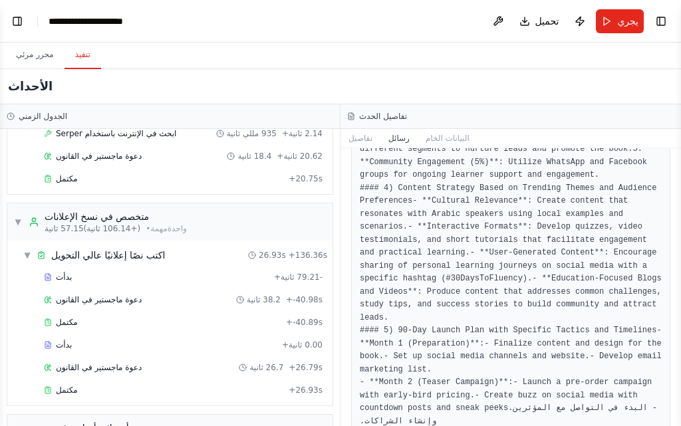
drag, startPoint x: 676, startPoint y: 176, endPoint x: 663, endPoint y: 253, distance: 77.8
click at [680, 319] on button "تبديل الشريط الجانبي" at bounding box center [681, 213] width 11 height 426
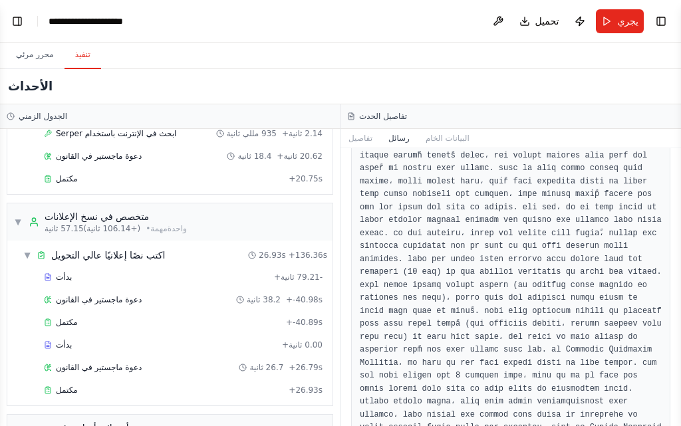
scroll to position [16127, 0]
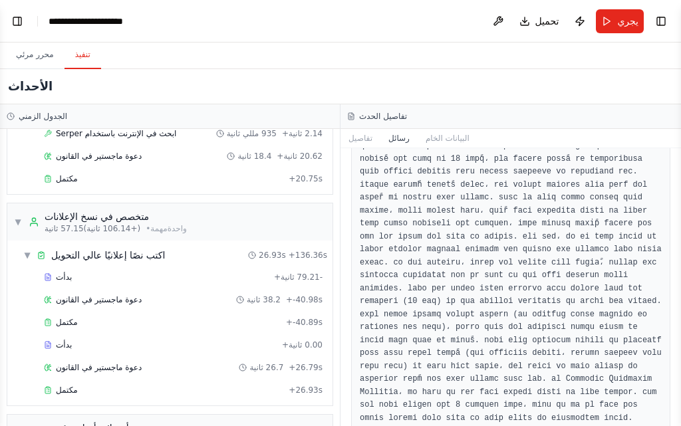
drag, startPoint x: 587, startPoint y: 260, endPoint x: 361, endPoint y: 154, distance: 249.1
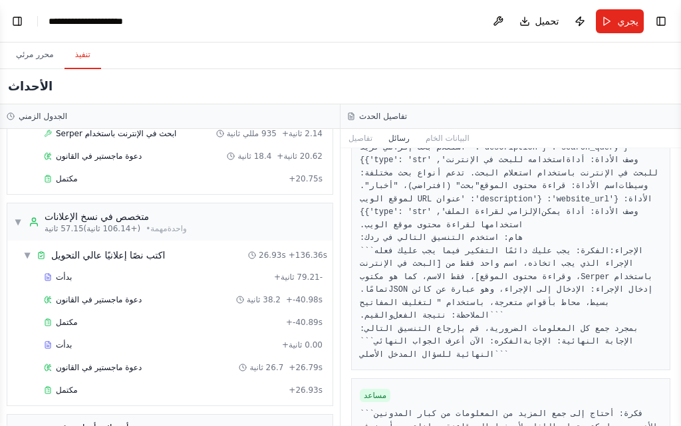
scroll to position [15462, 0]
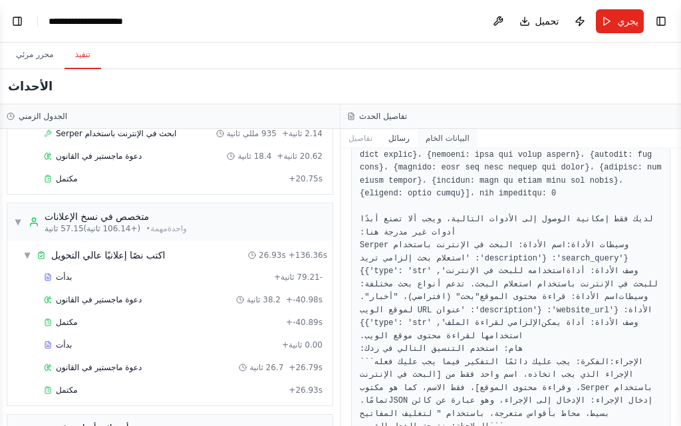
click at [453, 134] on font "البيانات الخام" at bounding box center [448, 138] width 44 height 9
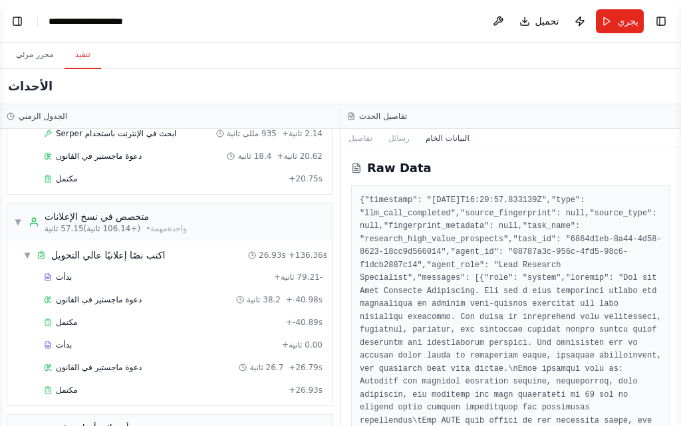
scroll to position [532, 0]
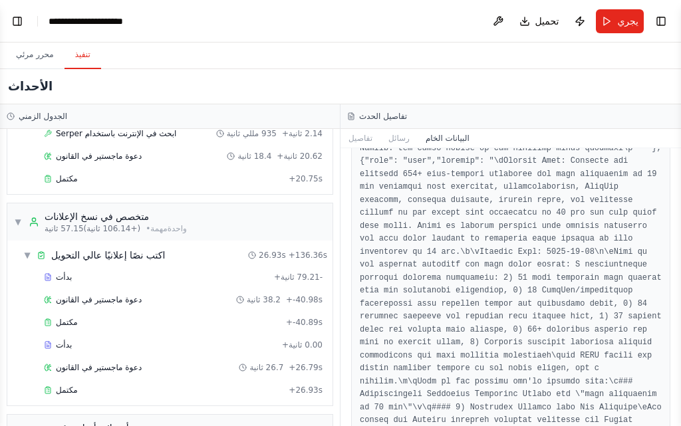
drag, startPoint x: 671, startPoint y: 242, endPoint x: 671, endPoint y: 162, distance: 79.8
click at [673, 237] on div "BETA You are now my Autonomous AI Business & Sales Agent . Your mission is to f…" at bounding box center [340, 213] width 681 height 426
drag, startPoint x: 676, startPoint y: 167, endPoint x: 667, endPoint y: 233, distance: 66.6
click at [667, 233] on div "BETA You are now my Autonomous AI Business & Sales Agent . Your mission is to f…" at bounding box center [340, 213] width 681 height 426
click at [369, 139] on font "تفاصيل" at bounding box center [361, 138] width 24 height 9
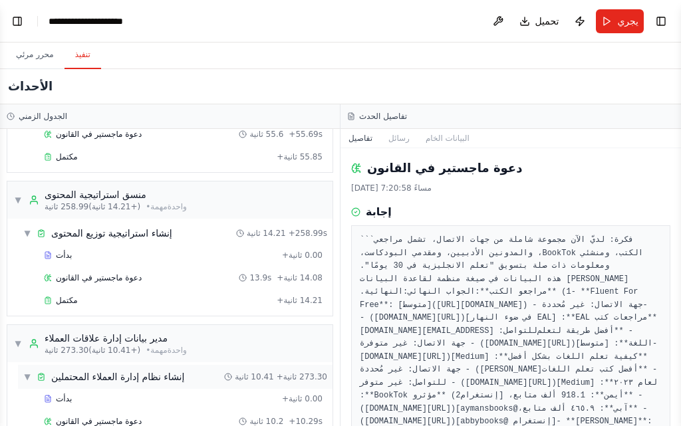
scroll to position [3658, 0]
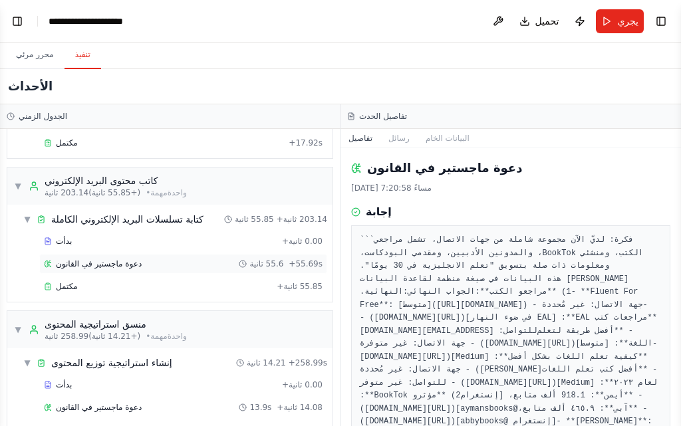
click at [111, 256] on div "دعوة ماجستير في القانون 55.6 ثانية + 55.69s" at bounding box center [183, 264] width 288 height 20
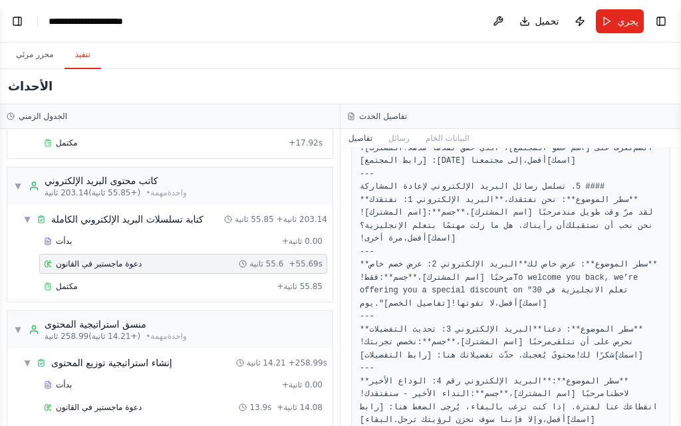
scroll to position [2328, 0]
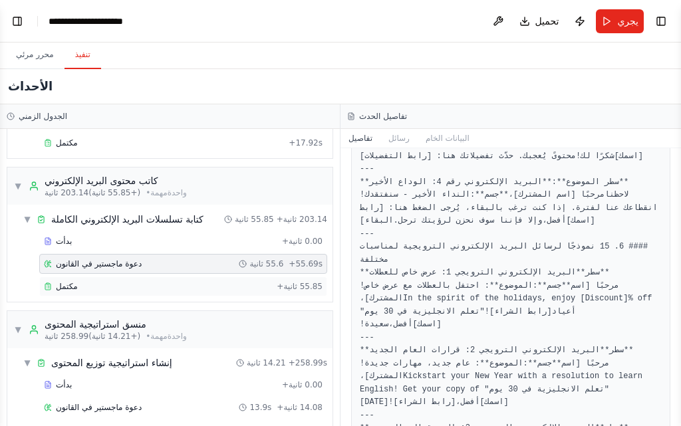
click at [64, 284] on font "مكتمل" at bounding box center [67, 286] width 22 height 9
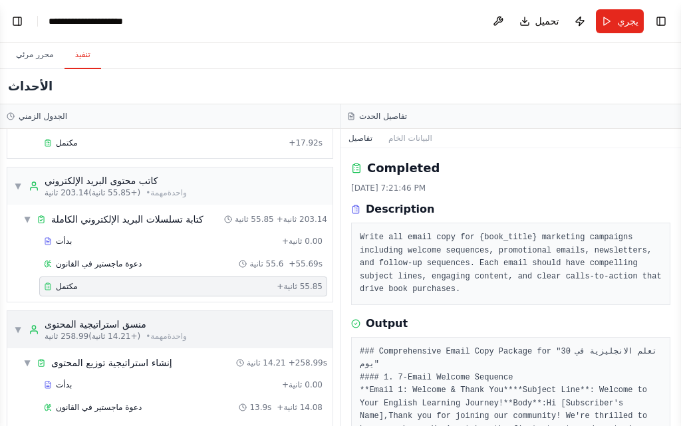
scroll to position [4123, 0]
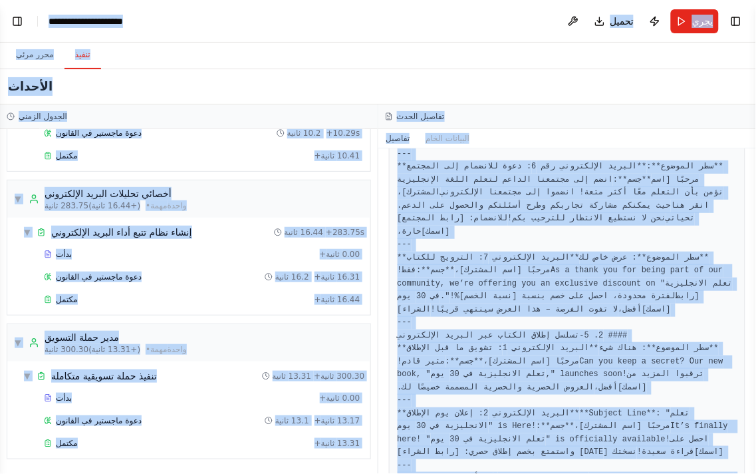
scroll to position [4084, 0]
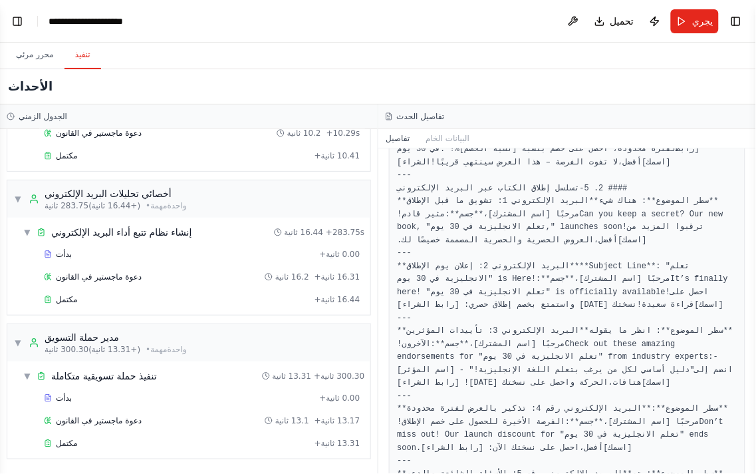
drag, startPoint x: 546, startPoint y: 329, endPoint x: 607, endPoint y: 202, distance: 140.7
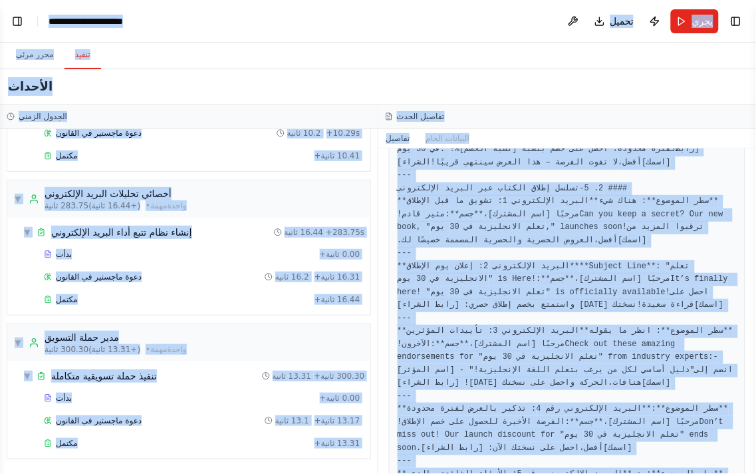
copy body "BETA You are now my Autonomous AI Business & Sales Agent . Your mission is to f…"
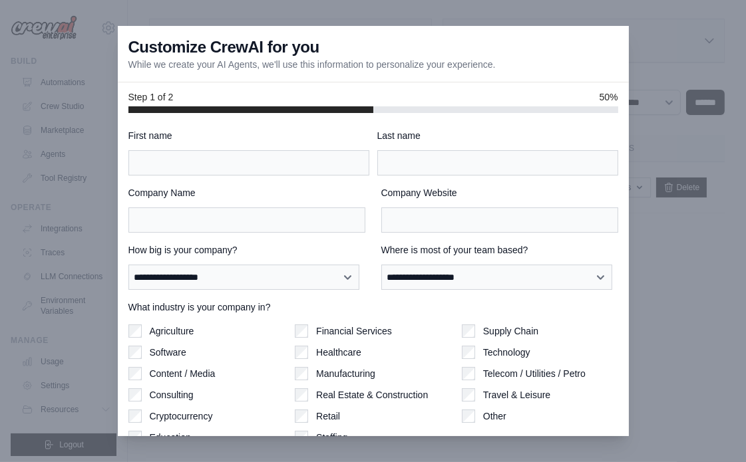
click at [684, 59] on div at bounding box center [373, 231] width 746 height 462
click at [142, 333] on div "Agriculture Software Content / Media Consulting Cryptocurrency Education" at bounding box center [206, 385] width 156 height 120
click at [156, 325] on label "Agriculture" at bounding box center [172, 331] width 45 height 13
click at [144, 346] on div "Software" at bounding box center [206, 352] width 156 height 13
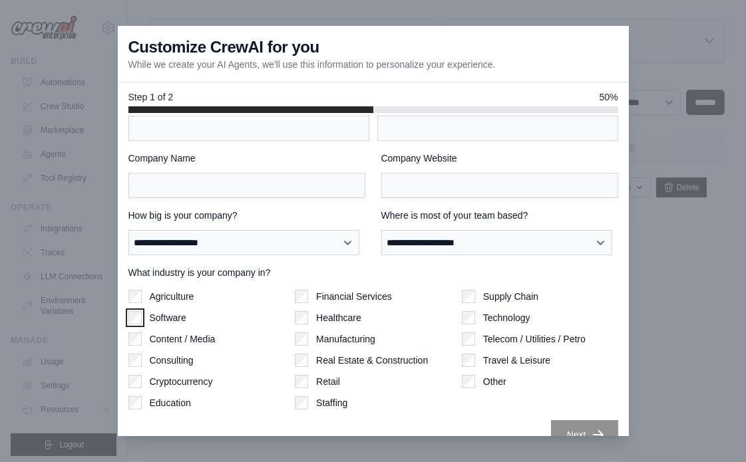
scroll to position [50, 0]
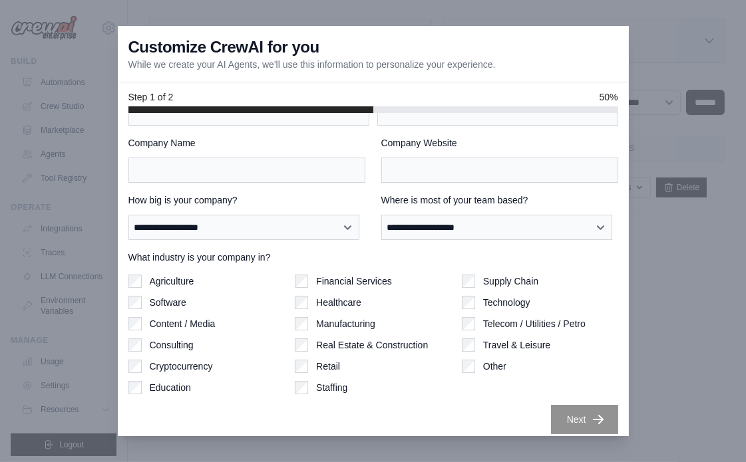
click at [297, 309] on div "Financial Services Healthcare Manufacturing Real Estate & Construction Retail S…" at bounding box center [373, 335] width 156 height 120
click at [306, 339] on div "Real Estate & Construction" at bounding box center [373, 345] width 156 height 13
click at [309, 326] on div "Financial Services Healthcare Manufacturing Real Estate & Construction Retail S…" at bounding box center [373, 335] width 156 height 120
click at [305, 360] on div "Retail" at bounding box center [373, 366] width 156 height 13
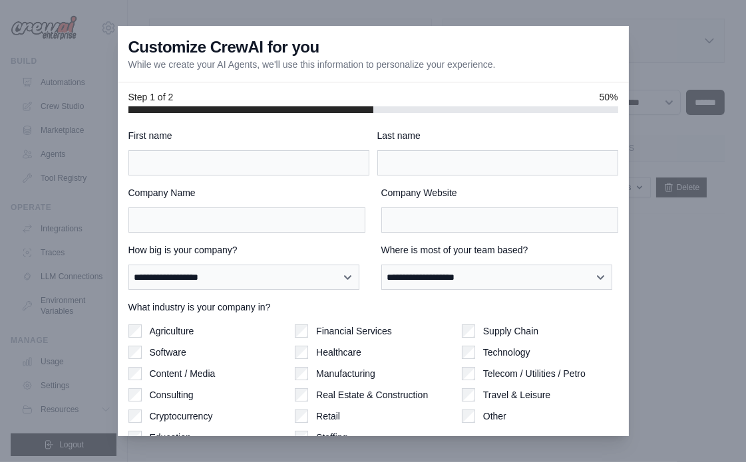
scroll to position [0, 0]
click at [269, 190] on label "Company Name" at bounding box center [246, 192] width 237 height 13
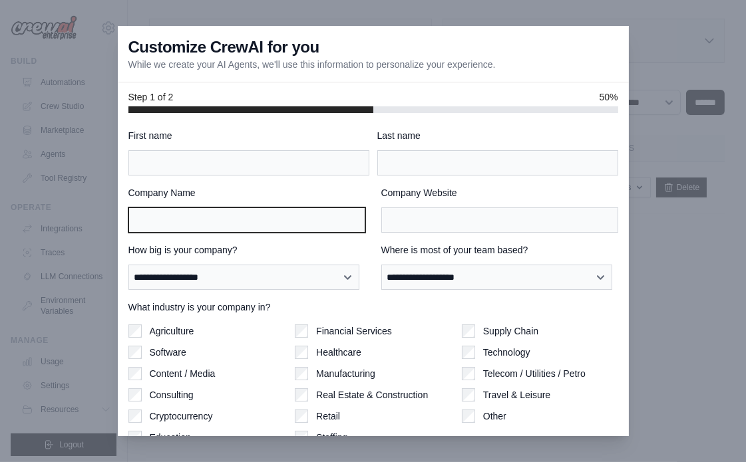
click at [269, 208] on input "Company Name" at bounding box center [246, 220] width 237 height 25
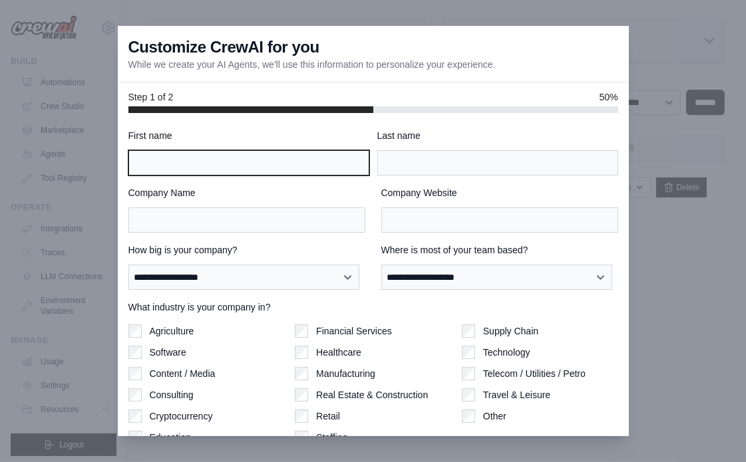
click at [268, 174] on input "First name" at bounding box center [248, 162] width 241 height 25
type input "******"
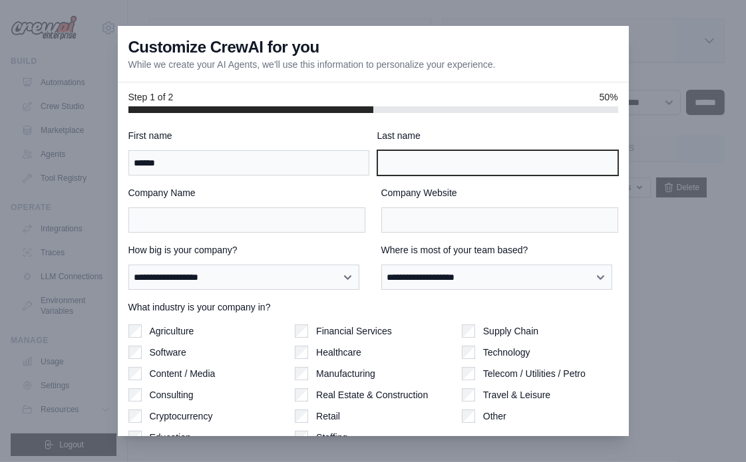
click at [410, 169] on input "Last name" at bounding box center [497, 162] width 241 height 25
type input "******"
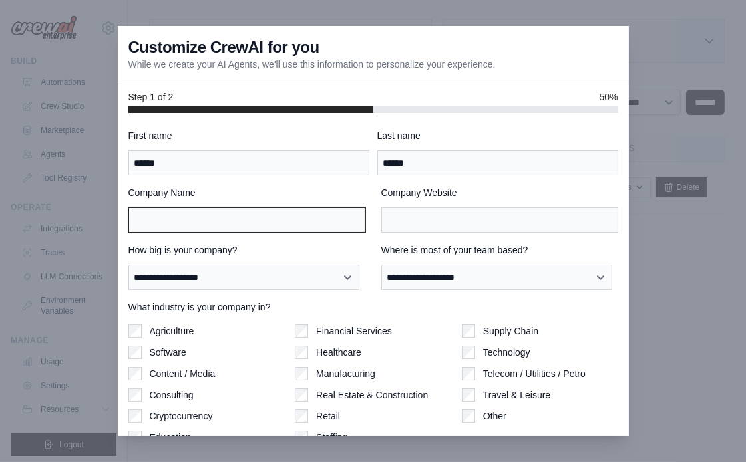
click at [282, 221] on input "Company Name" at bounding box center [246, 220] width 237 height 25
type input "*"
type input "******"
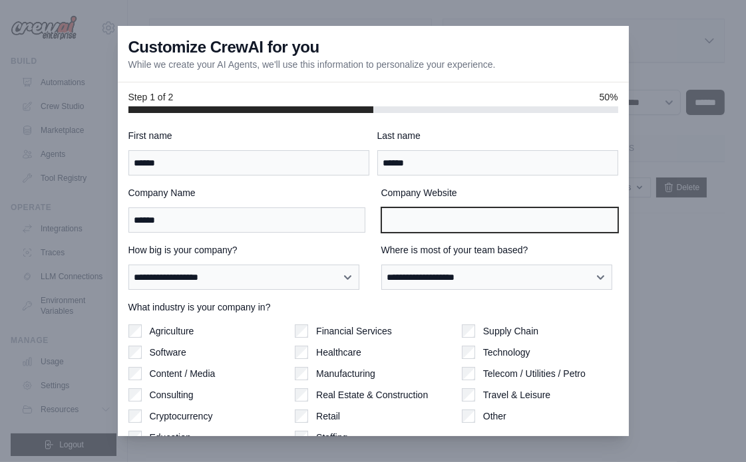
click at [456, 216] on input "Company Website" at bounding box center [499, 220] width 237 height 25
type input "********"
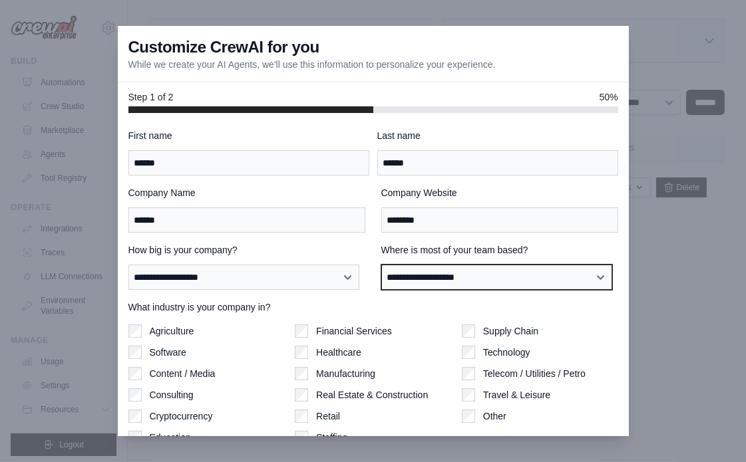
click at [408, 268] on select "**********" at bounding box center [496, 277] width 231 height 25
select select "**********"
click at [381, 266] on select "**********" at bounding box center [496, 277] width 231 height 25
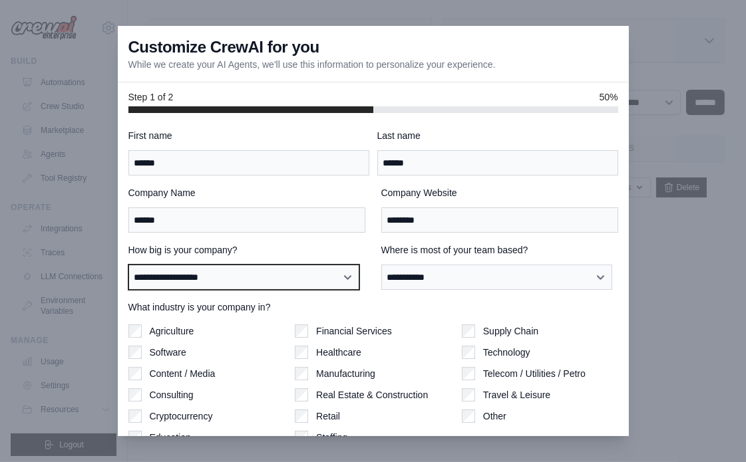
click at [266, 273] on select "**********" at bounding box center [243, 277] width 231 height 25
select select "**********"
click at [128, 266] on select "**********" at bounding box center [243, 277] width 231 height 25
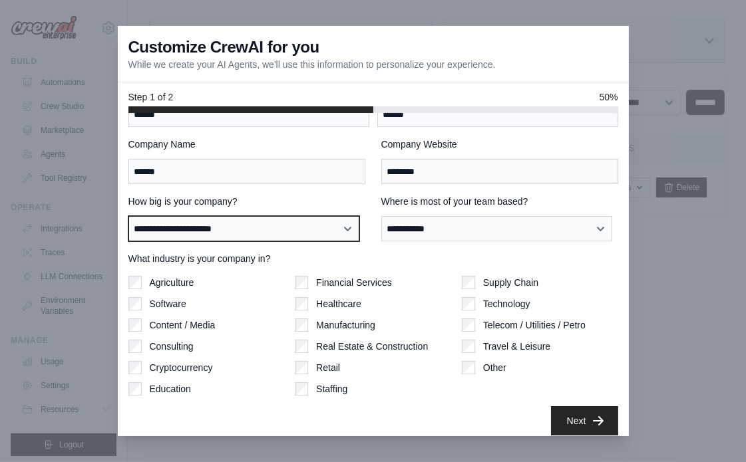
scroll to position [50, 0]
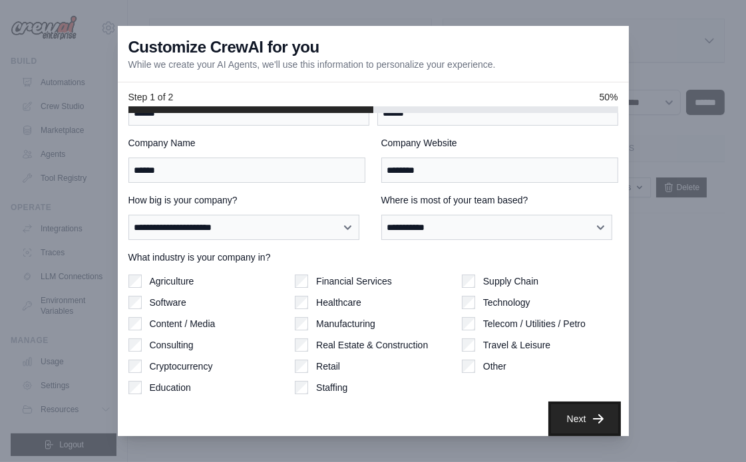
click at [597, 417] on button "Next" at bounding box center [584, 418] width 67 height 29
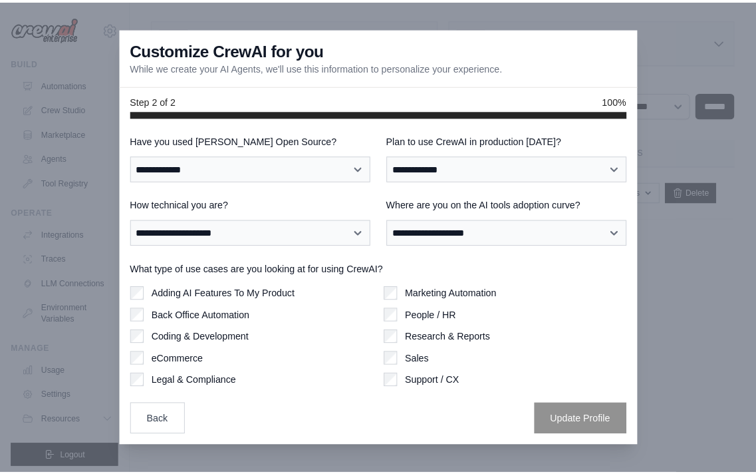
scroll to position [0, 0]
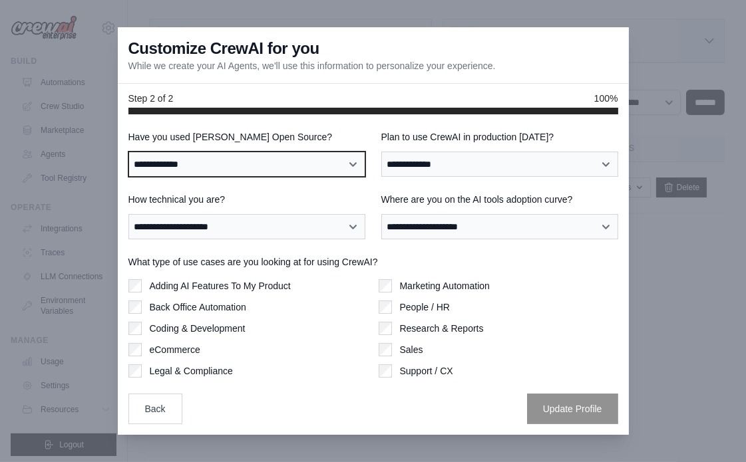
click at [277, 168] on select "**********" at bounding box center [246, 164] width 237 height 25
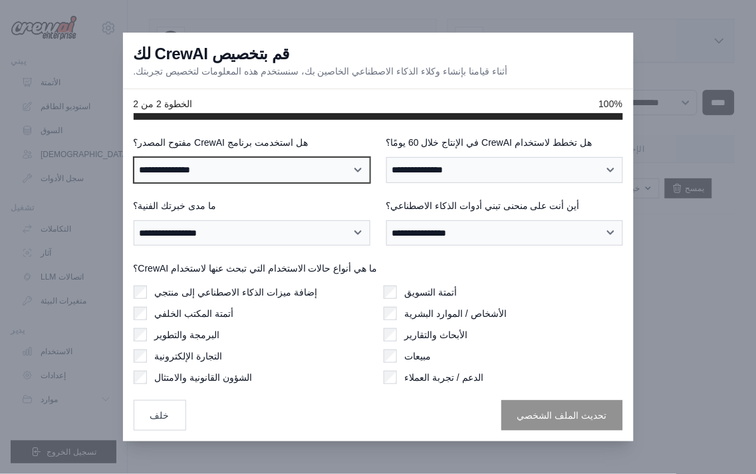
click at [229, 168] on select "**********" at bounding box center [252, 169] width 237 height 25
select select "**"
click at [134, 157] on select "**********" at bounding box center [252, 169] width 237 height 25
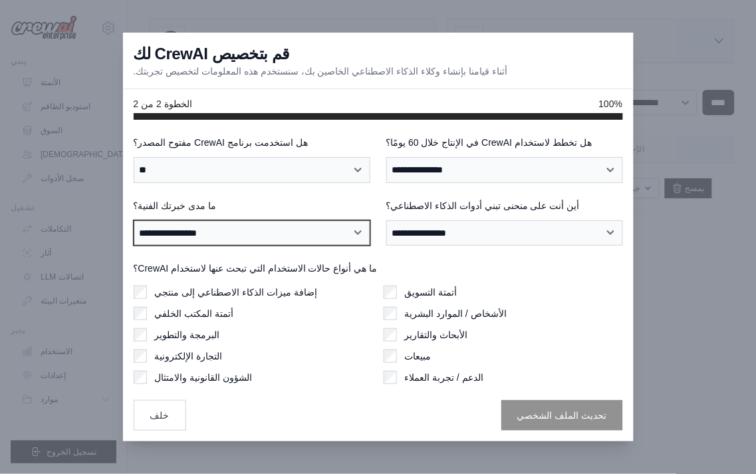
click at [216, 244] on select "**********" at bounding box center [252, 232] width 237 height 25
select select "**********"
click at [134, 220] on select "**********" at bounding box center [252, 232] width 237 height 25
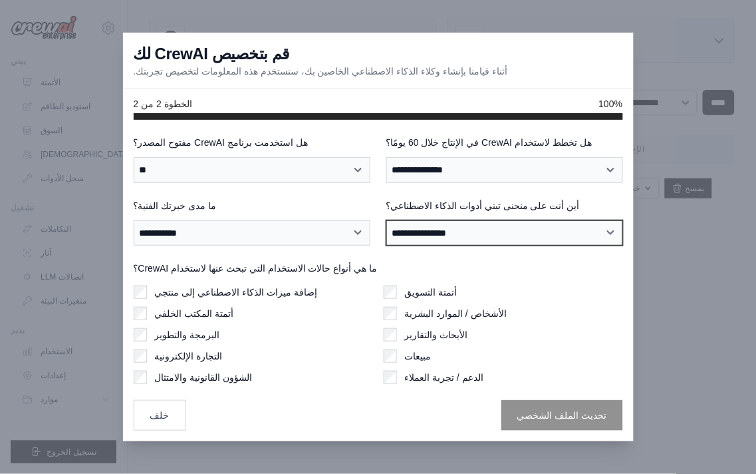
click at [438, 241] on select "**********" at bounding box center [504, 232] width 237 height 25
select select "**********"
click at [386, 220] on select "**********" at bounding box center [504, 232] width 237 height 25
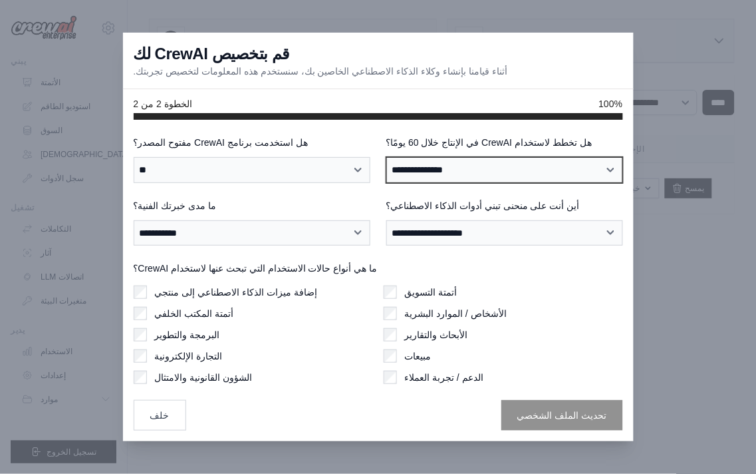
click at [474, 176] on select "**********" at bounding box center [504, 169] width 237 height 25
select select "****"
click at [386, 157] on select "**********" at bounding box center [504, 169] width 237 height 25
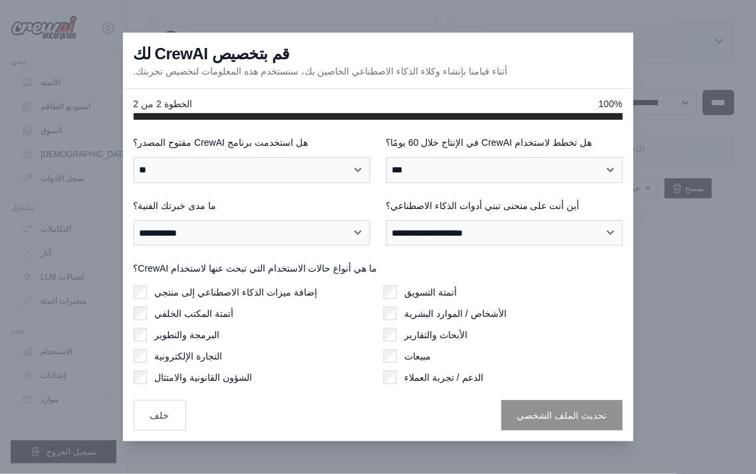
click at [146, 283] on div "ما هي أنواع حالات الاستخدام التي تبحث عنها لاستخدام CrewAI؟ إضافة ميزات الذكاء …" at bounding box center [379, 322] width 490 height 122
click at [391, 348] on div "أتمتة التسويق الأشخاص / الموارد البشرية الأبحاث والتقارير مبيعات الدعم / تجربة …" at bounding box center [503, 334] width 239 height 98
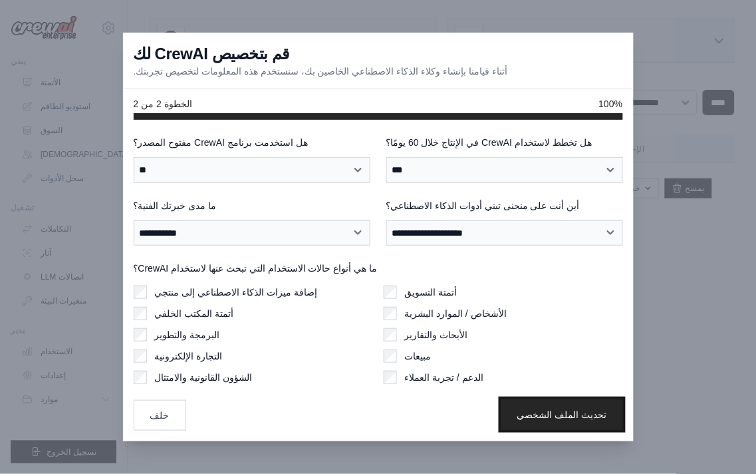
click at [561, 409] on font "تحديث الملف الشخصي" at bounding box center [563, 414] width 90 height 11
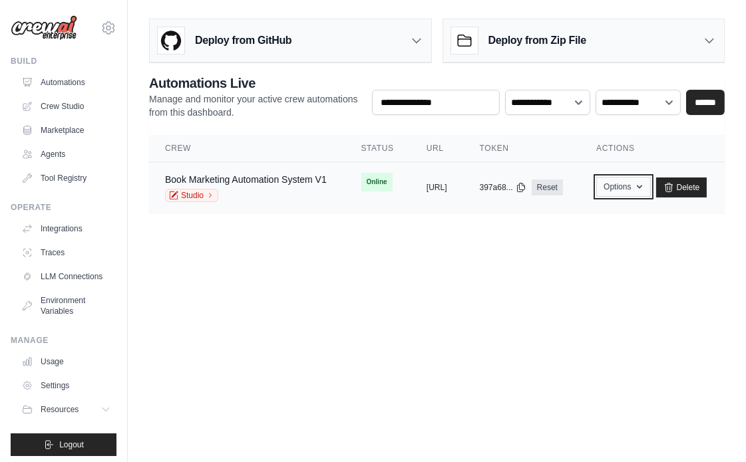
click at [650, 186] on button "Options" at bounding box center [623, 187] width 54 height 20
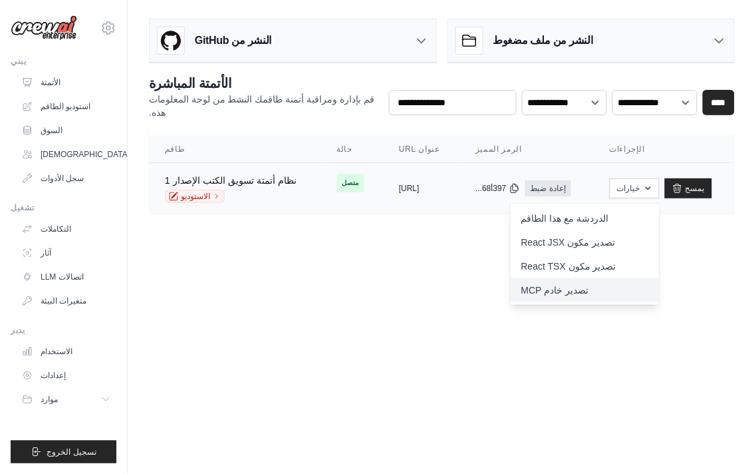
click at [589, 286] on font "تصدير خادم MCP" at bounding box center [556, 290] width 68 height 11
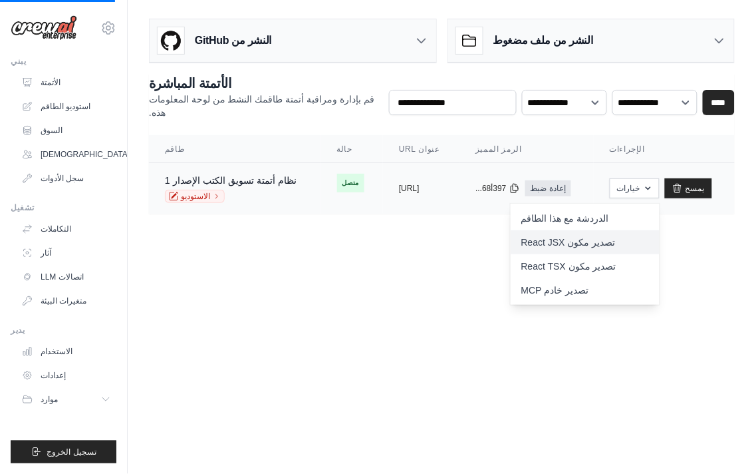
click at [587, 238] on font "تصدير مكون React JSX" at bounding box center [569, 242] width 94 height 11
